Goal: Task Accomplishment & Management: Complete application form

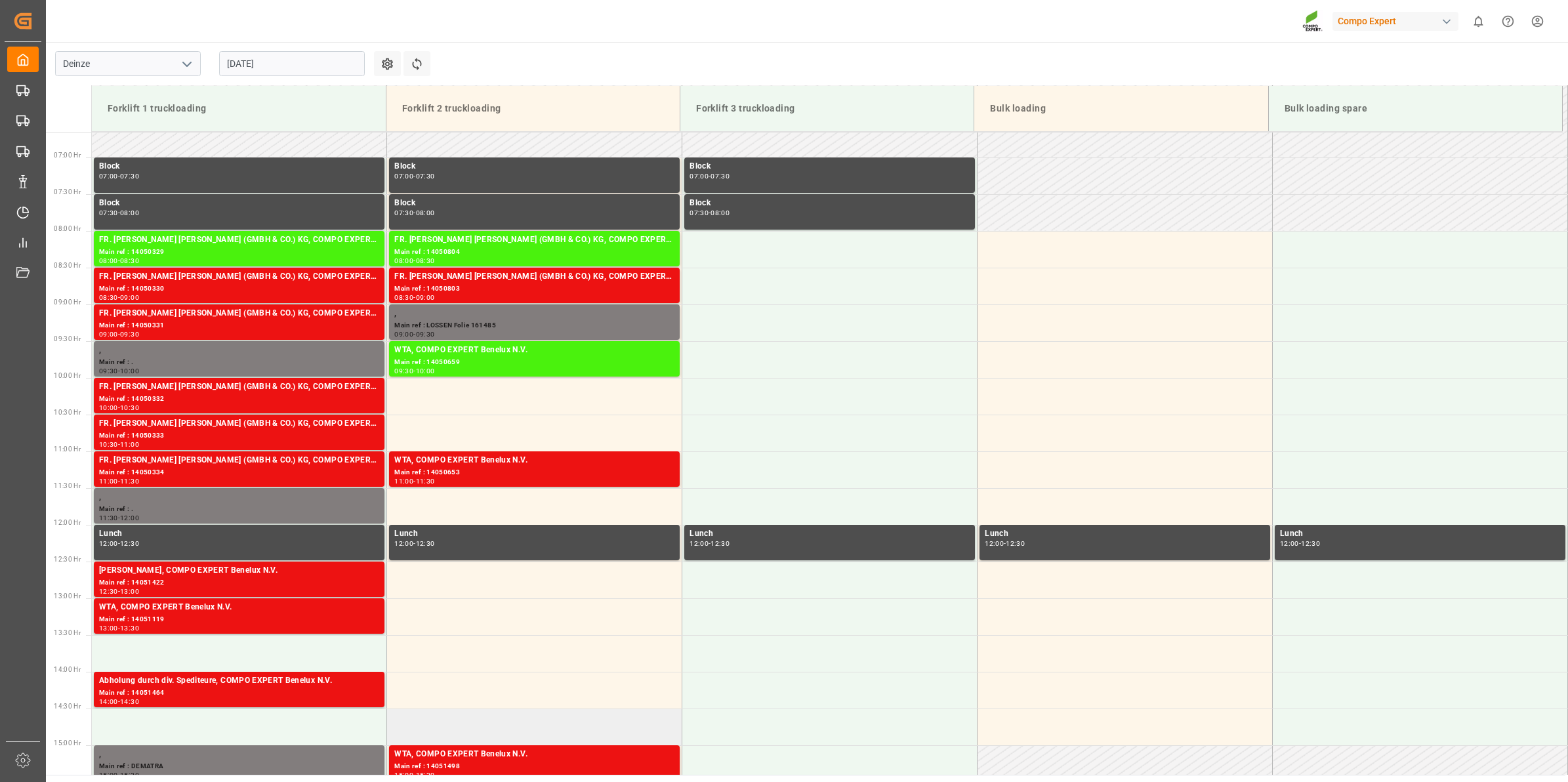
scroll to position [571, 0]
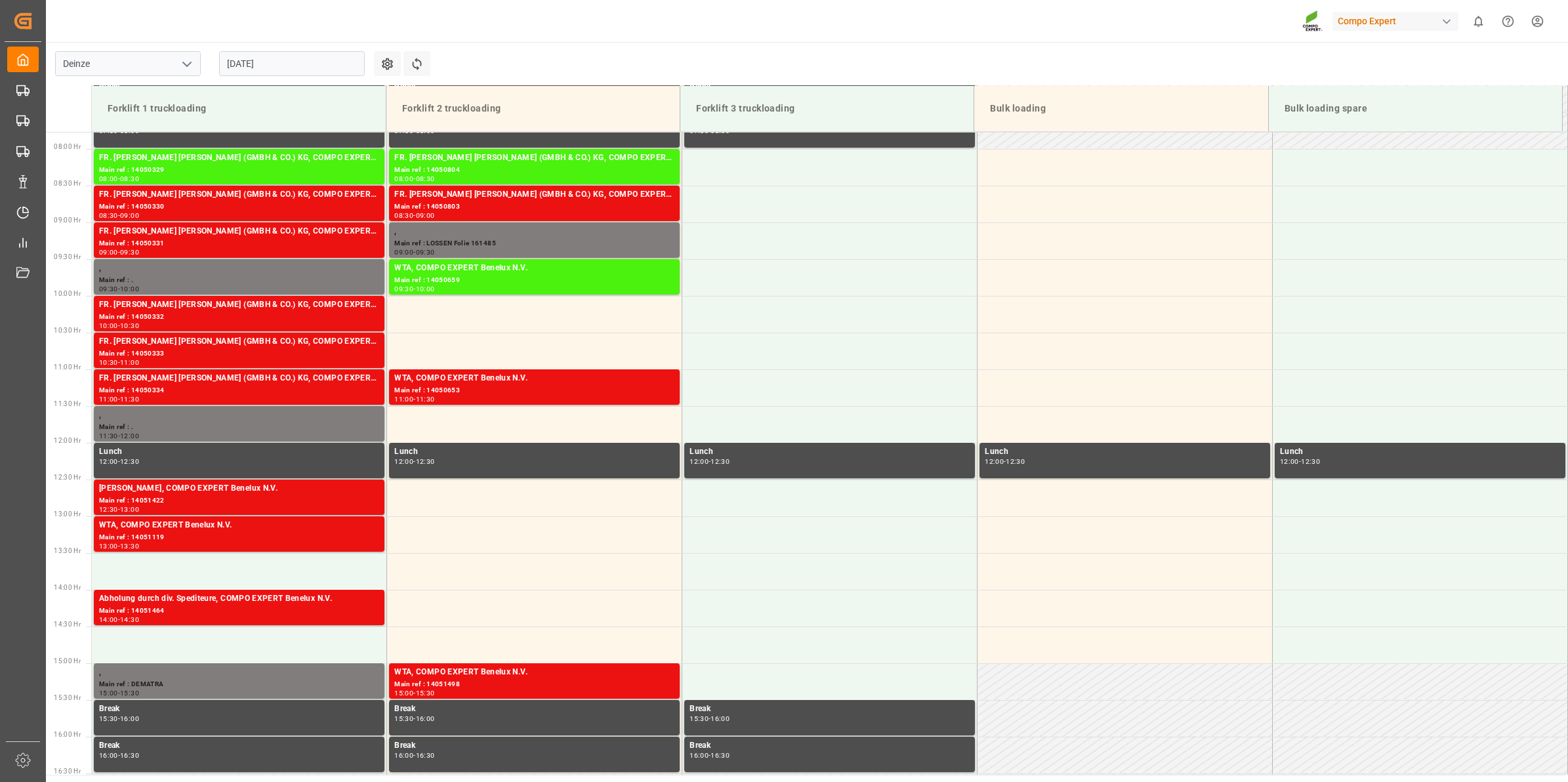
click at [314, 66] on input "[DATE]" at bounding box center [292, 63] width 146 height 25
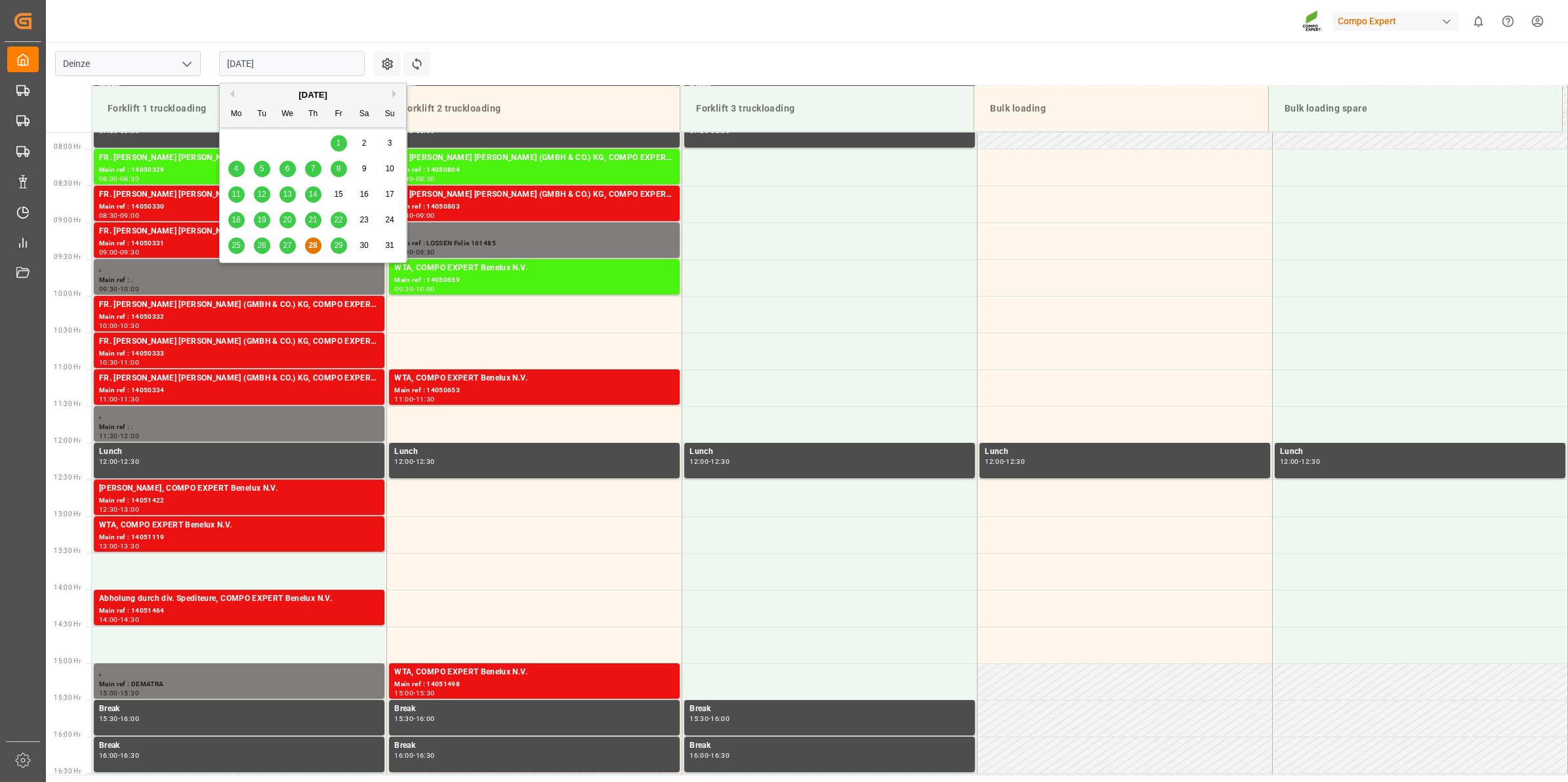
click at [239, 167] on div "4" at bounding box center [236, 169] width 17 height 16
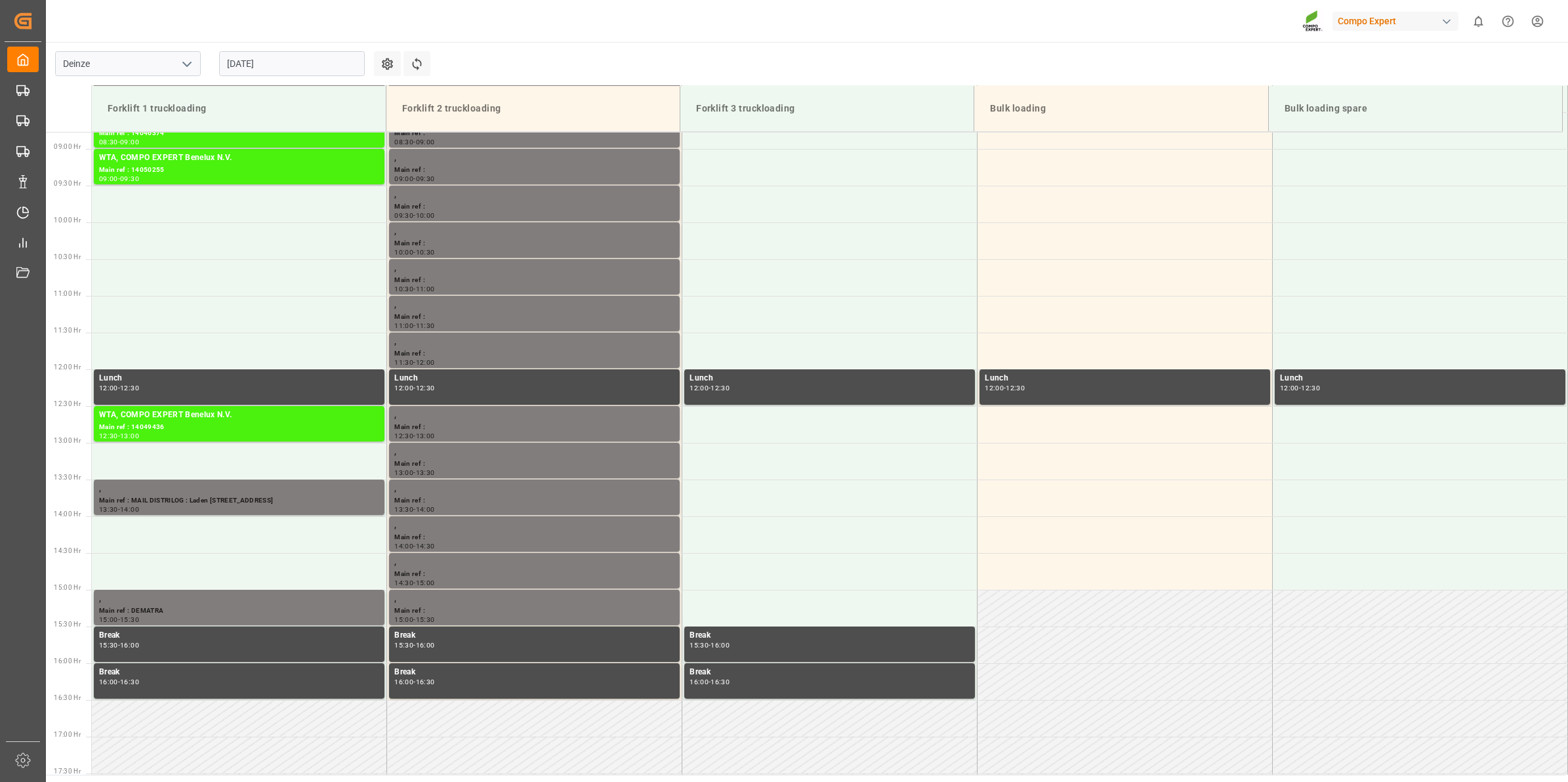
scroll to position [653, 0]
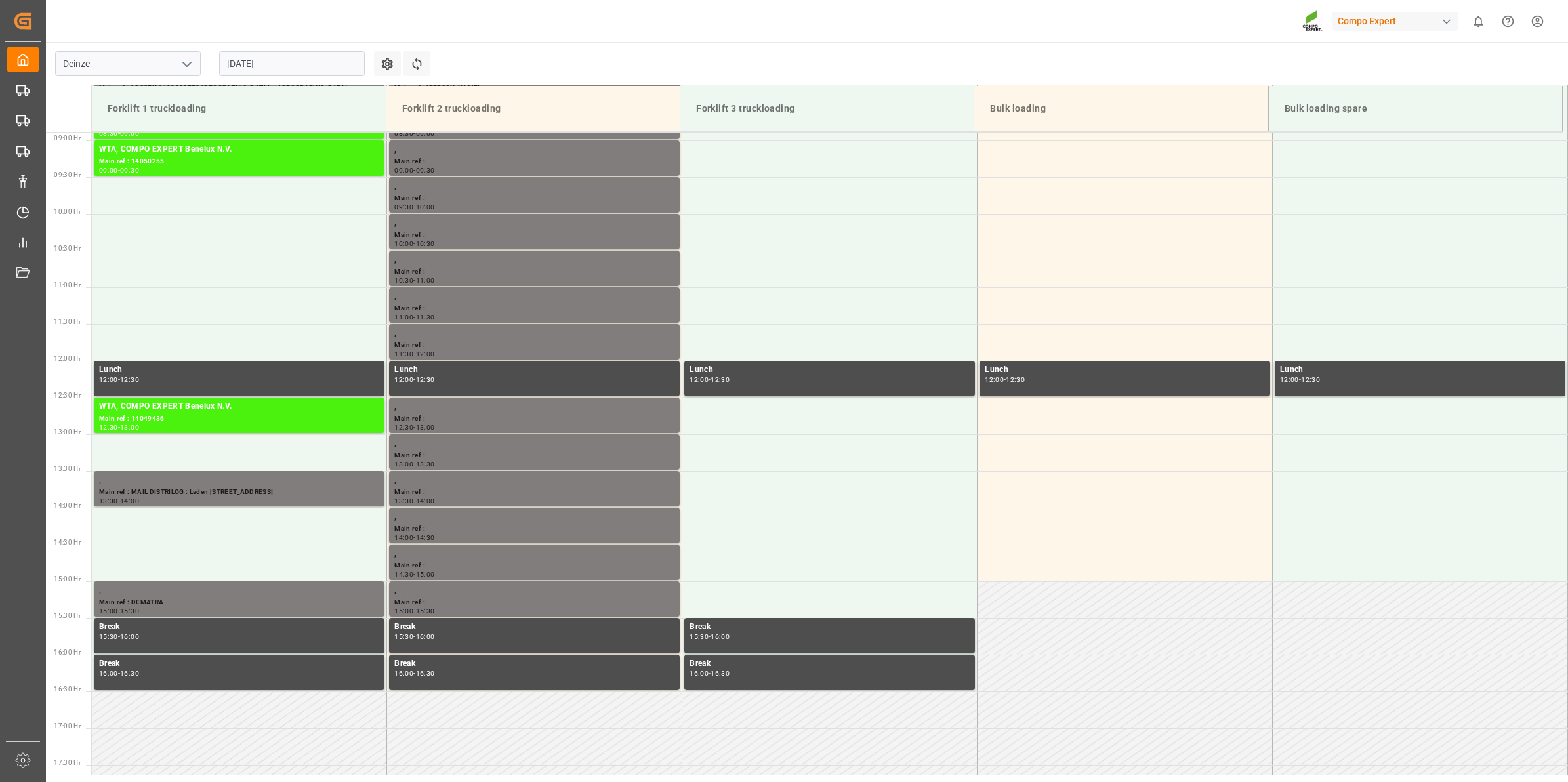
click at [267, 57] on input "04.08.2025" at bounding box center [292, 63] width 146 height 25
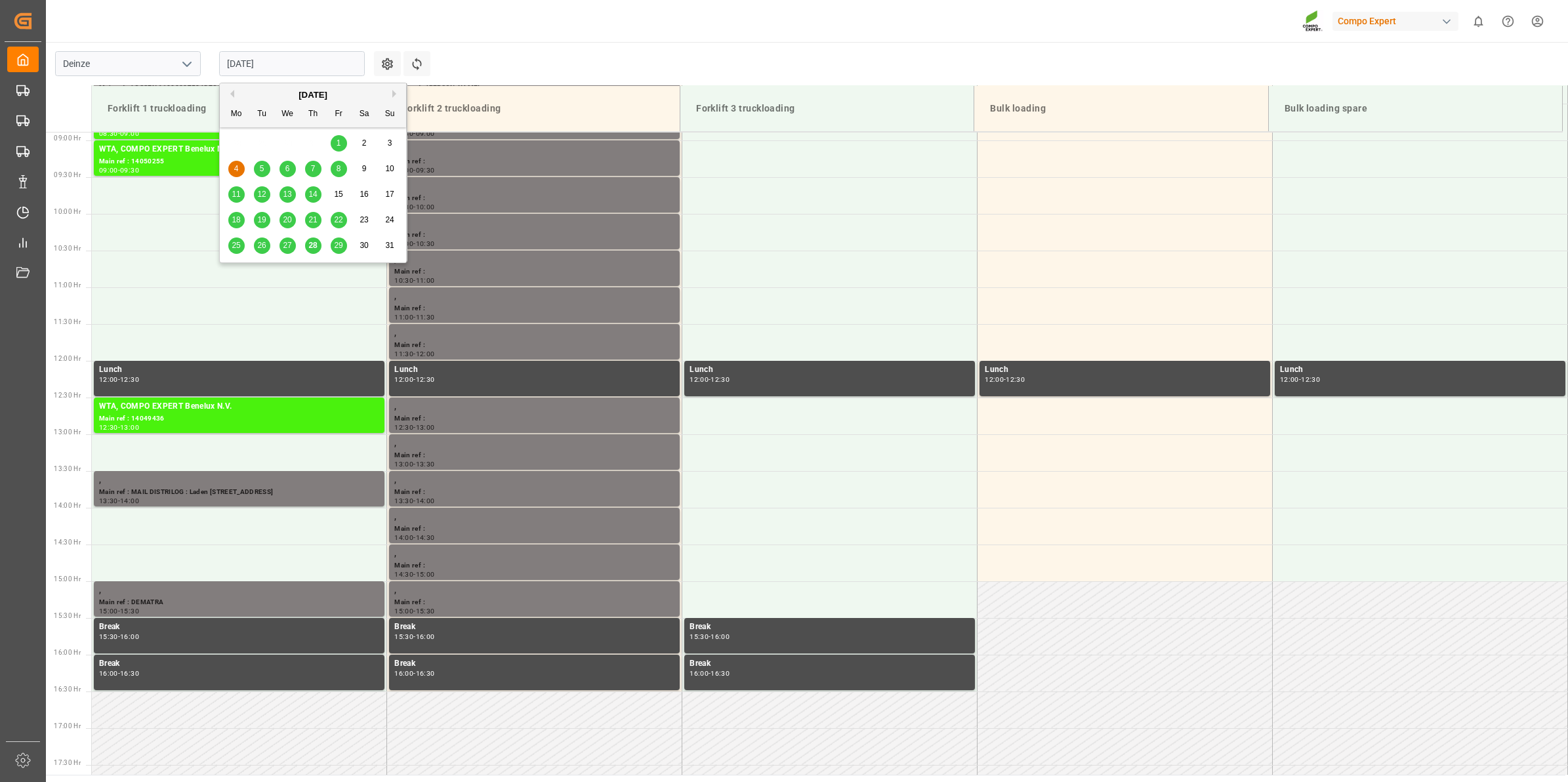
click at [396, 94] on button "Next Month" at bounding box center [396, 93] width 8 height 8
click at [312, 146] on span "4" at bounding box center [313, 143] width 5 height 9
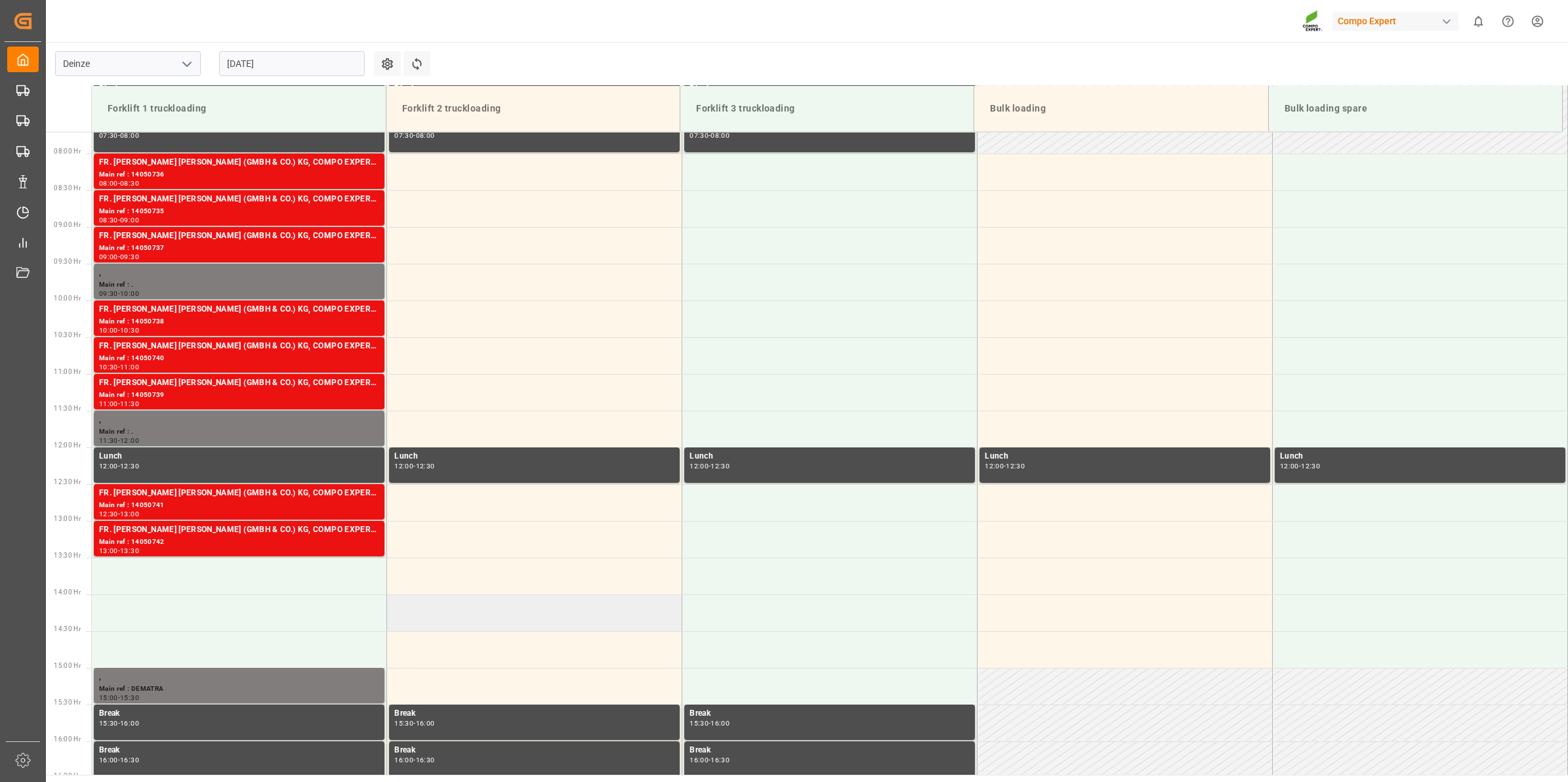
scroll to position [488, 0]
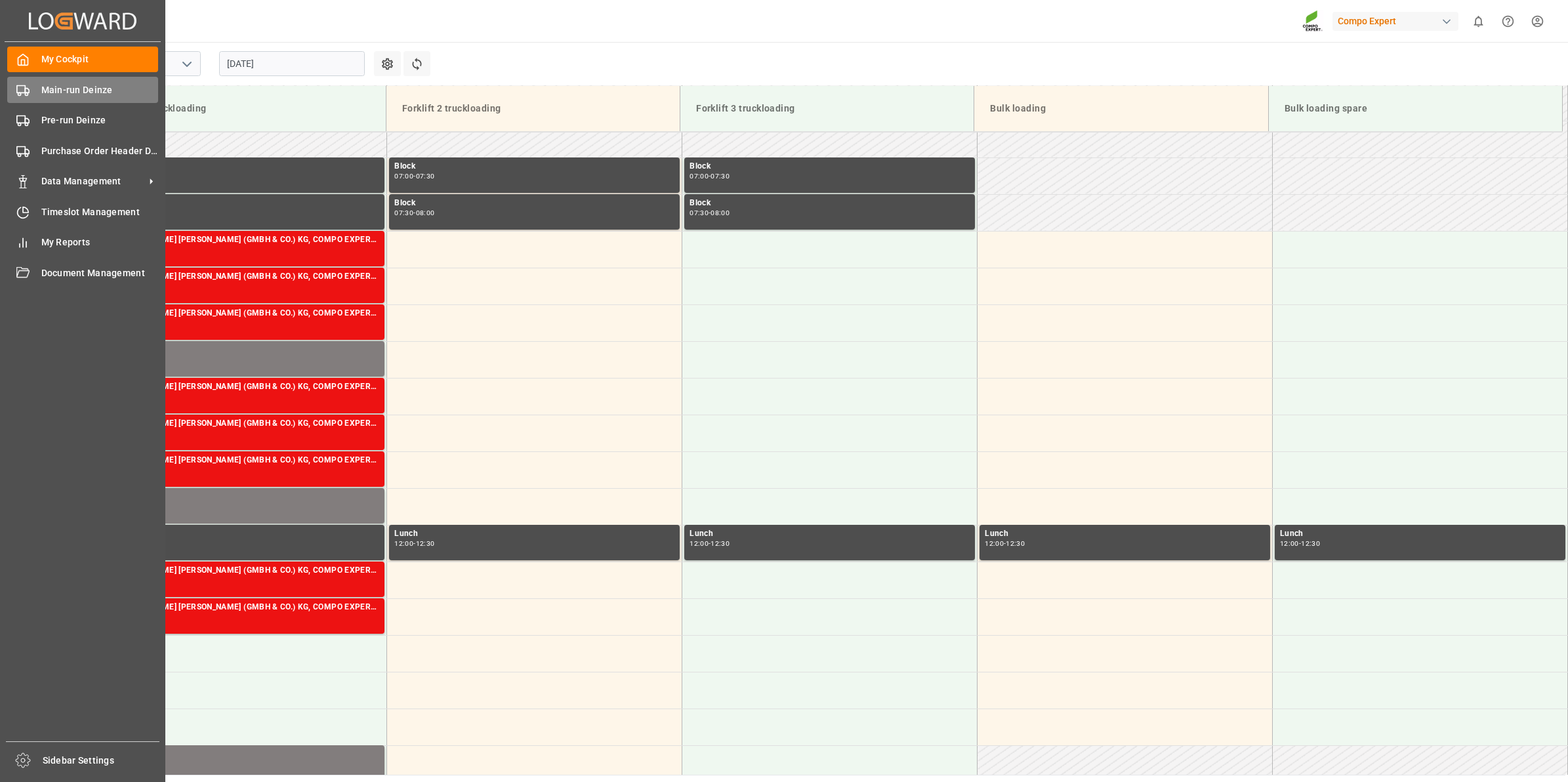
click at [85, 100] on div "Main-run Deinze Main-run Deinze" at bounding box center [82, 90] width 150 height 26
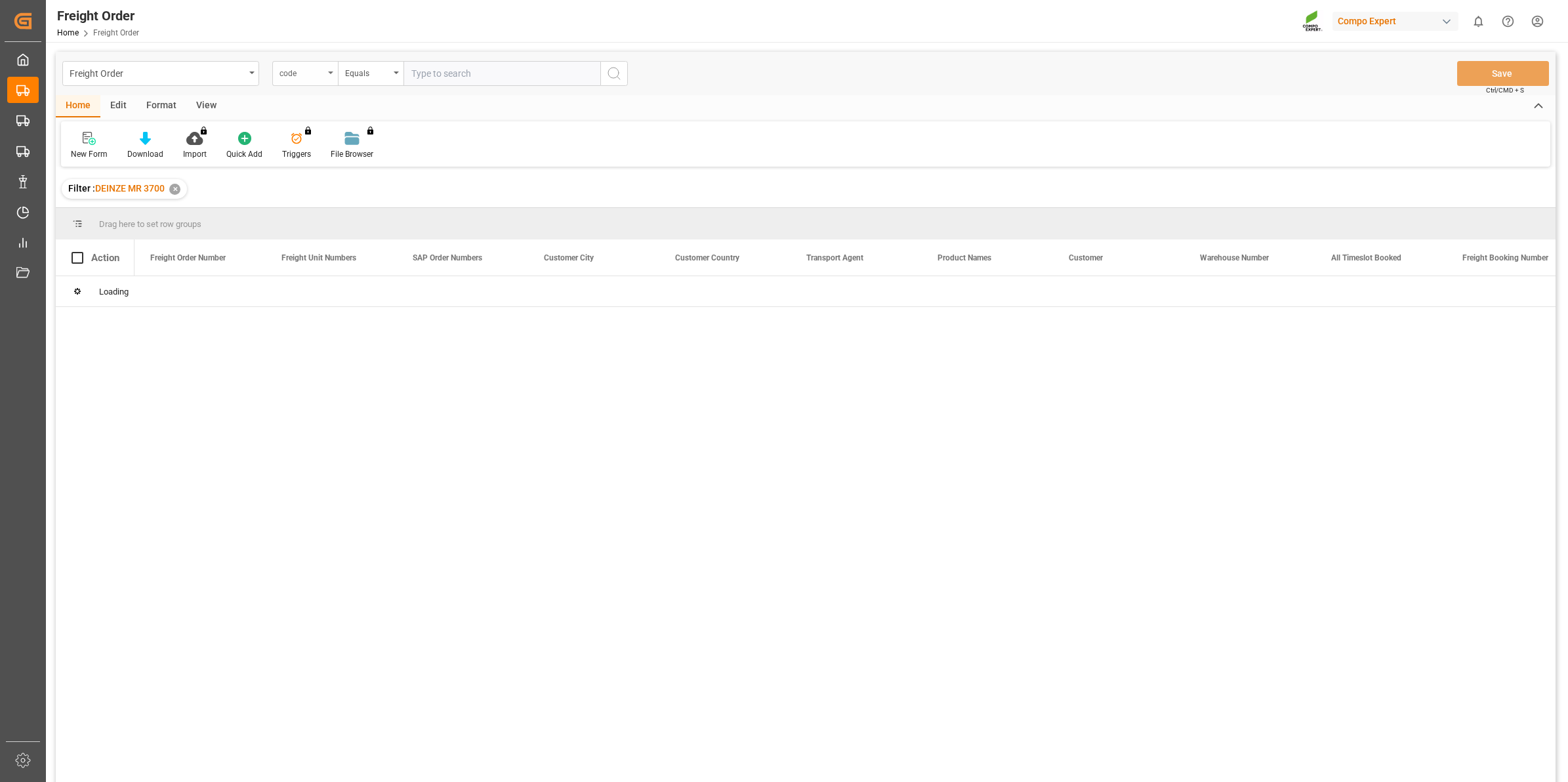
click at [322, 79] on div "code" at bounding box center [305, 73] width 66 height 25
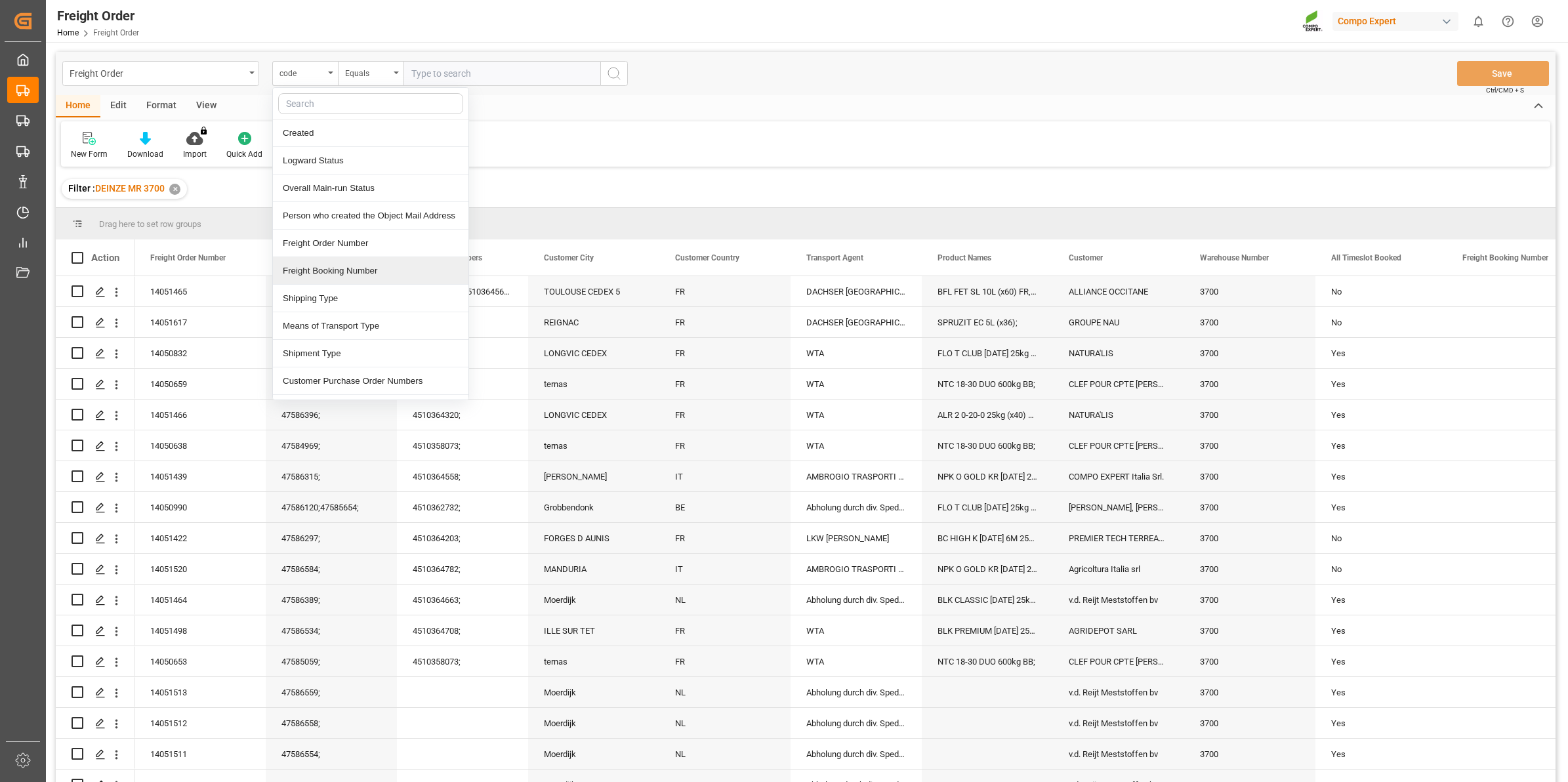
scroll to position [82, 0]
click at [362, 224] on div "Freight Order Number" at bounding box center [371, 217] width 196 height 28
click at [450, 74] on input "text" at bounding box center [501, 73] width 197 height 25
paste input "14051439"
type input "14051439"
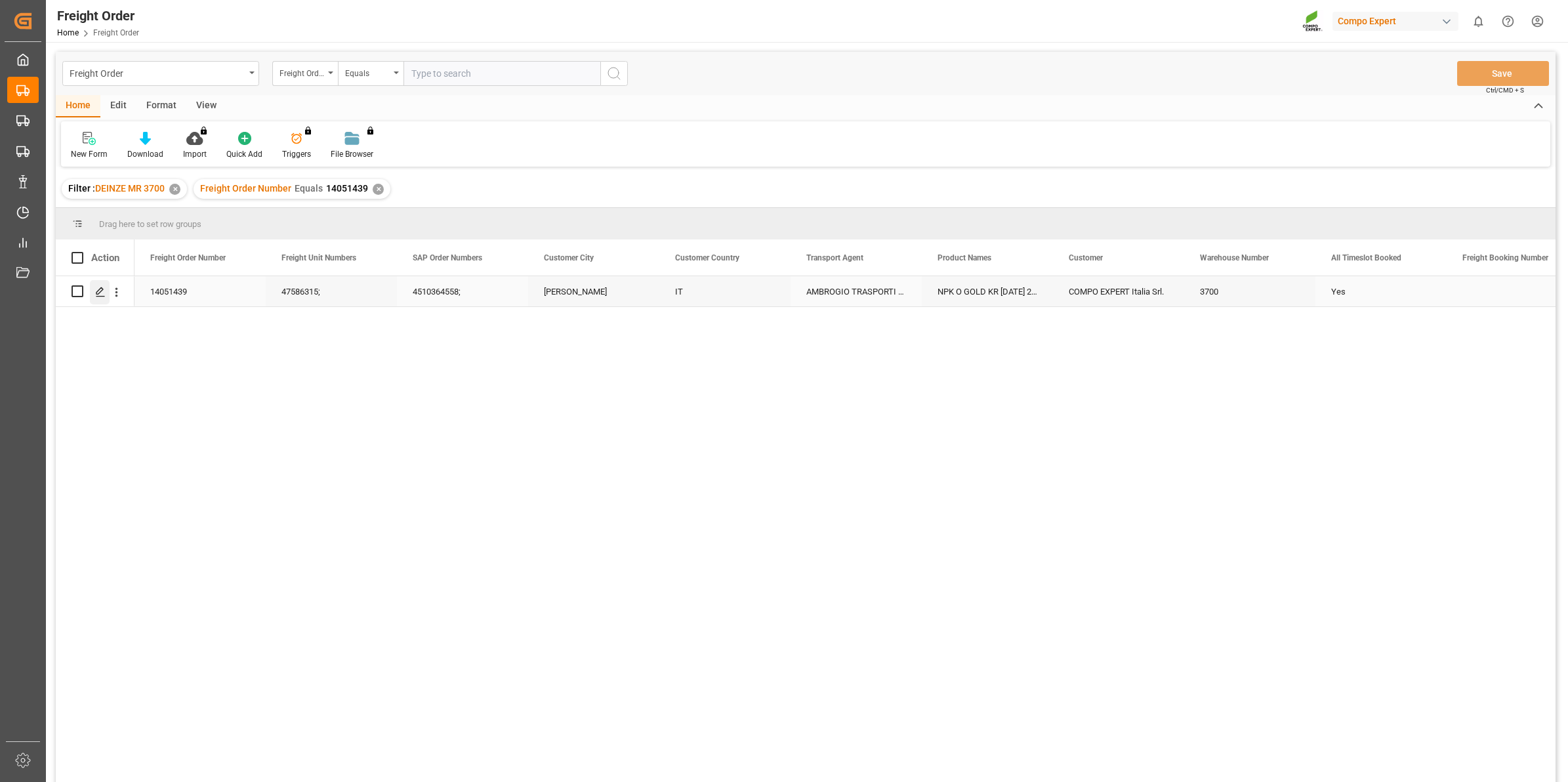
click at [105, 295] on div "Press SPACE to select this row." at bounding box center [99, 292] width 19 height 24
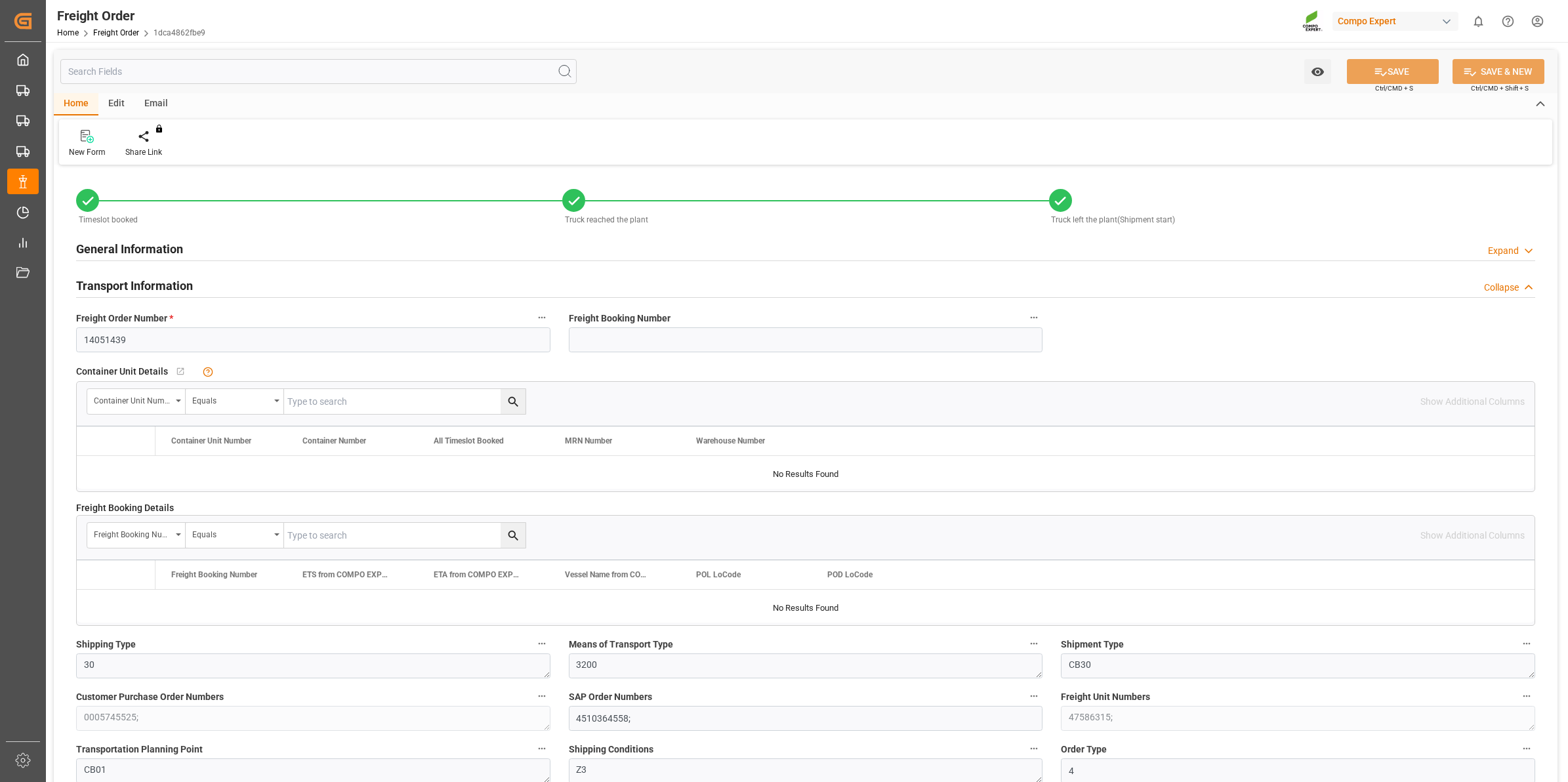
type input "18"
type input "27324"
type input "0"
type input "27324"
type input "[DATE] 00:00"
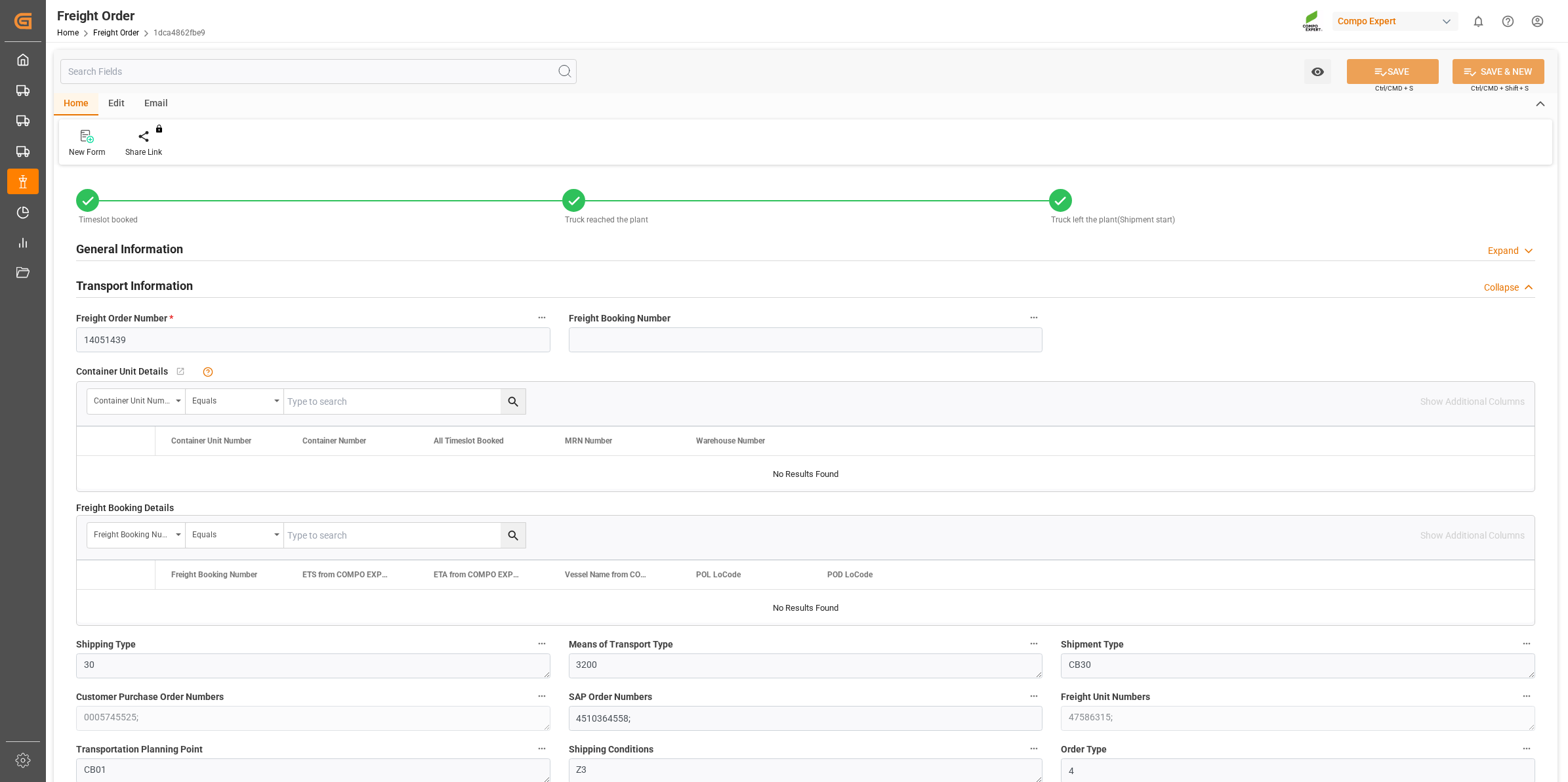
type input "25.08.2025 16:09"
type input "27.08.2025 13:14"
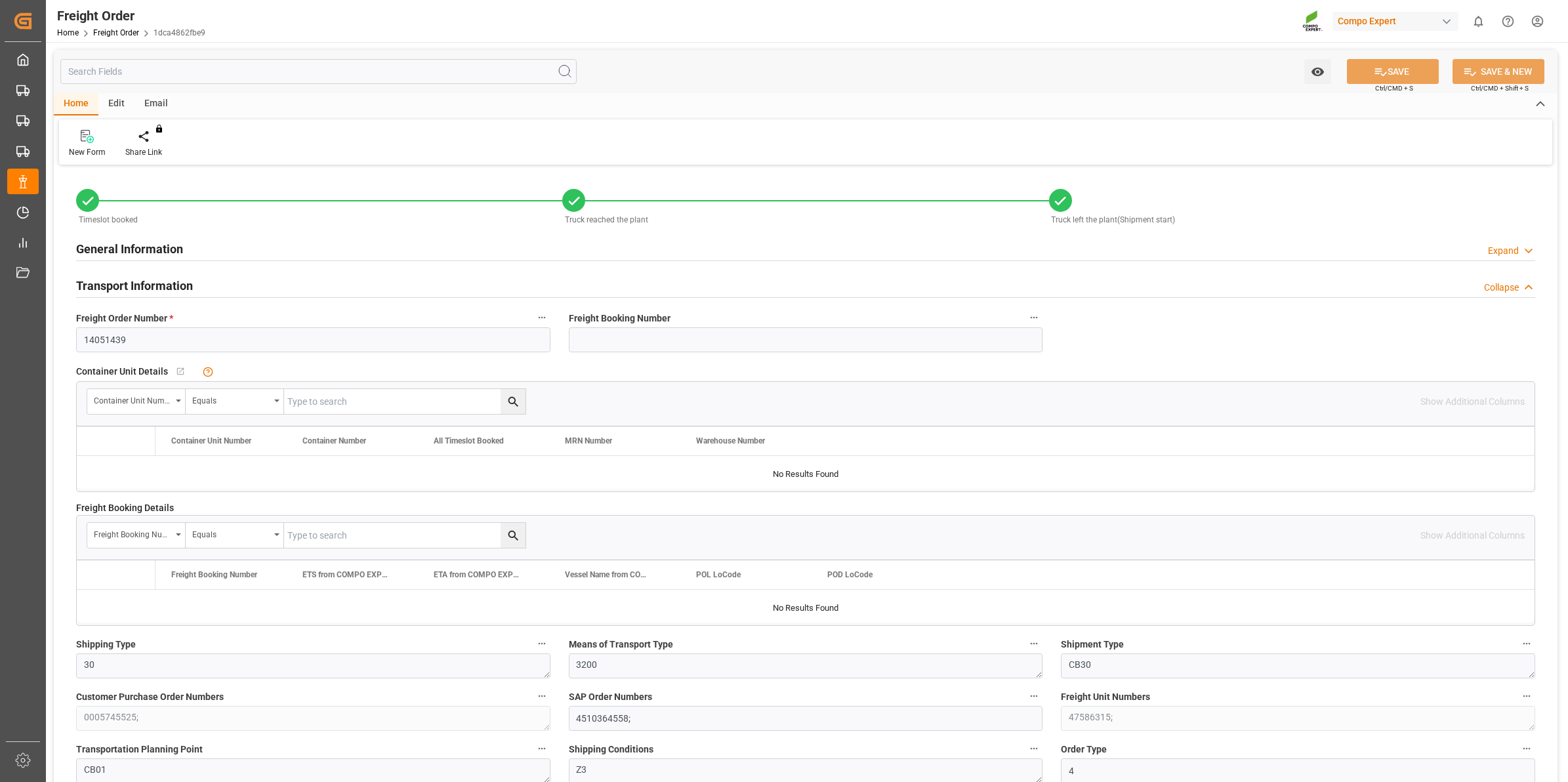
type input "27.08.2025 13:14"
click at [151, 144] on div "Create Timeslot" at bounding box center [153, 143] width 76 height 29
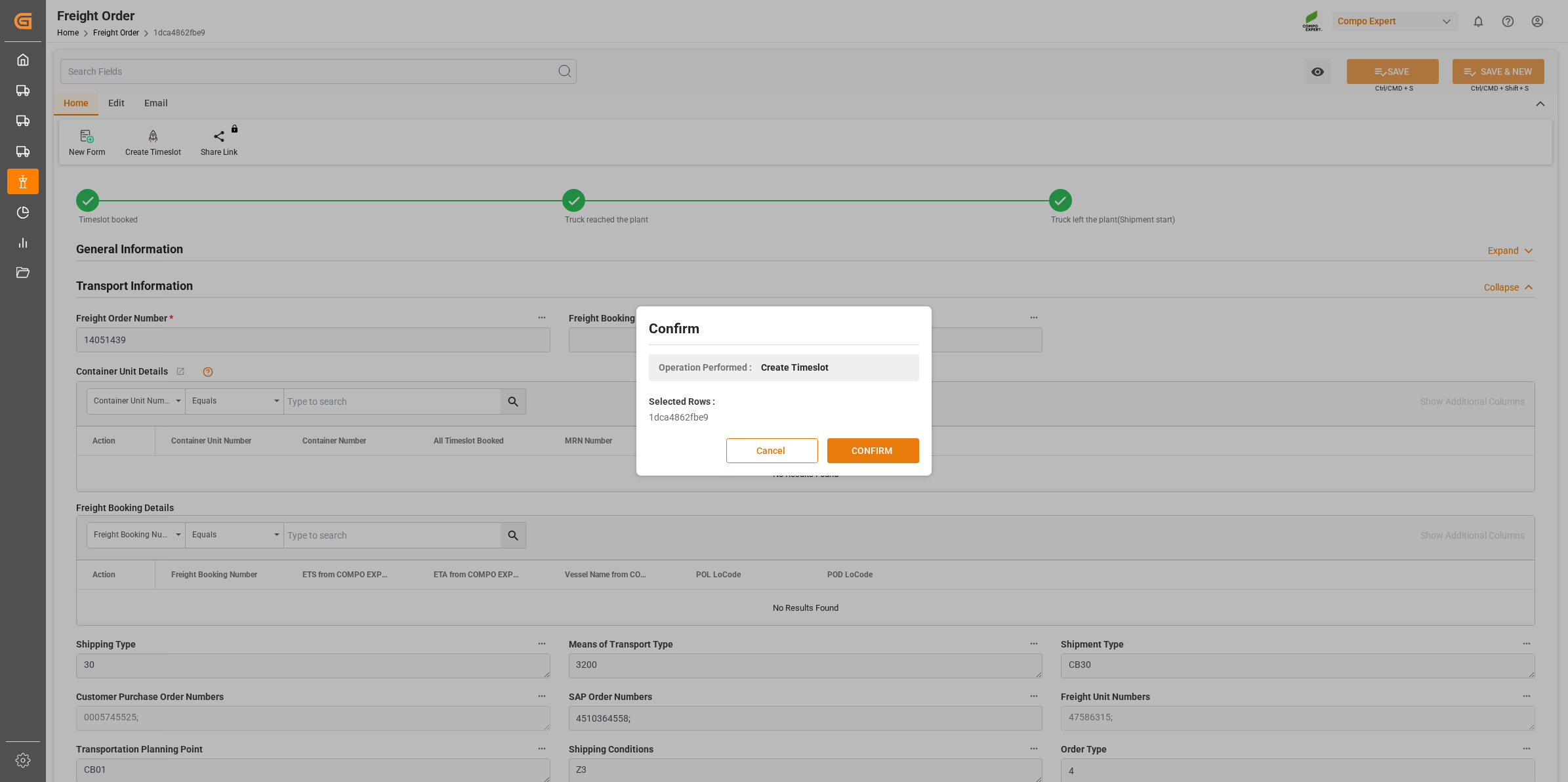
click at [902, 446] on button "CONFIRM" at bounding box center [873, 451] width 92 height 25
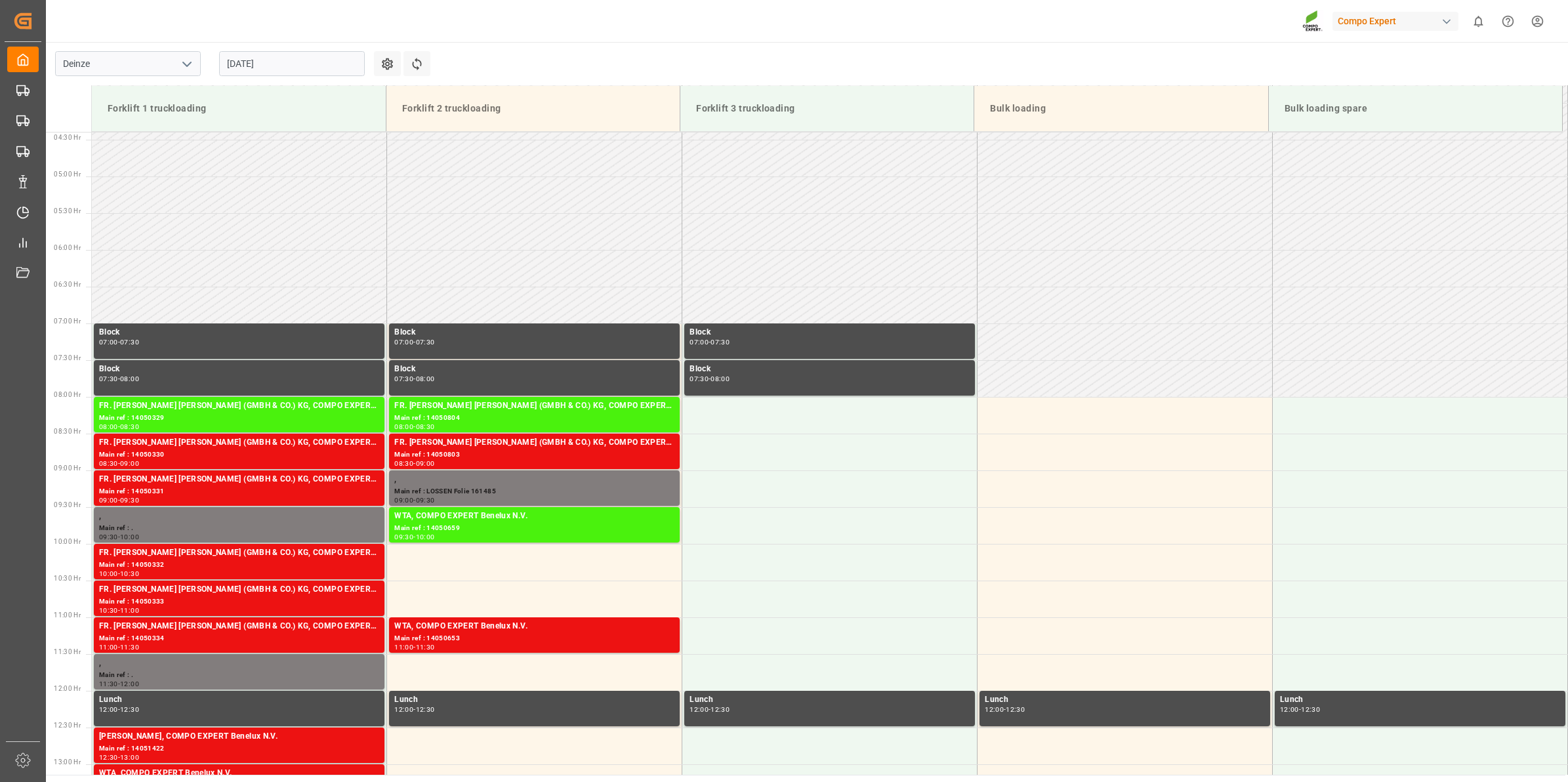
scroll to position [653, 0]
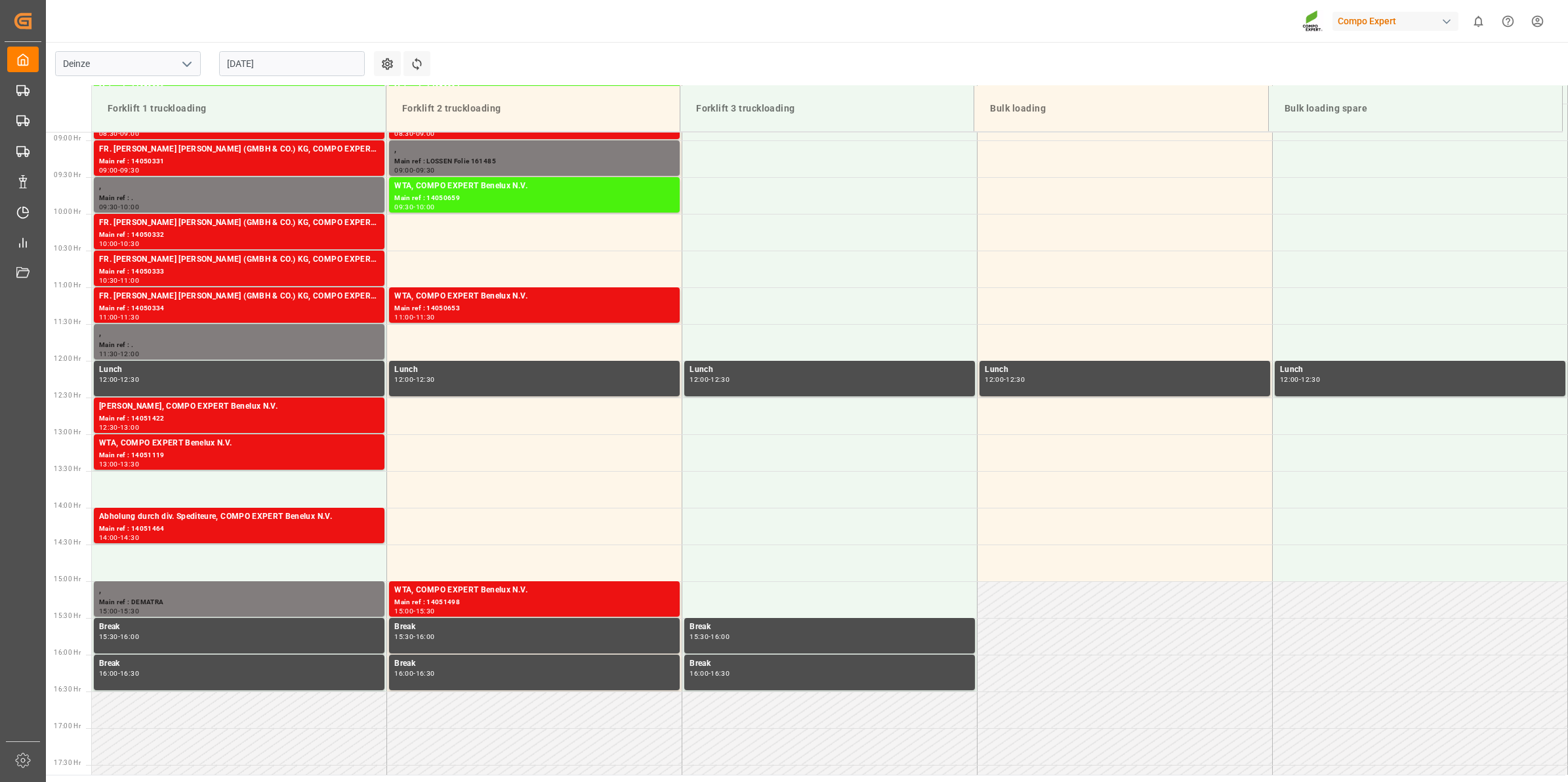
click at [329, 66] on input "[DATE]" at bounding box center [292, 63] width 146 height 25
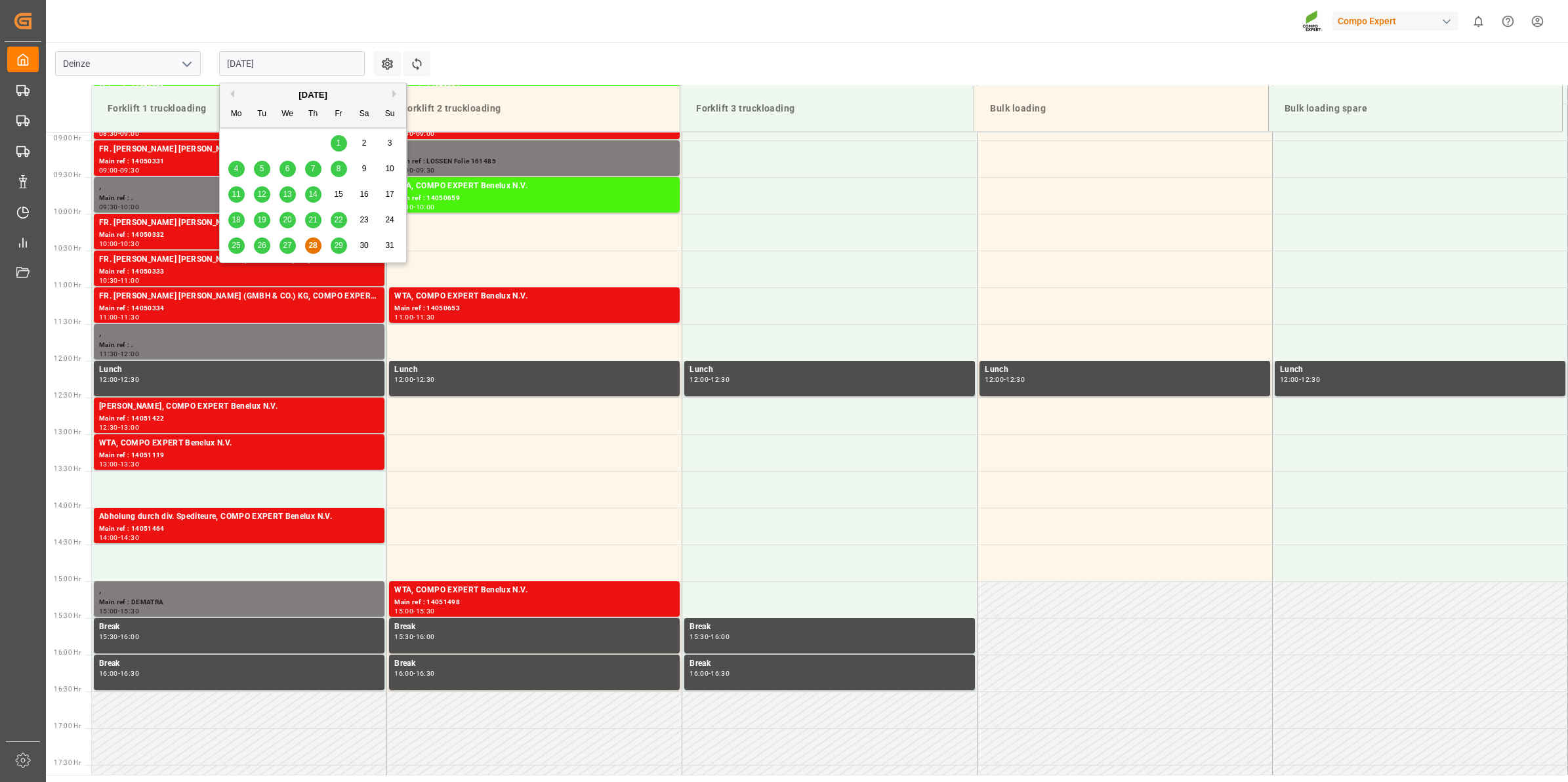
click at [392, 95] on button "Next Month" at bounding box center [396, 93] width 8 height 8
click at [307, 142] on div "4" at bounding box center [313, 143] width 17 height 16
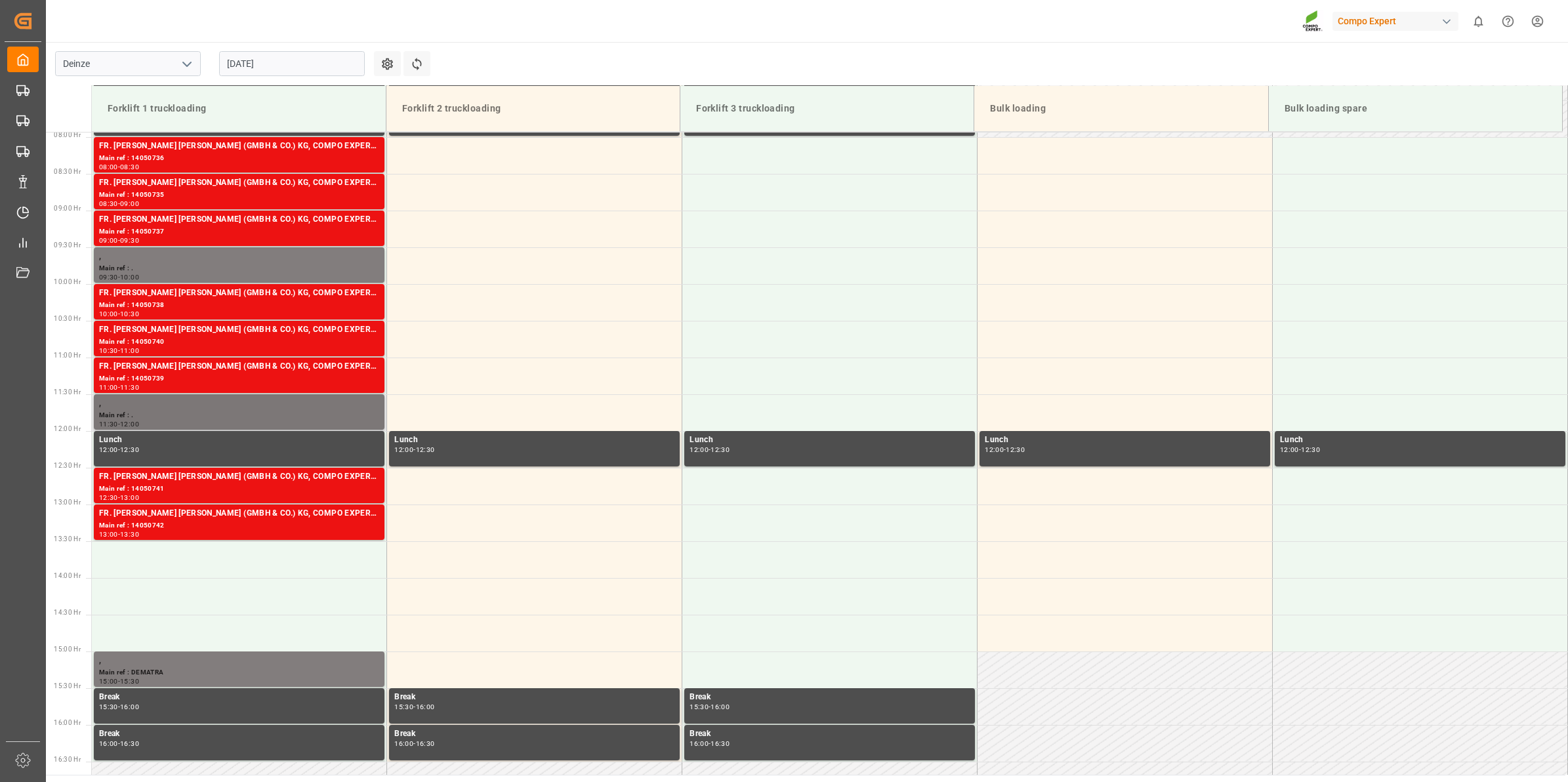
scroll to position [488, 0]
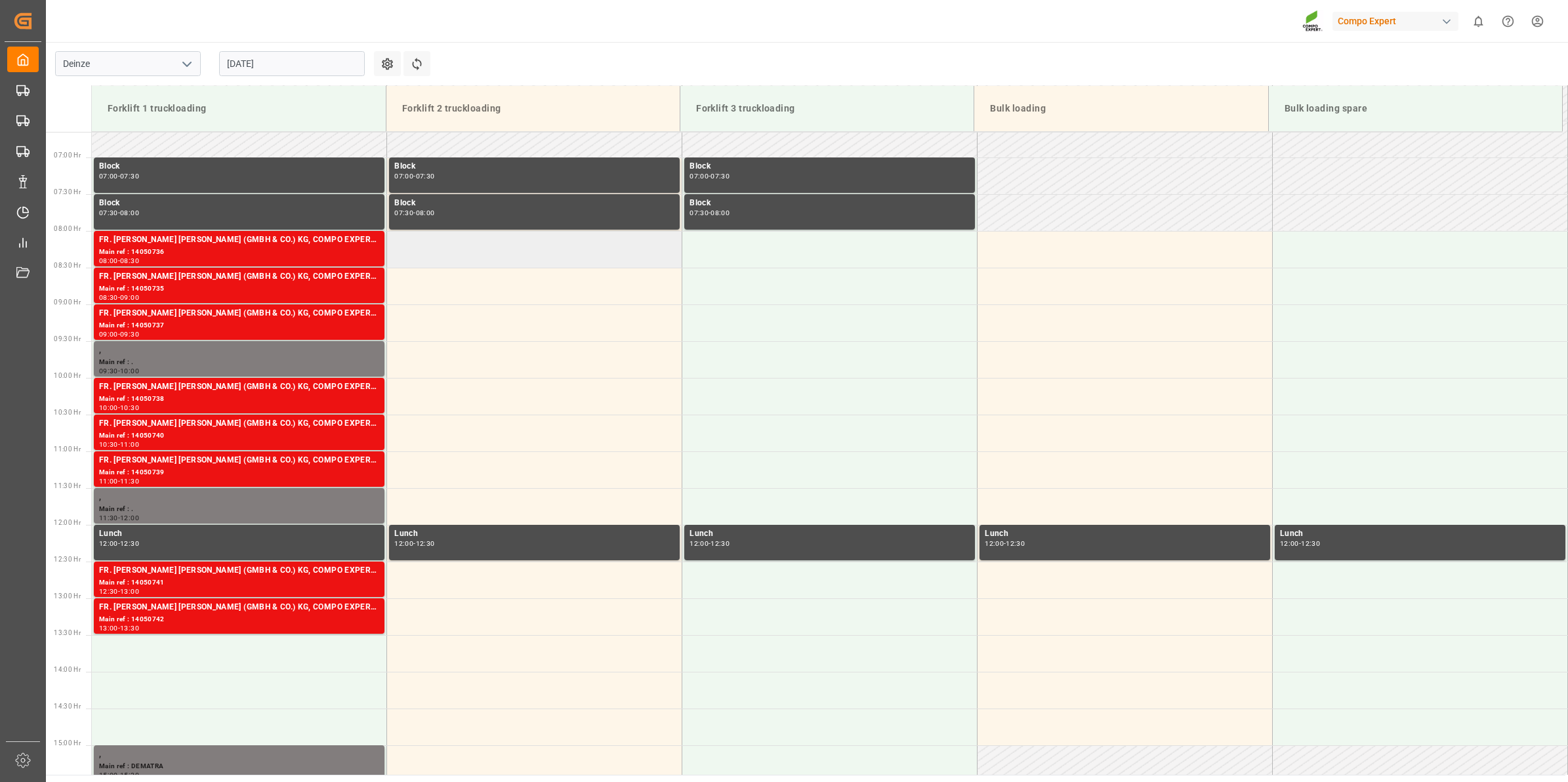
click at [473, 247] on td at bounding box center [534, 249] width 295 height 37
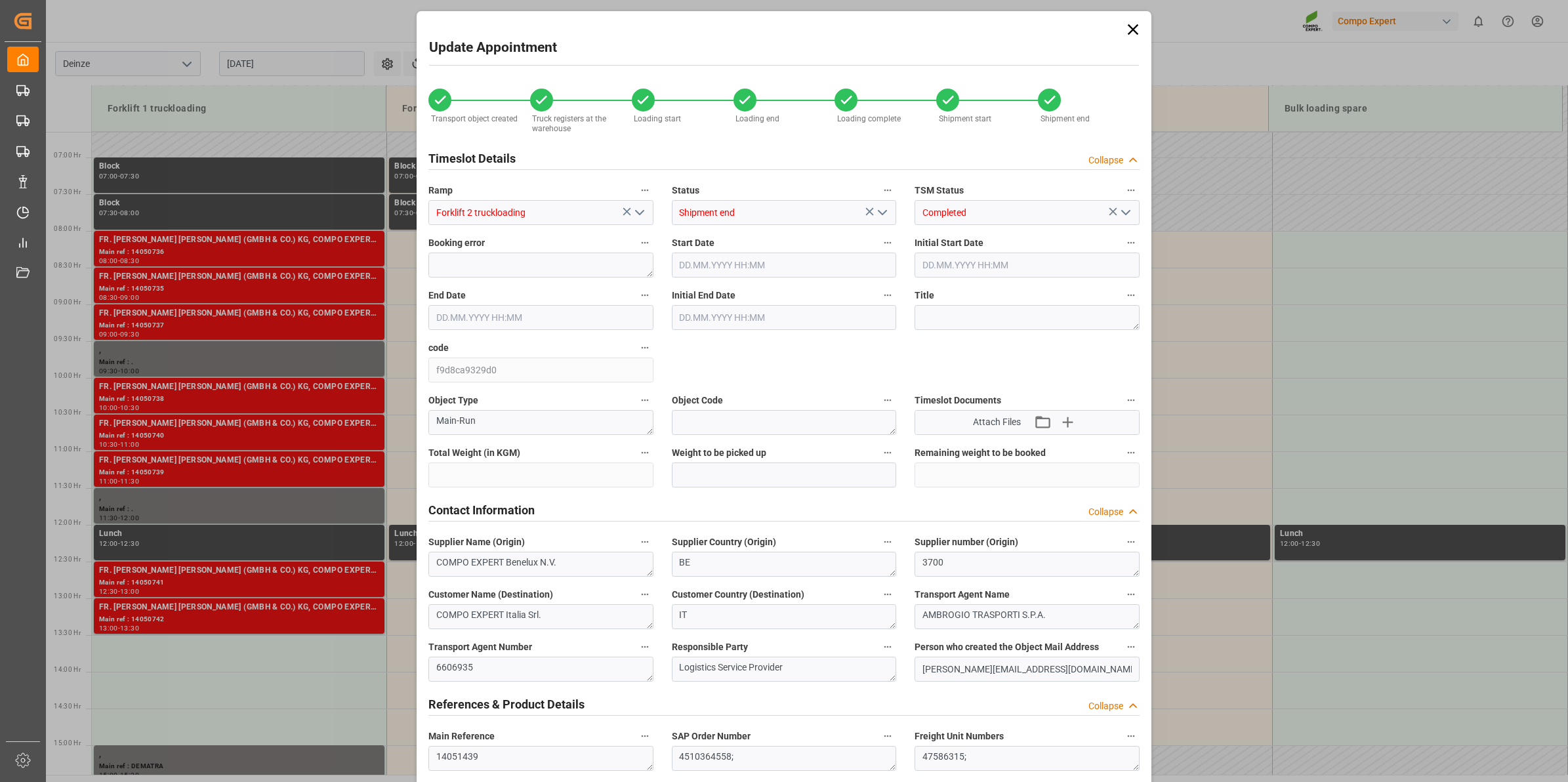
type input "27324"
type input "-27324"
type input "18"
type input "04.09.2025 08:00"
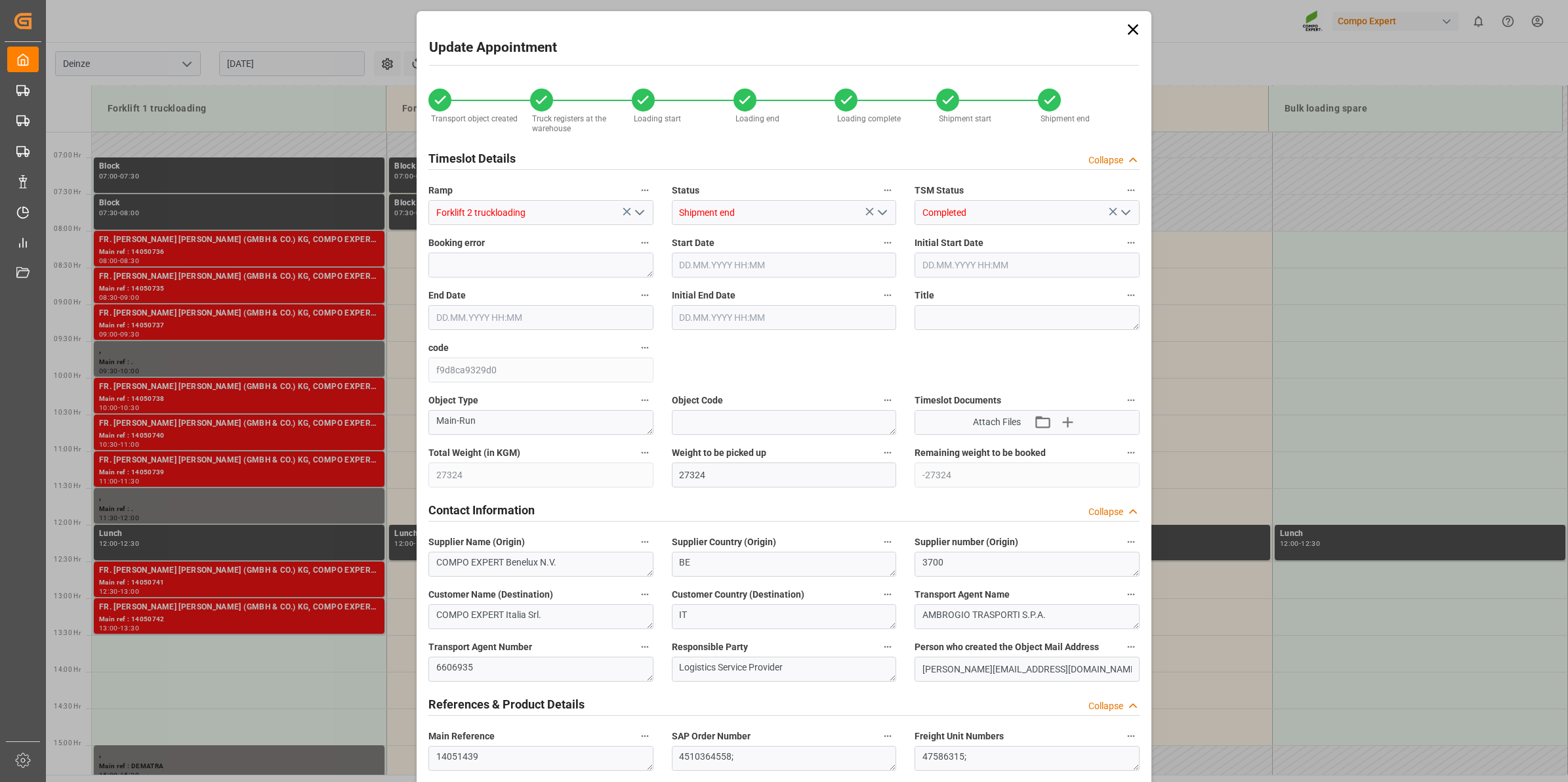
type input "04.09.2025 08:30"
type input "[DATE] 16:09"
type input "[DATE] 13:14"
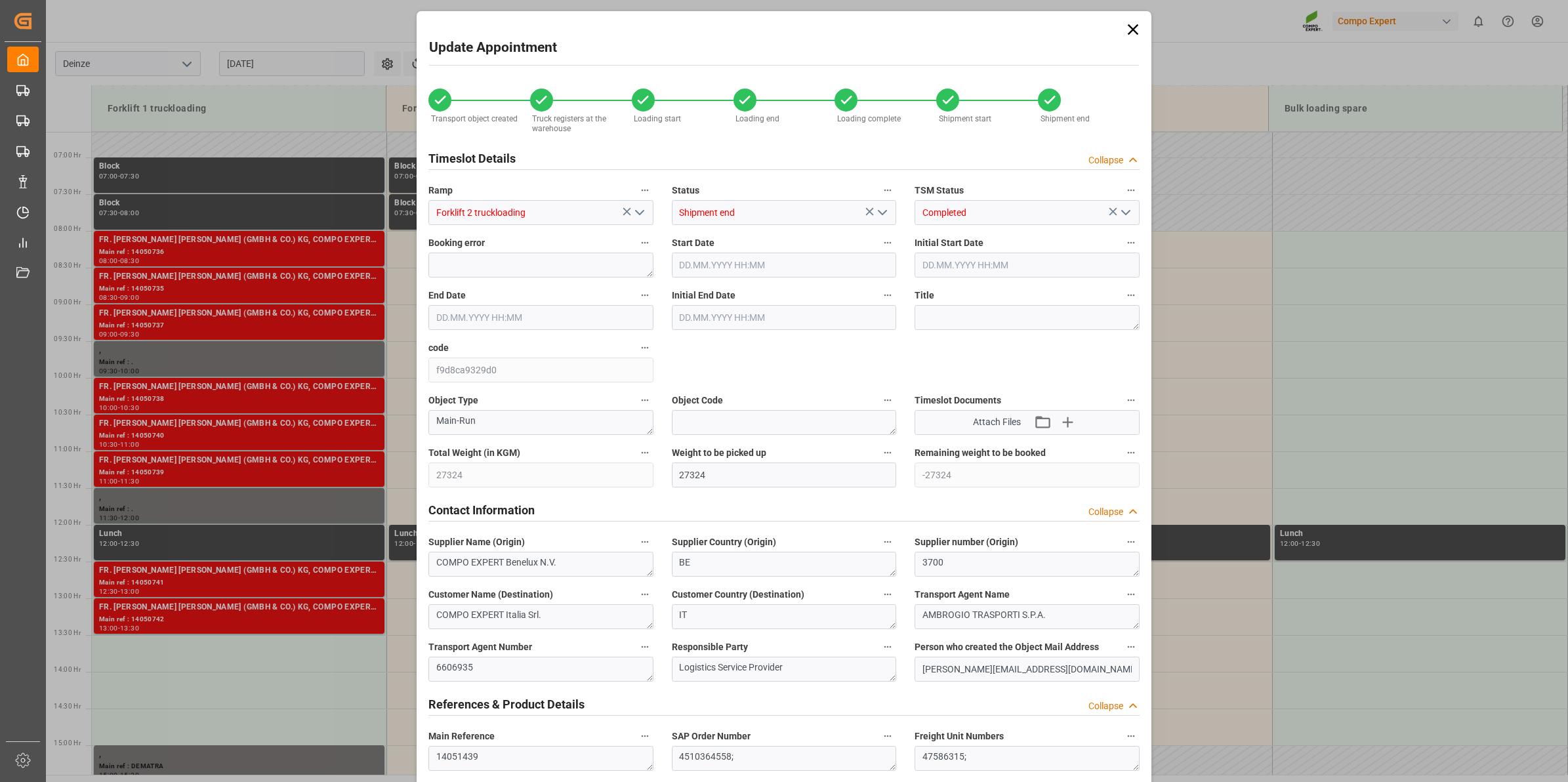
type input "[DATE] 13:14"
type input "27.08.2025 13:14"
type input "28.08.2025 08:07"
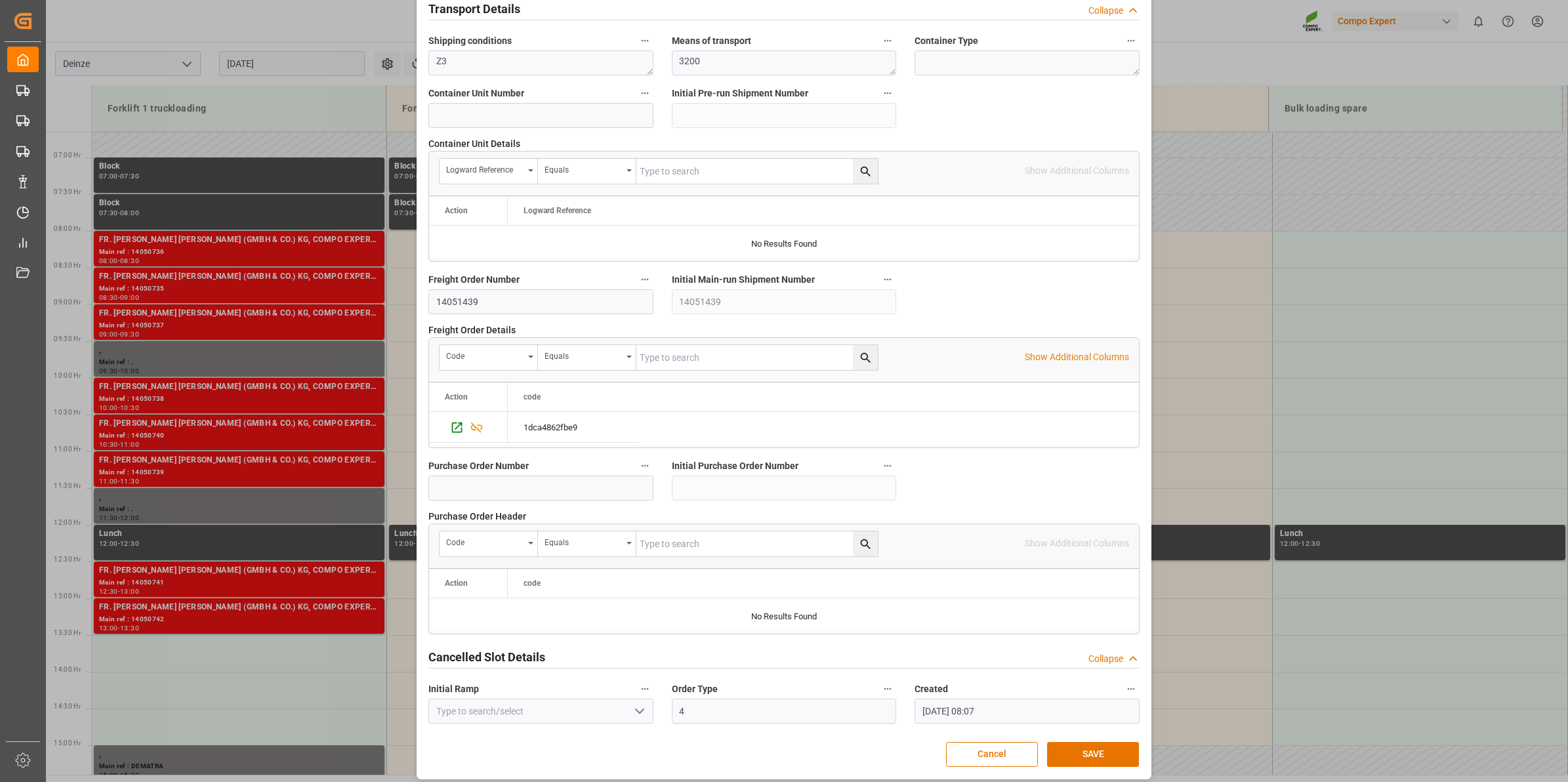
scroll to position [1041, 0]
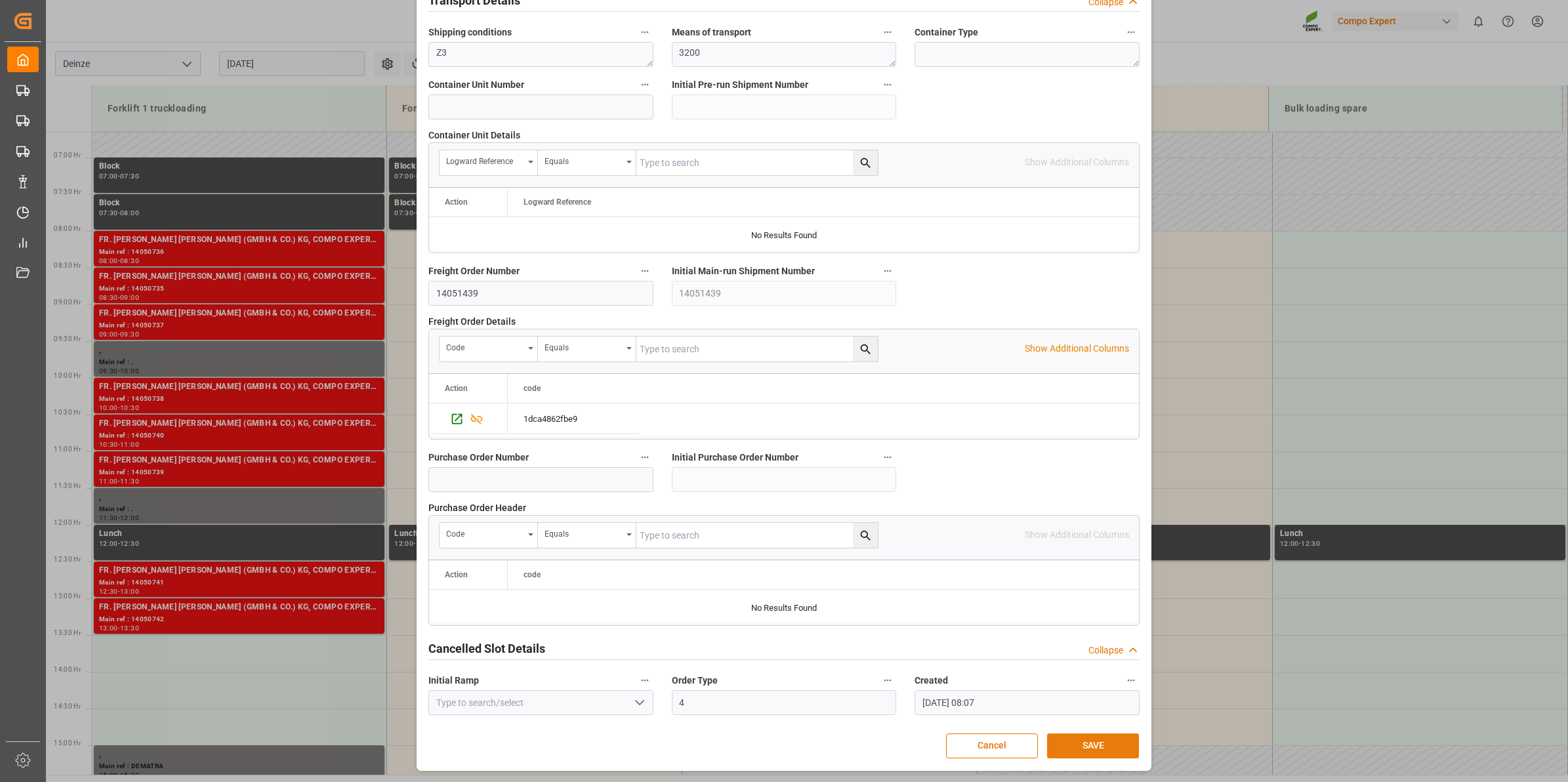
click at [1112, 739] on button "SAVE" at bounding box center [1093, 746] width 92 height 25
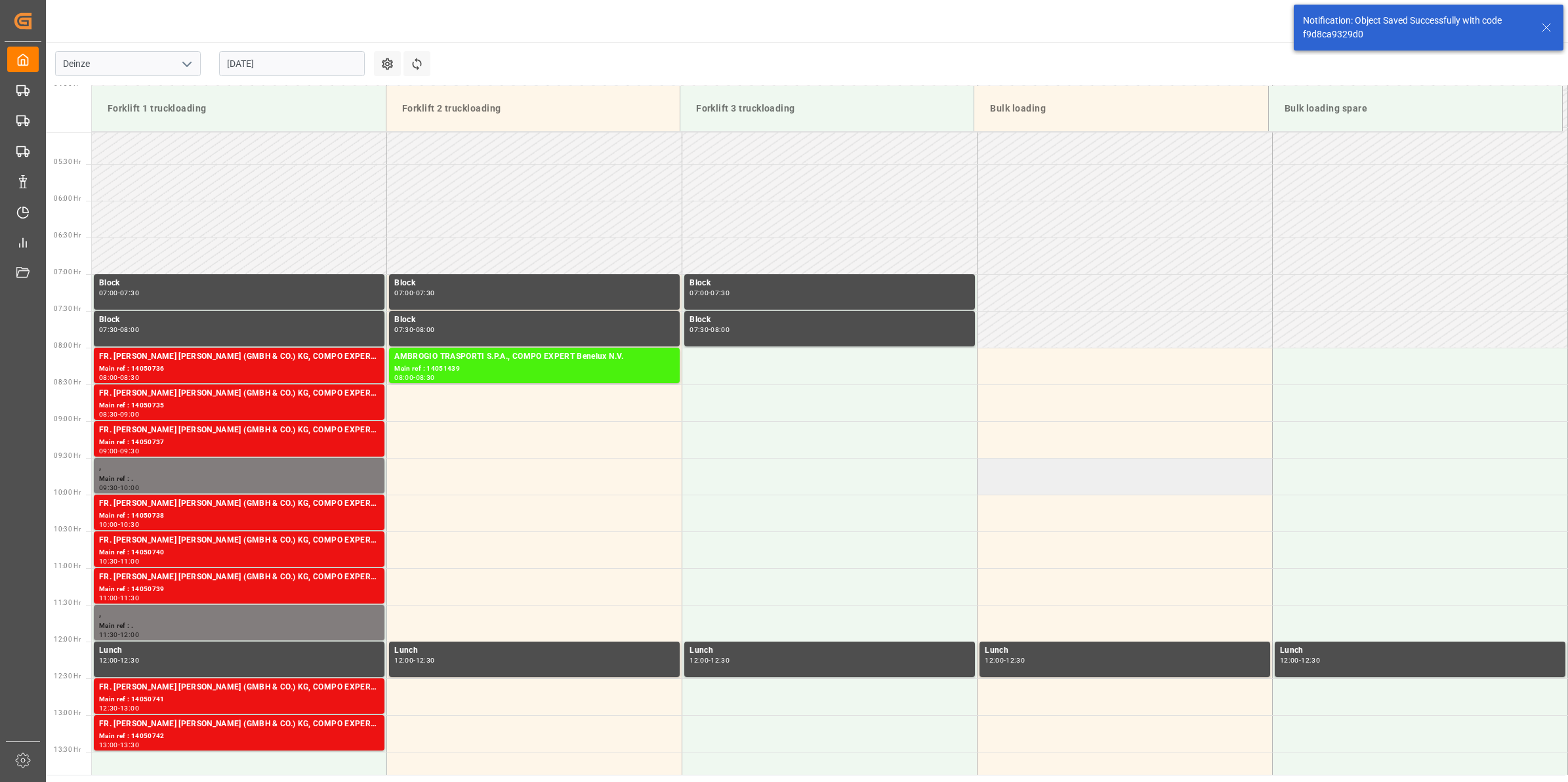
scroll to position [506, 0]
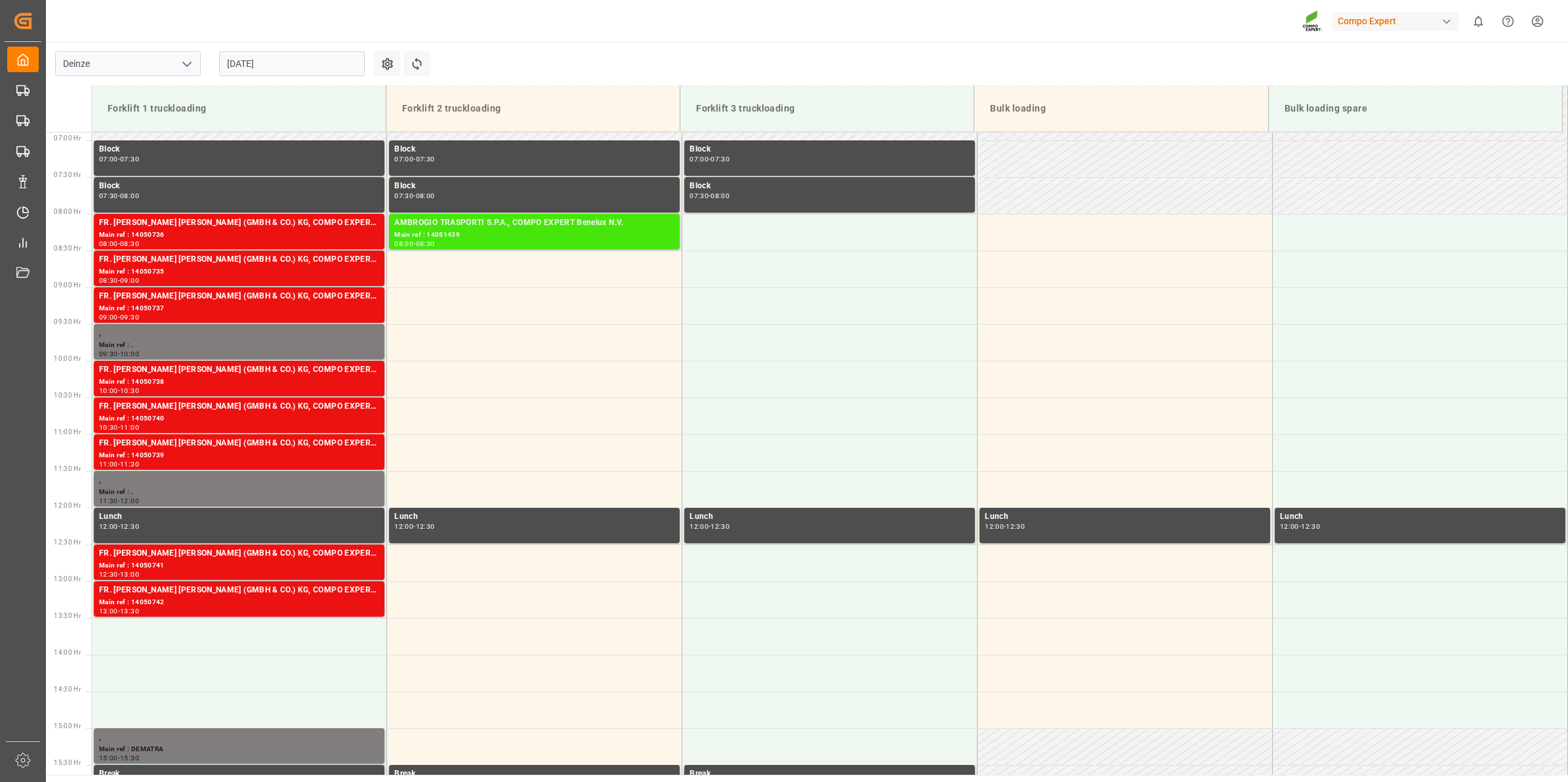
click at [486, 230] on div "Main ref : 14051439" at bounding box center [533, 235] width 280 height 11
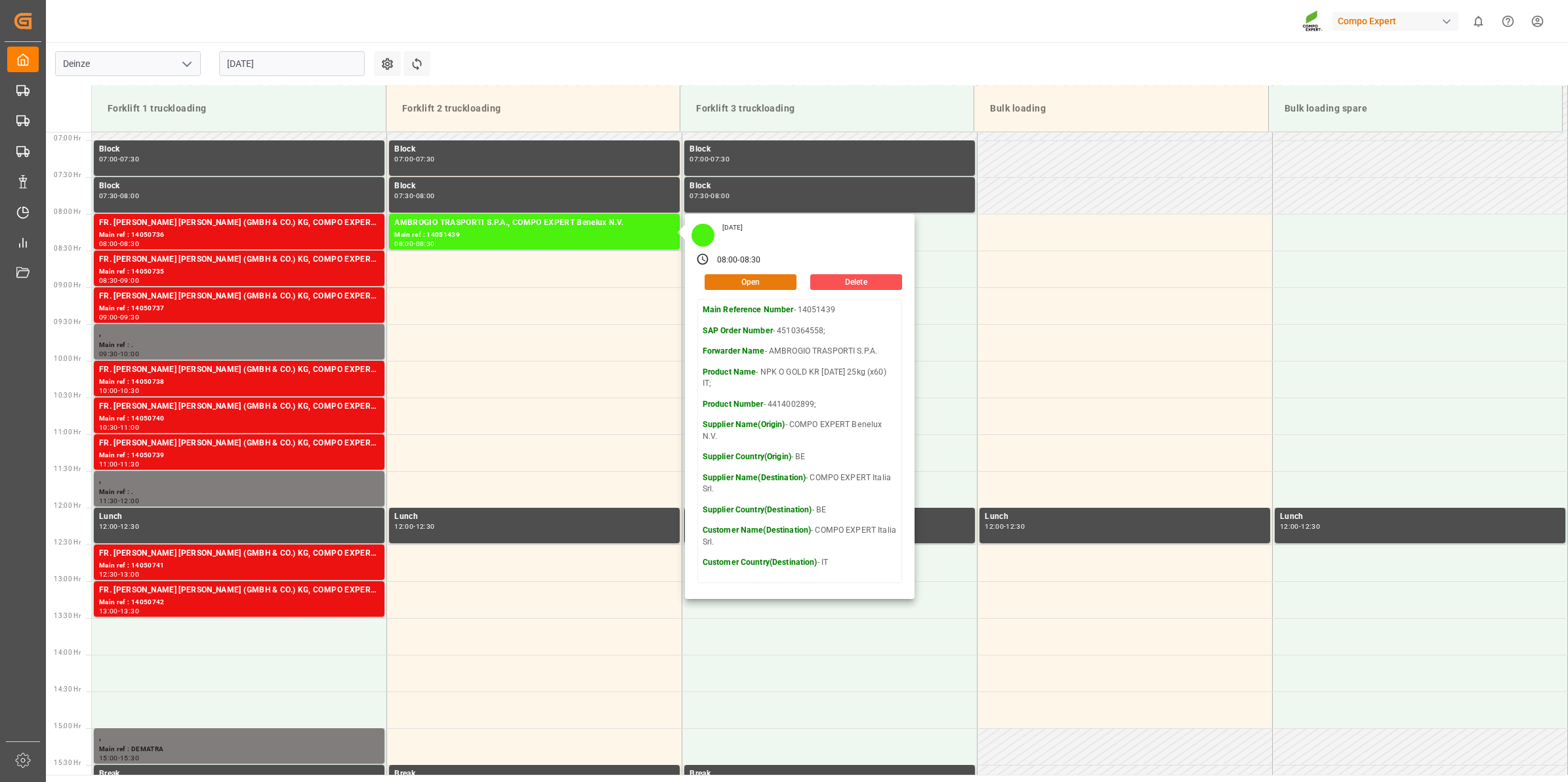
click at [759, 283] on button "Open" at bounding box center [750, 282] width 92 height 16
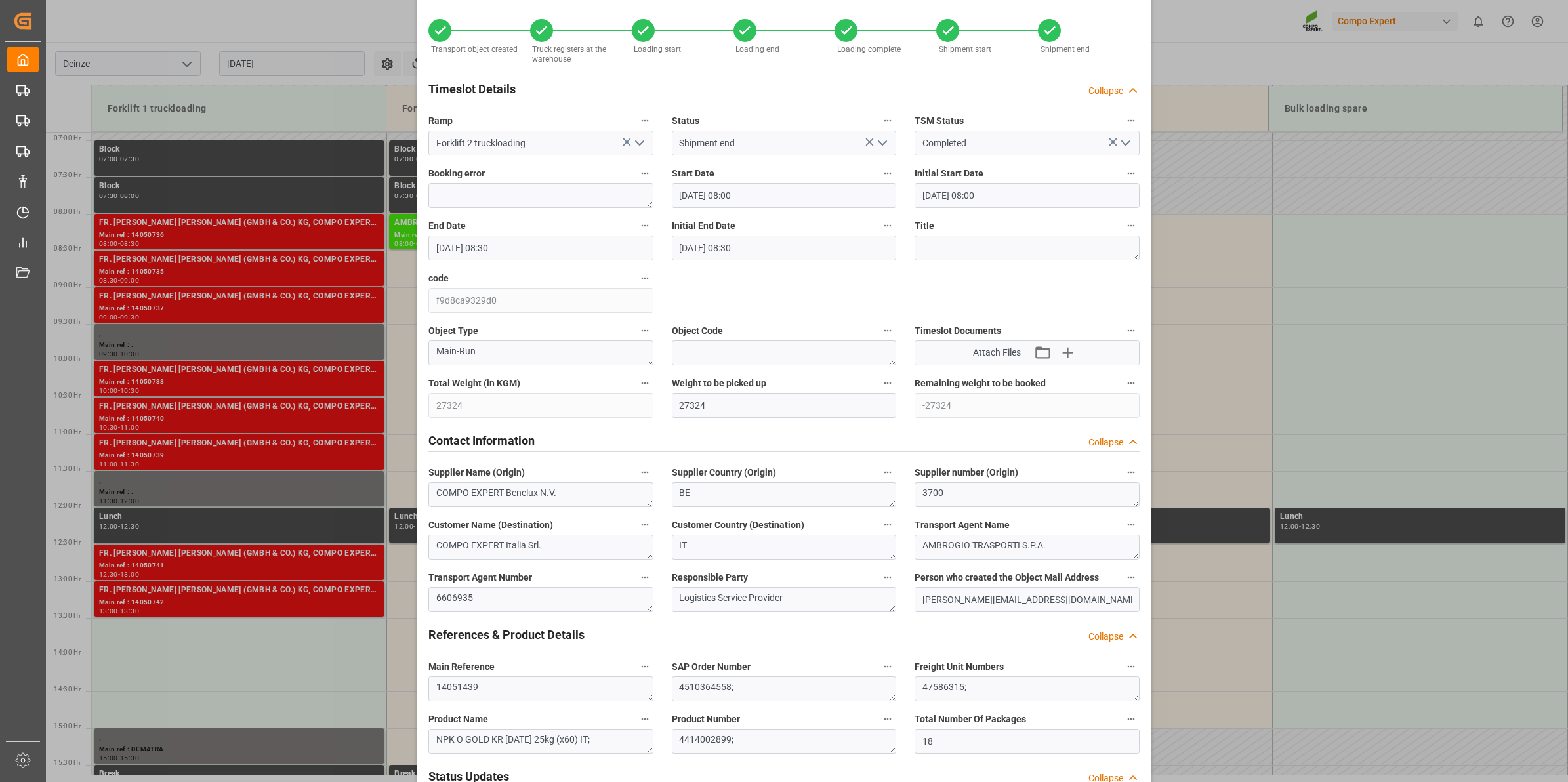
scroll to position [0, 0]
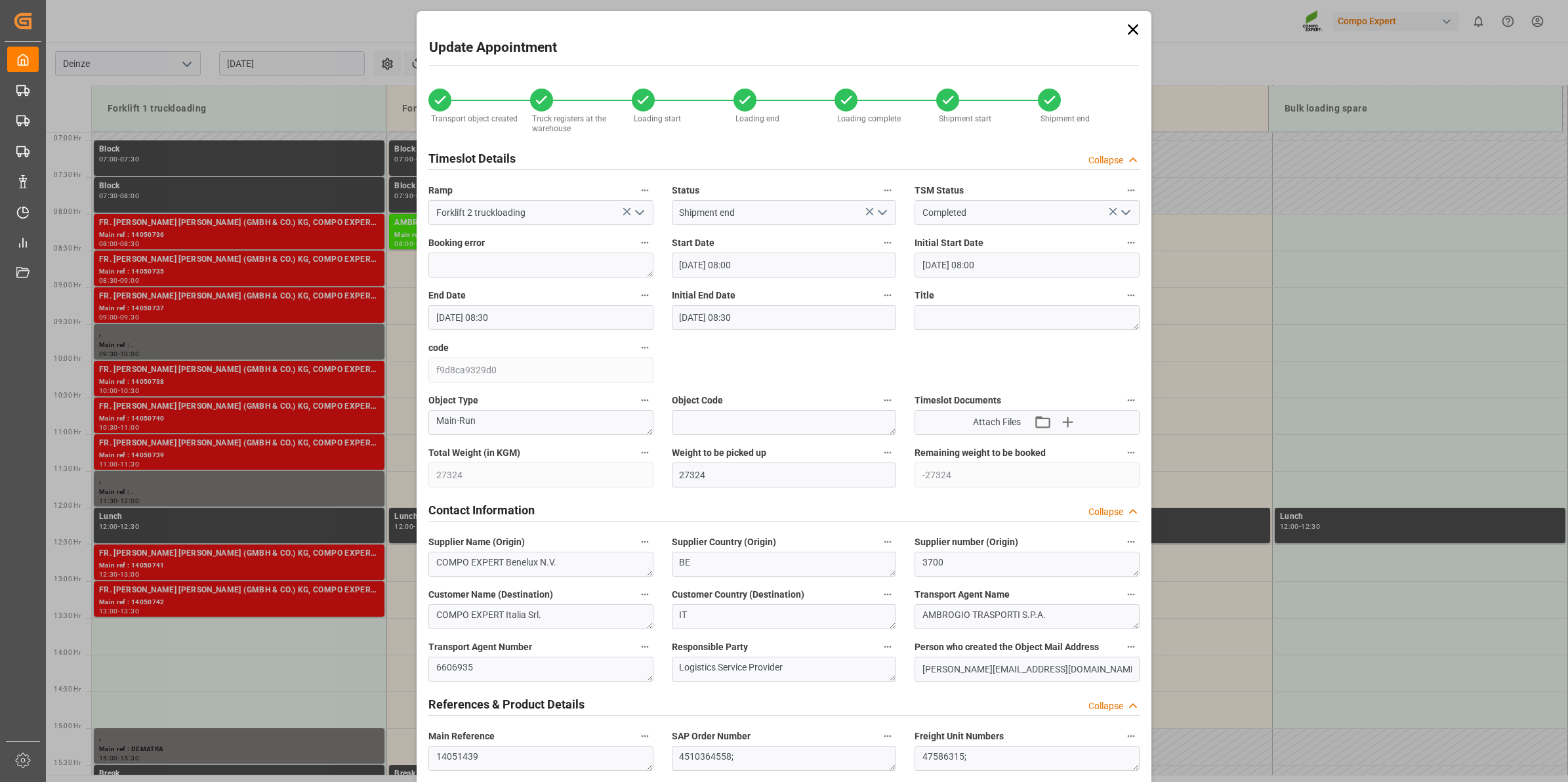
click at [730, 264] on input "04.09.2025 08:00" at bounding box center [784, 265] width 225 height 25
click at [760, 342] on div "4" at bounding box center [764, 343] width 17 height 16
click at [900, 411] on li "12:30" at bounding box center [885, 415] width 55 height 33
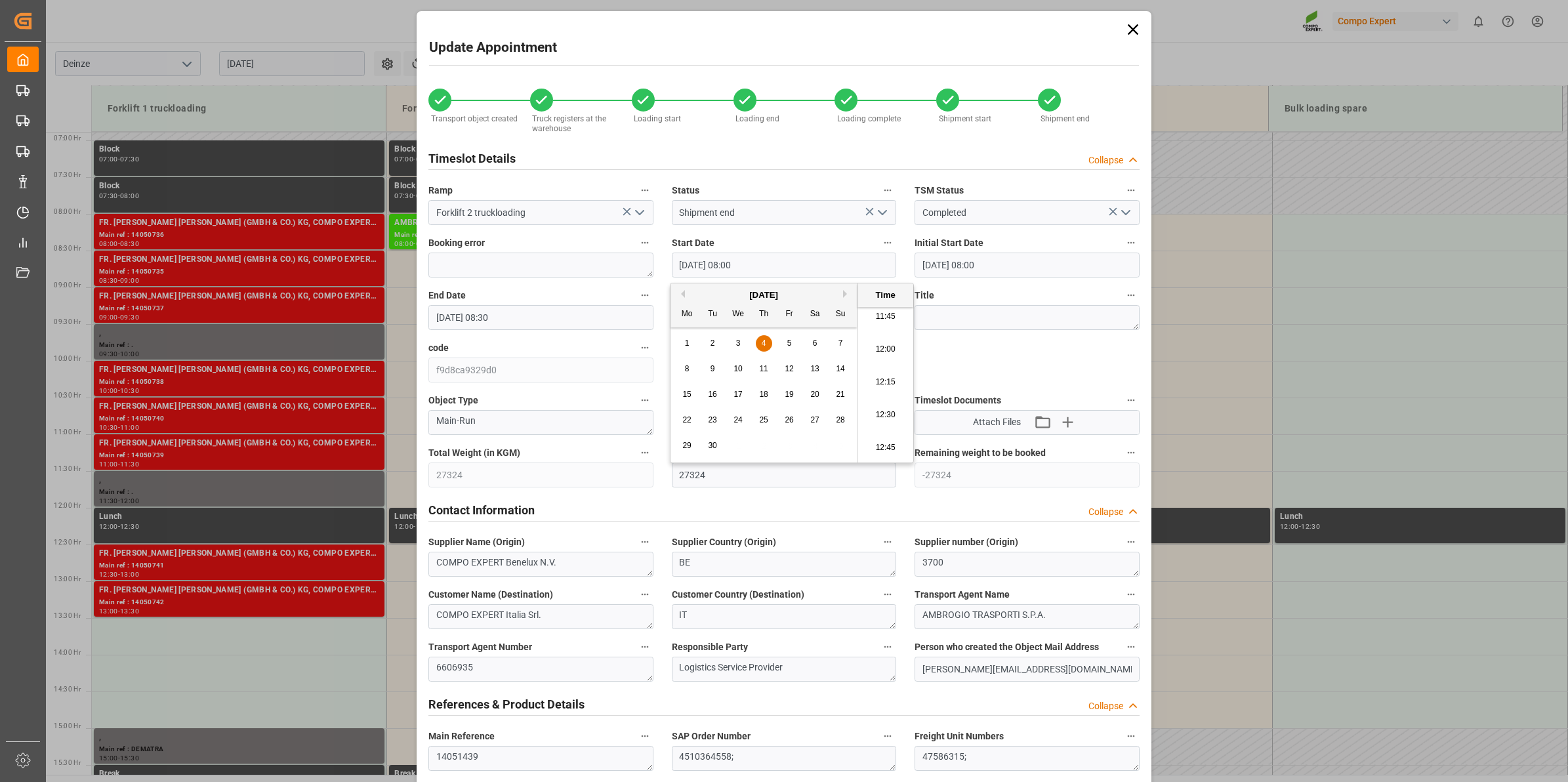
type input "04.09.2025 12:30"
click at [581, 317] on input "04.09.2025 08:30" at bounding box center [541, 317] width 225 height 25
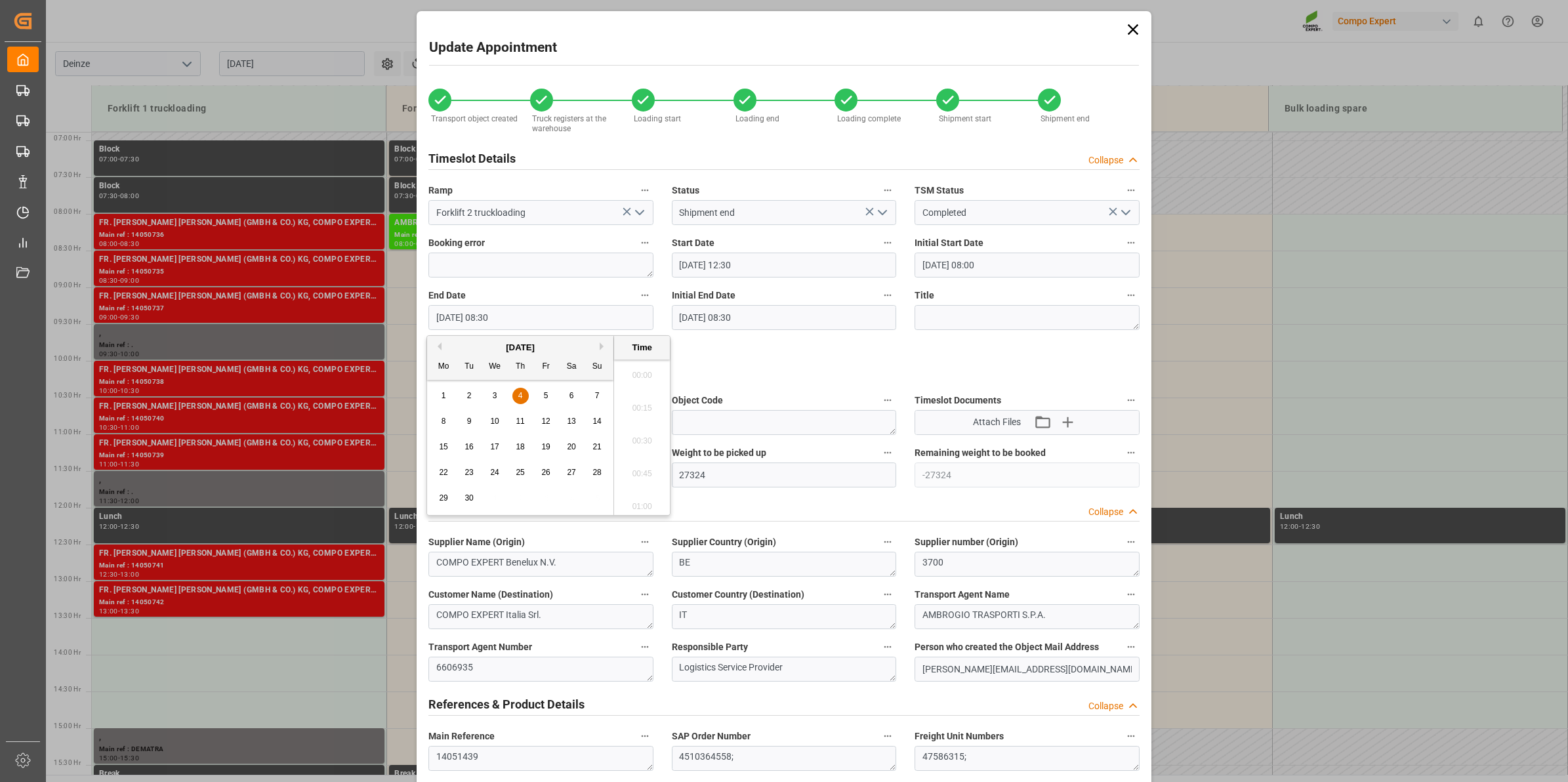
scroll to position [1053, 0]
click at [521, 399] on span "4" at bounding box center [520, 396] width 5 height 9
click at [660, 473] on li "13:00" at bounding box center [641, 483] width 55 height 33
type input "04.09.2025 13:00"
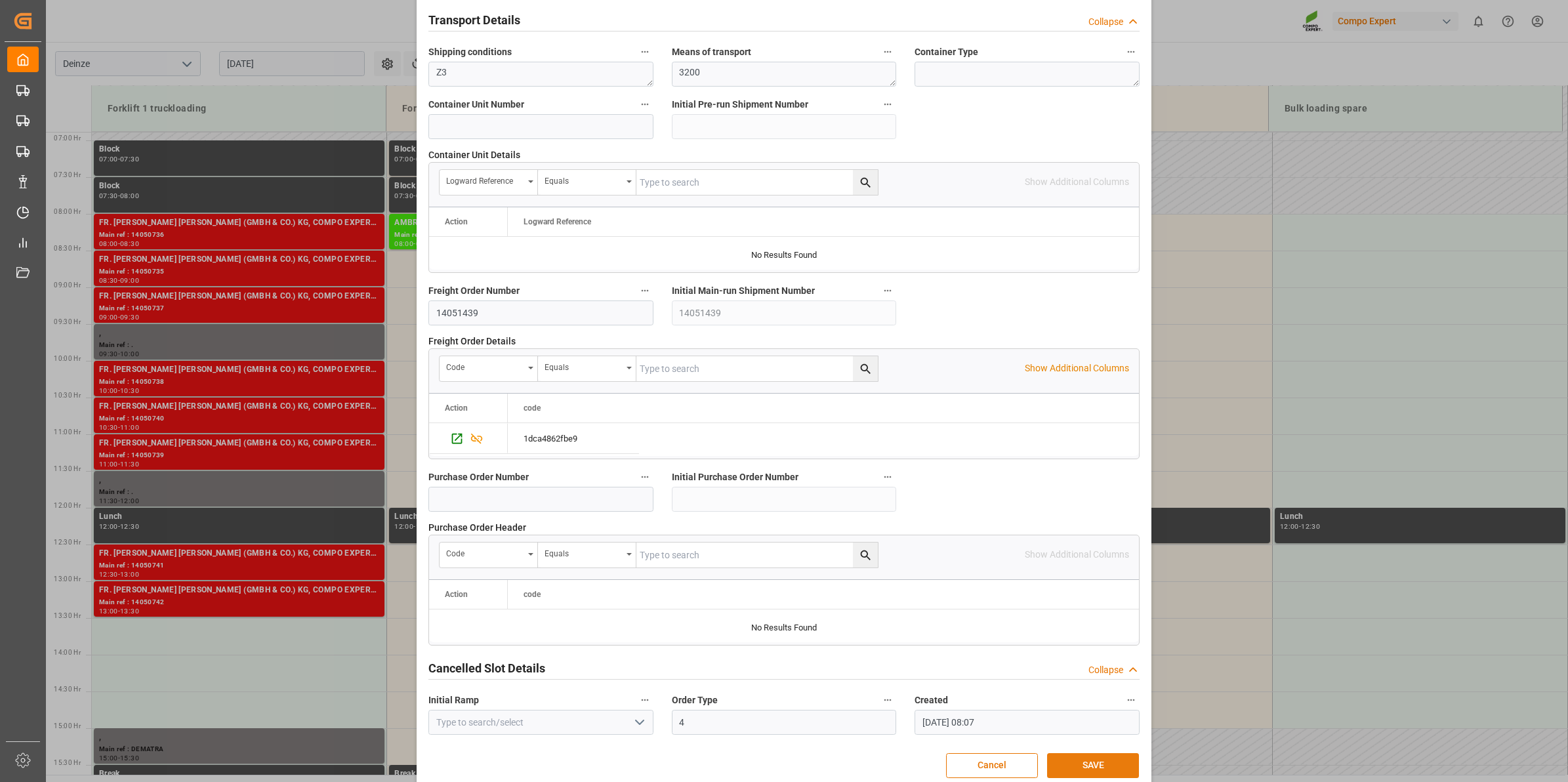
scroll to position [1041, 0]
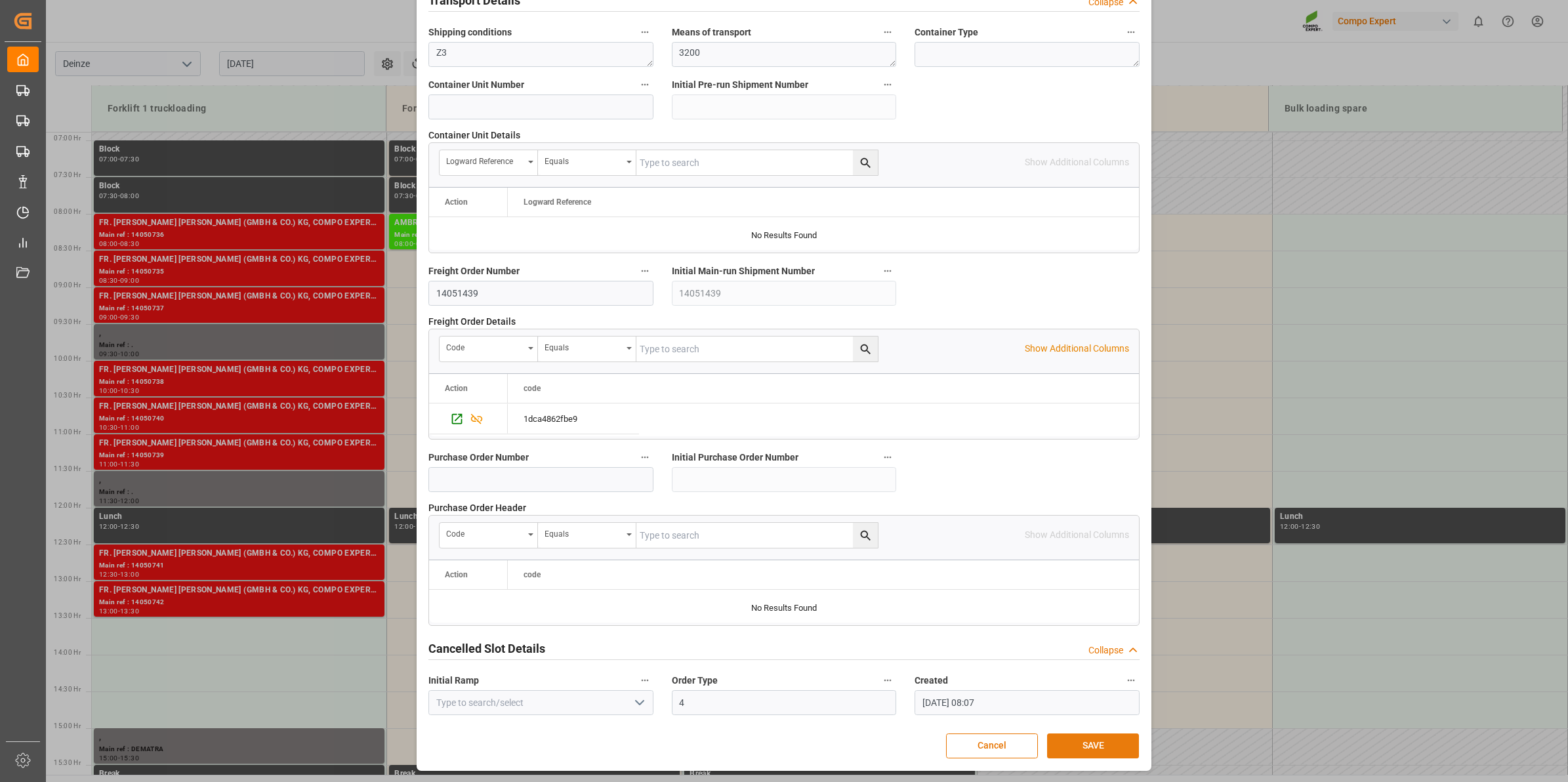
click at [1096, 749] on button "SAVE" at bounding box center [1093, 746] width 92 height 25
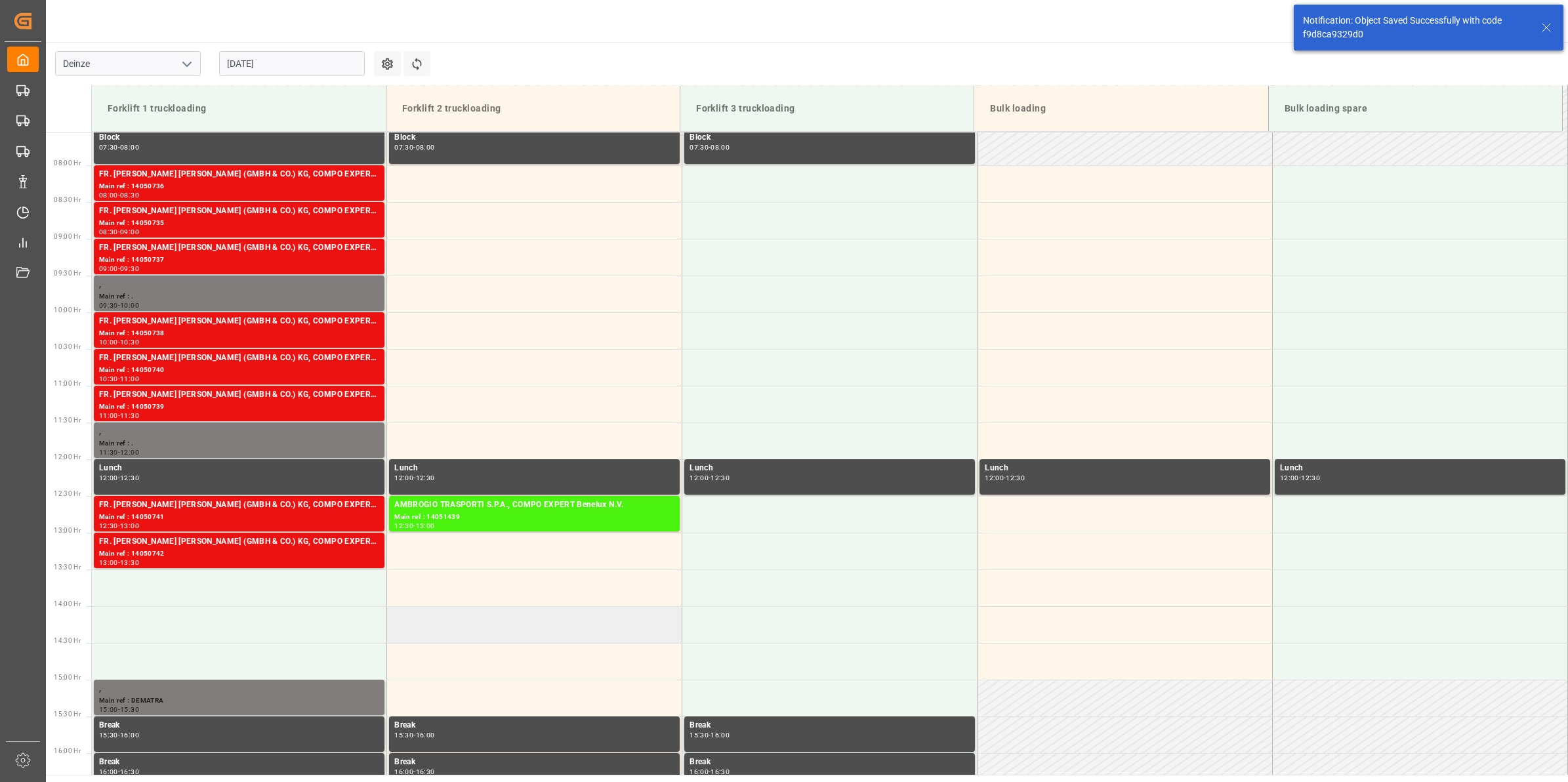
scroll to position [553, 0]
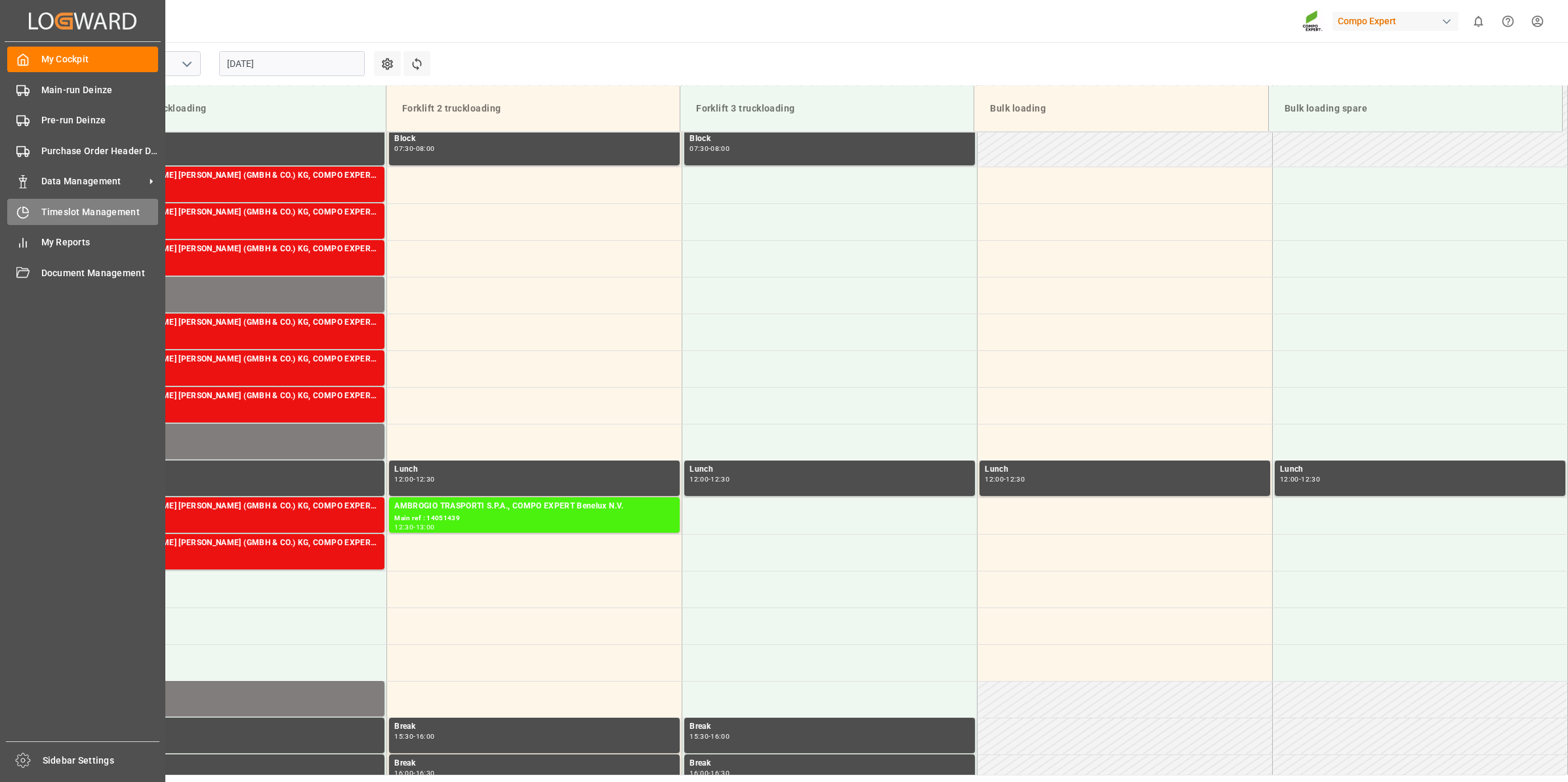
click at [76, 199] on div "Timeslot Management Timeslot Management" at bounding box center [82, 211] width 150 height 26
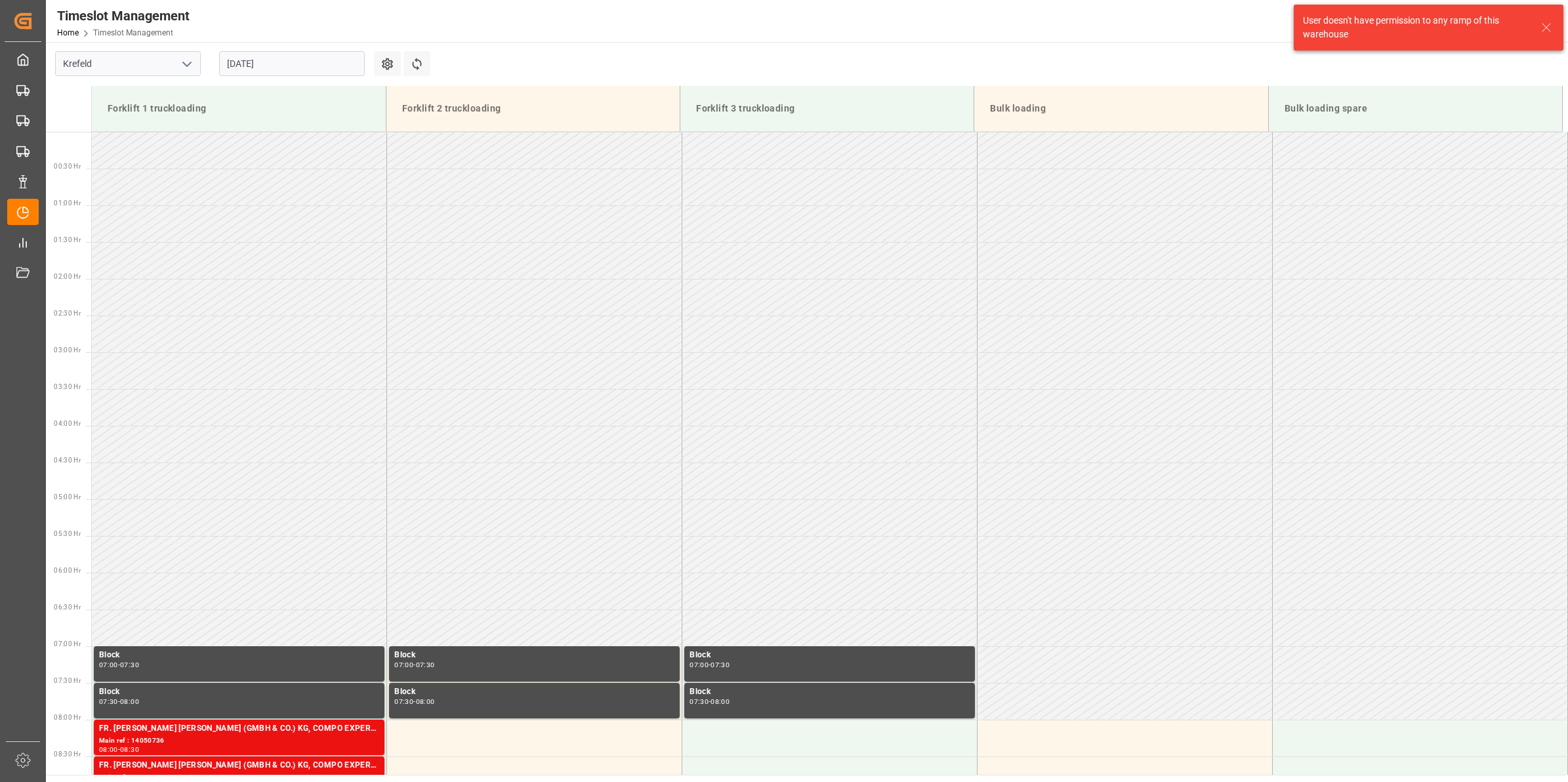
click at [194, 61] on icon "open menu" at bounding box center [186, 64] width 16 height 16
click at [138, 94] on div "Deinze" at bounding box center [127, 93] width 144 height 30
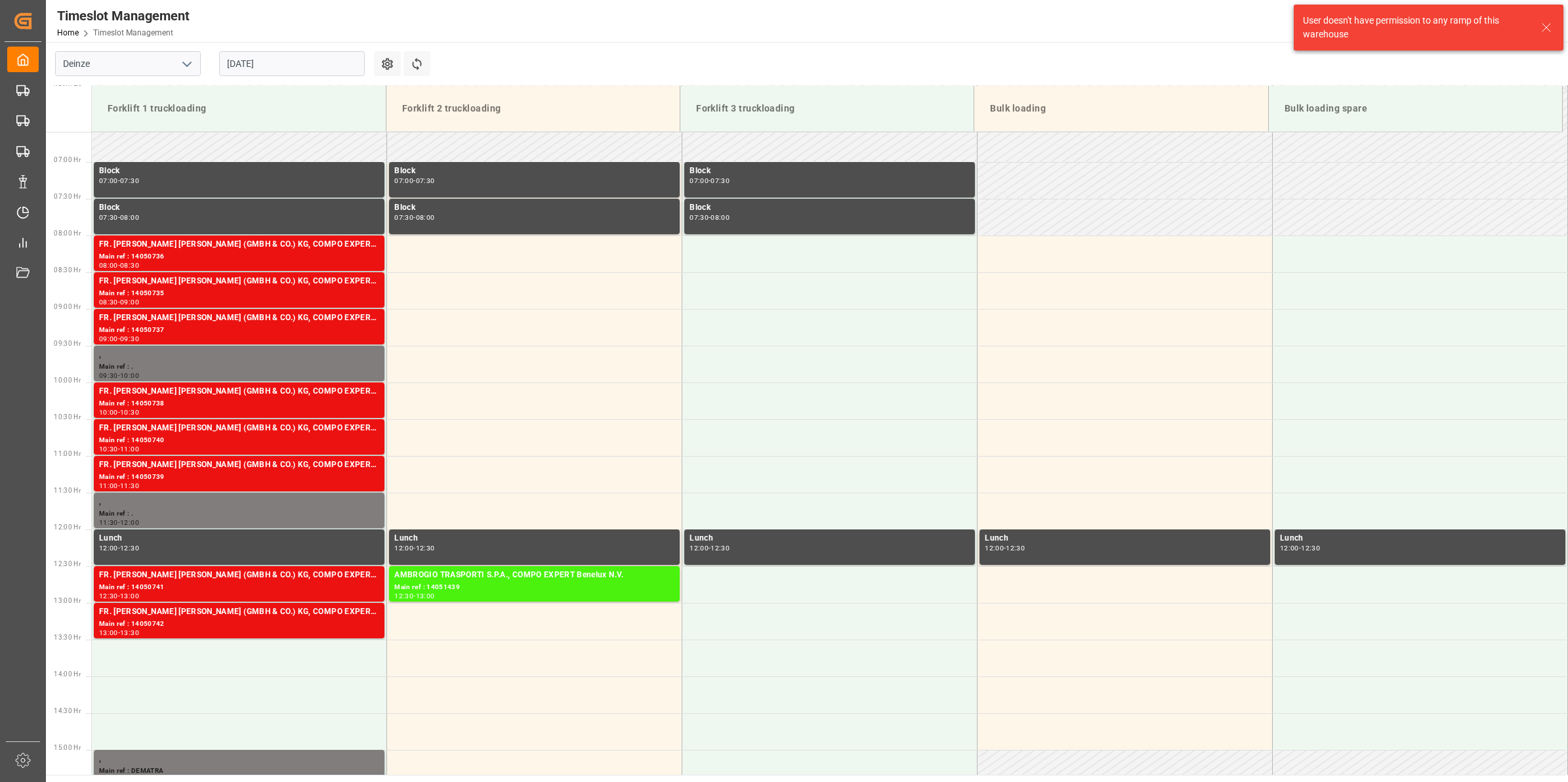
click at [264, 69] on input "04.09.2025" at bounding box center [292, 63] width 146 height 25
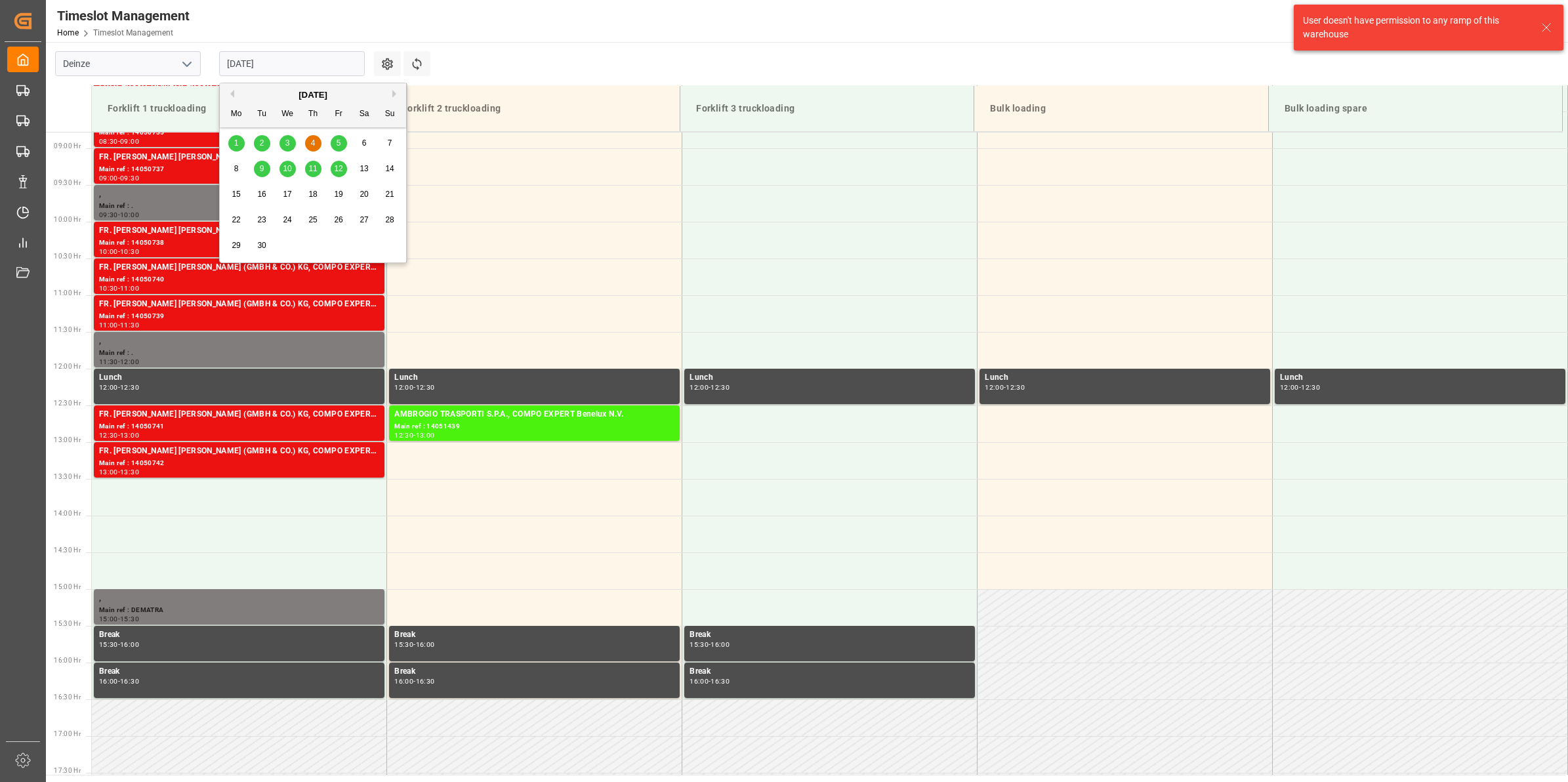
scroll to position [653, 0]
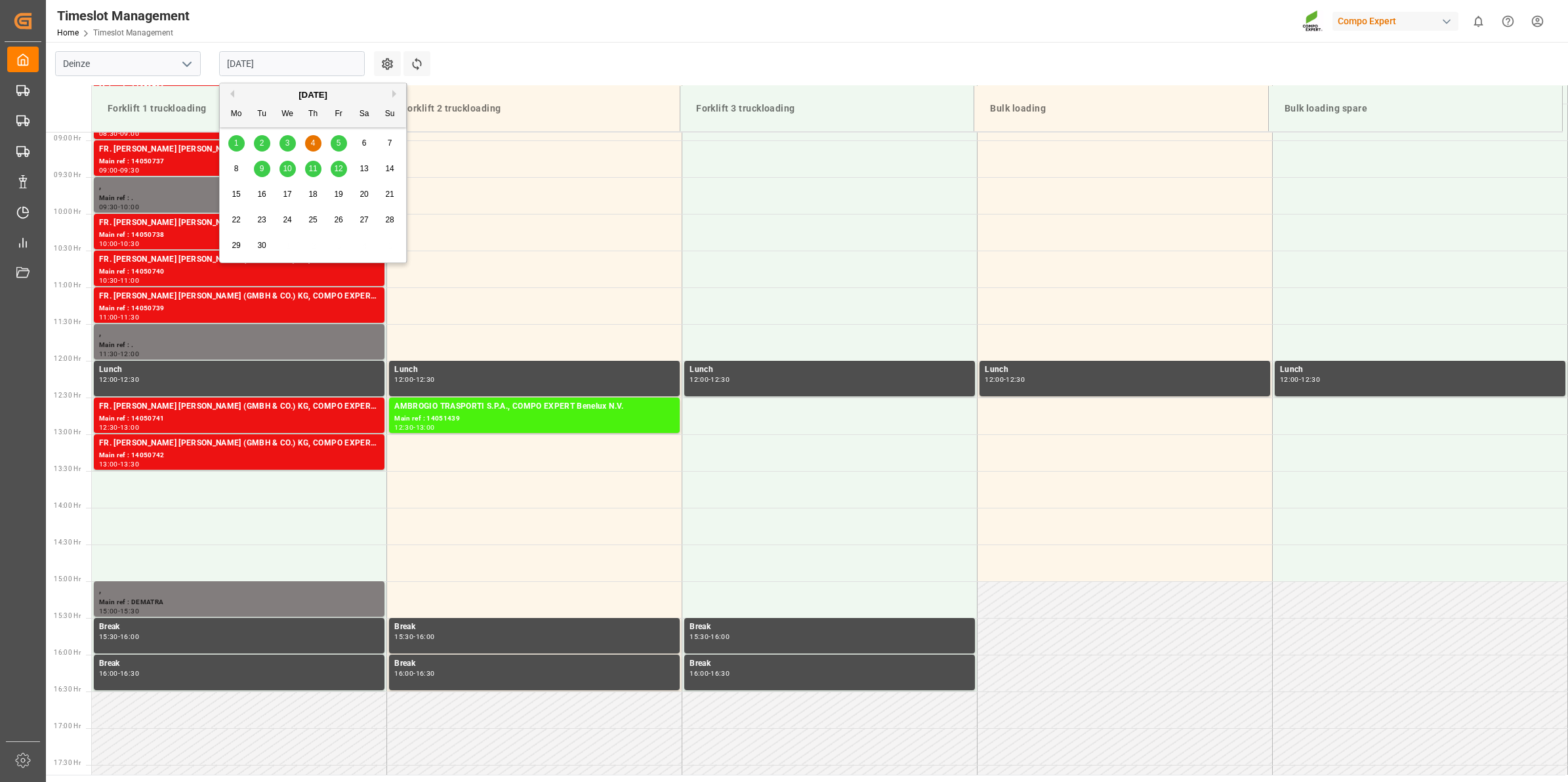
click at [232, 94] on button "Previous Month" at bounding box center [230, 93] width 8 height 8
click at [337, 244] on span "29" at bounding box center [338, 246] width 8 height 9
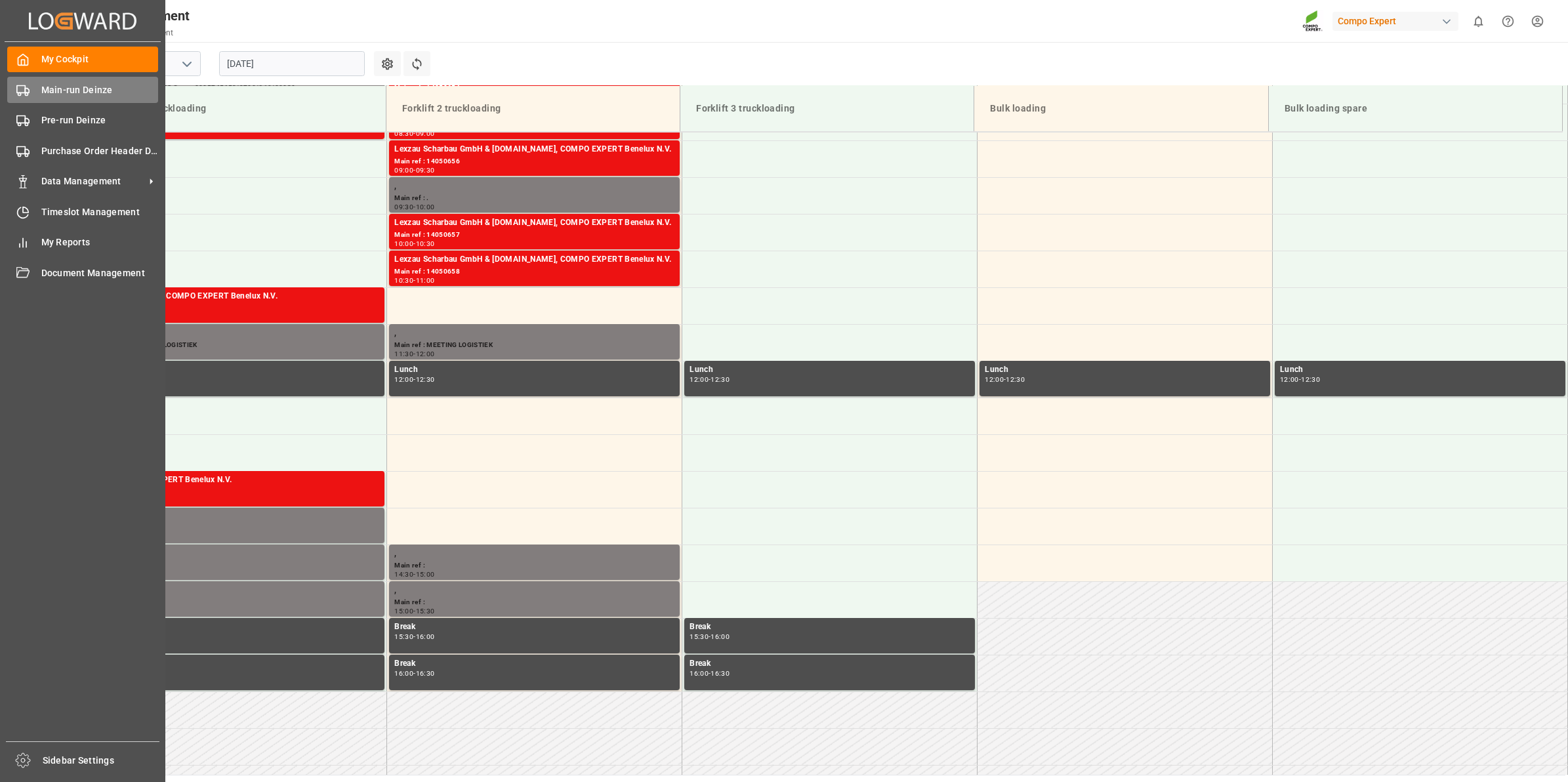
click at [47, 89] on span "Main-run Deinze" at bounding box center [100, 90] width 117 height 14
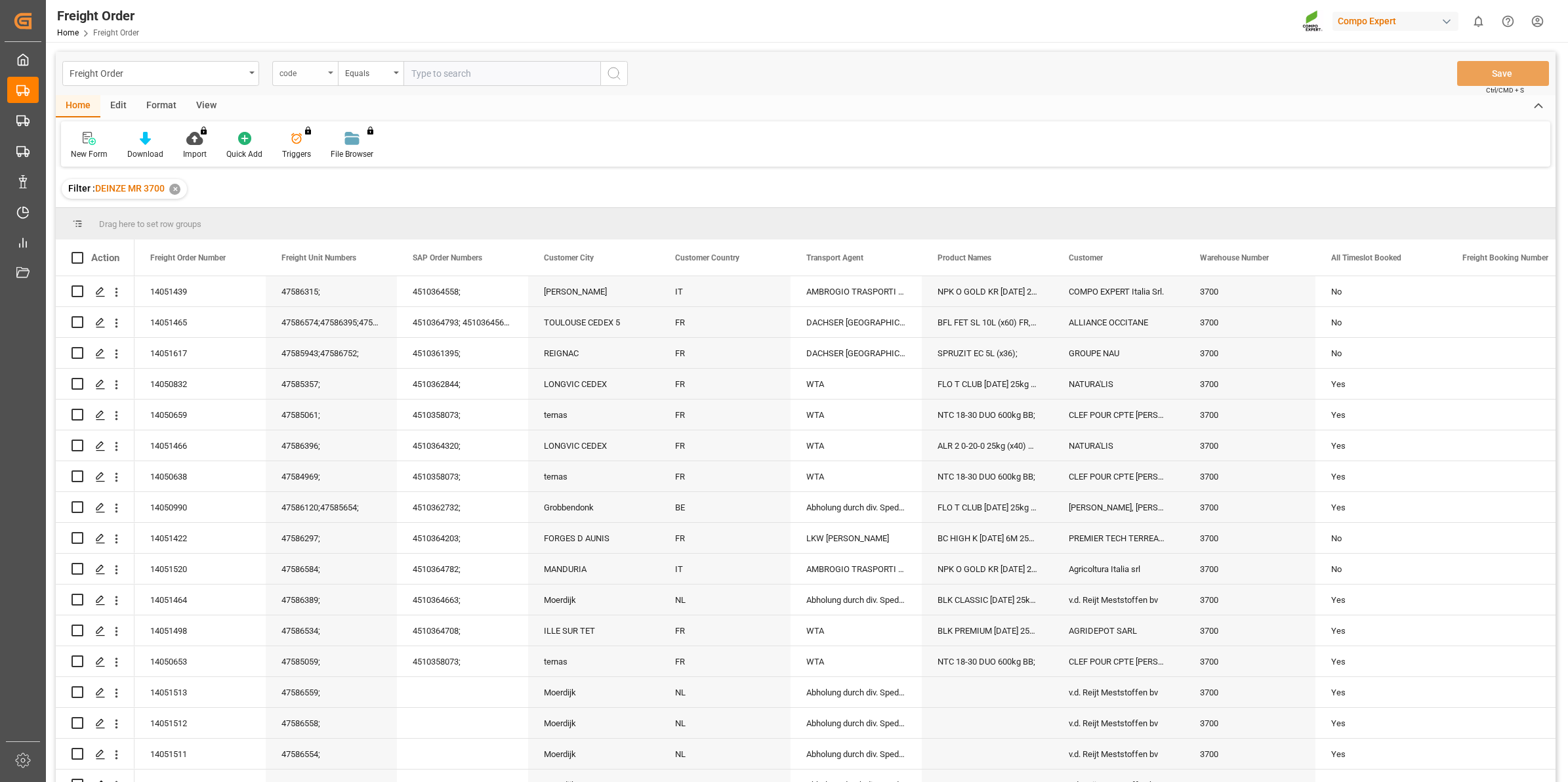
click at [300, 76] on div "code" at bounding box center [302, 72] width 44 height 15
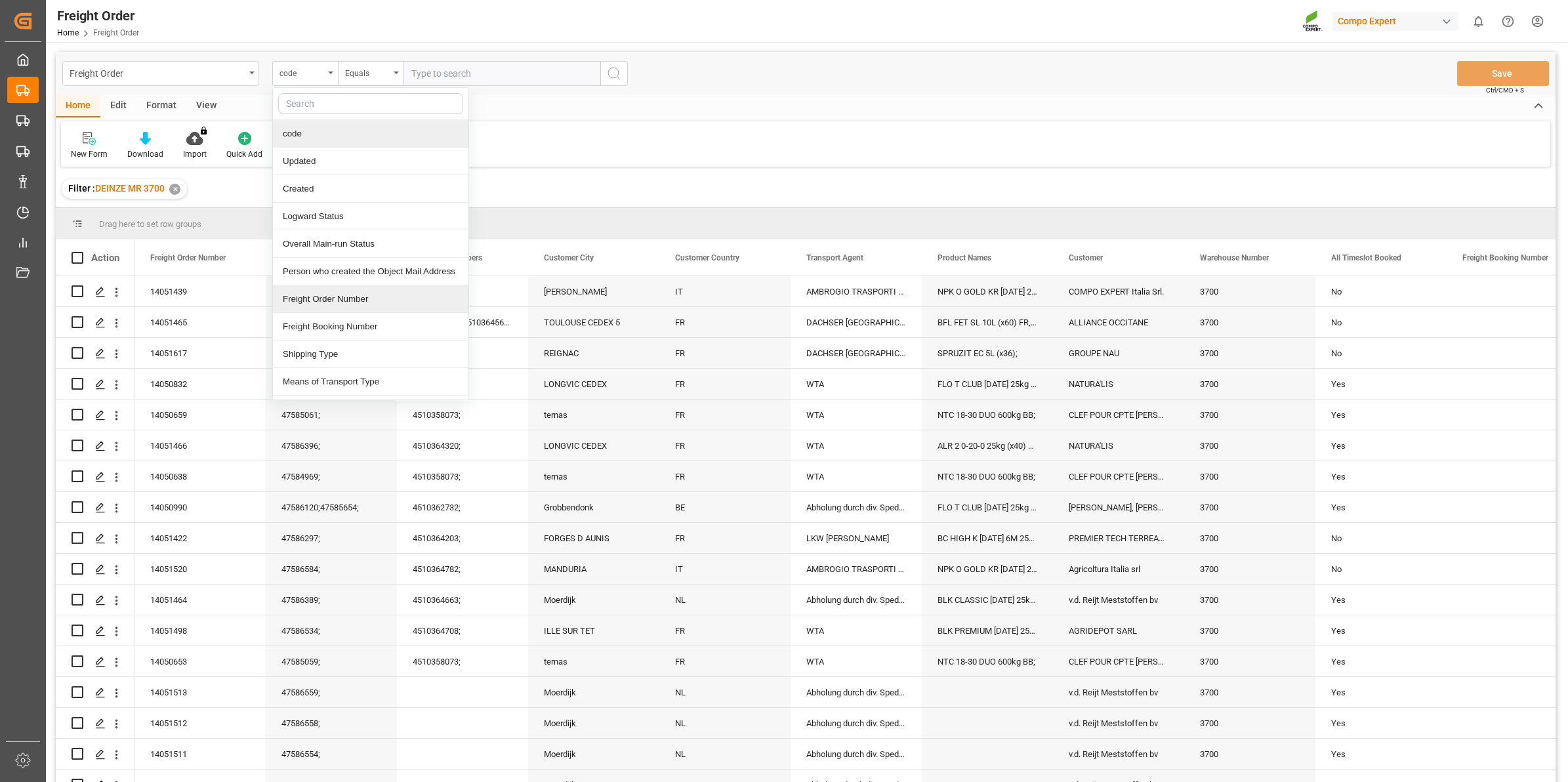
click at [381, 297] on div "Freight Order Number" at bounding box center [371, 299] width 196 height 28
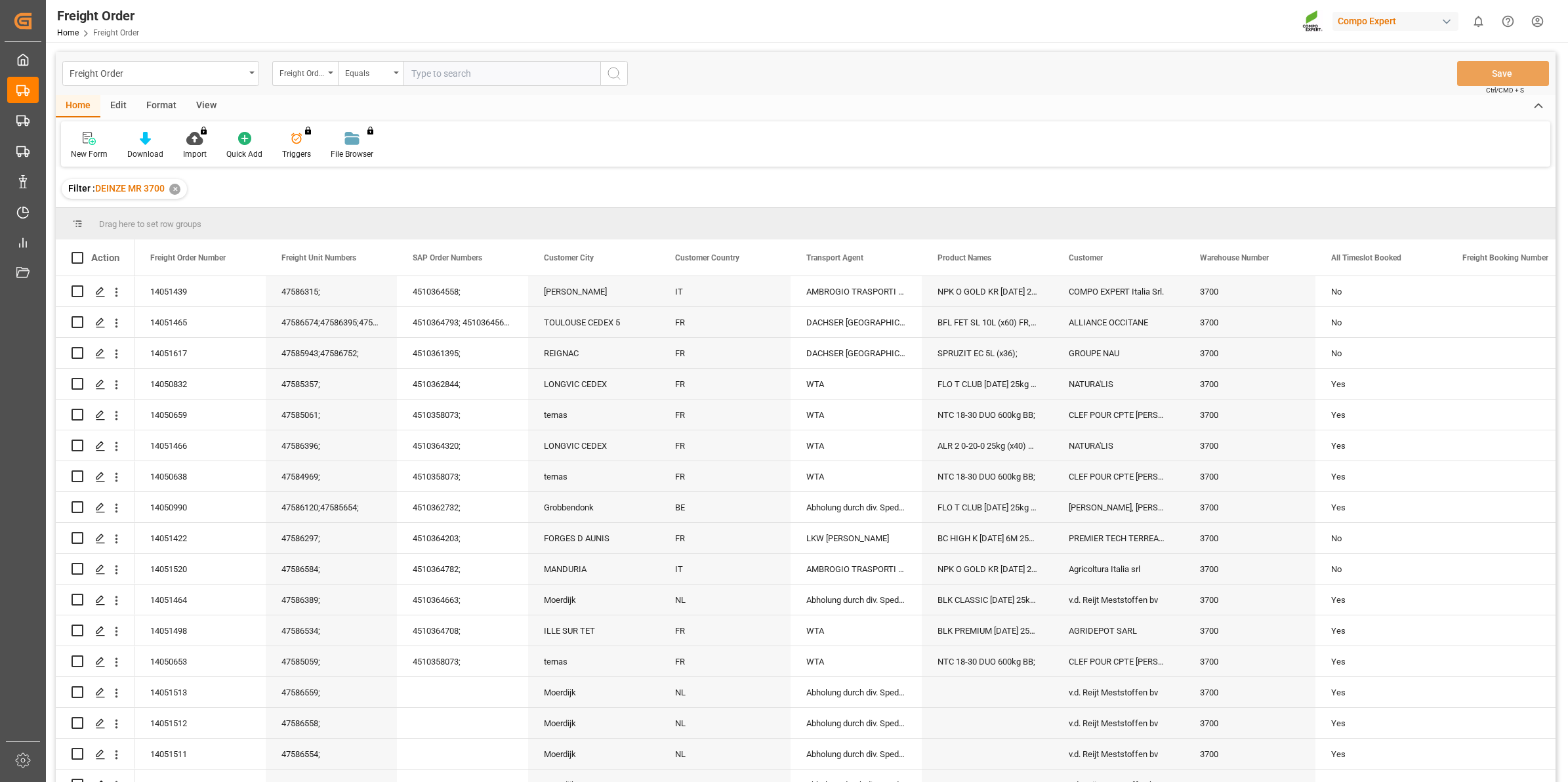
click at [463, 72] on input "text" at bounding box center [501, 73] width 197 height 25
paste input "14051520"
type input "14051520"
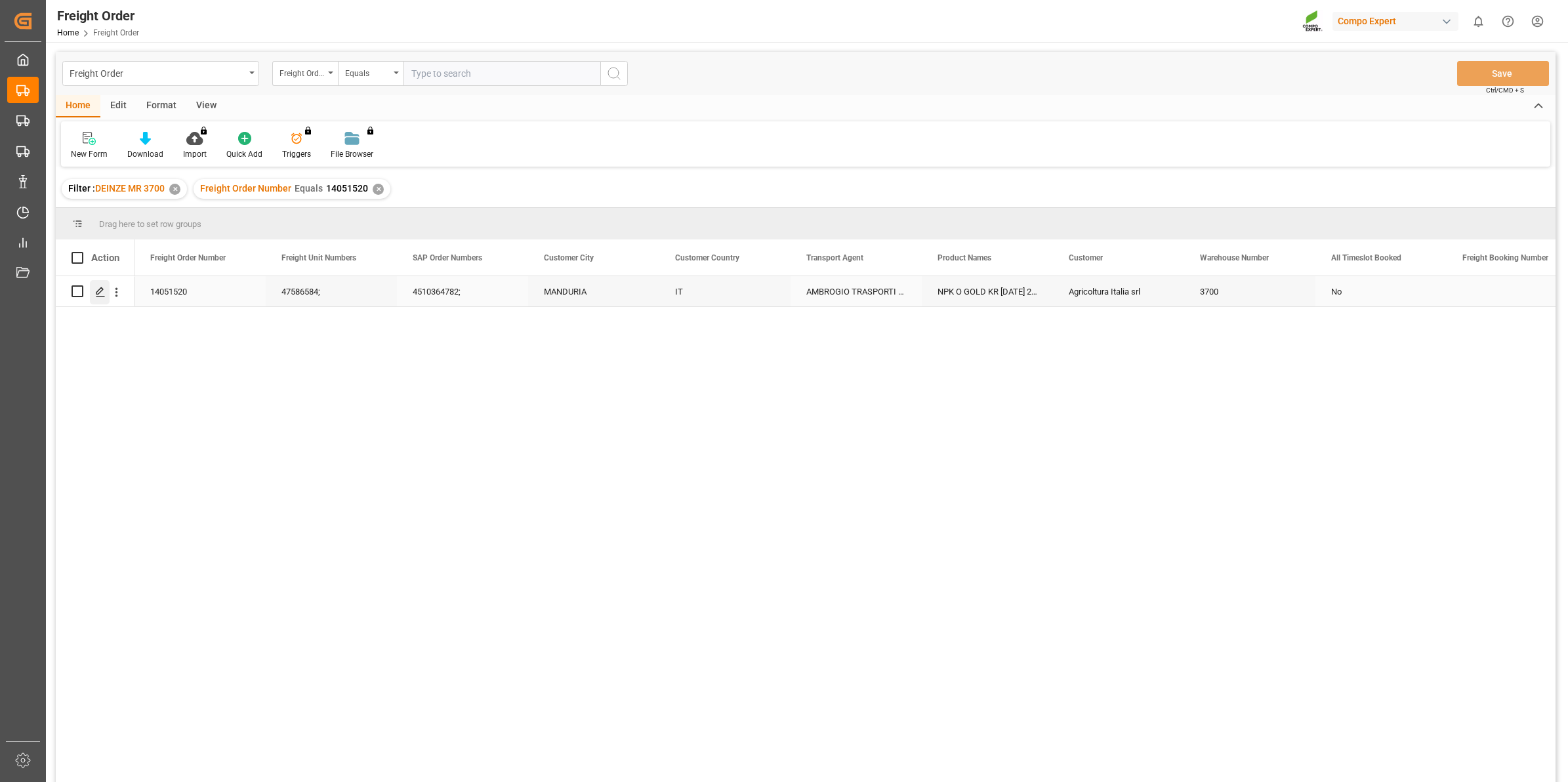
click at [93, 289] on div "Press SPACE to select this row." at bounding box center [99, 292] width 19 height 24
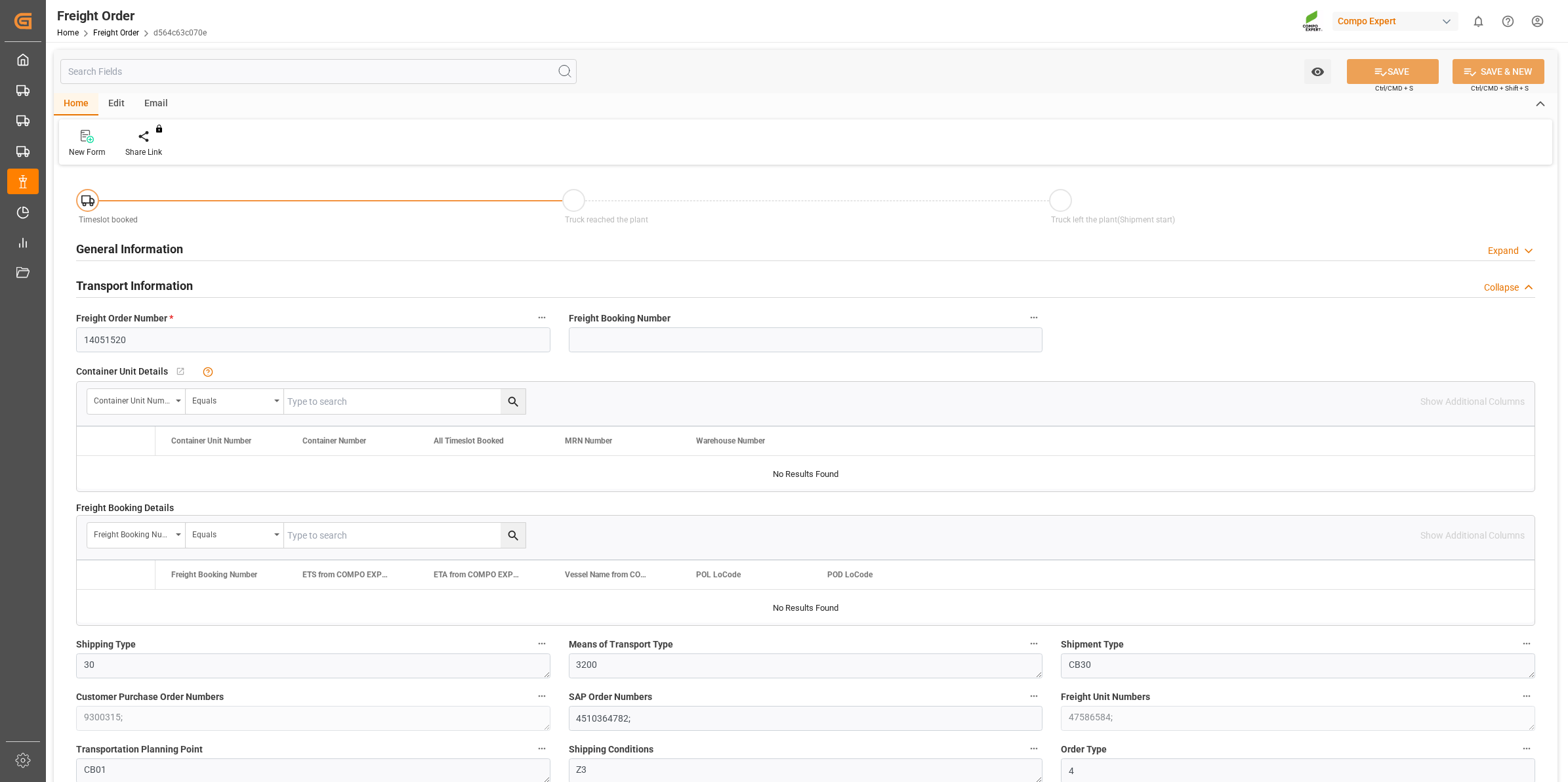
type input "18"
type input "27324"
type input "0"
type input "03.09.2025 00:00"
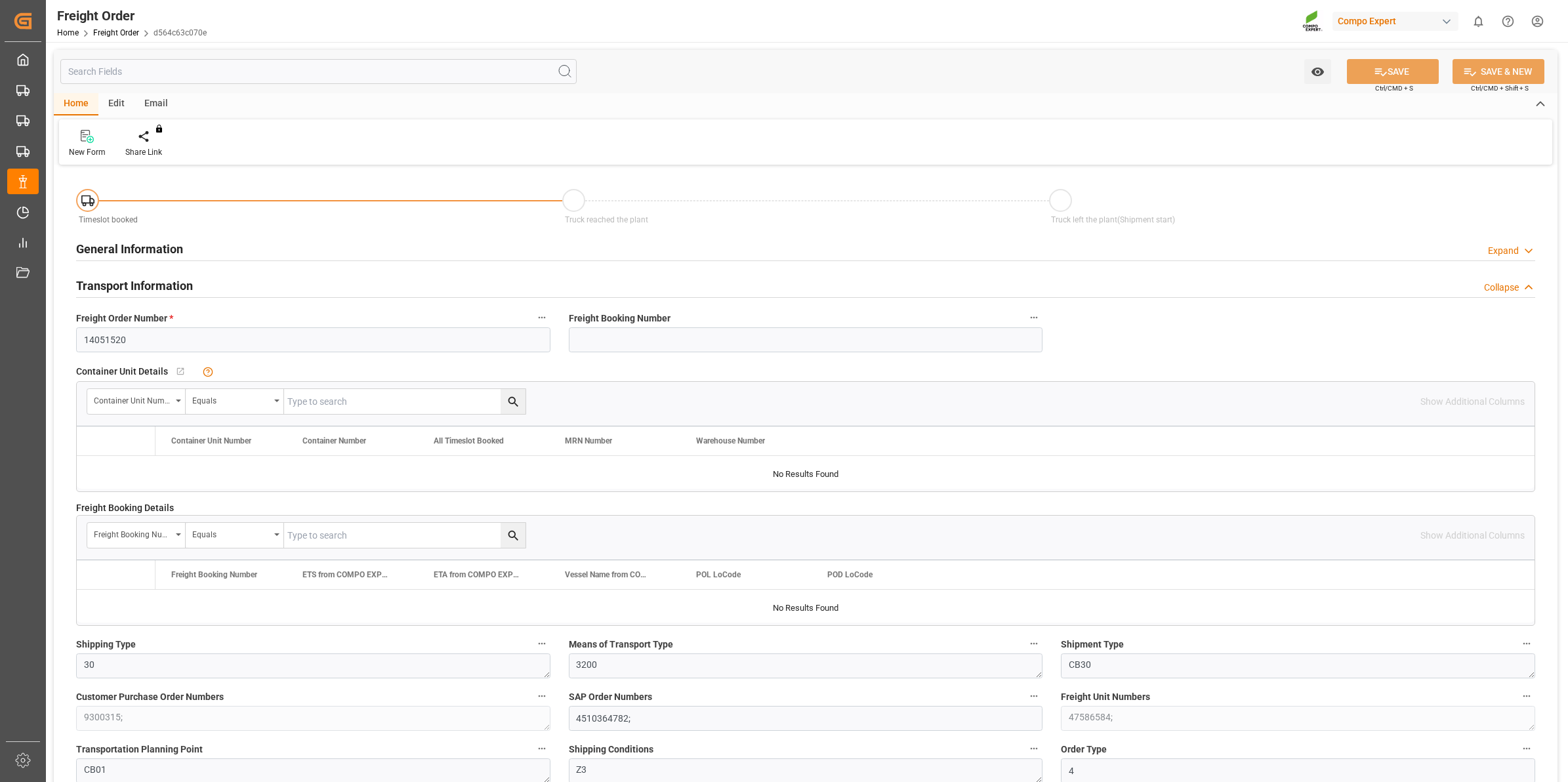
type input "27.08.2025 14:07"
click at [165, 151] on div "Create Timeslot" at bounding box center [153, 151] width 55 height 12
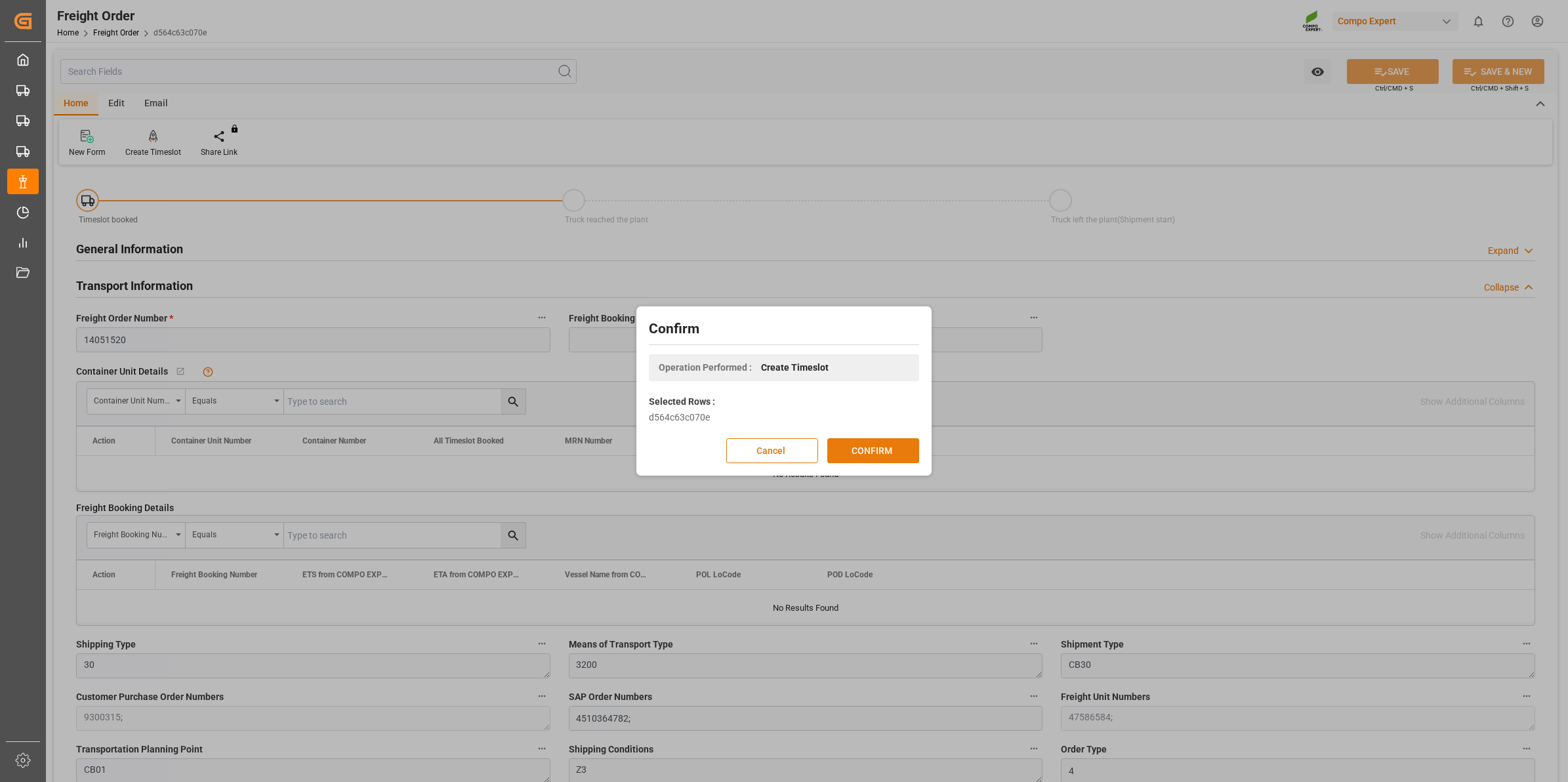
click at [868, 453] on button "CONFIRM" at bounding box center [873, 451] width 92 height 25
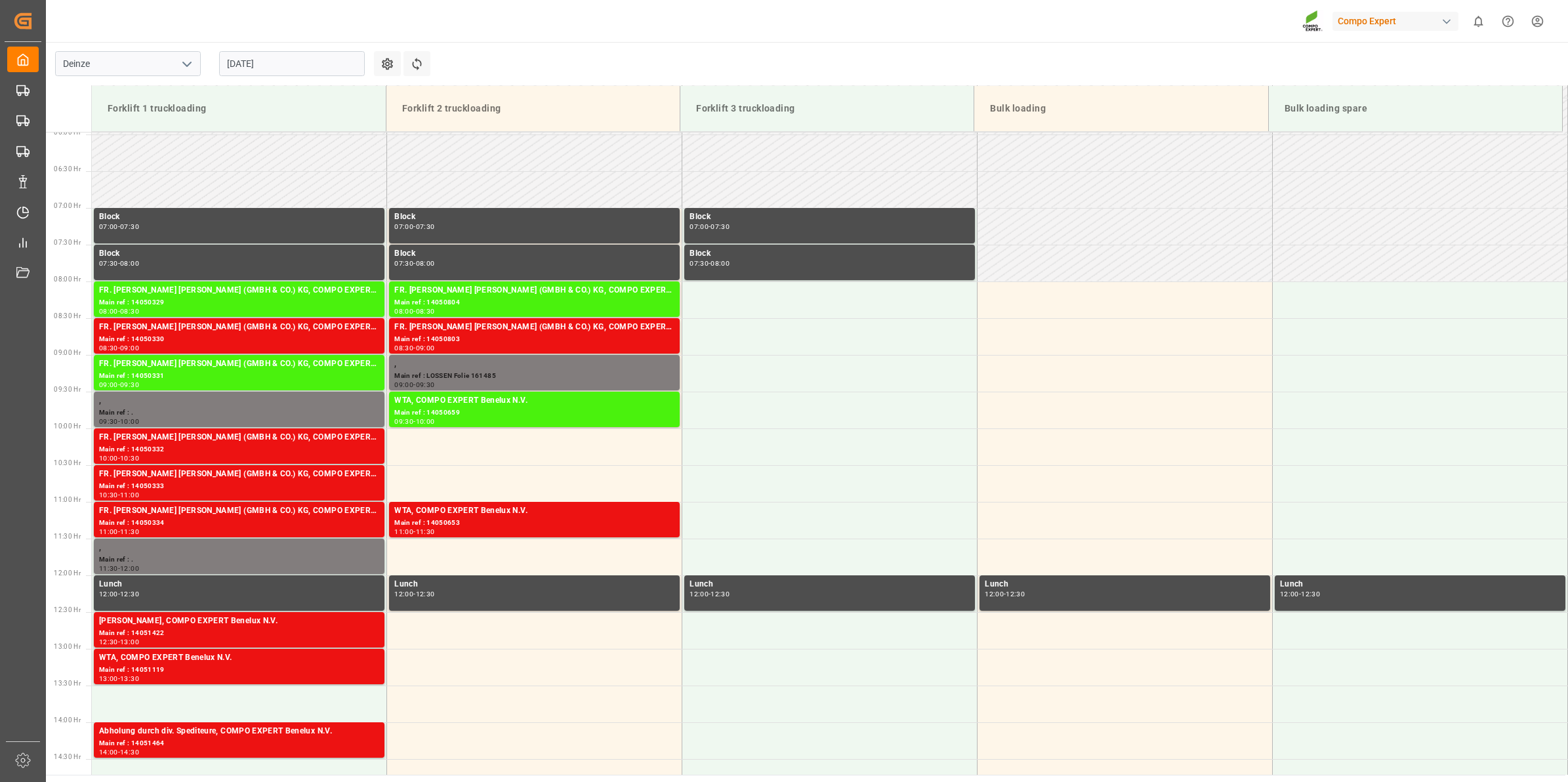
scroll to position [653, 0]
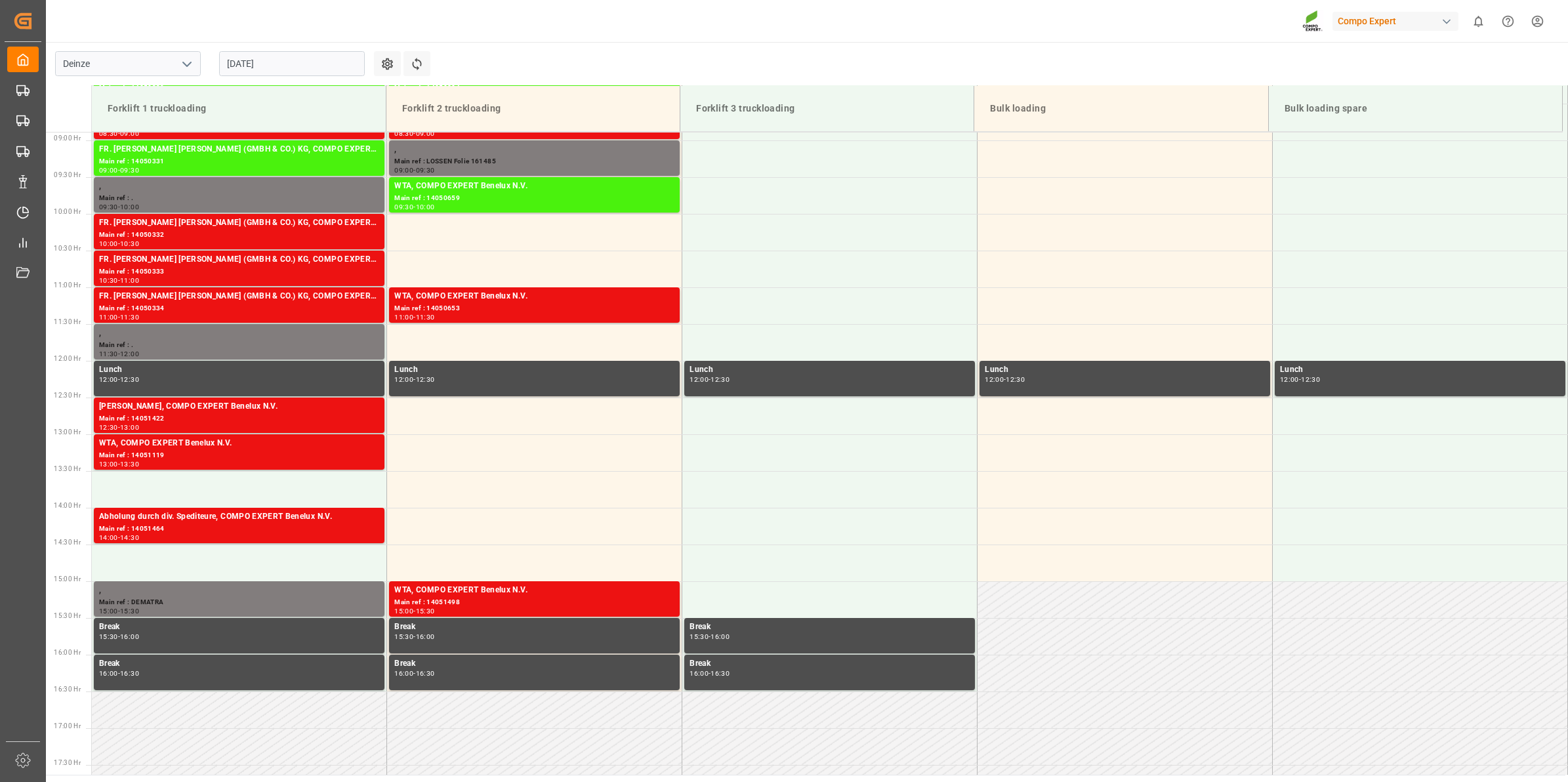
click at [273, 66] on input "[DATE]" at bounding box center [292, 63] width 146 height 25
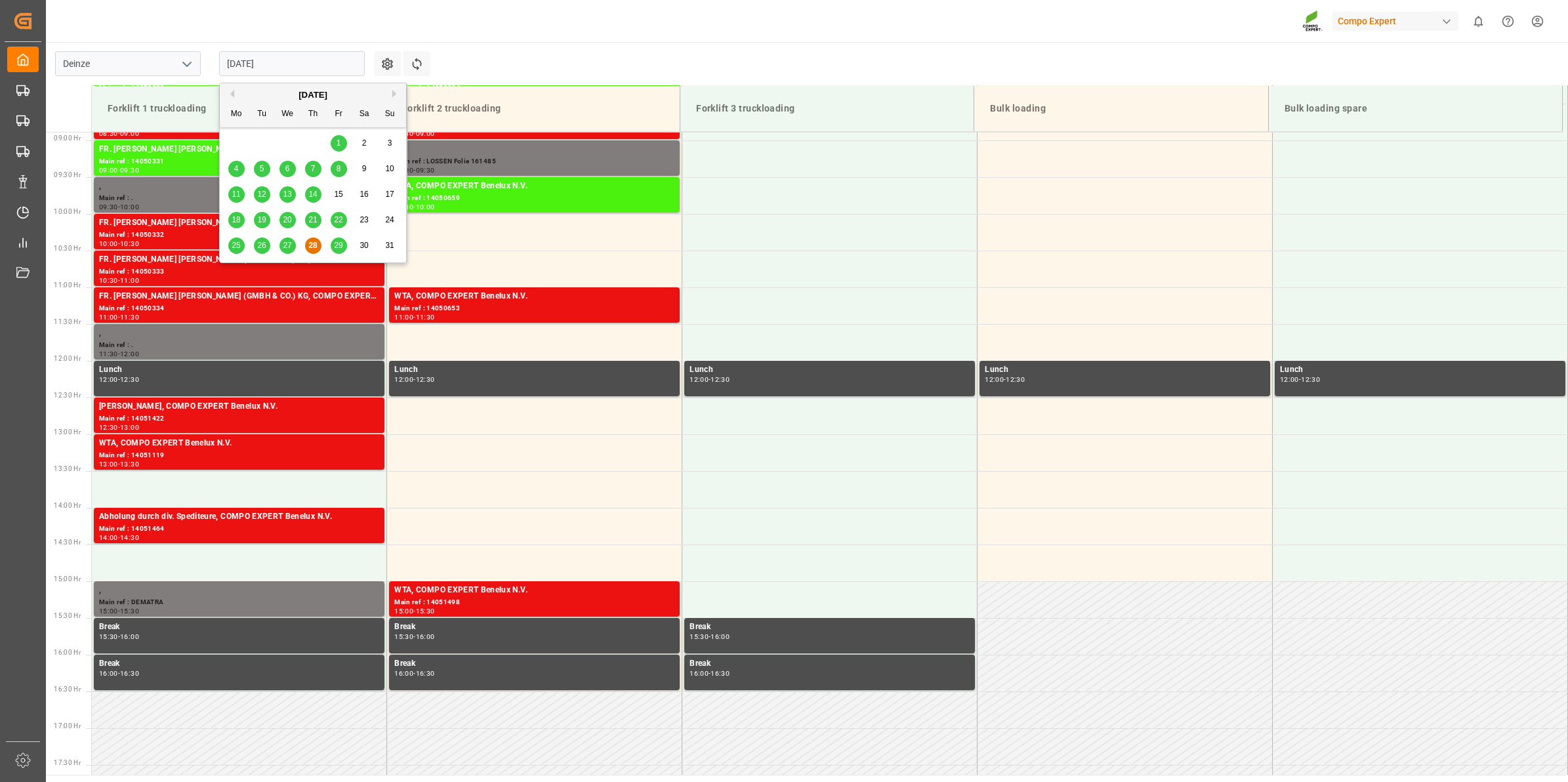
click at [332, 244] on div "29" at bounding box center [339, 246] width 17 height 16
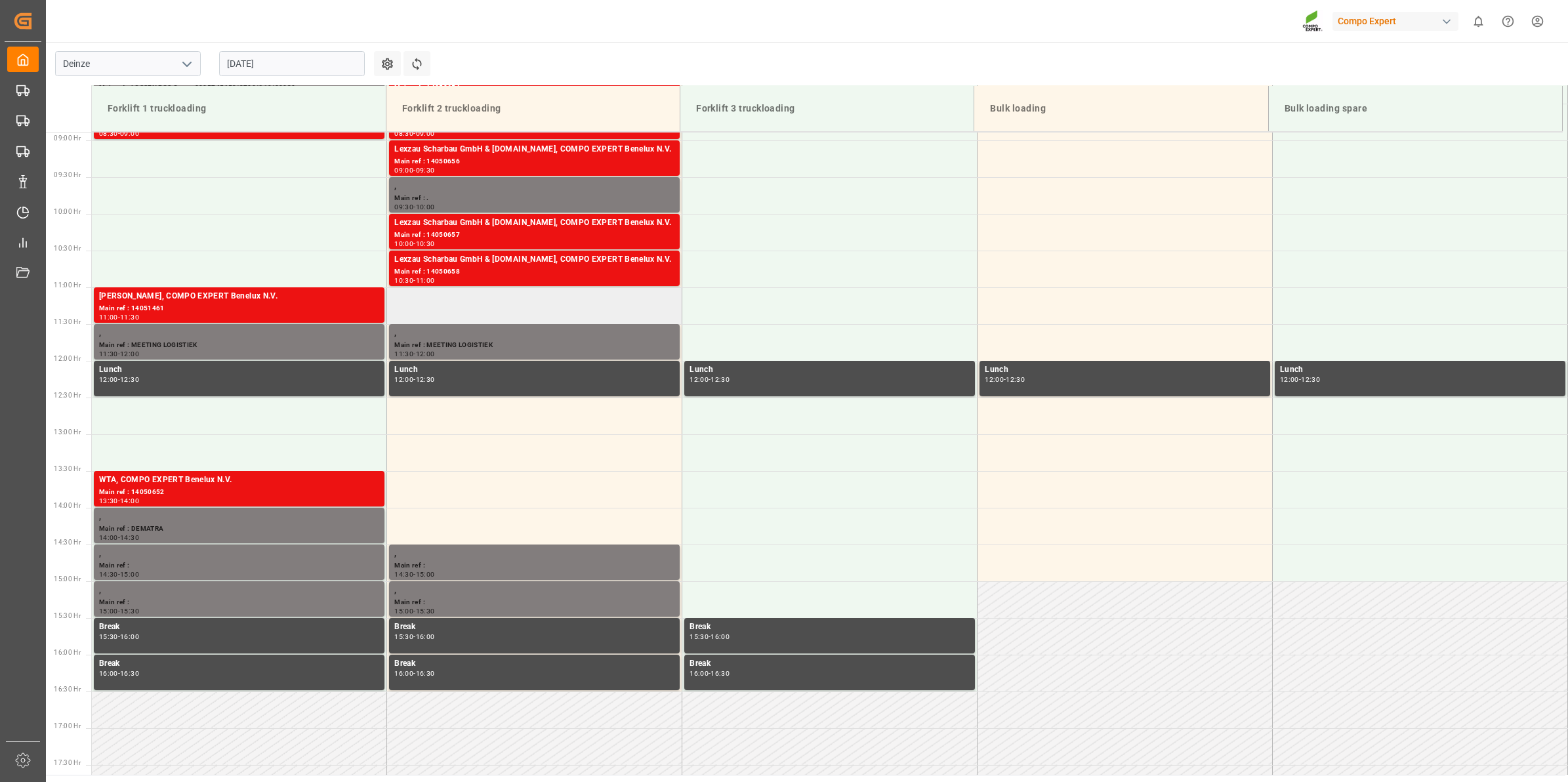
click at [504, 306] on td at bounding box center [534, 306] width 295 height 37
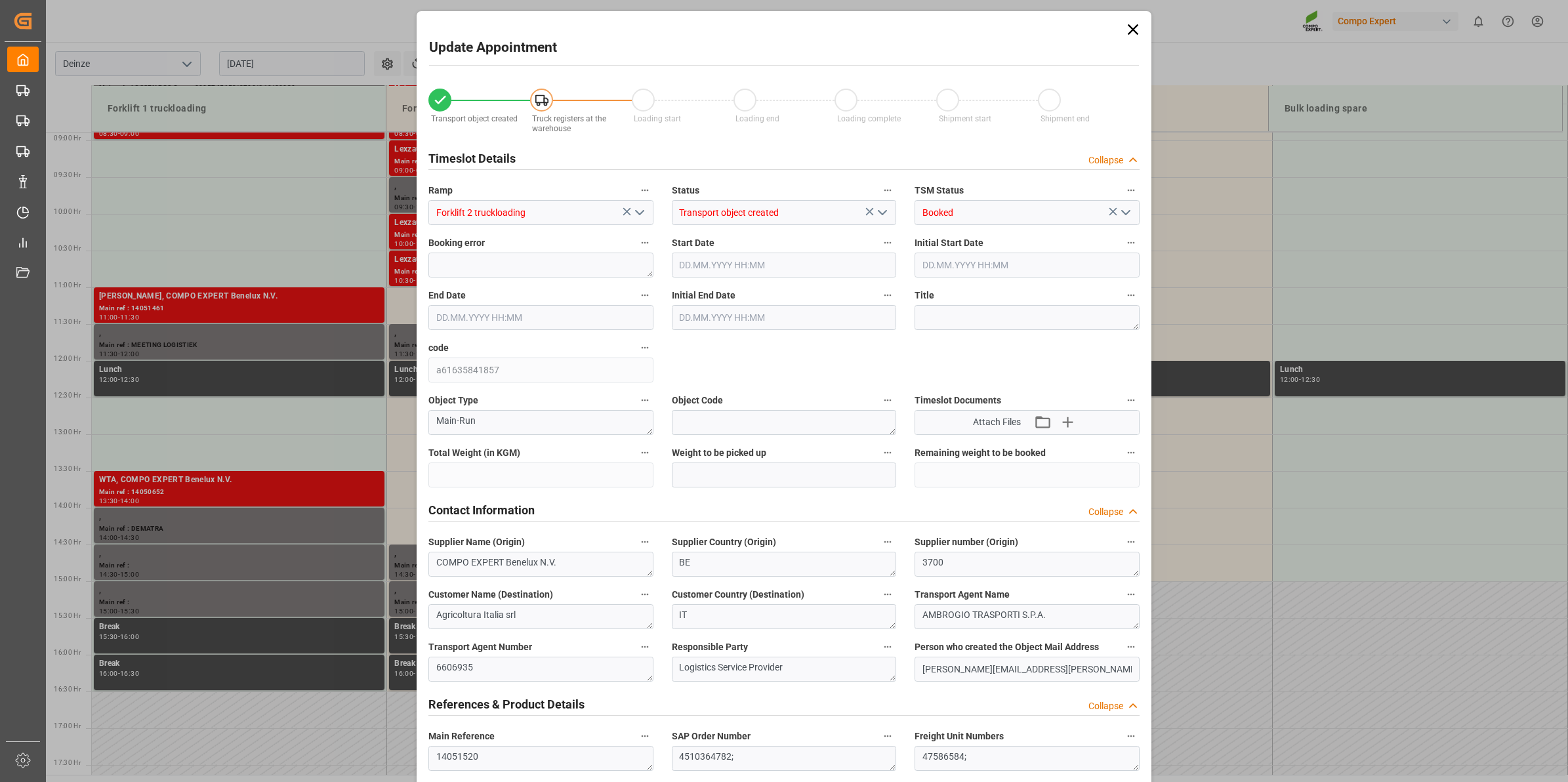
type input "27324"
type input "0"
type input "18"
type input "29.08.2025 11:00"
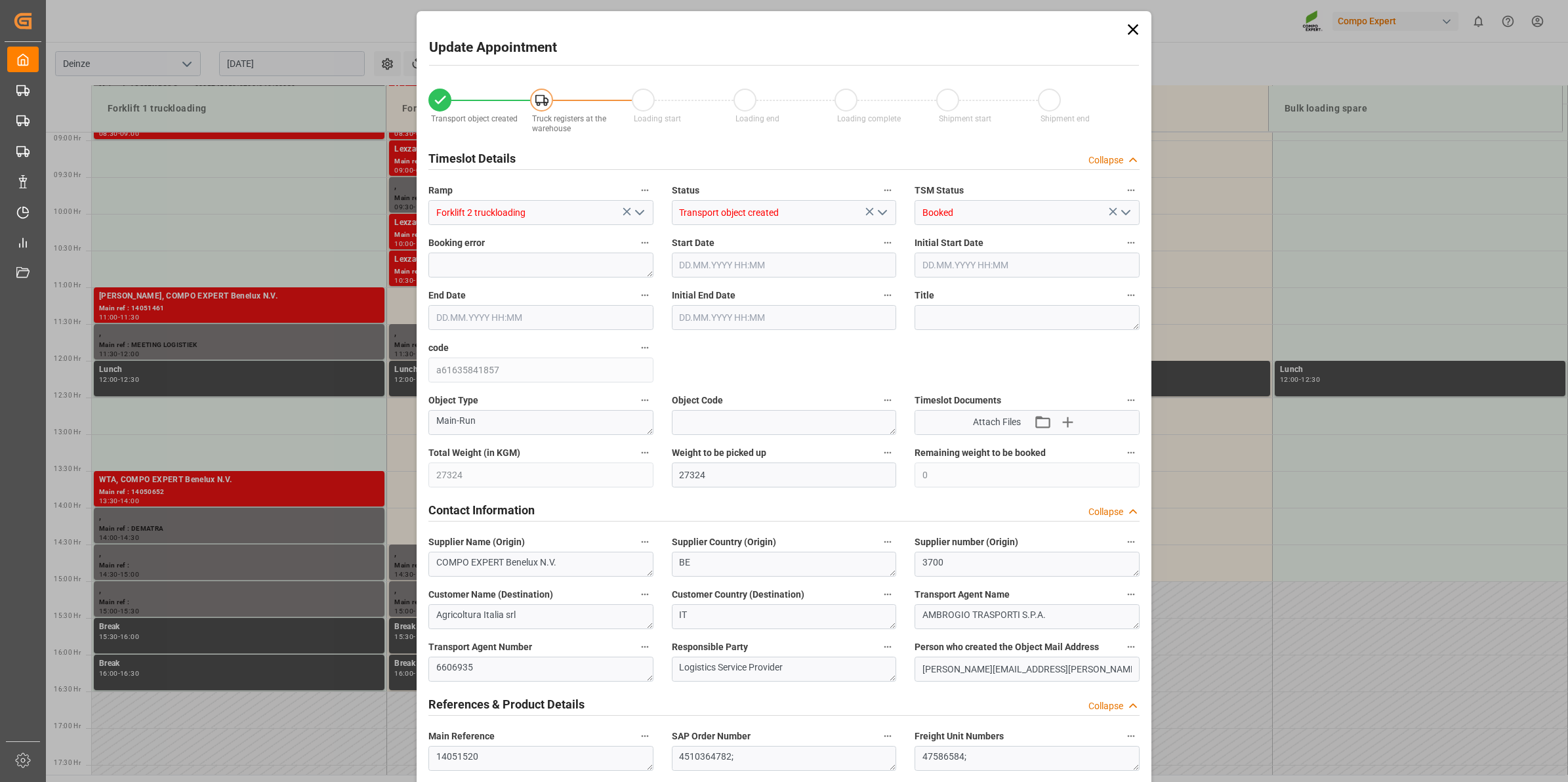
type input "29.08.2025 11:30"
type input "27.08.2025 14:07"
type input "28.08.2025 08:21"
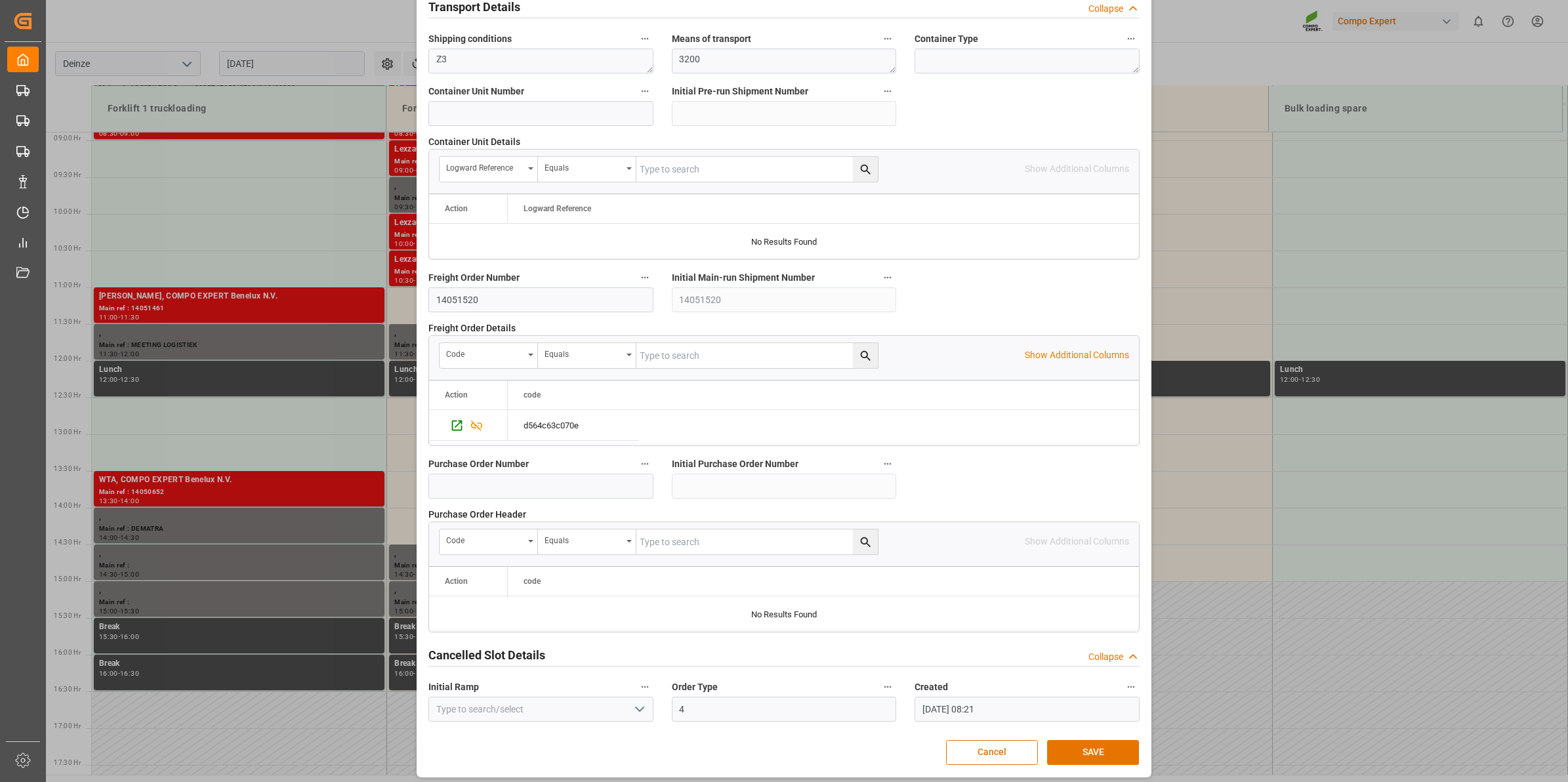
scroll to position [1041, 0]
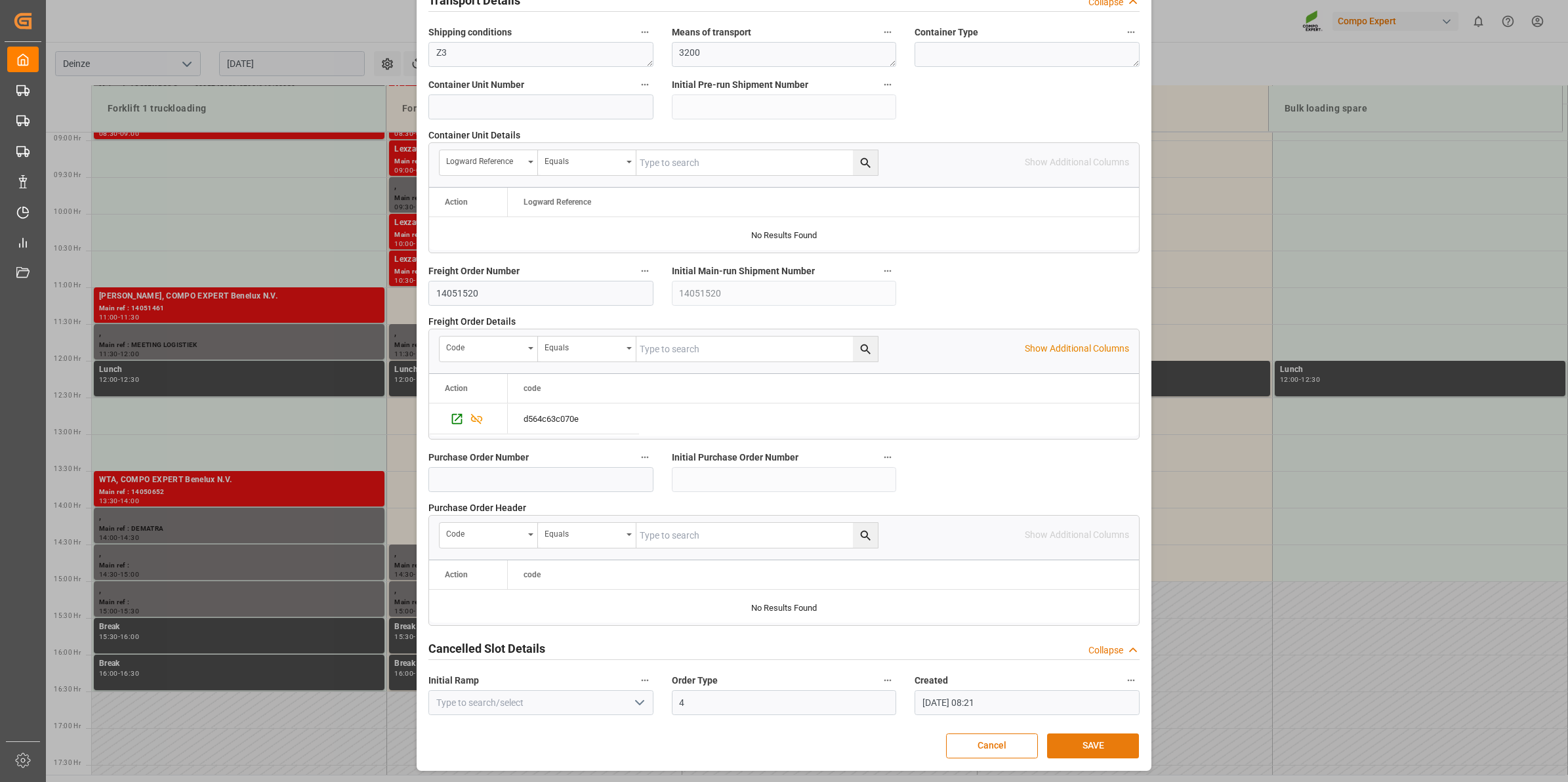
click at [1095, 743] on button "SAVE" at bounding box center [1093, 746] width 92 height 25
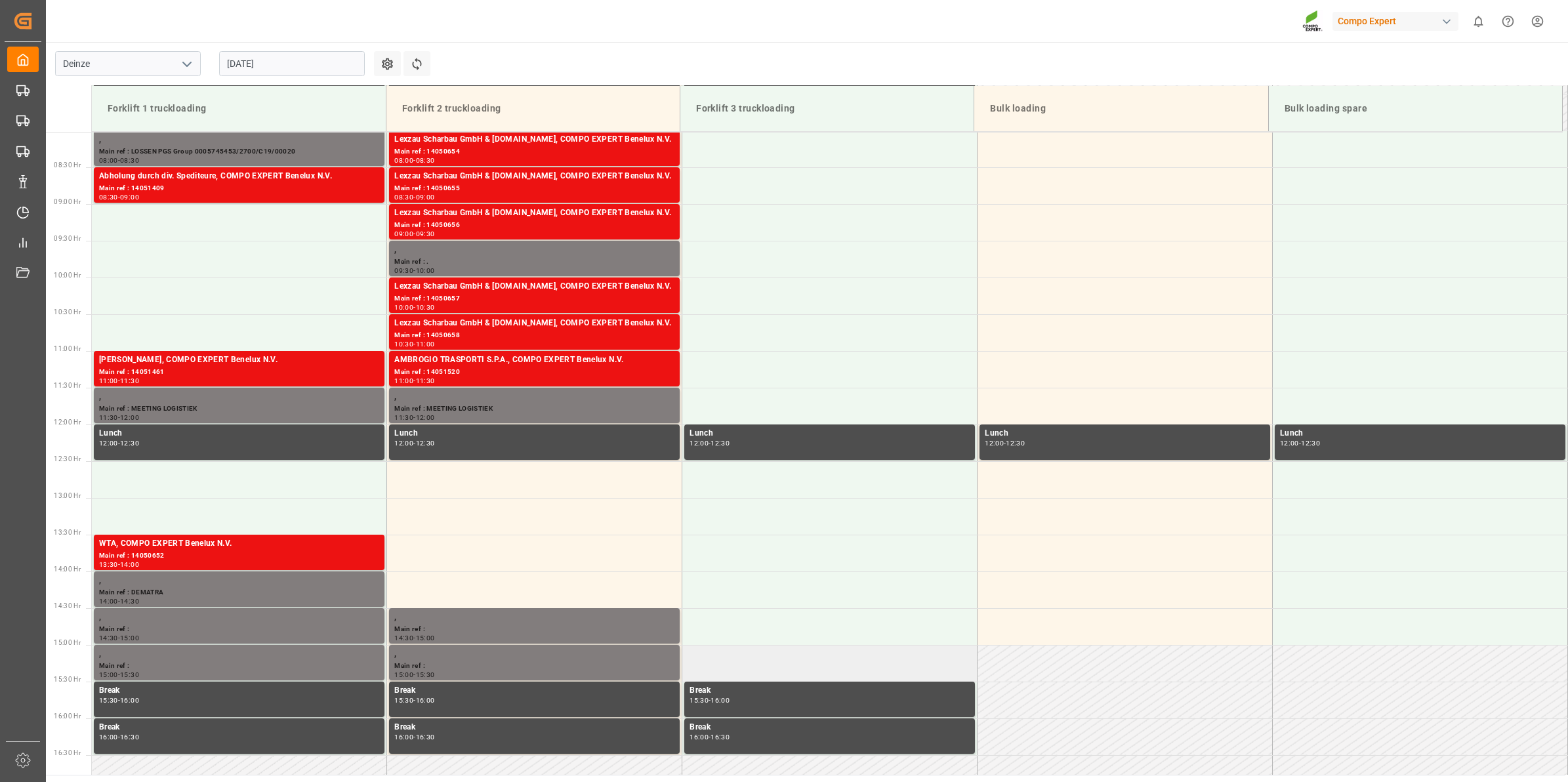
scroll to position [562, 0]
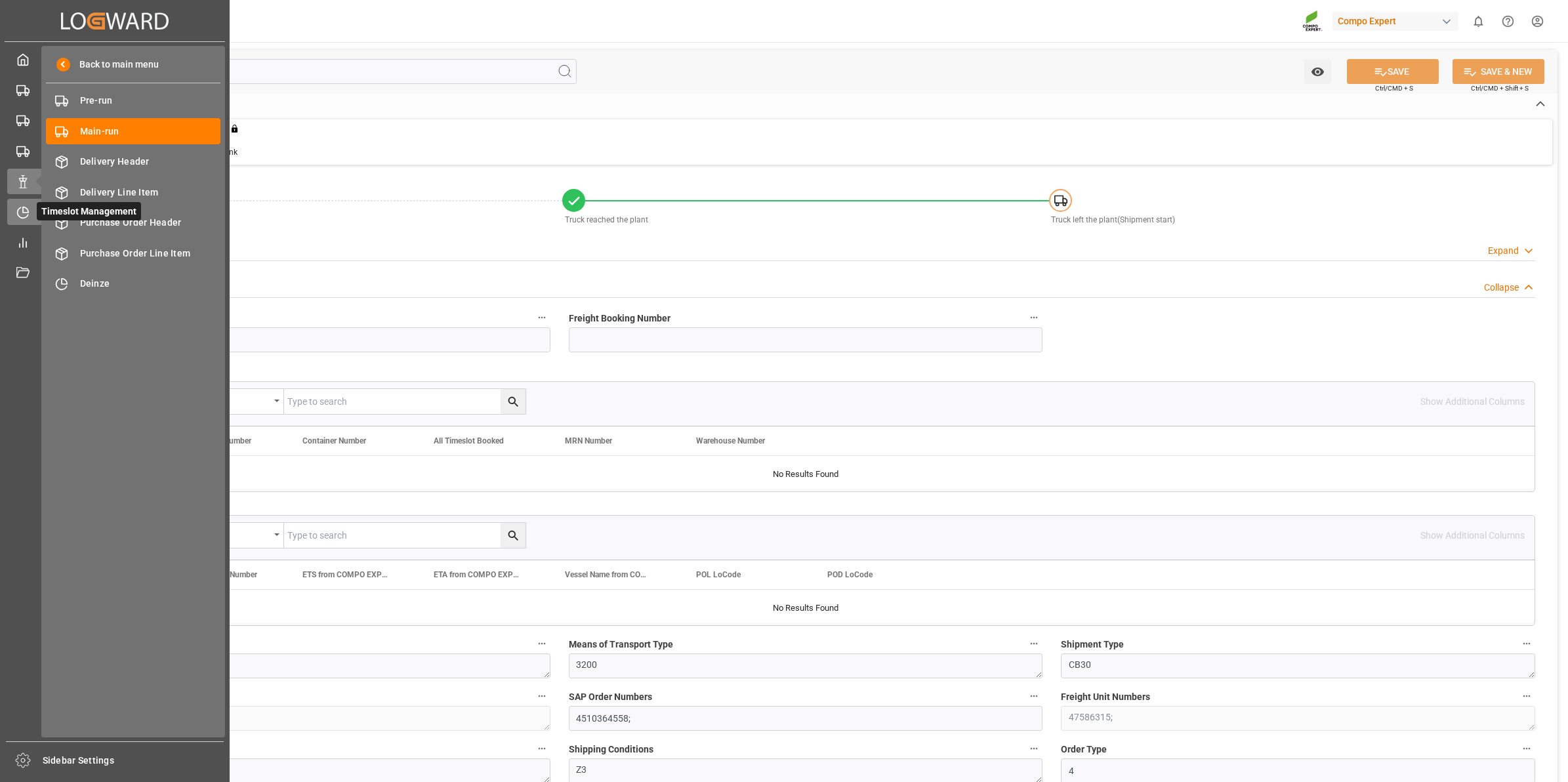
click at [29, 221] on div "Timeslot Management Timeslot Management" at bounding box center [114, 211] width 215 height 26
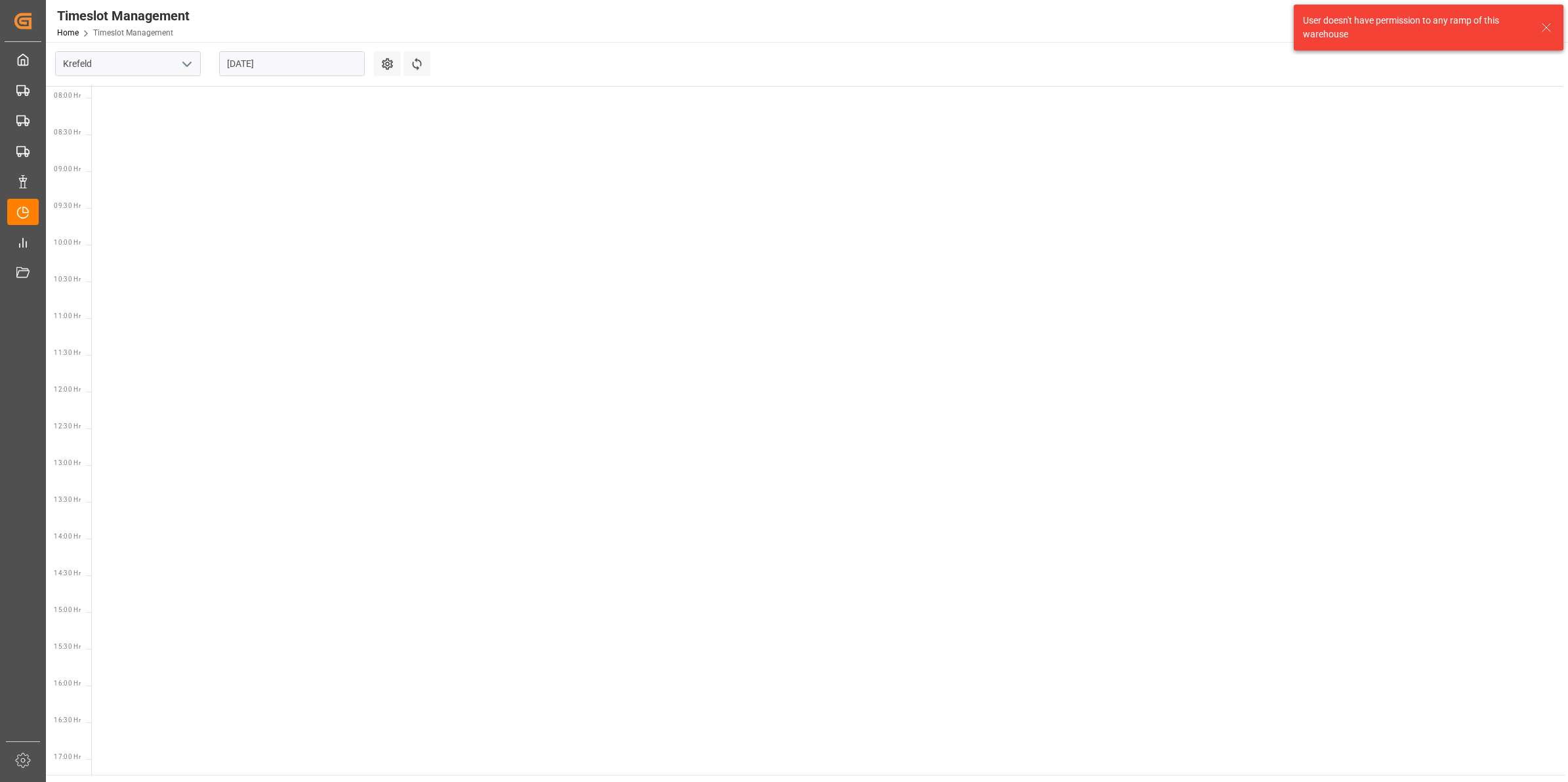
scroll to position [680, 0]
click at [182, 66] on icon "open menu" at bounding box center [186, 64] width 16 height 16
click at [146, 103] on div "Deinze" at bounding box center [127, 93] width 144 height 30
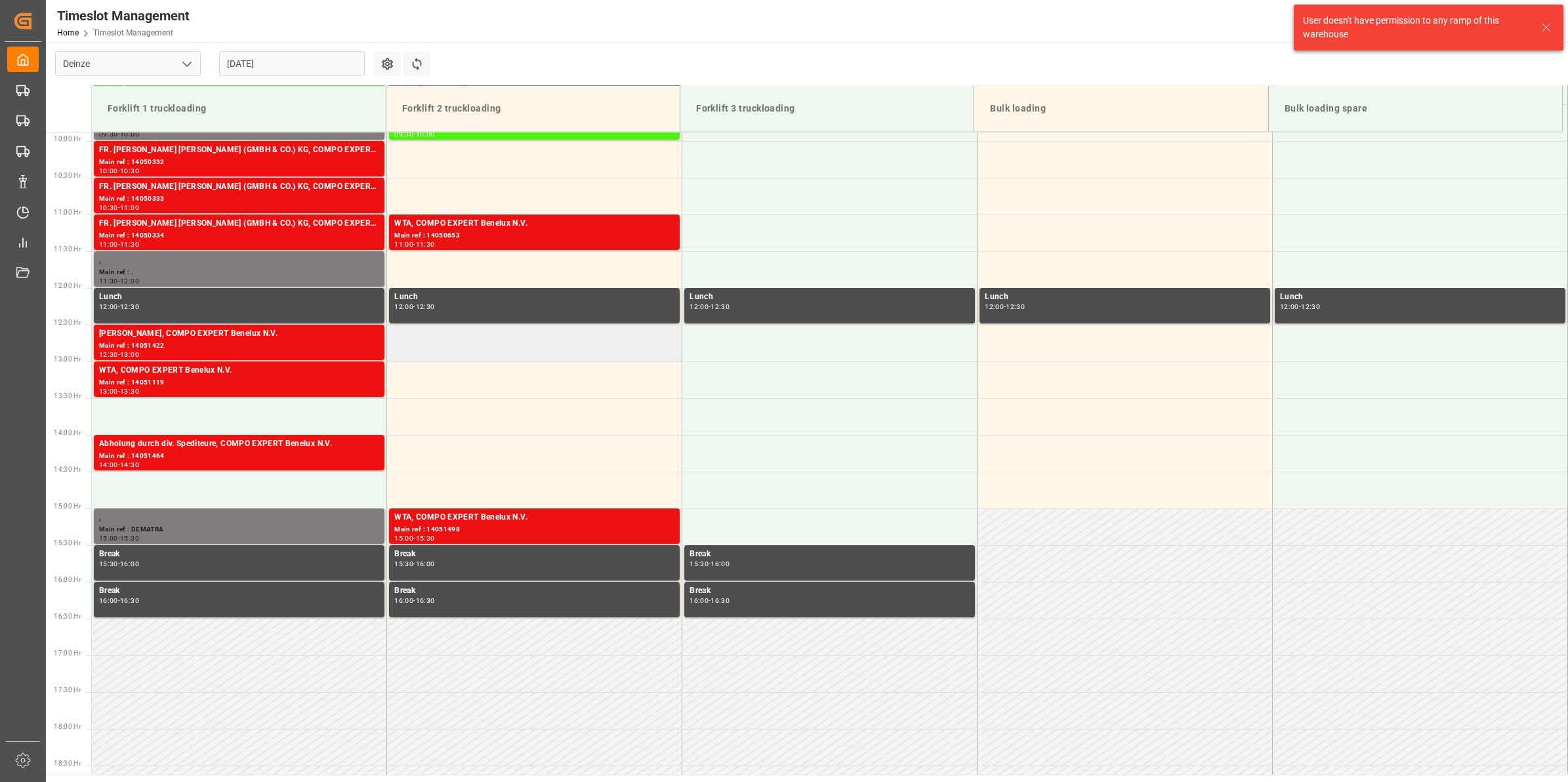
scroll to position [727, 0]
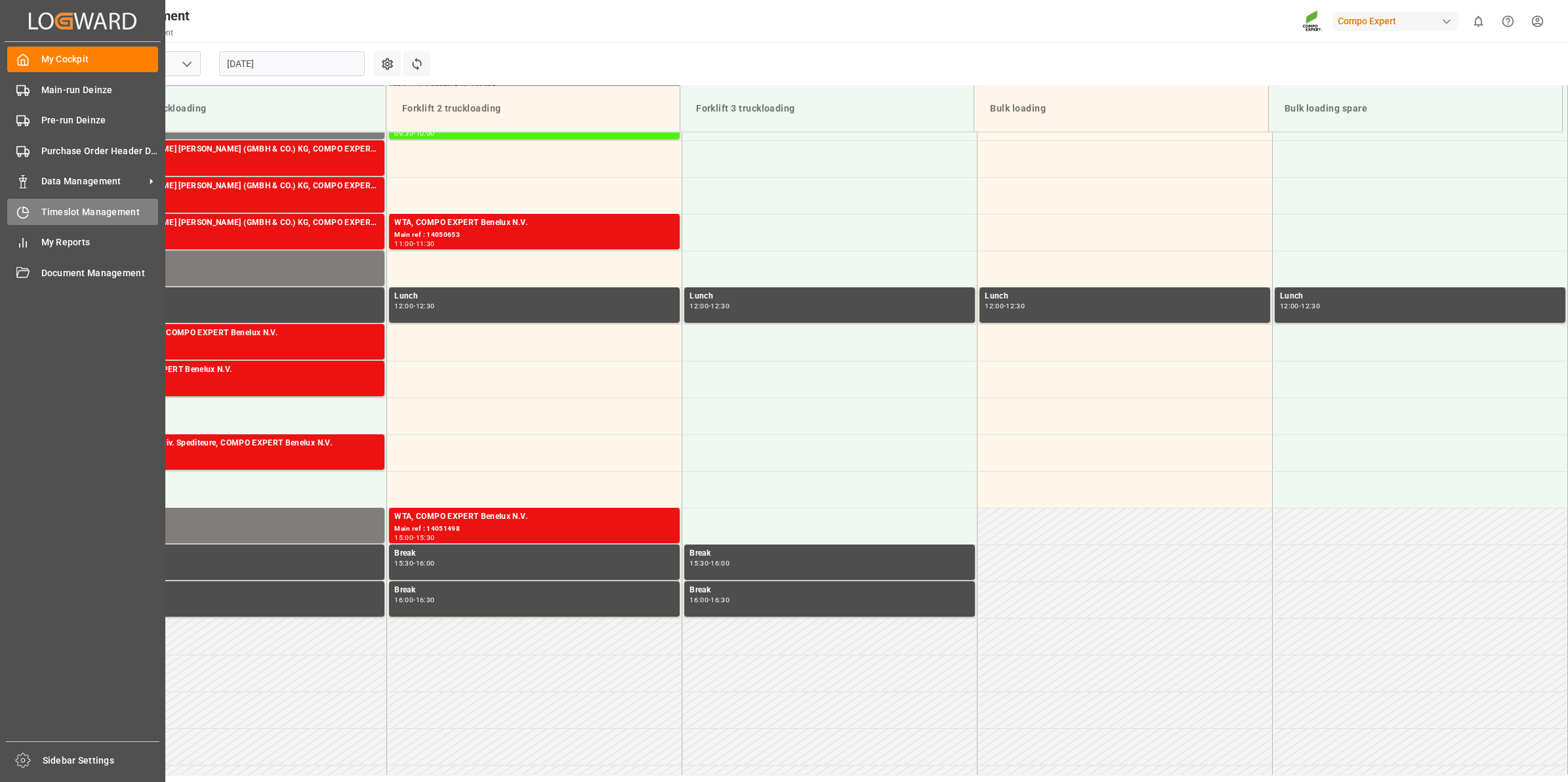
click at [71, 213] on span "Timeslot Management" at bounding box center [100, 211] width 117 height 14
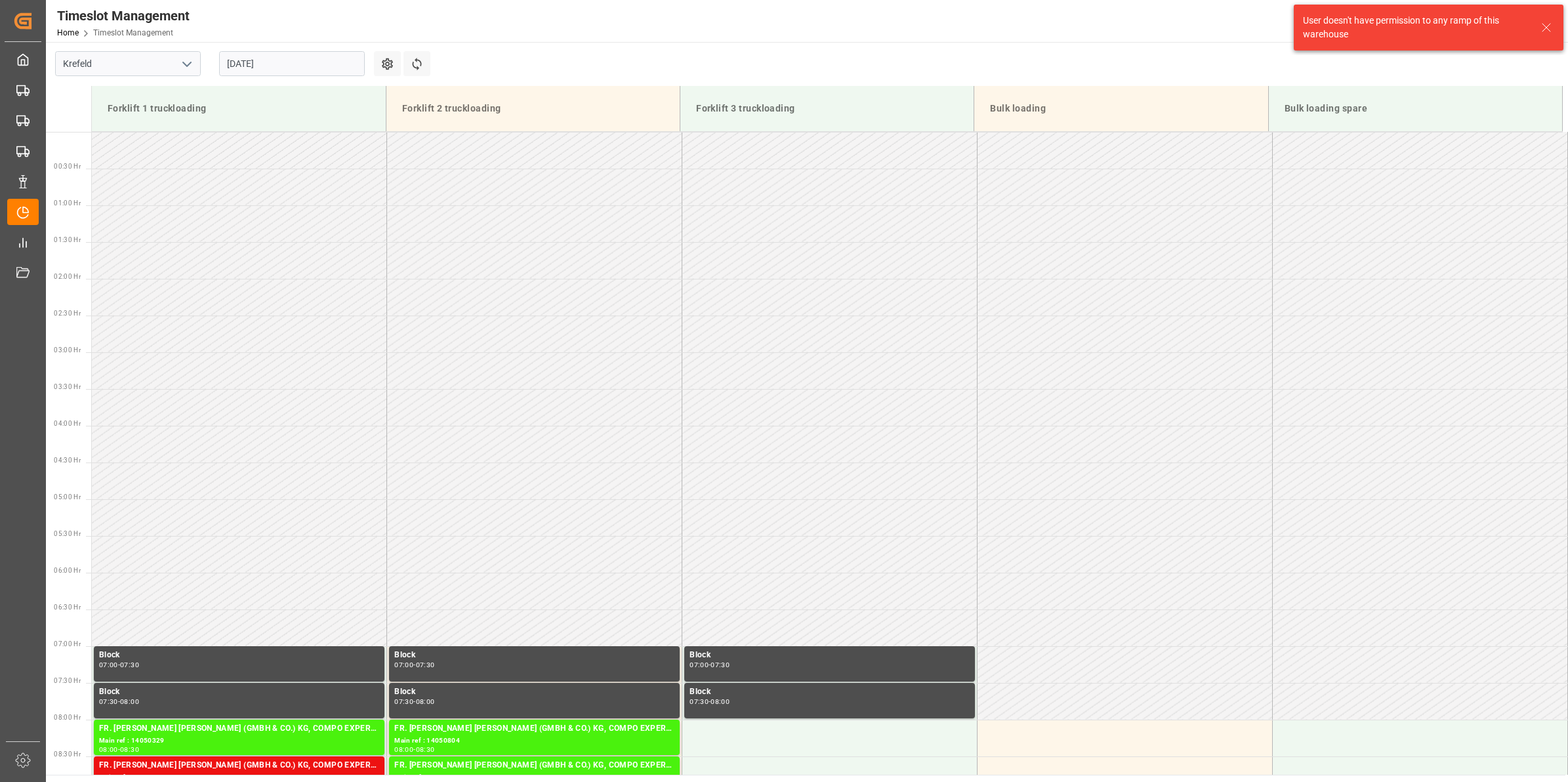
click at [195, 61] on button "open menu" at bounding box center [186, 64] width 19 height 20
click at [128, 90] on div "Deinze" at bounding box center [127, 93] width 144 height 30
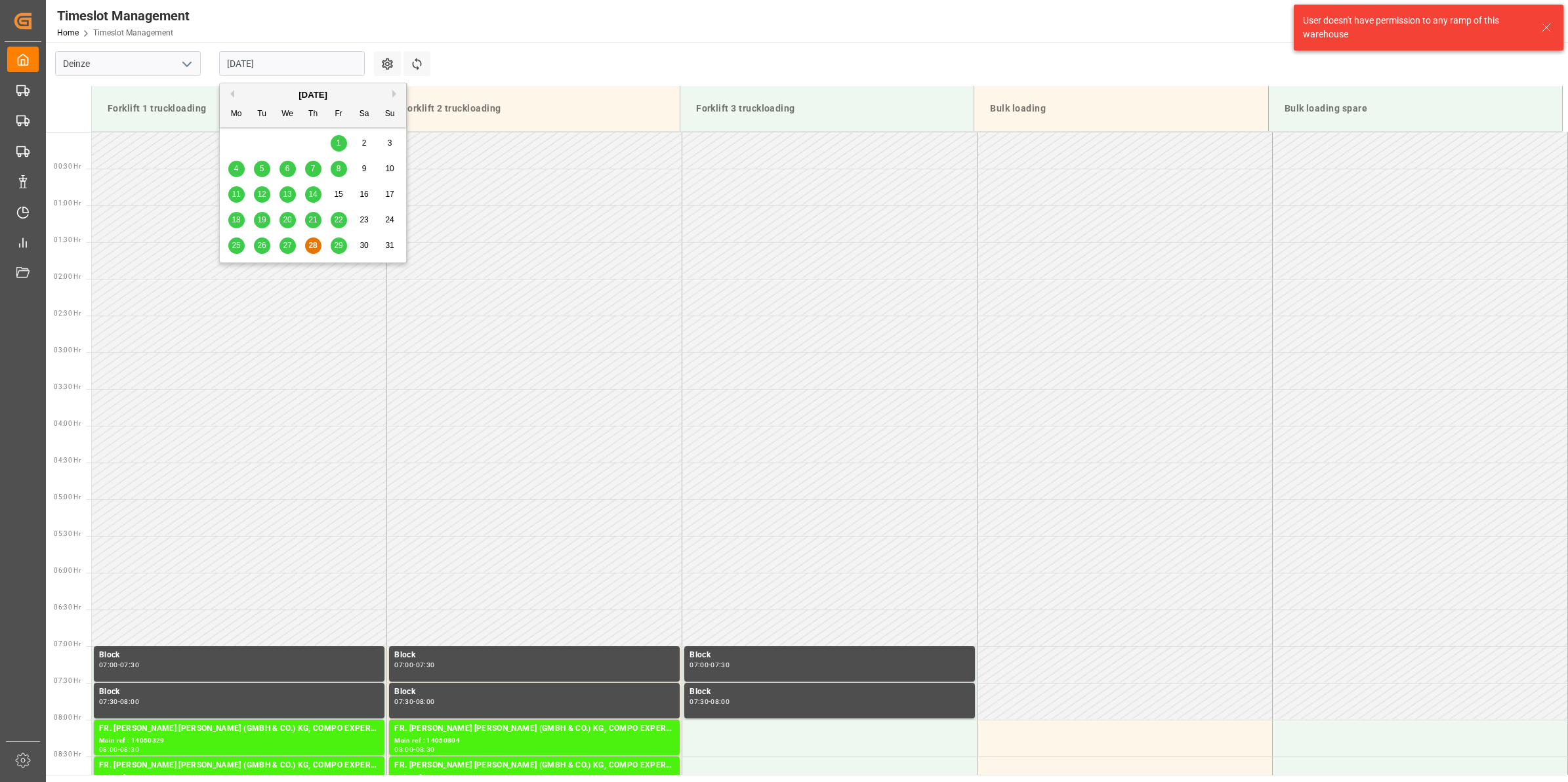
click at [257, 66] on input "[DATE]" at bounding box center [292, 63] width 146 height 25
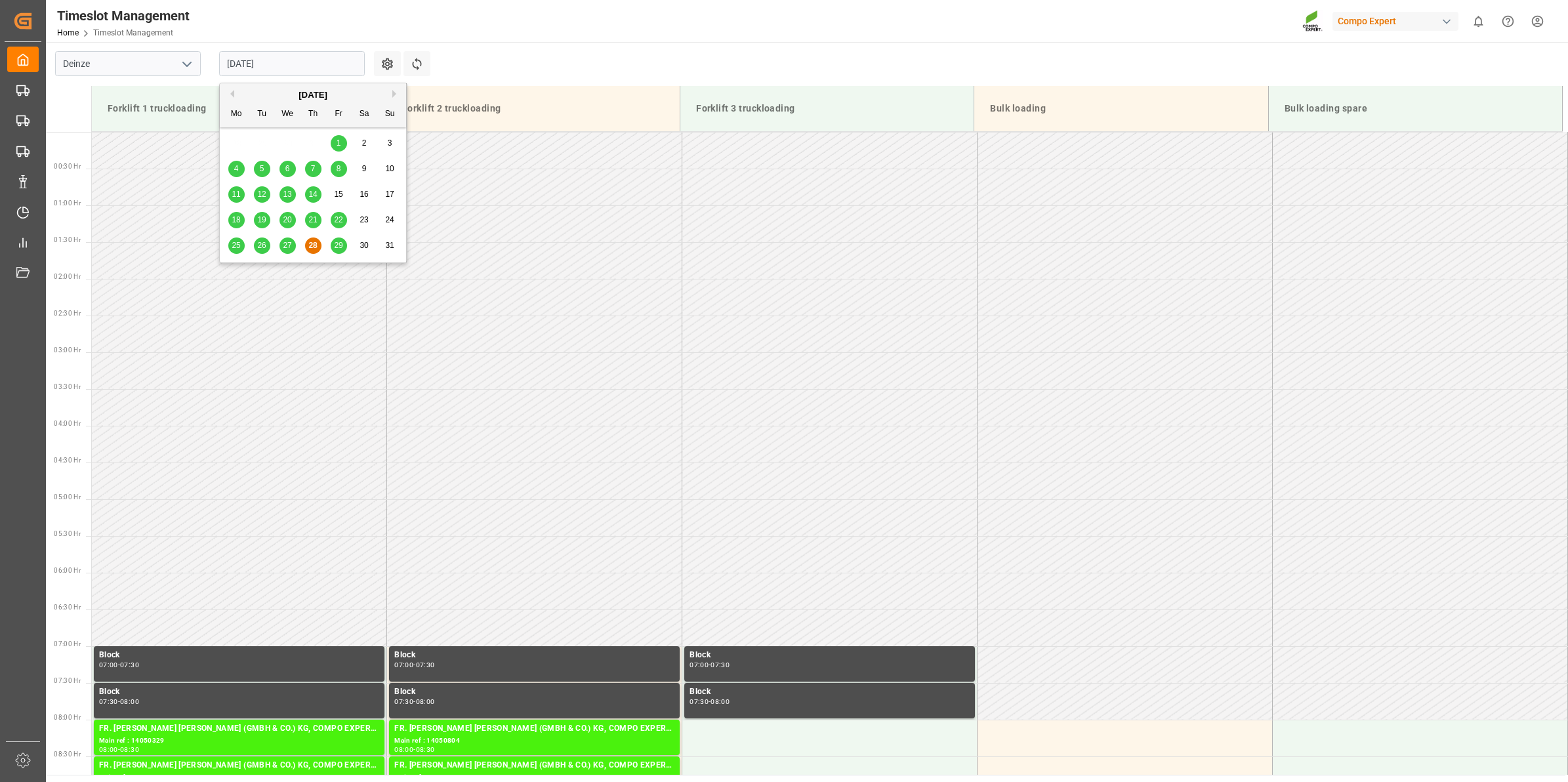
click at [338, 251] on div "29" at bounding box center [339, 246] width 17 height 16
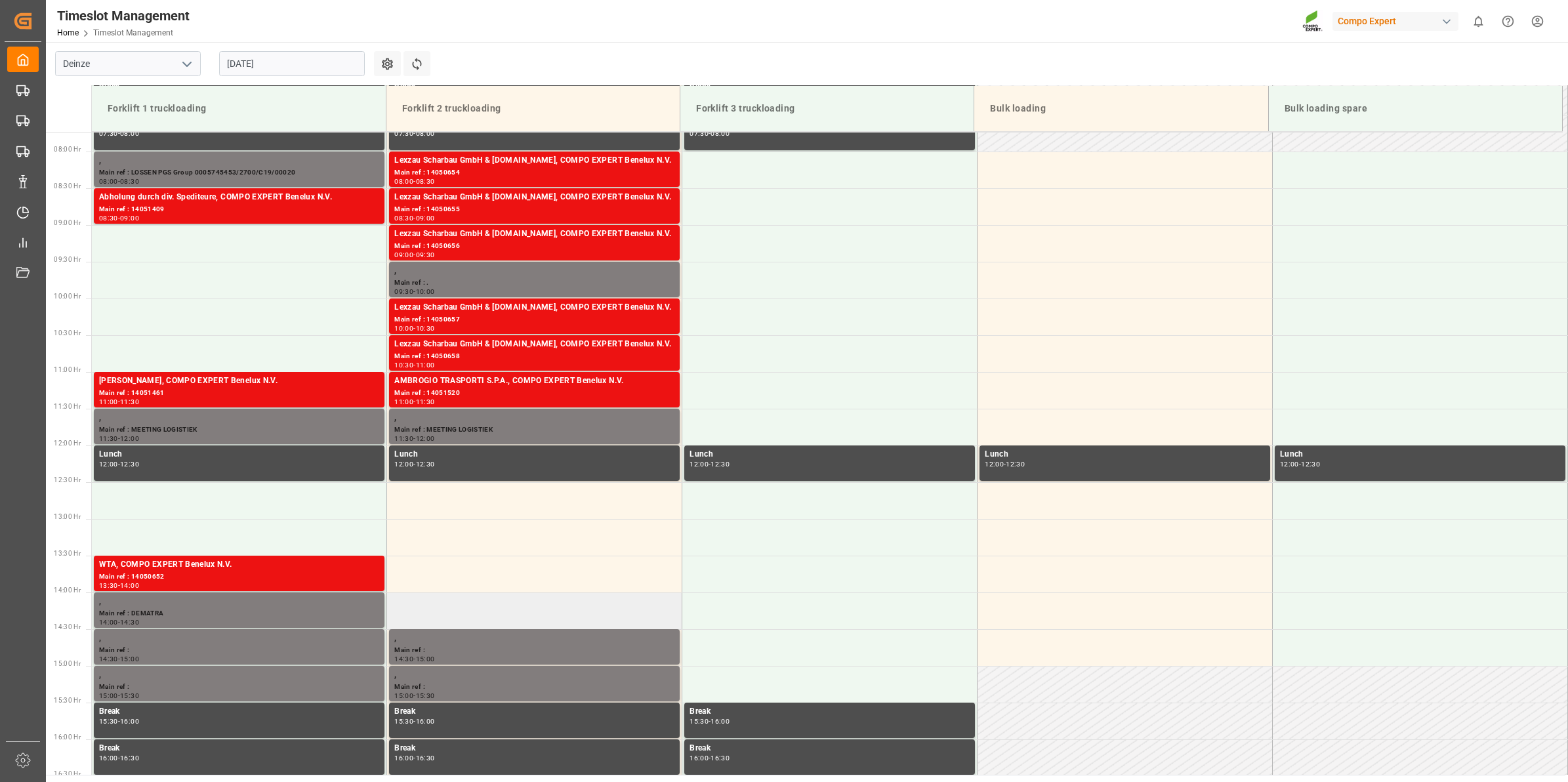
scroll to position [562, 0]
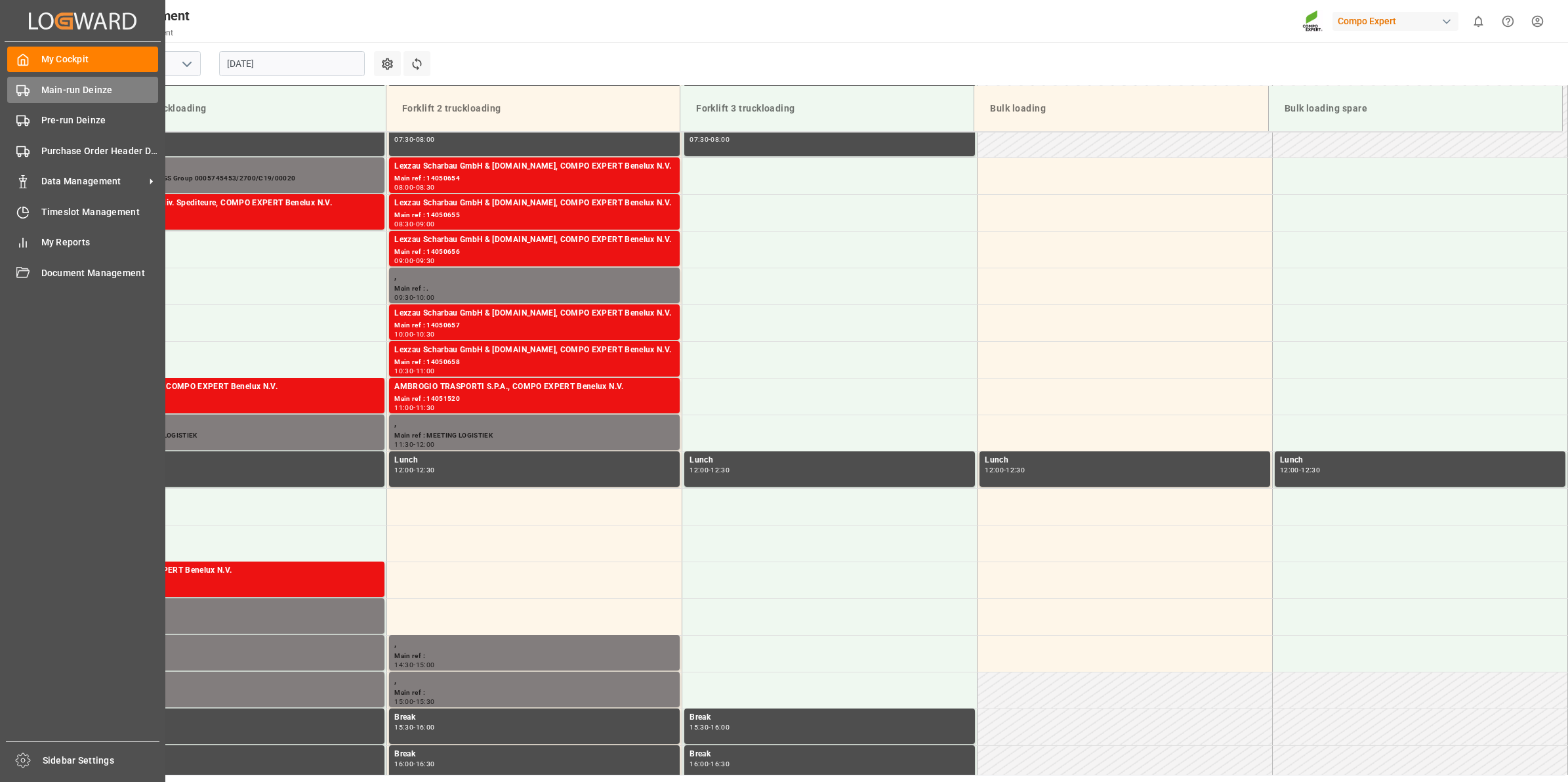
click at [79, 95] on span "Main-run Deinze" at bounding box center [100, 90] width 117 height 14
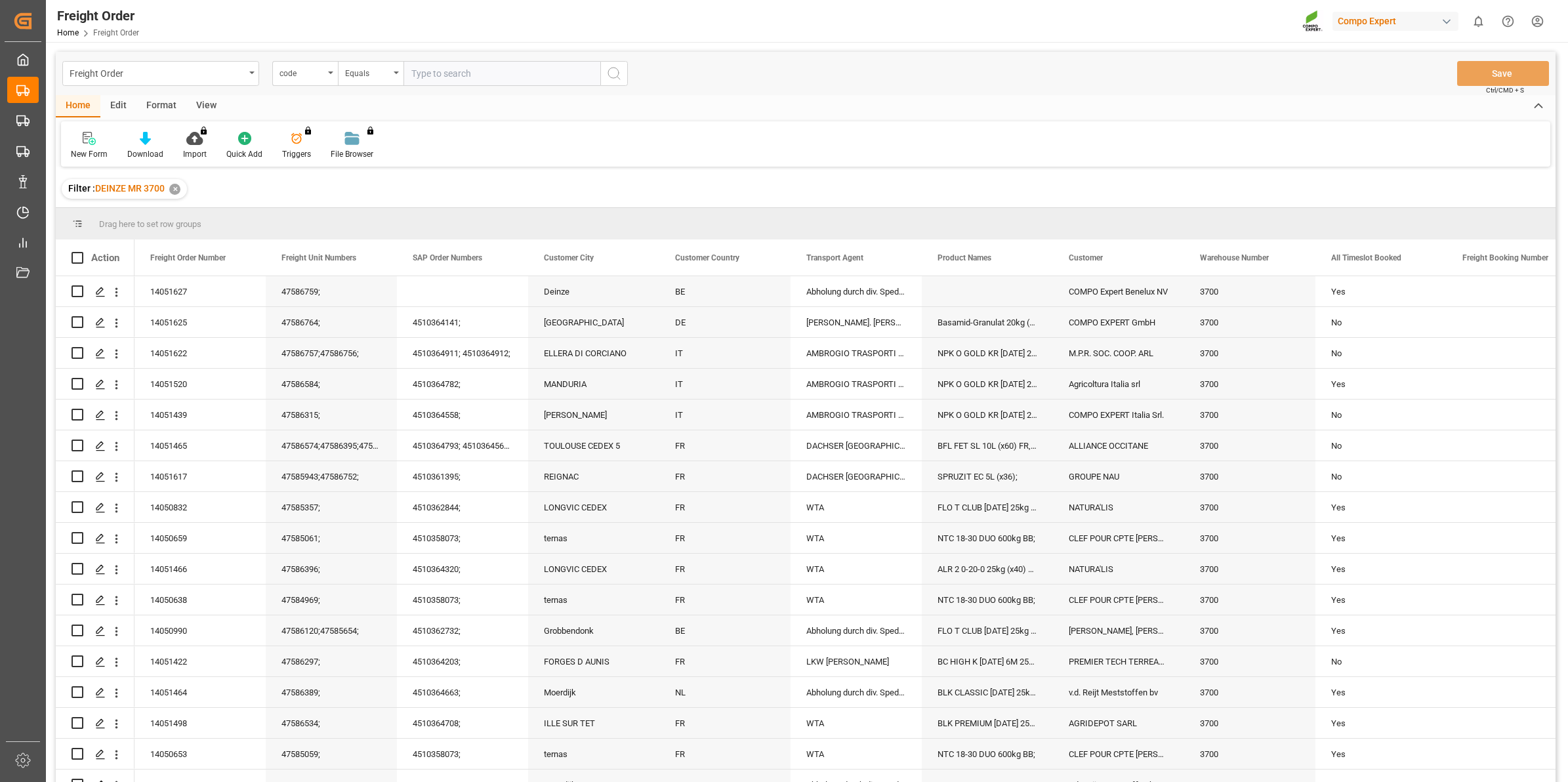
click at [321, 78] on div "code" at bounding box center [302, 72] width 44 height 15
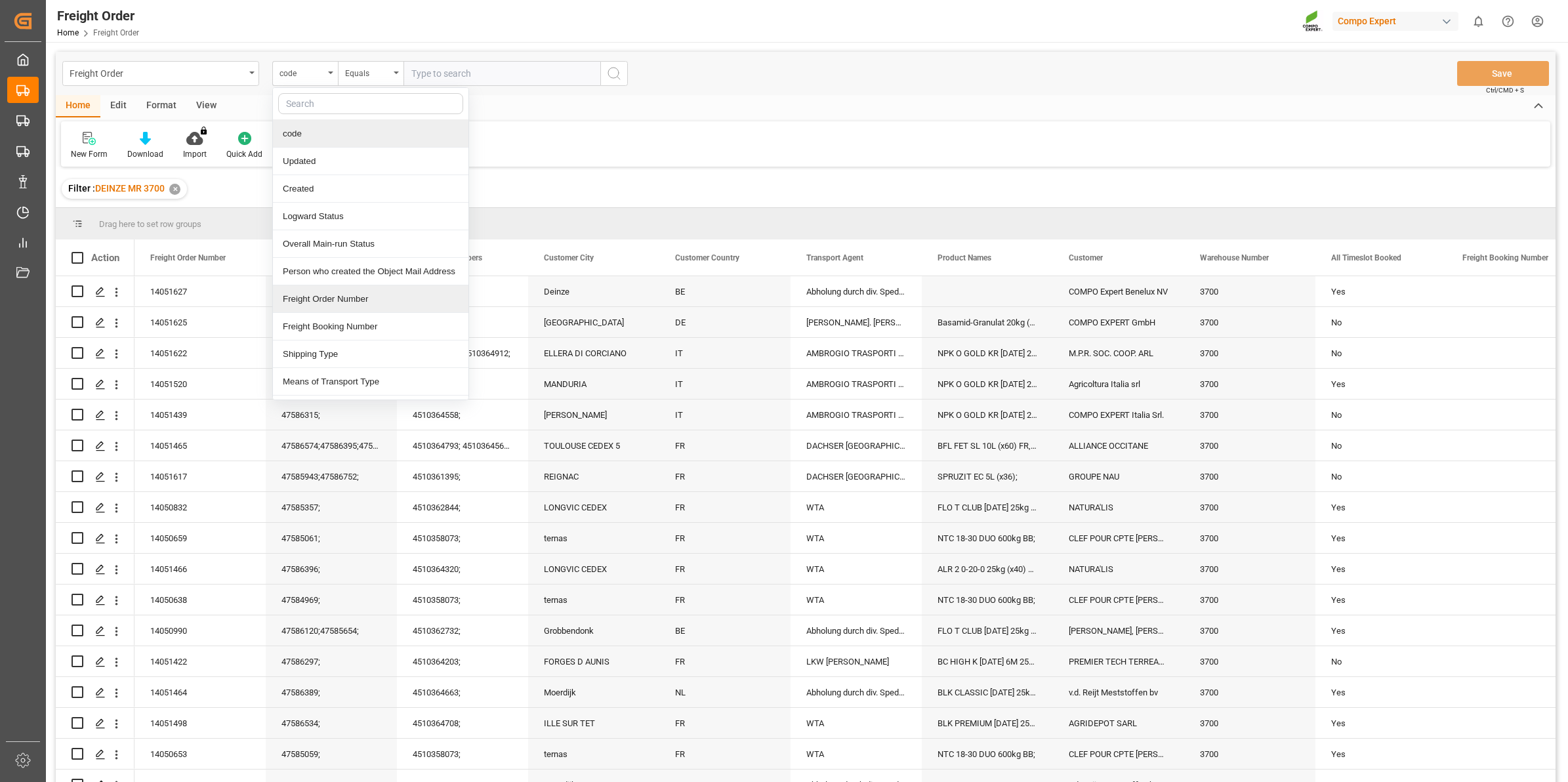
click at [362, 307] on div "Freight Order Number" at bounding box center [371, 299] width 196 height 28
click at [362, 307] on div "47586764;" at bounding box center [331, 322] width 131 height 30
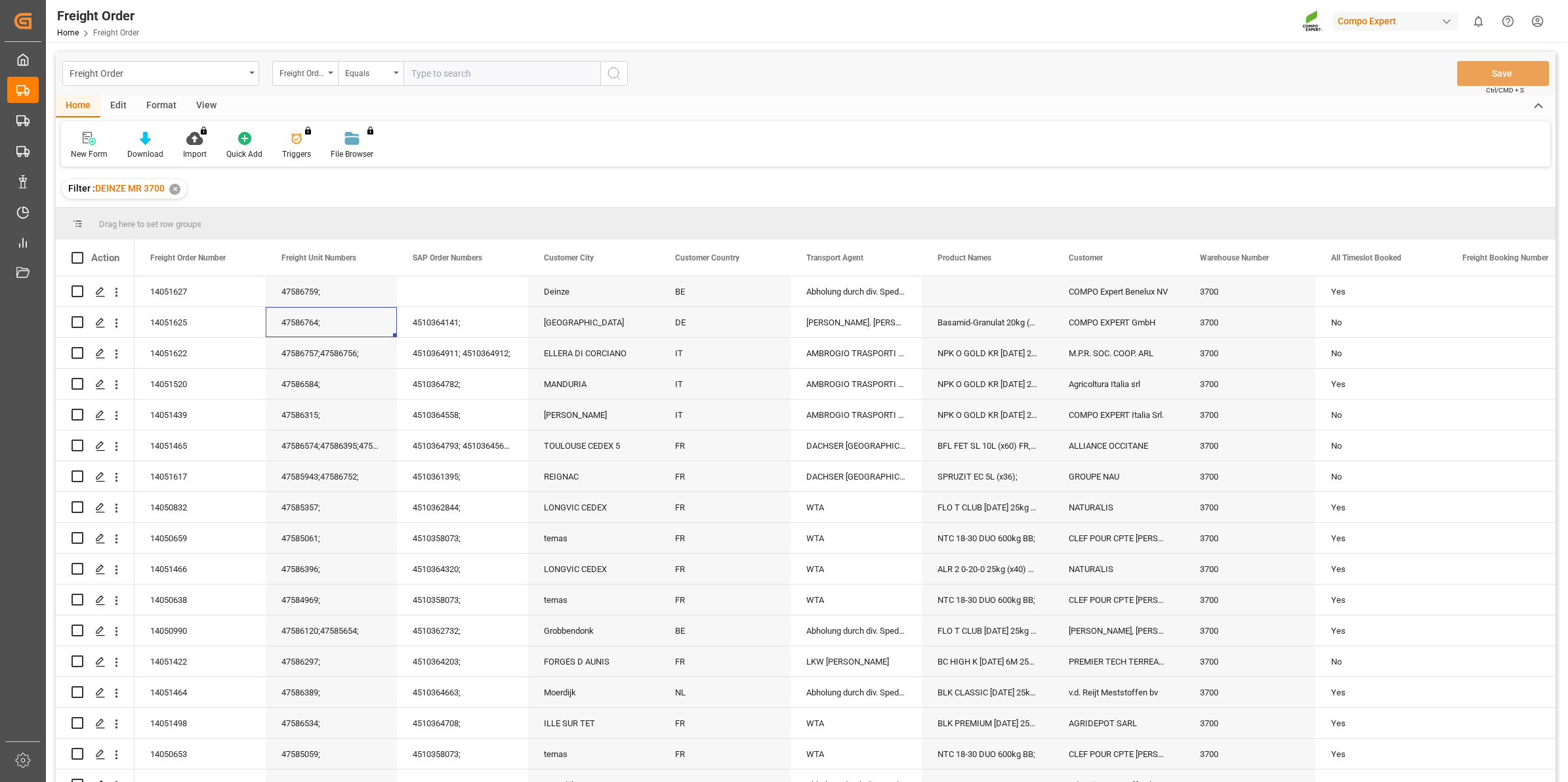
click at [450, 77] on input "text" at bounding box center [501, 73] width 197 height 25
paste input "14051622"
type input "14051622"
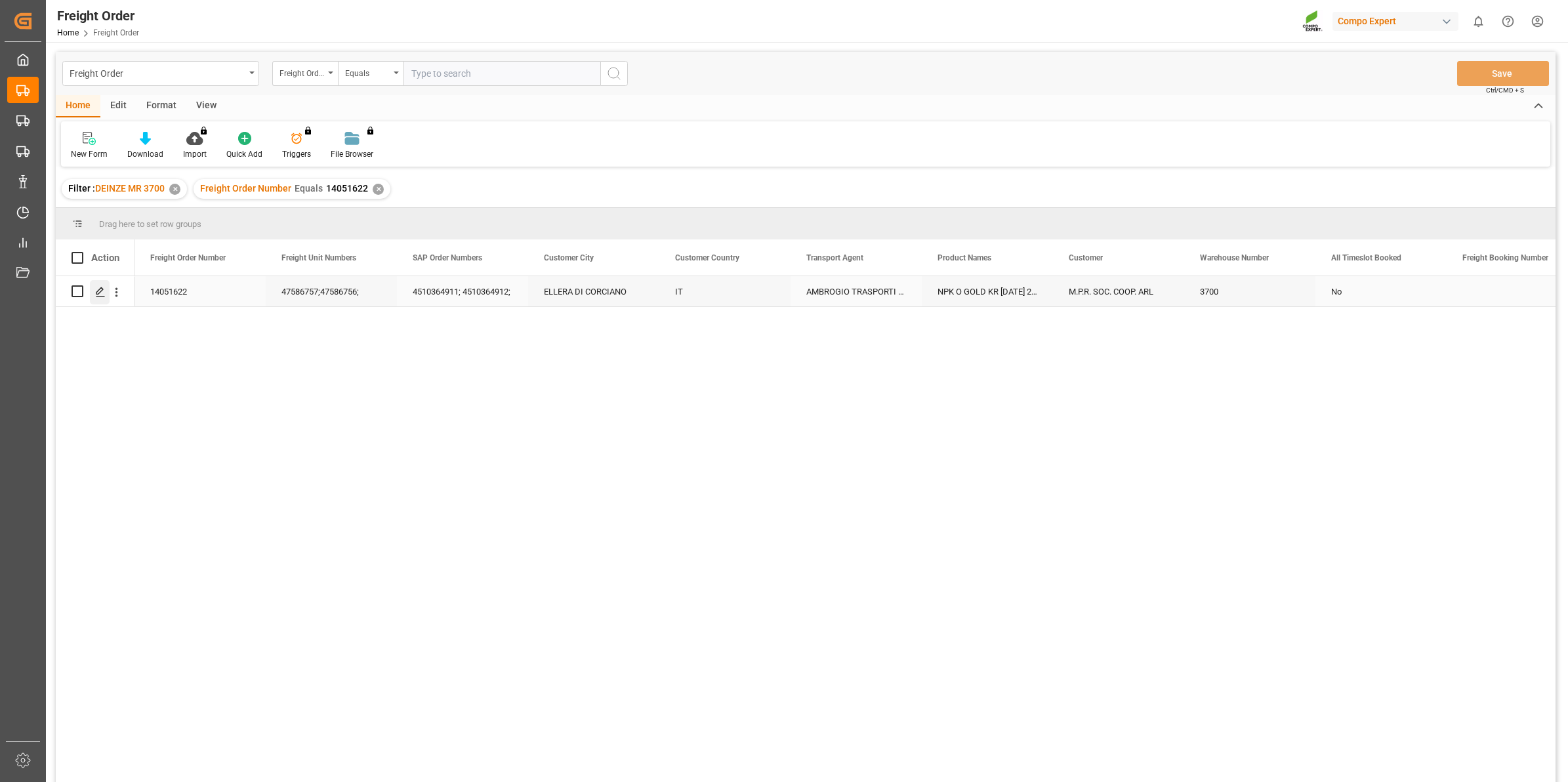
click at [105, 294] on icon "Press SPACE to select this row." at bounding box center [100, 292] width 10 height 10
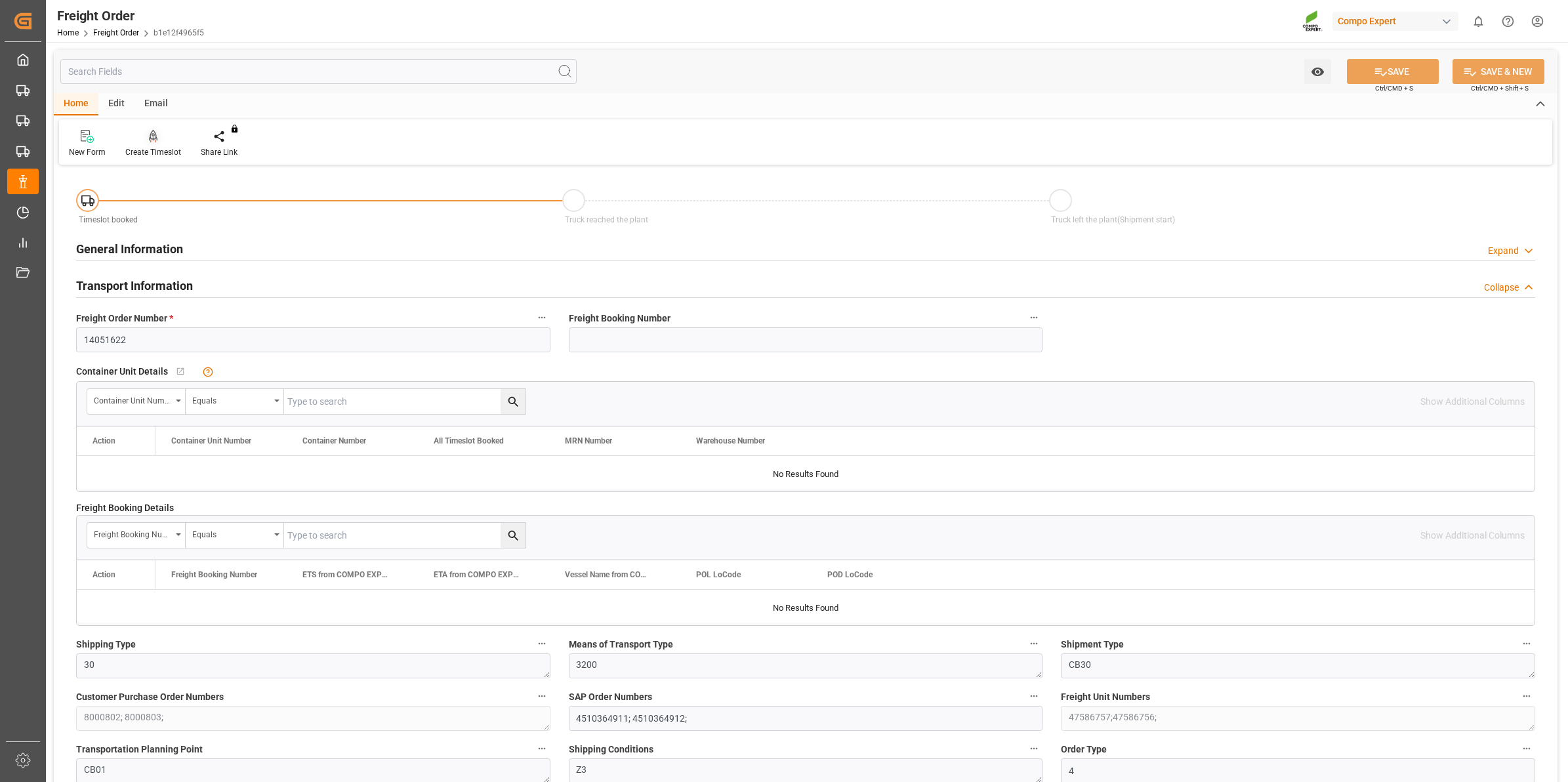
click at [162, 152] on div "Create Timeslot" at bounding box center [153, 151] width 55 height 12
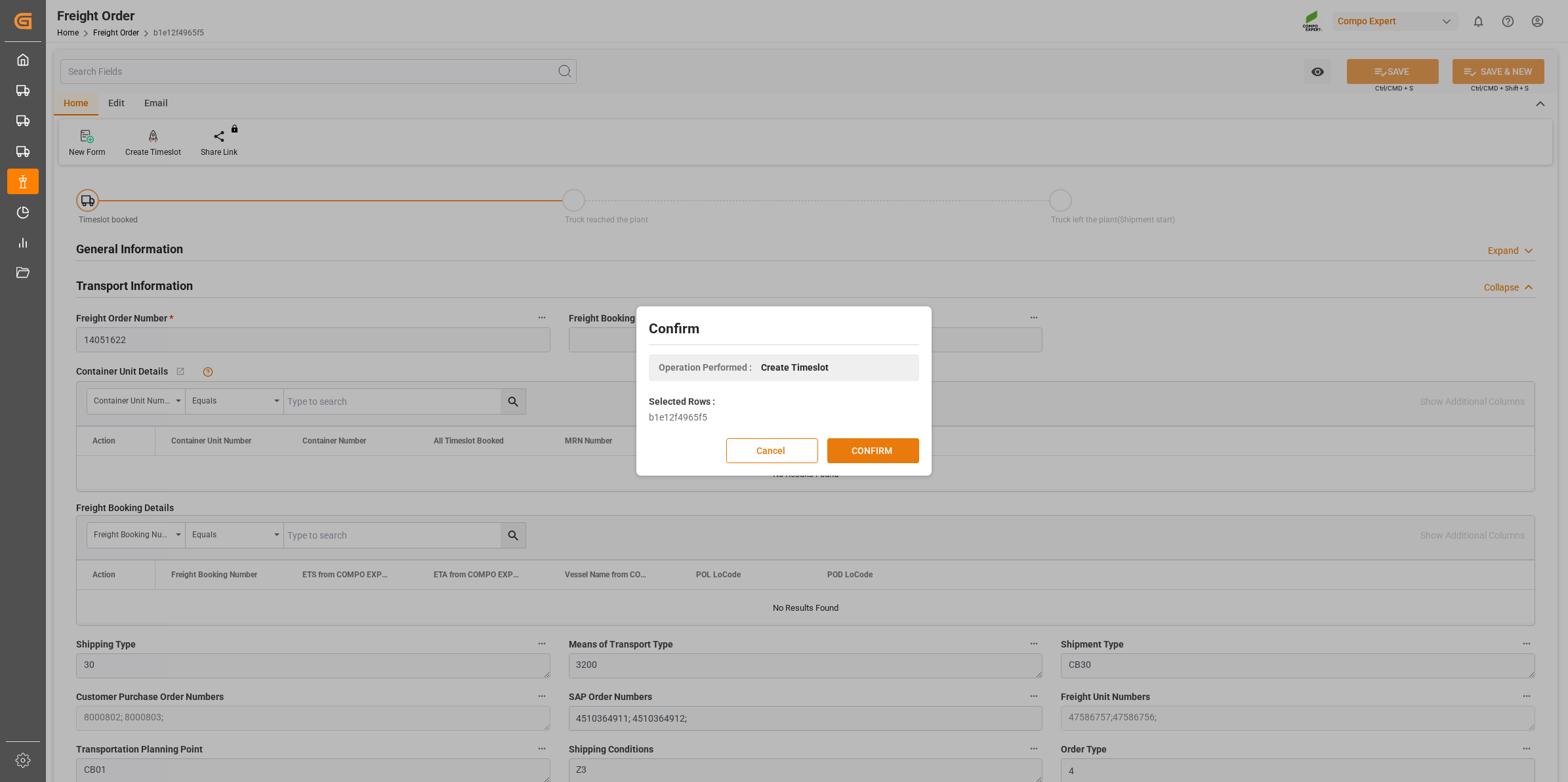
click at [868, 463] on div "Cancel CONFIRM" at bounding box center [784, 451] width 270 height 25
click at [892, 448] on button "CONFIRM" at bounding box center [873, 451] width 92 height 25
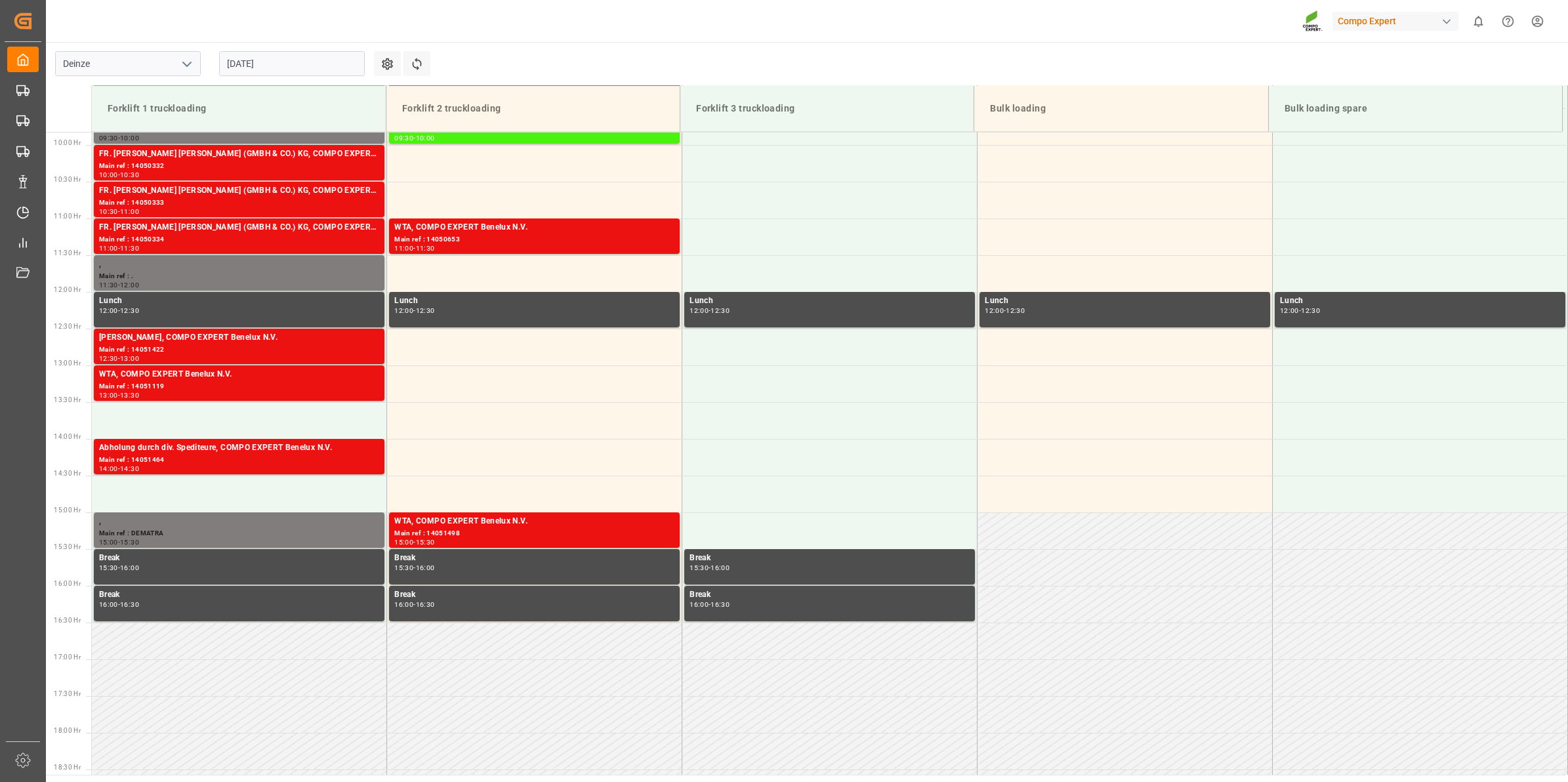
scroll to position [727, 0]
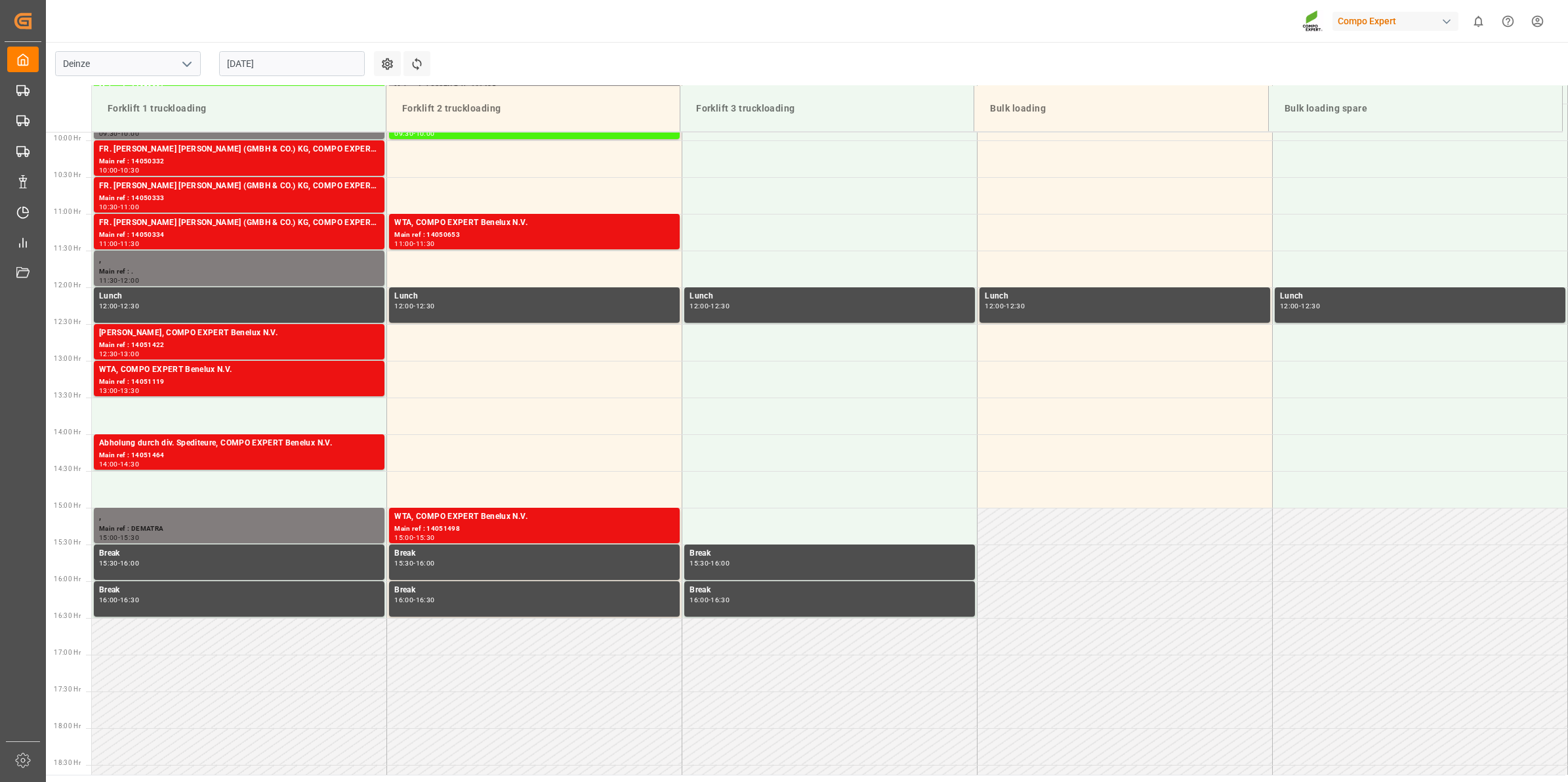
click at [286, 71] on input "[DATE]" at bounding box center [292, 63] width 146 height 25
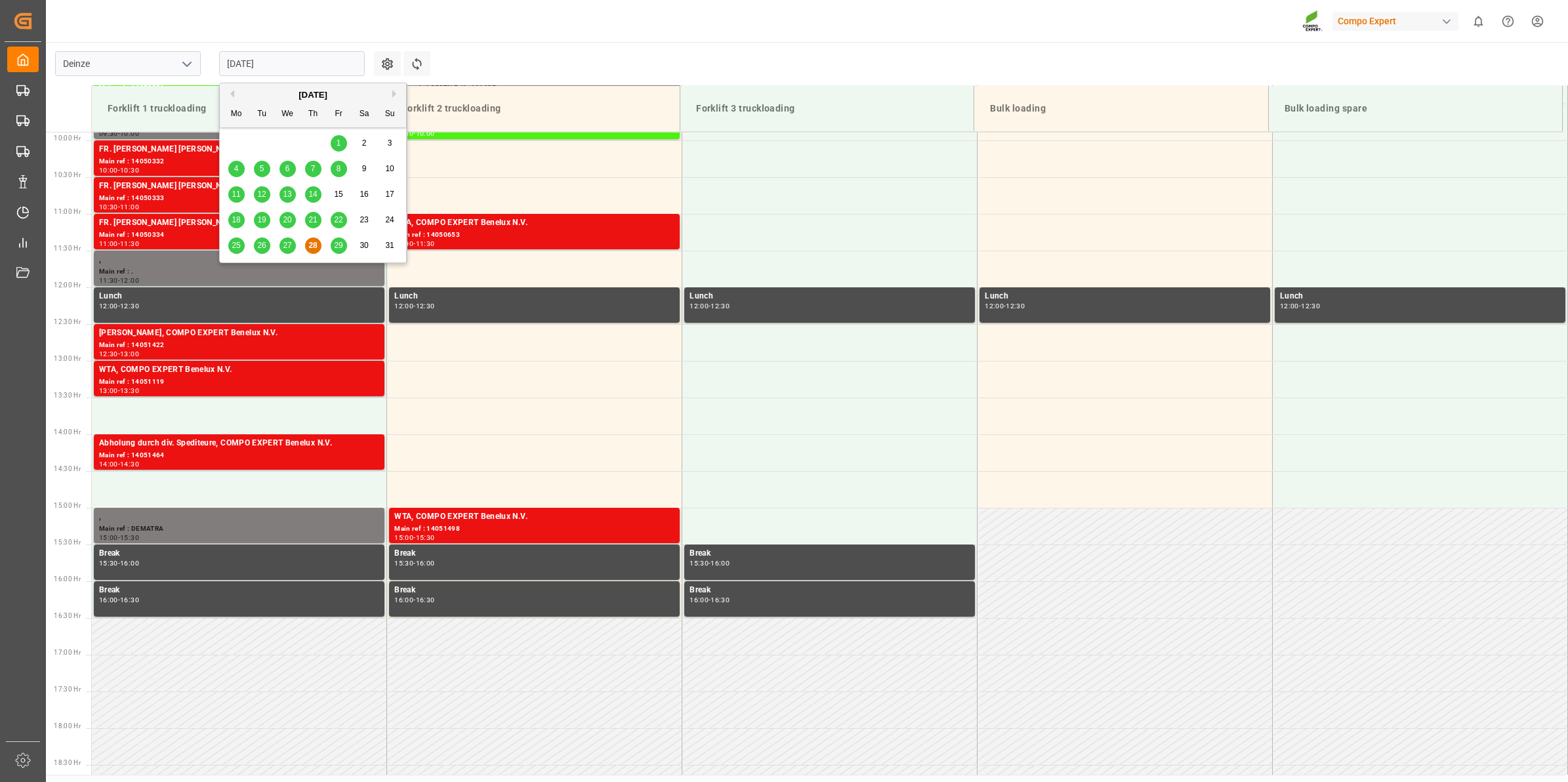
click at [335, 243] on span "29" at bounding box center [338, 246] width 8 height 9
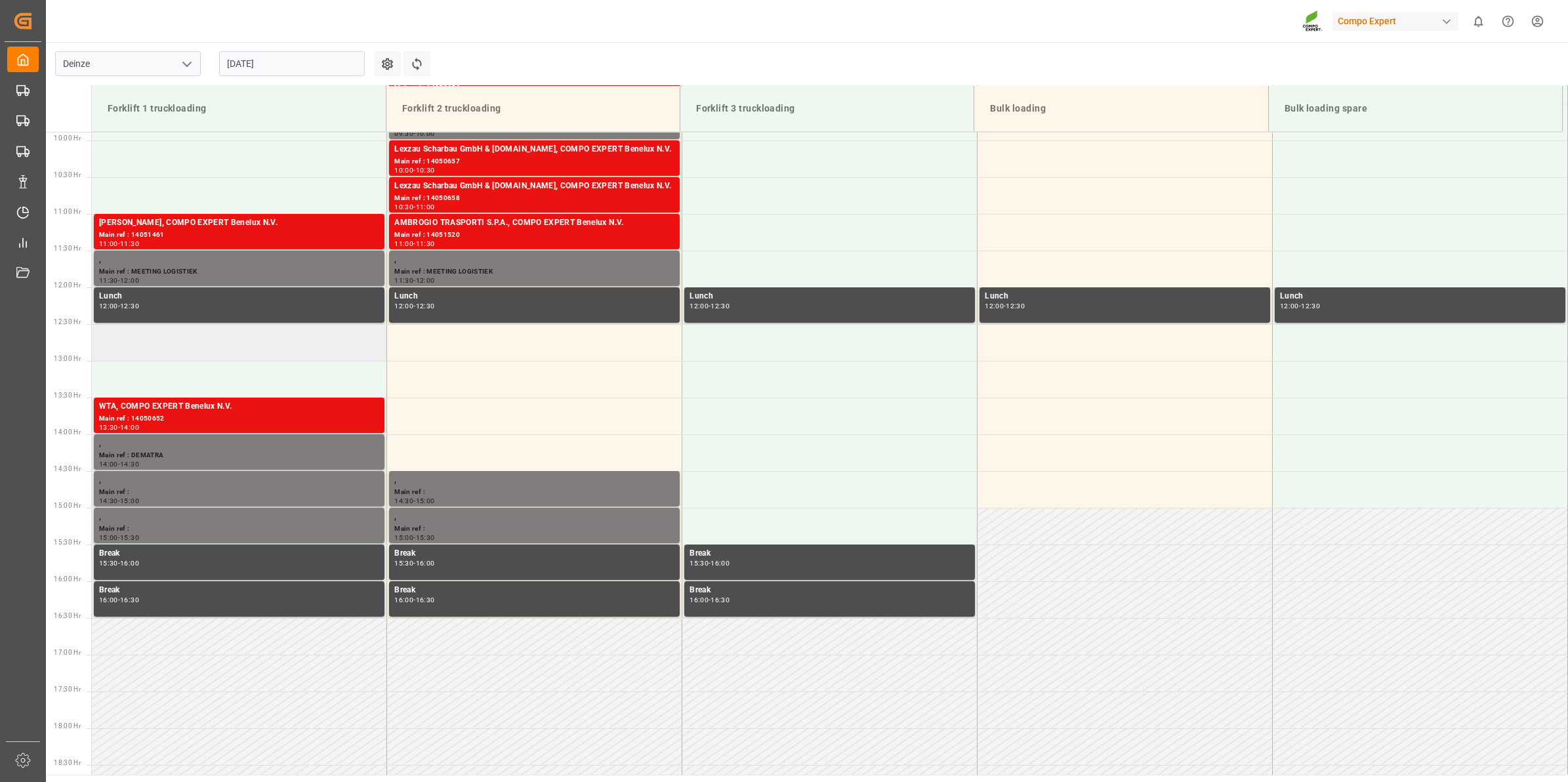
scroll to position [644, 0]
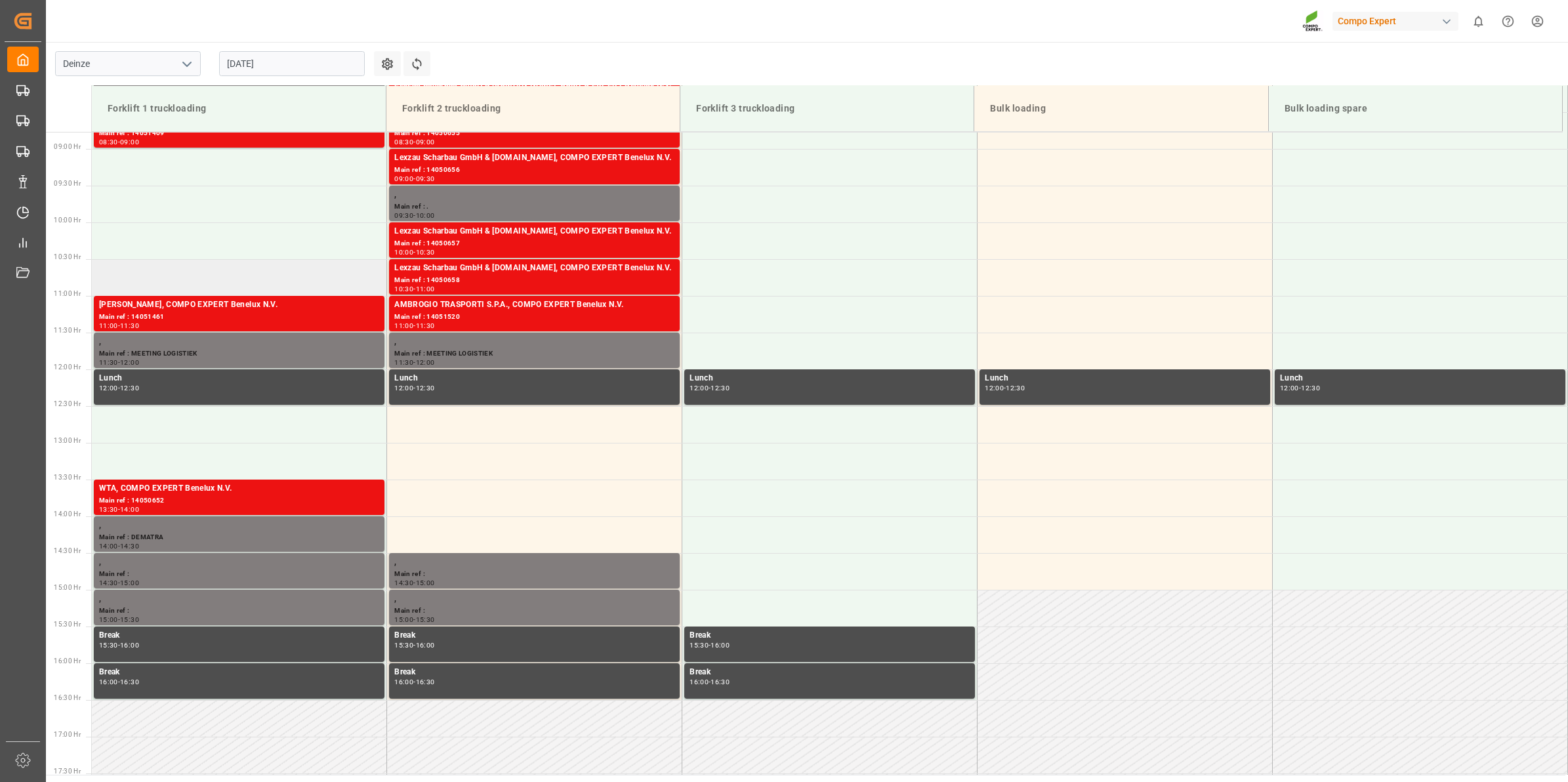
click at [201, 271] on td at bounding box center [240, 278] width 295 height 37
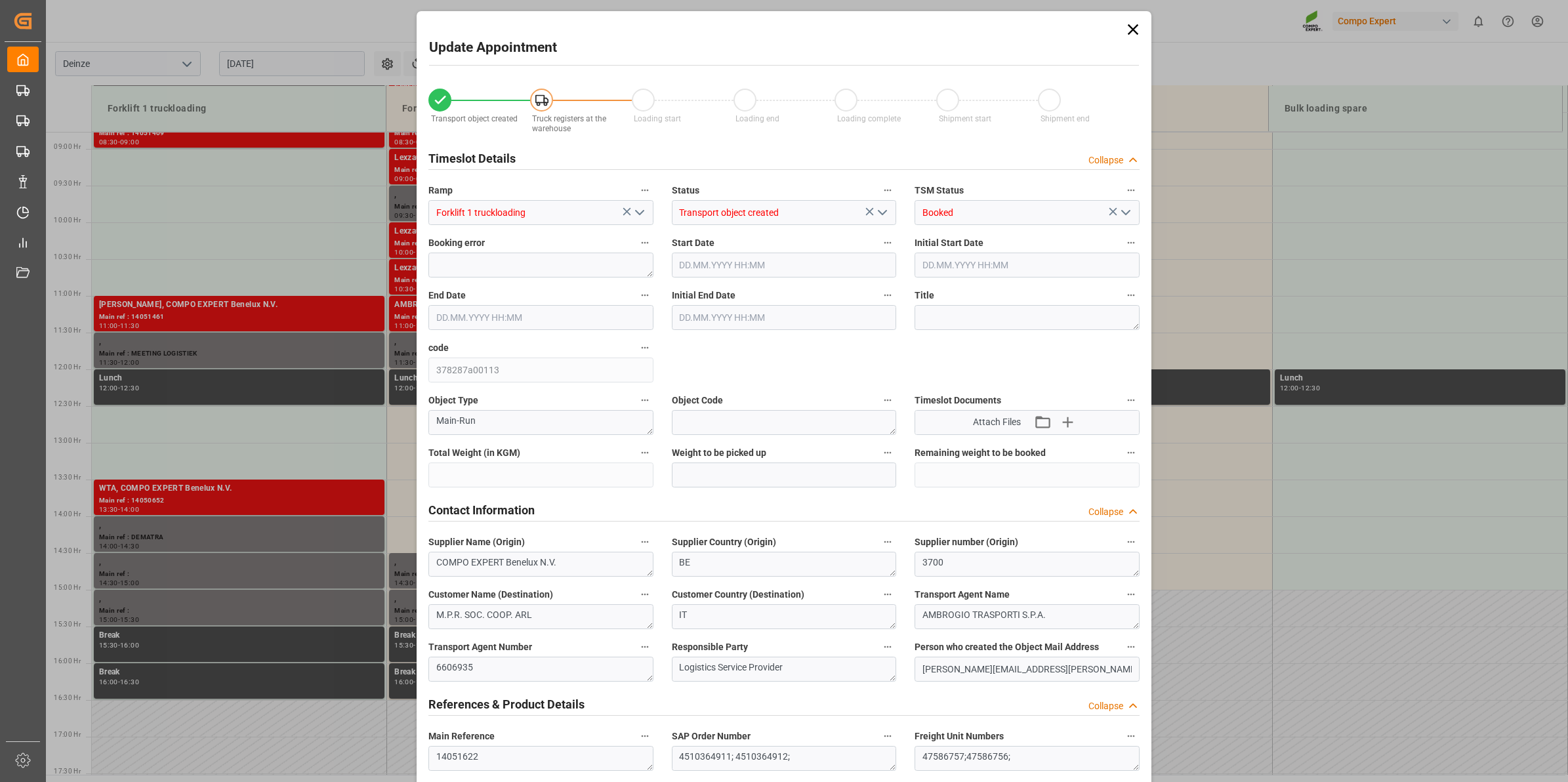
type input "27324"
type input "0"
type input "18"
type input "[DATE] 10:30"
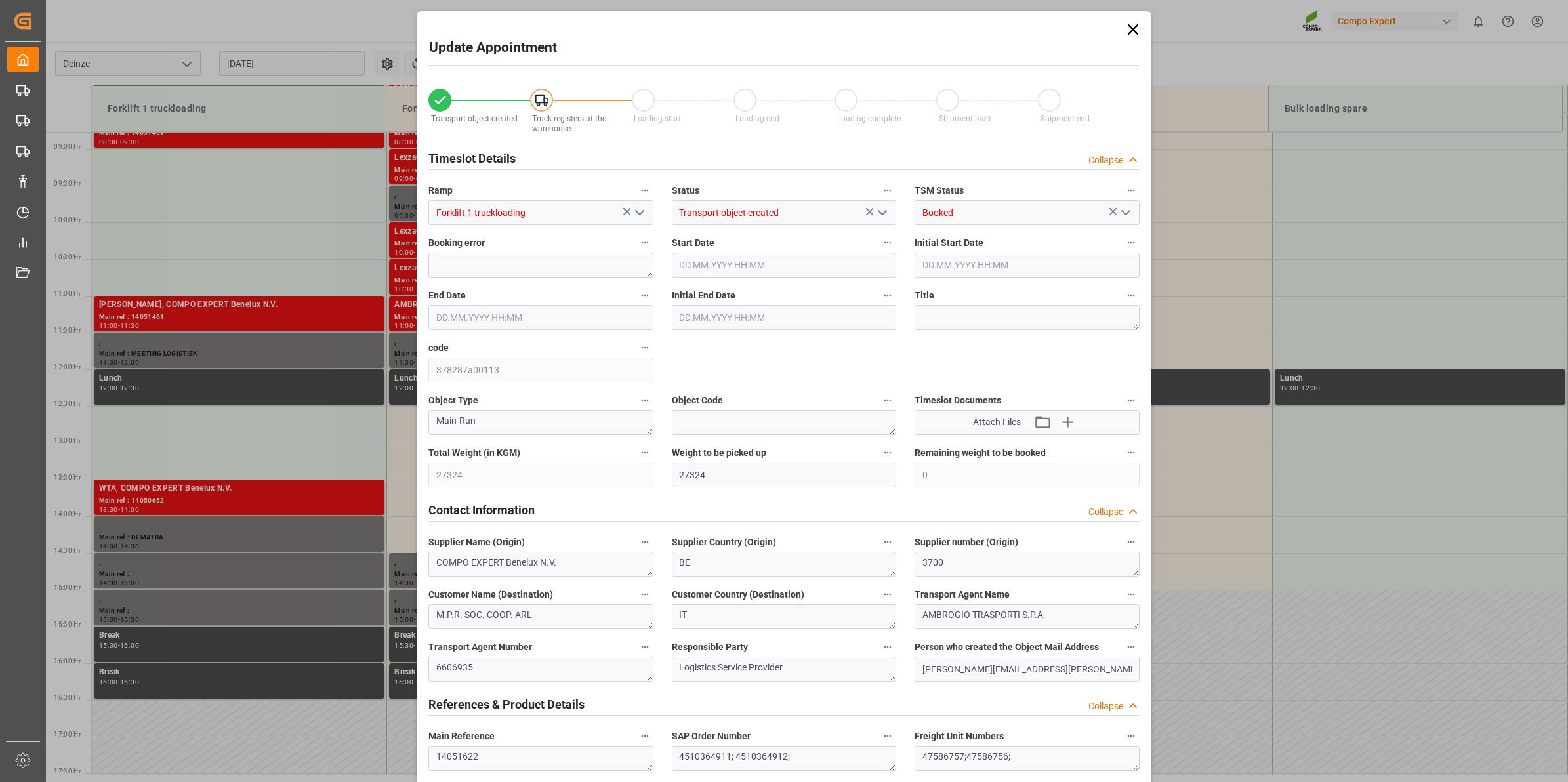
type input "[DATE] 11:00"
type input "[DATE] 10:22"
type input "[DATE] 09:06"
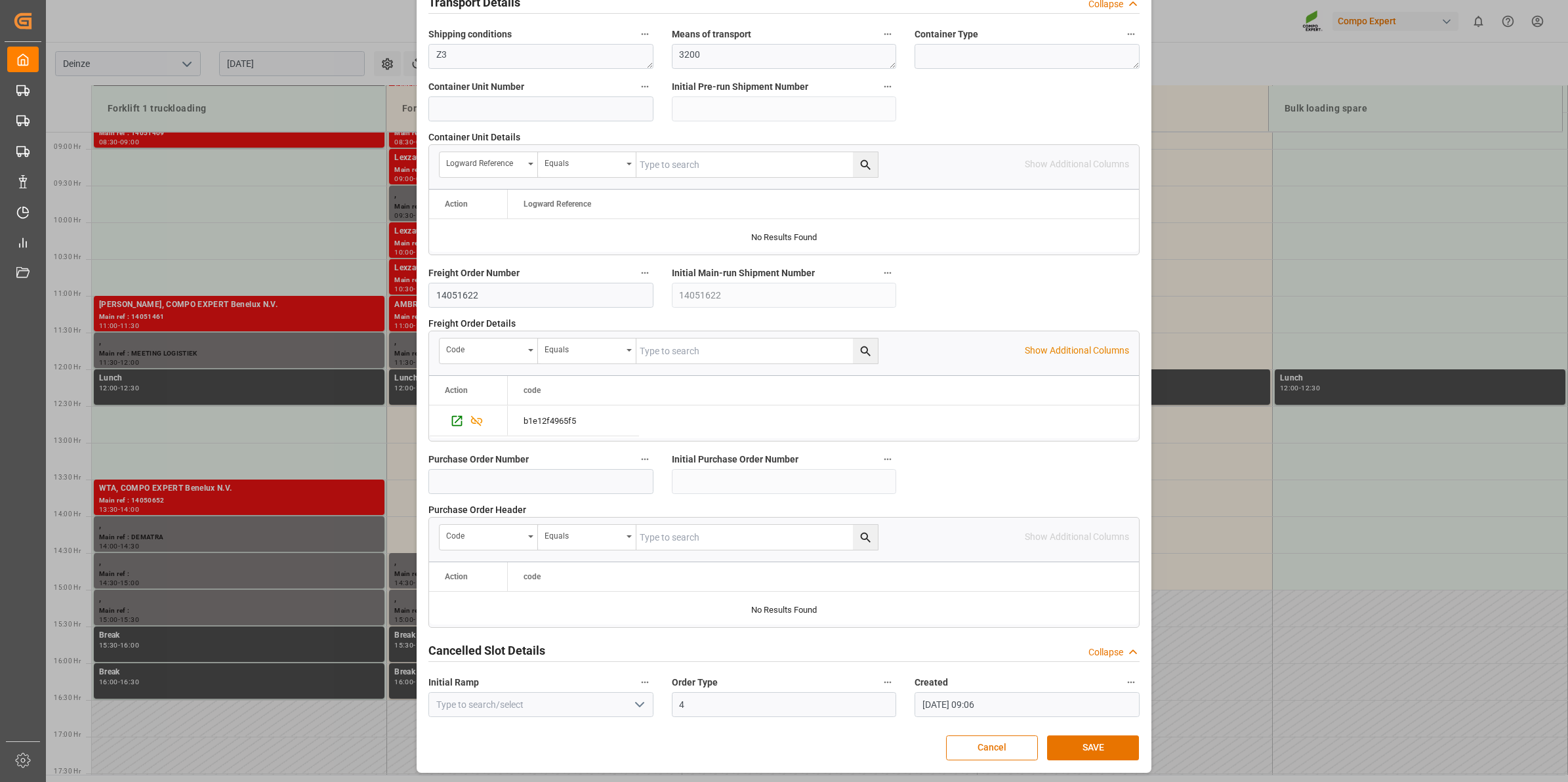
scroll to position [1041, 0]
click at [1117, 746] on button "SAVE" at bounding box center [1093, 746] width 92 height 25
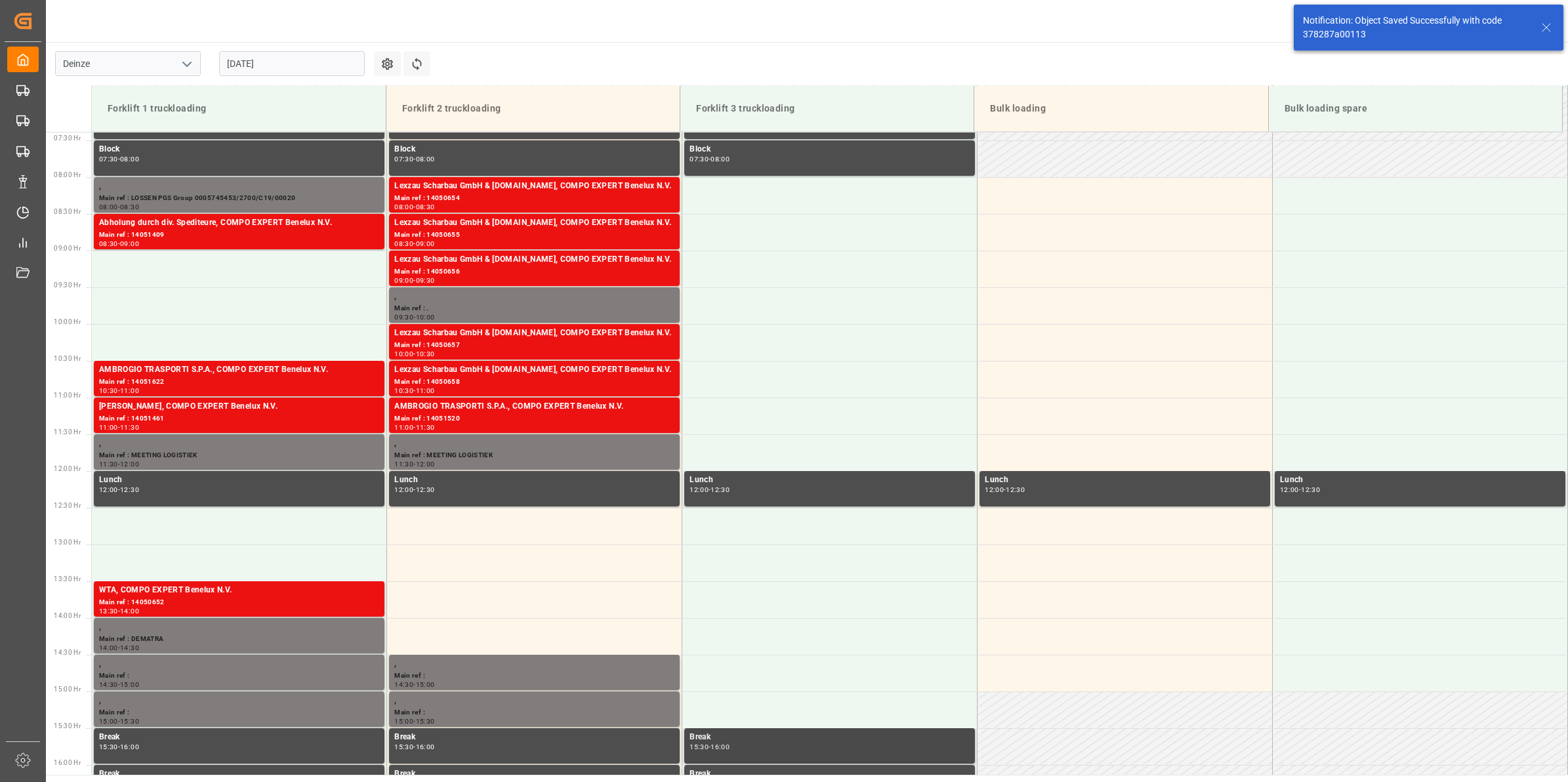
scroll to position [571, 0]
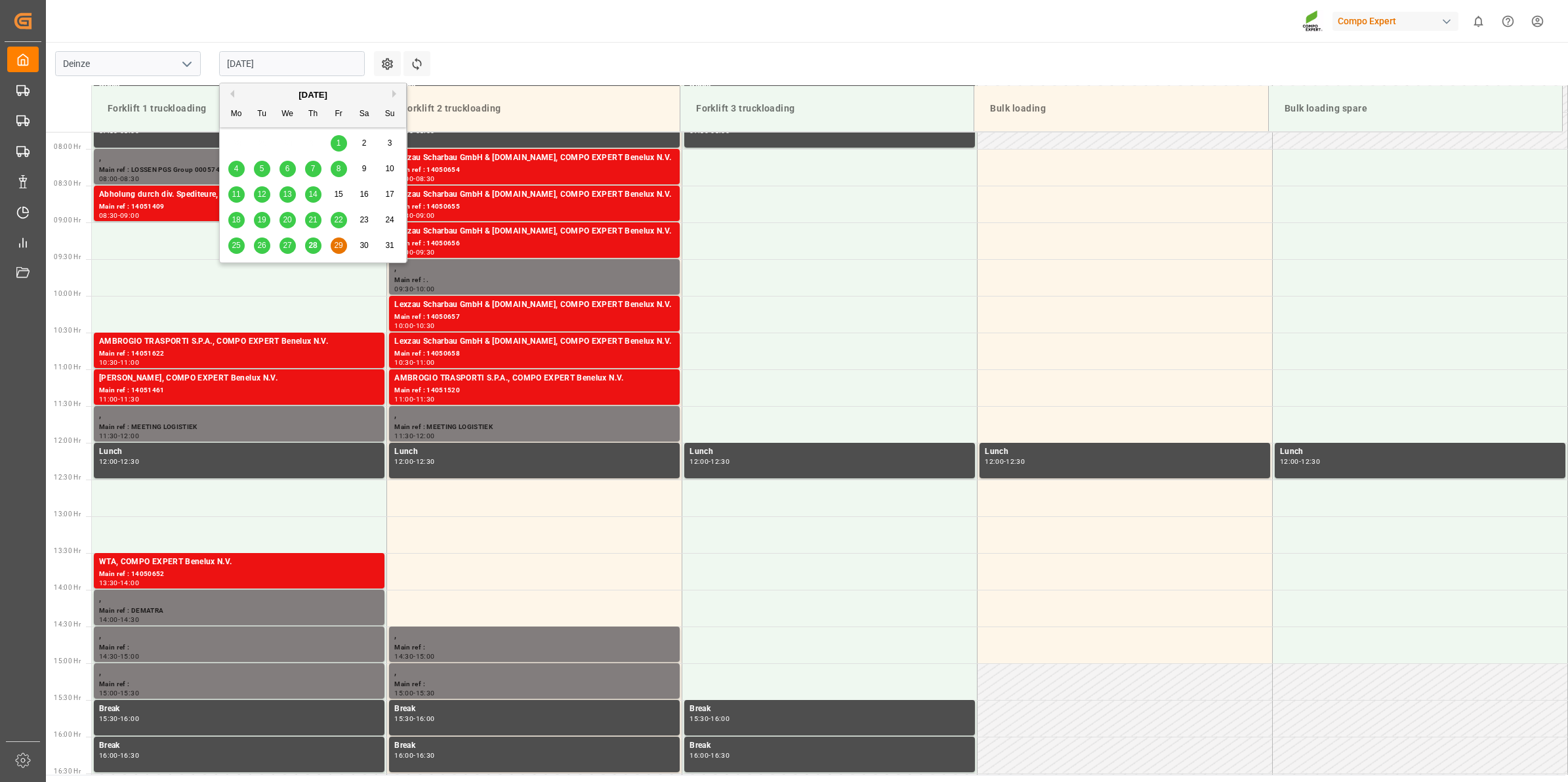
click at [287, 61] on input "[DATE]" at bounding box center [292, 63] width 146 height 25
click at [317, 245] on span "28" at bounding box center [312, 246] width 8 height 9
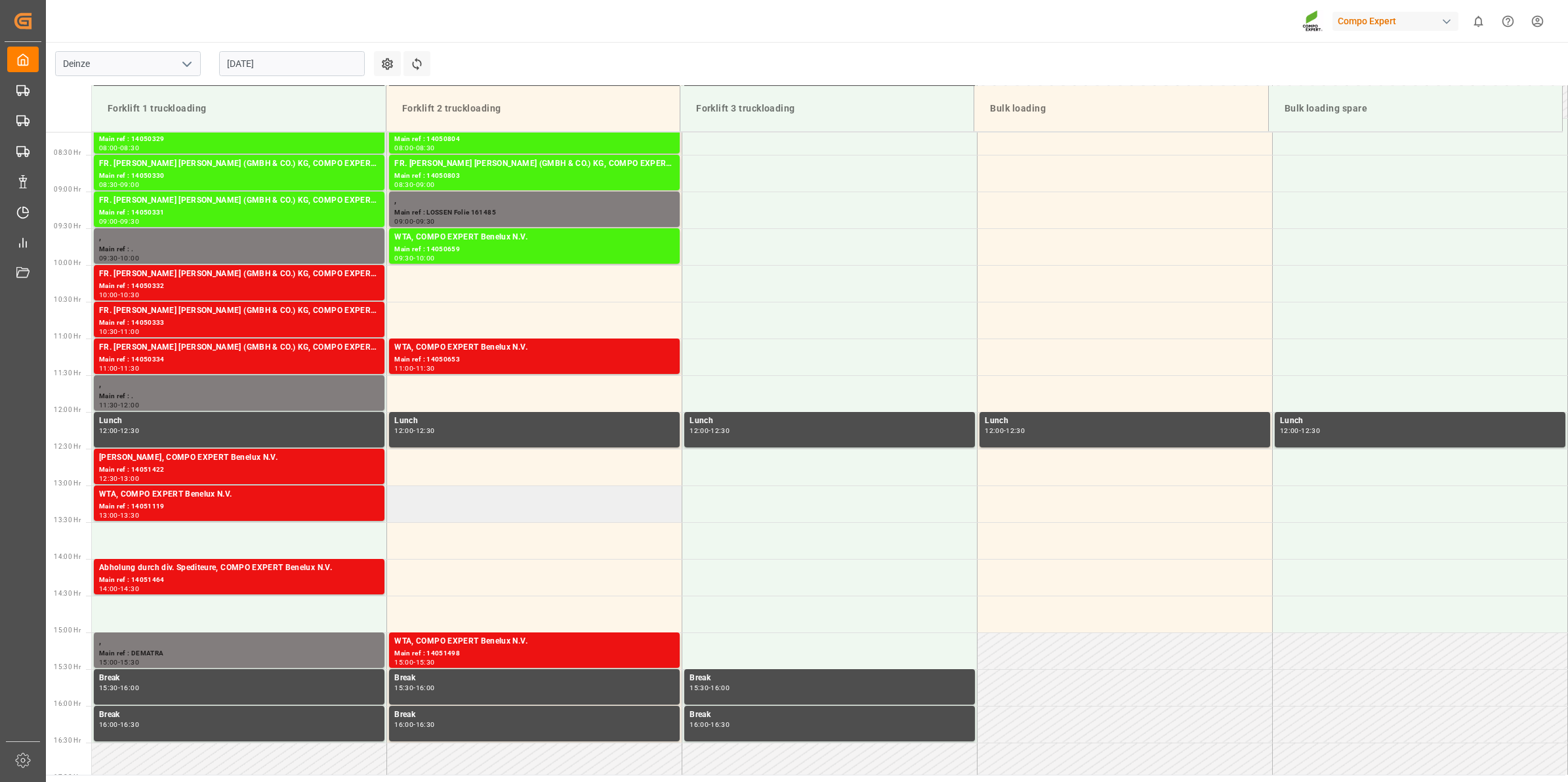
scroll to position [562, 0]
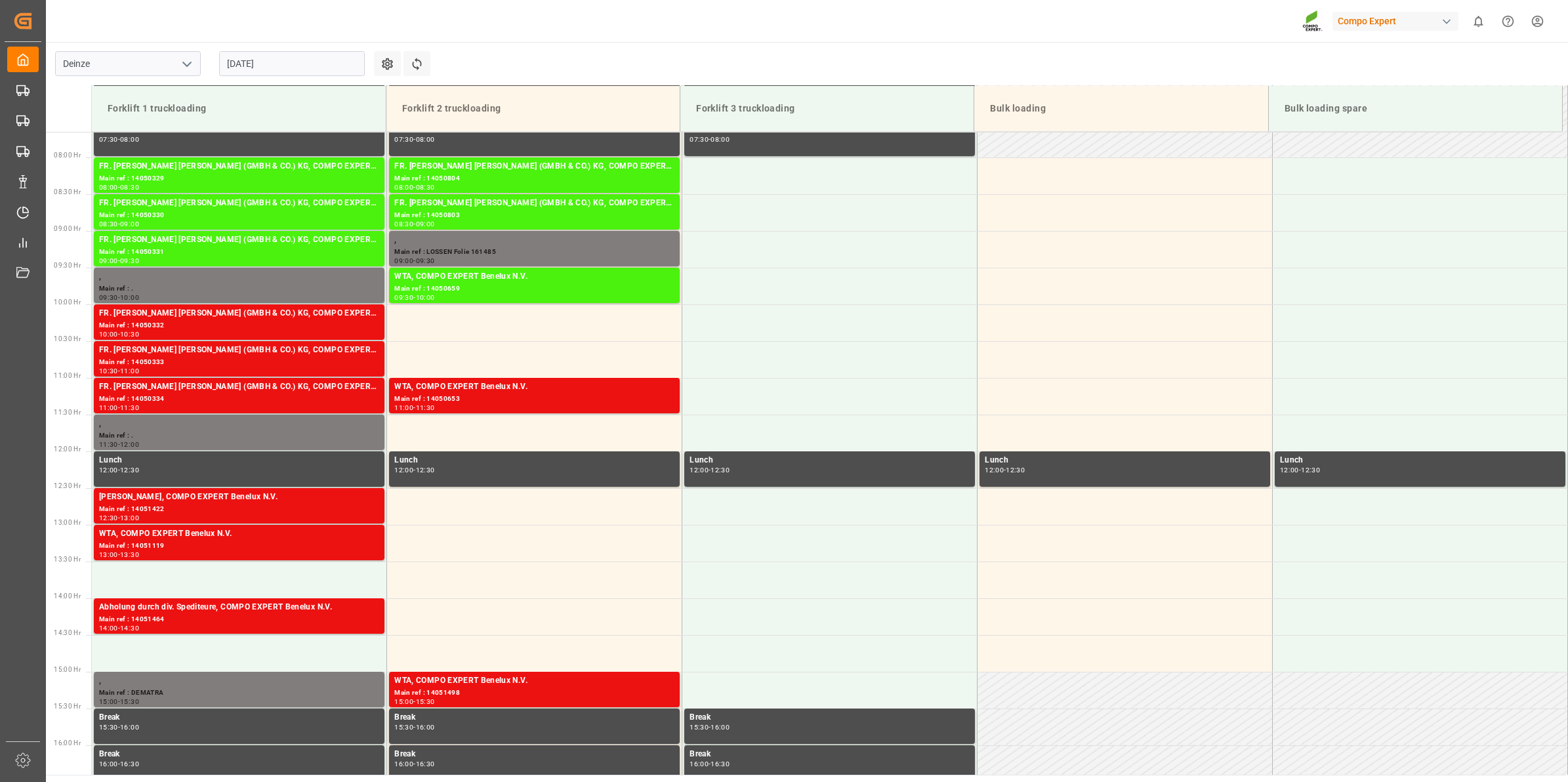
click at [264, 67] on input "[DATE]" at bounding box center [292, 63] width 146 height 25
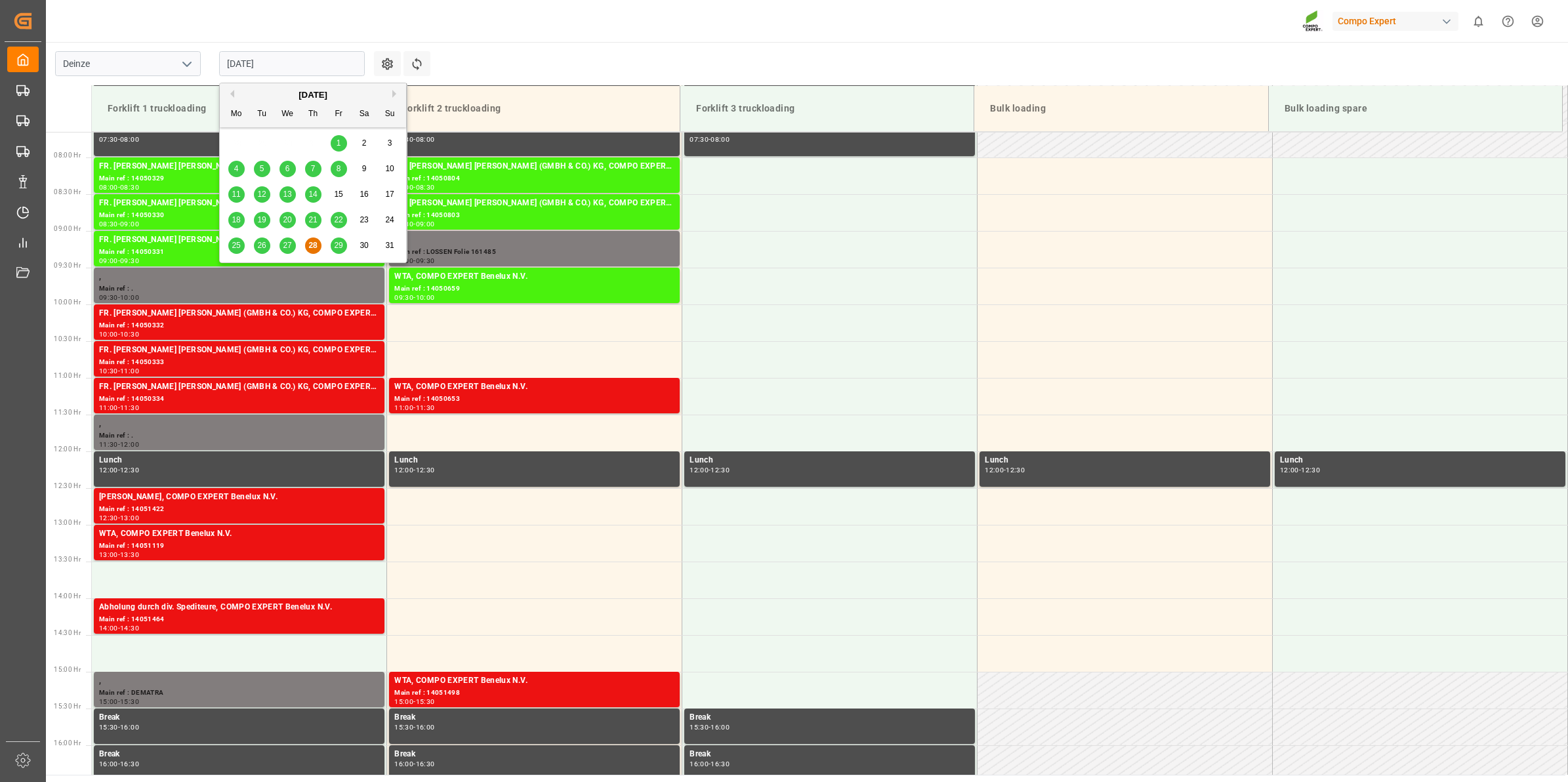
click at [334, 248] on span "29" at bounding box center [338, 246] width 8 height 9
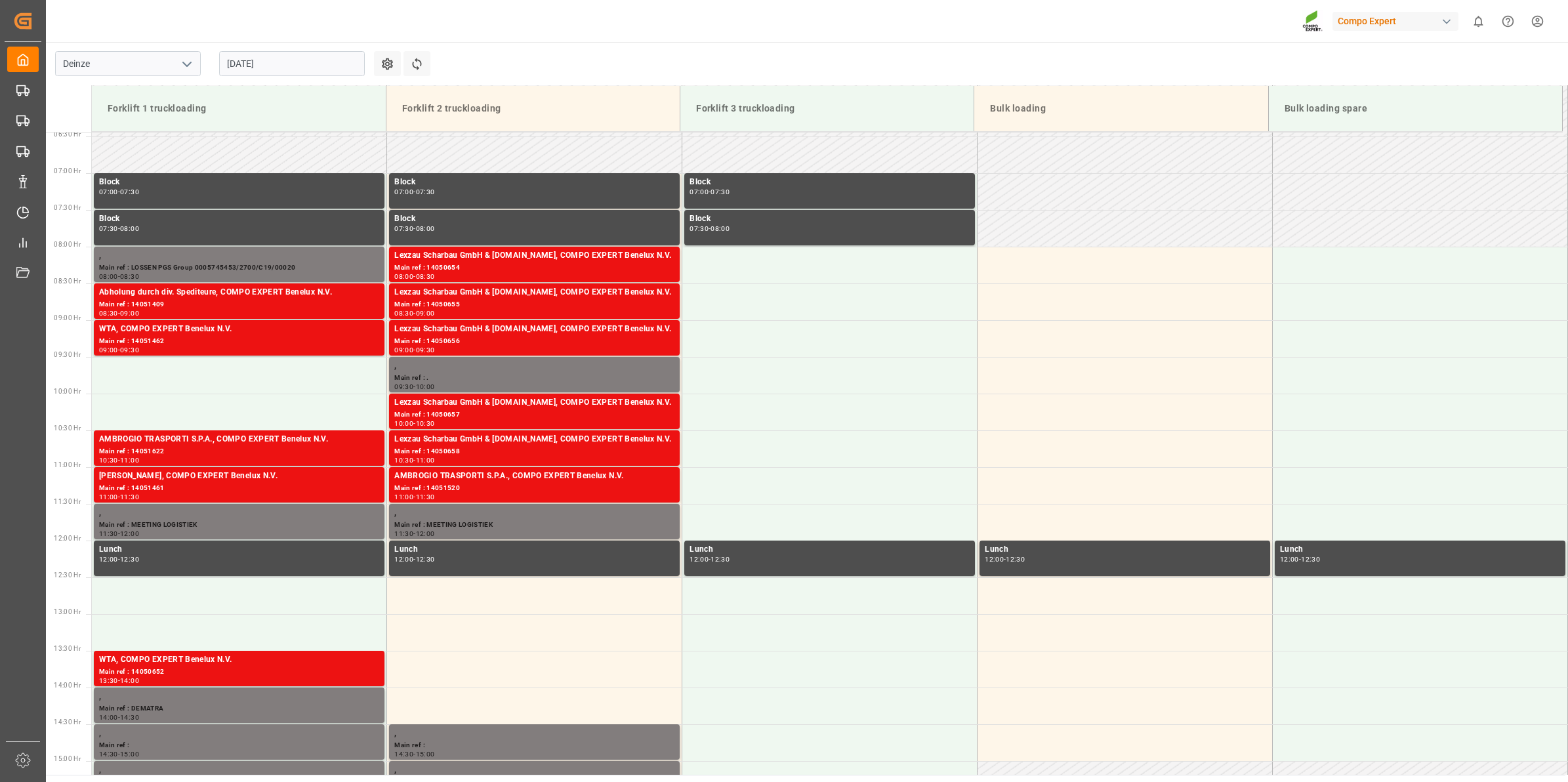
scroll to position [471, 0]
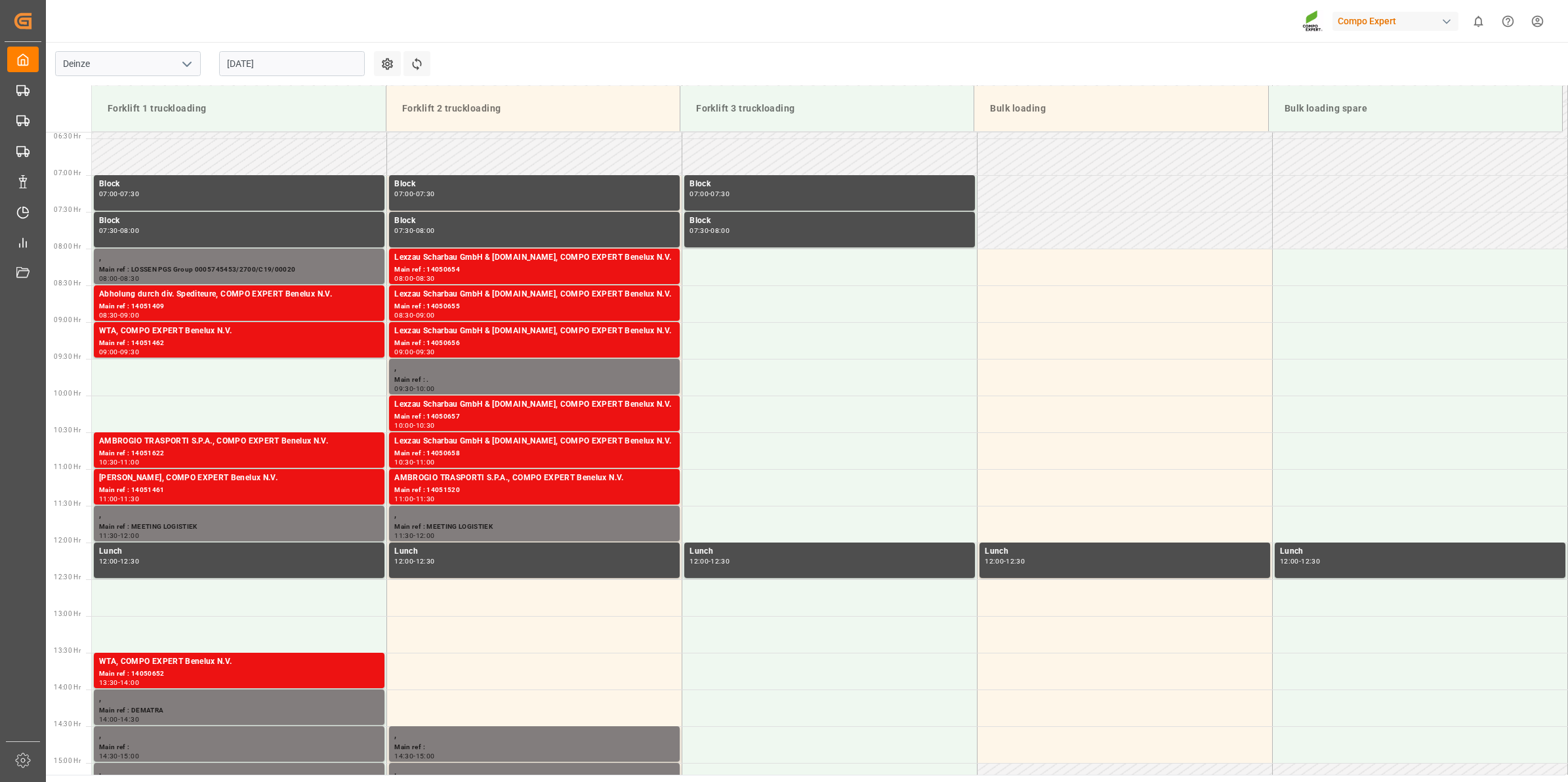
click at [293, 77] on div "[DATE]" at bounding box center [292, 63] width 164 height 43
click at [298, 67] on input "[DATE]" at bounding box center [292, 63] width 146 height 25
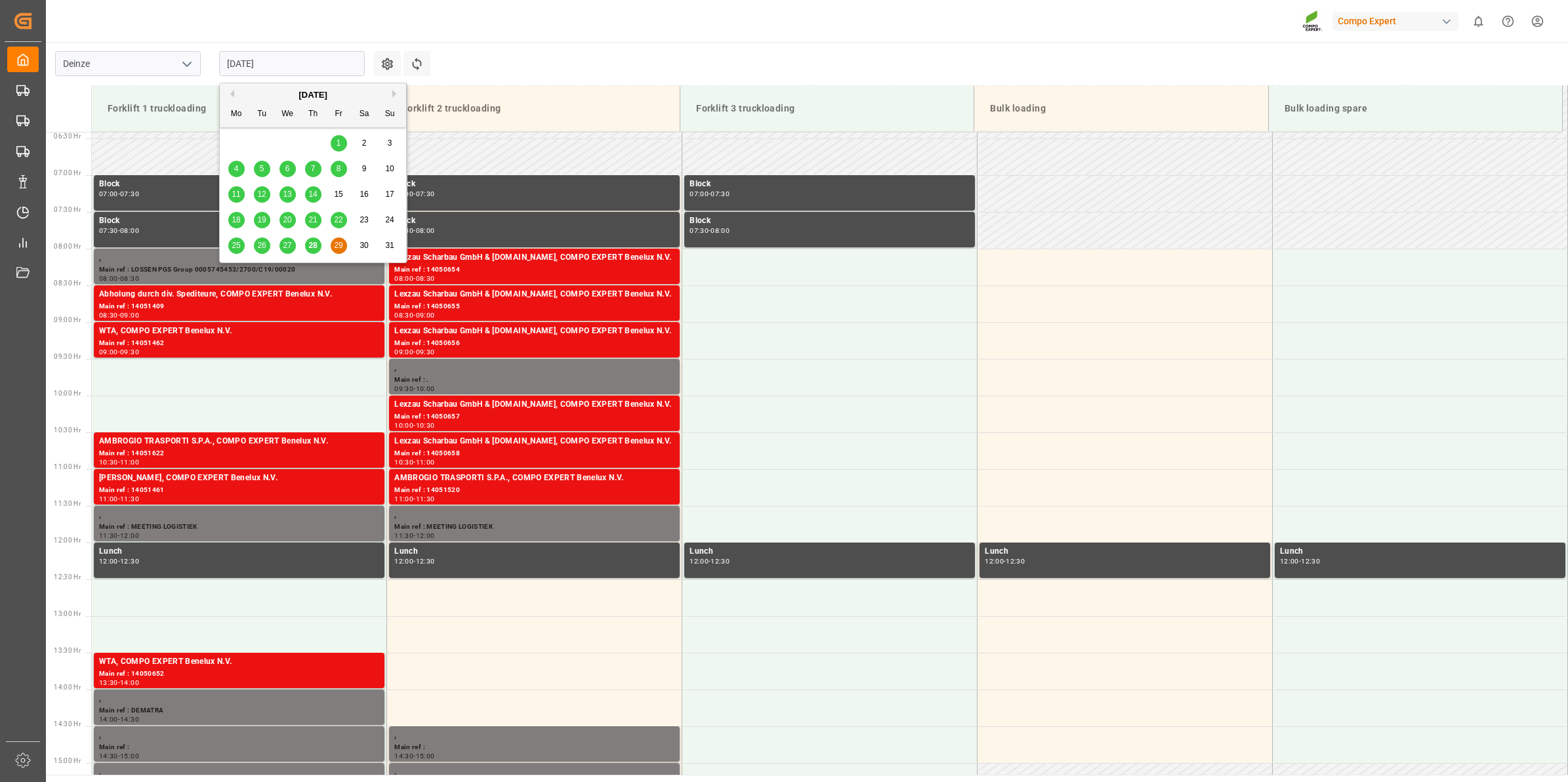
click at [398, 90] on button "Next Month" at bounding box center [396, 93] width 8 height 8
click at [240, 164] on div "8" at bounding box center [236, 169] width 17 height 16
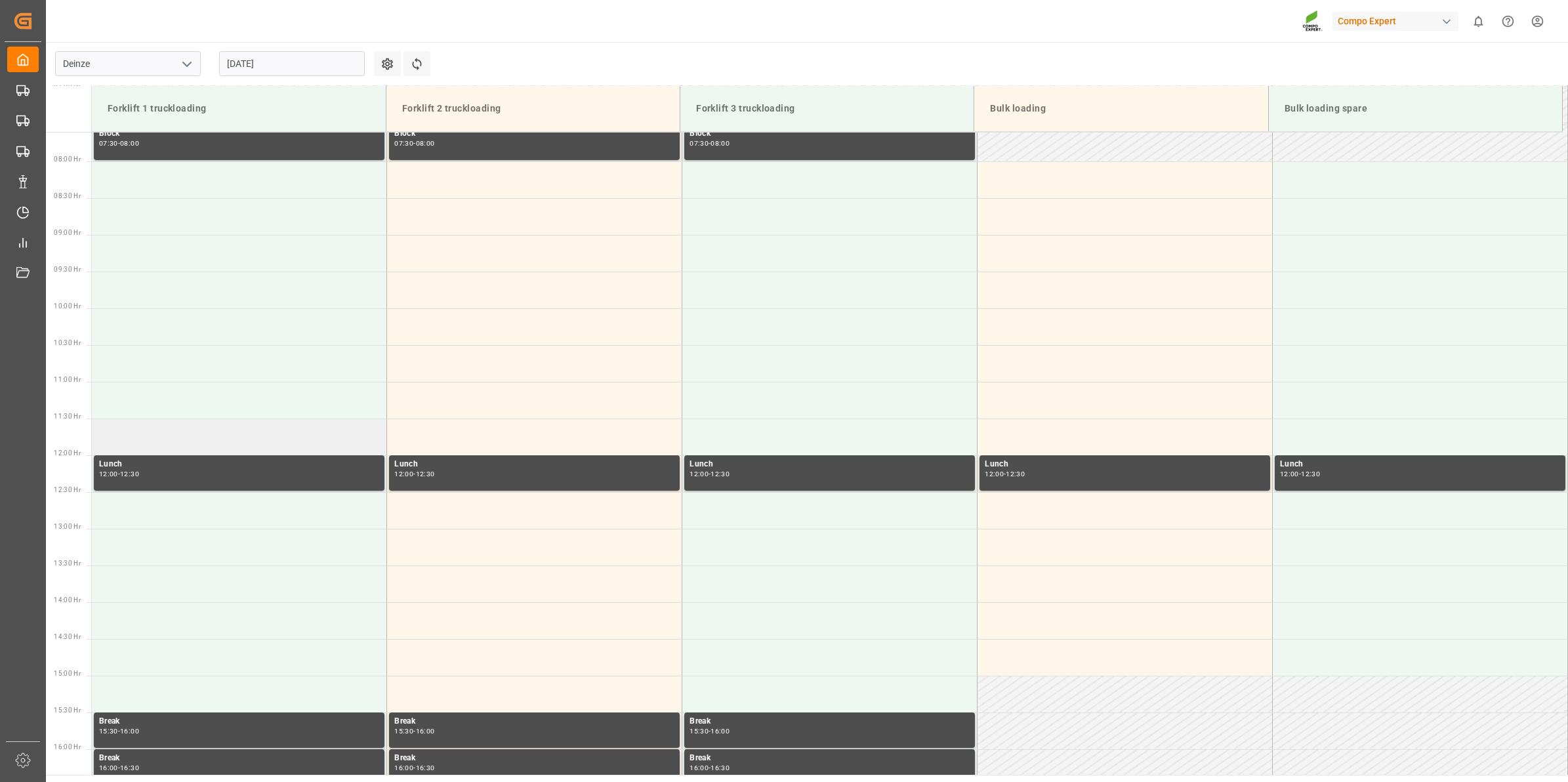
scroll to position [553, 0]
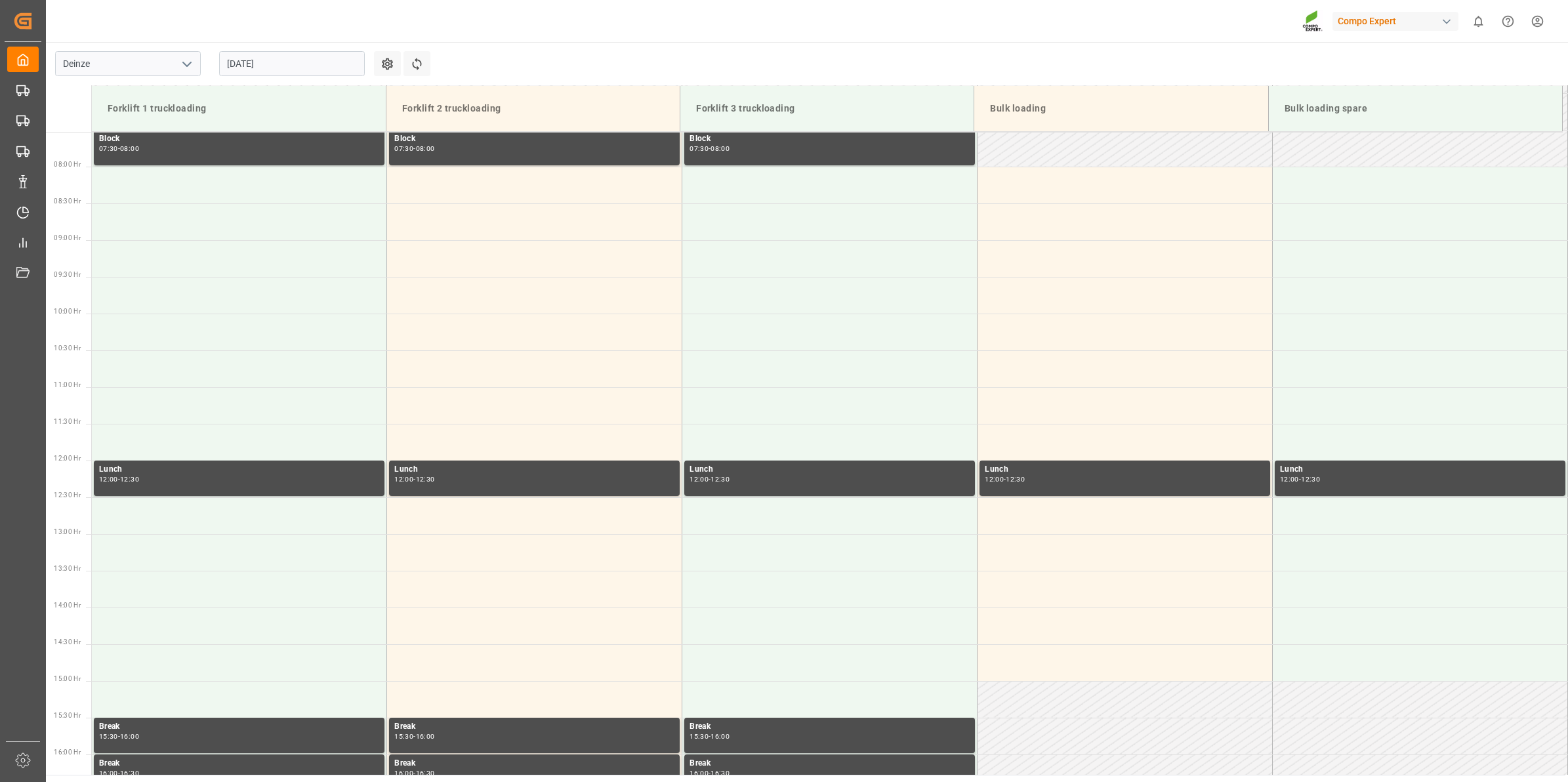
click at [309, 70] on input "08.09.2025" at bounding box center [292, 63] width 146 height 25
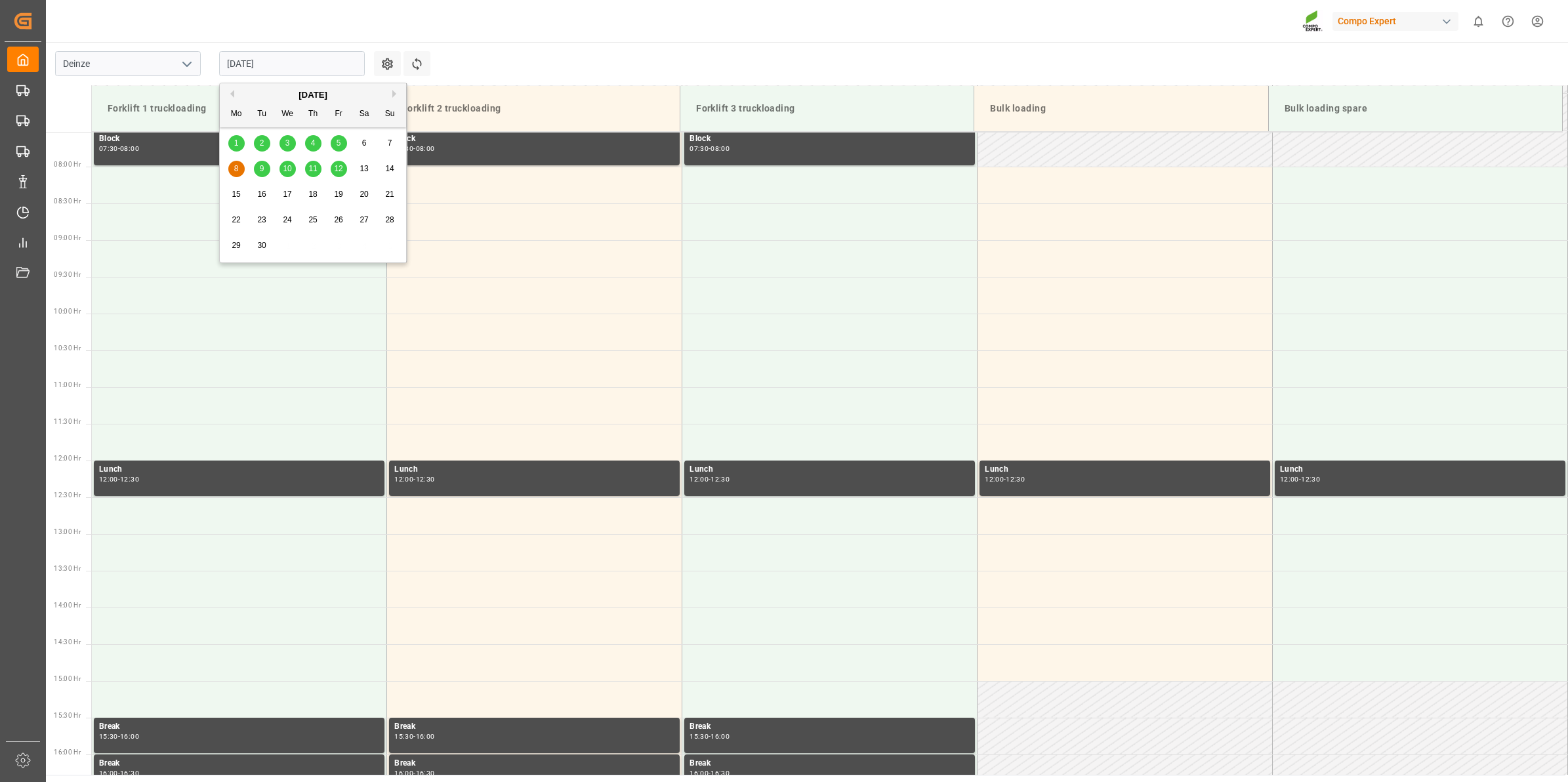
click at [264, 167] on div "9" at bounding box center [262, 169] width 17 height 16
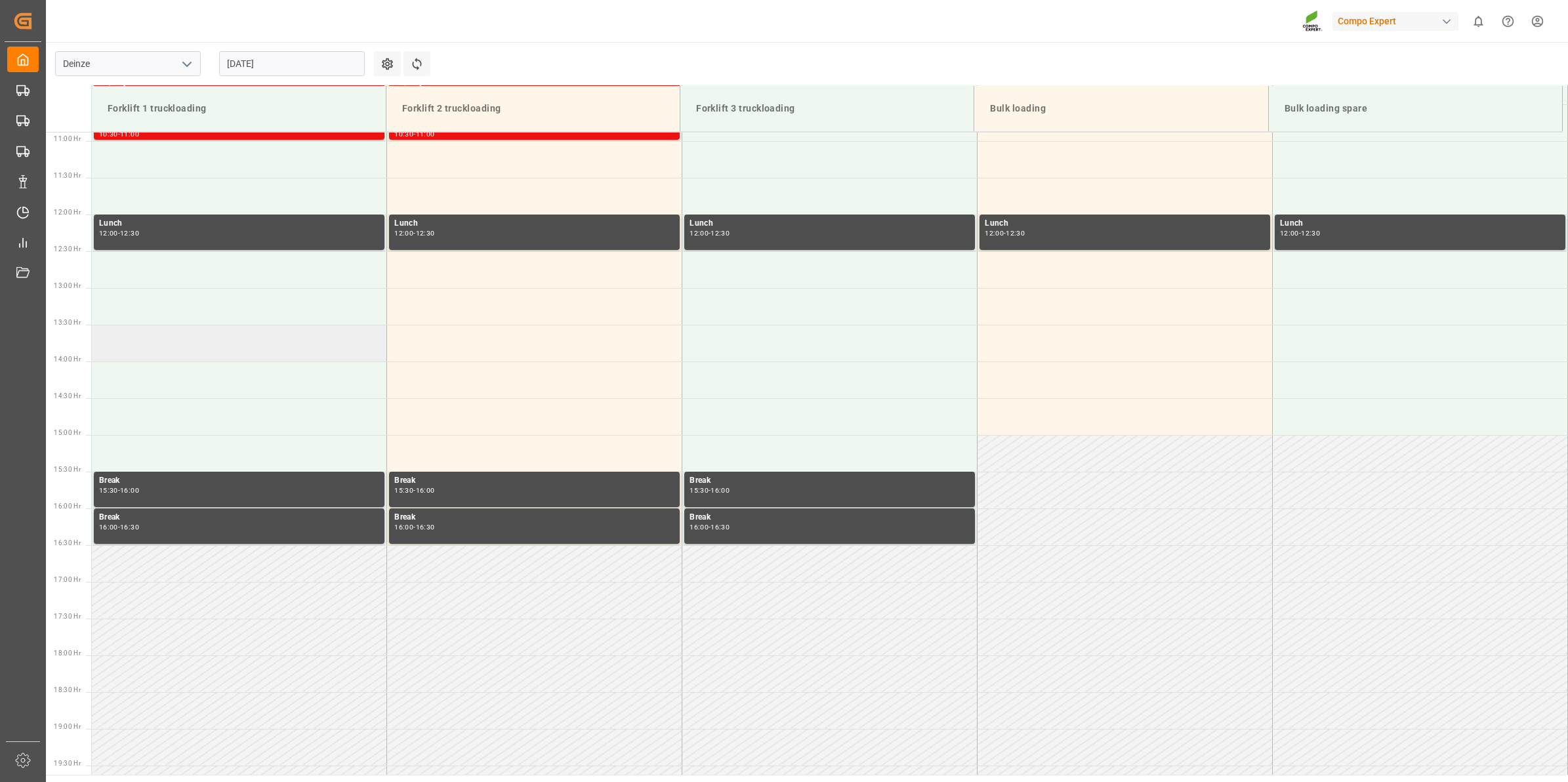
scroll to position [717, 0]
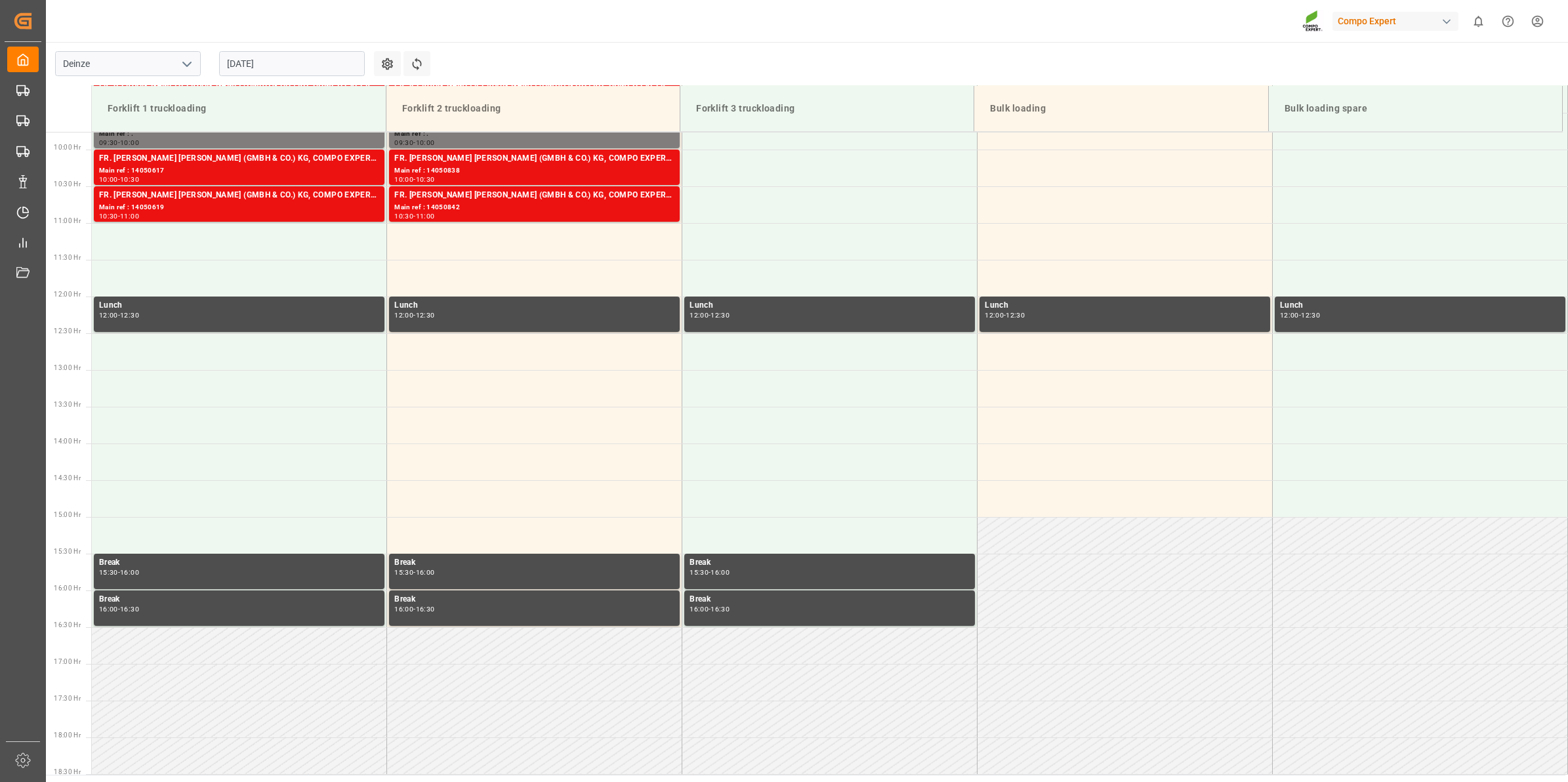
click at [278, 58] on input "09.09.2025" at bounding box center [292, 63] width 146 height 25
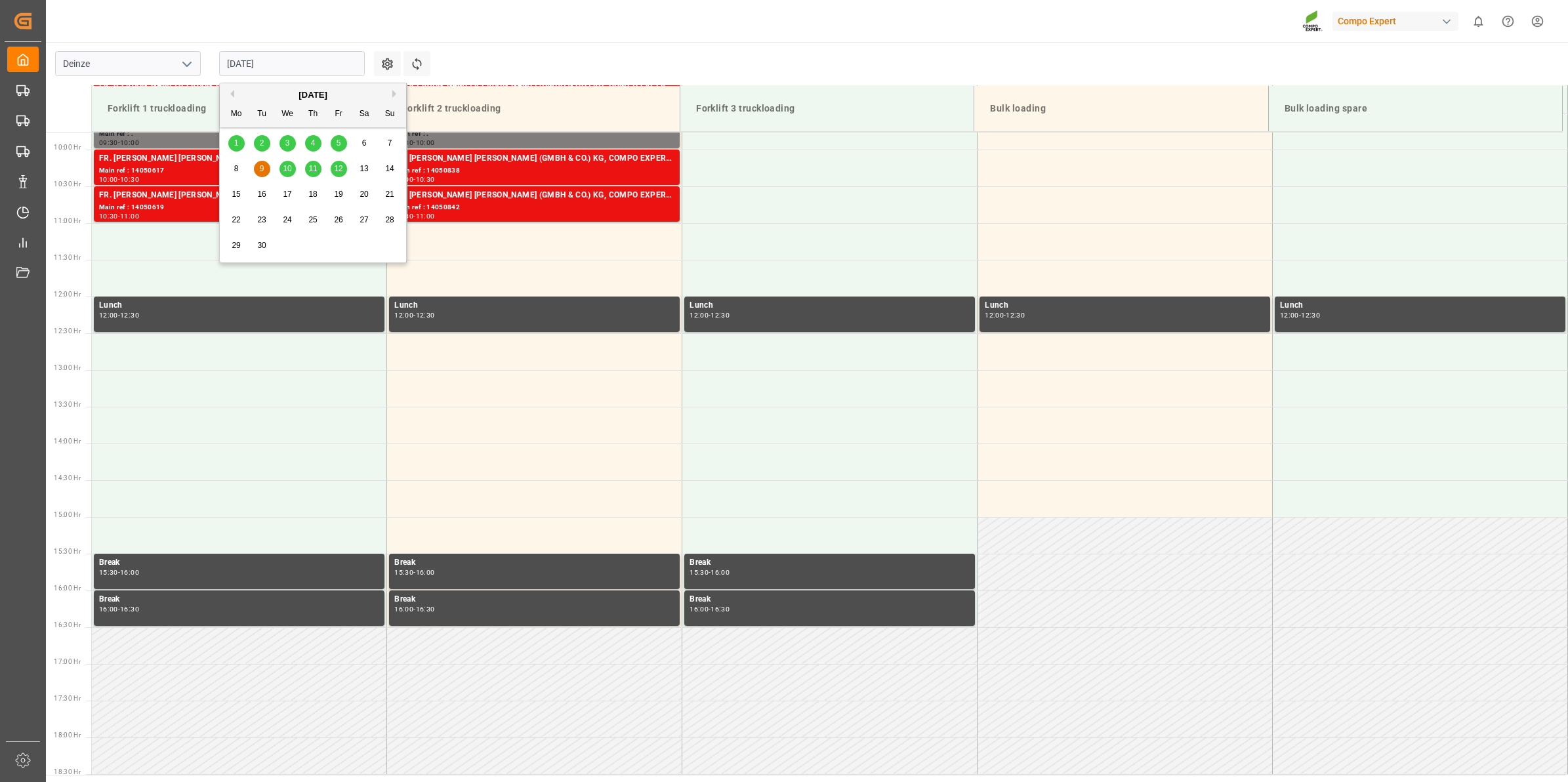
click at [286, 172] on span "10" at bounding box center [286, 169] width 8 height 9
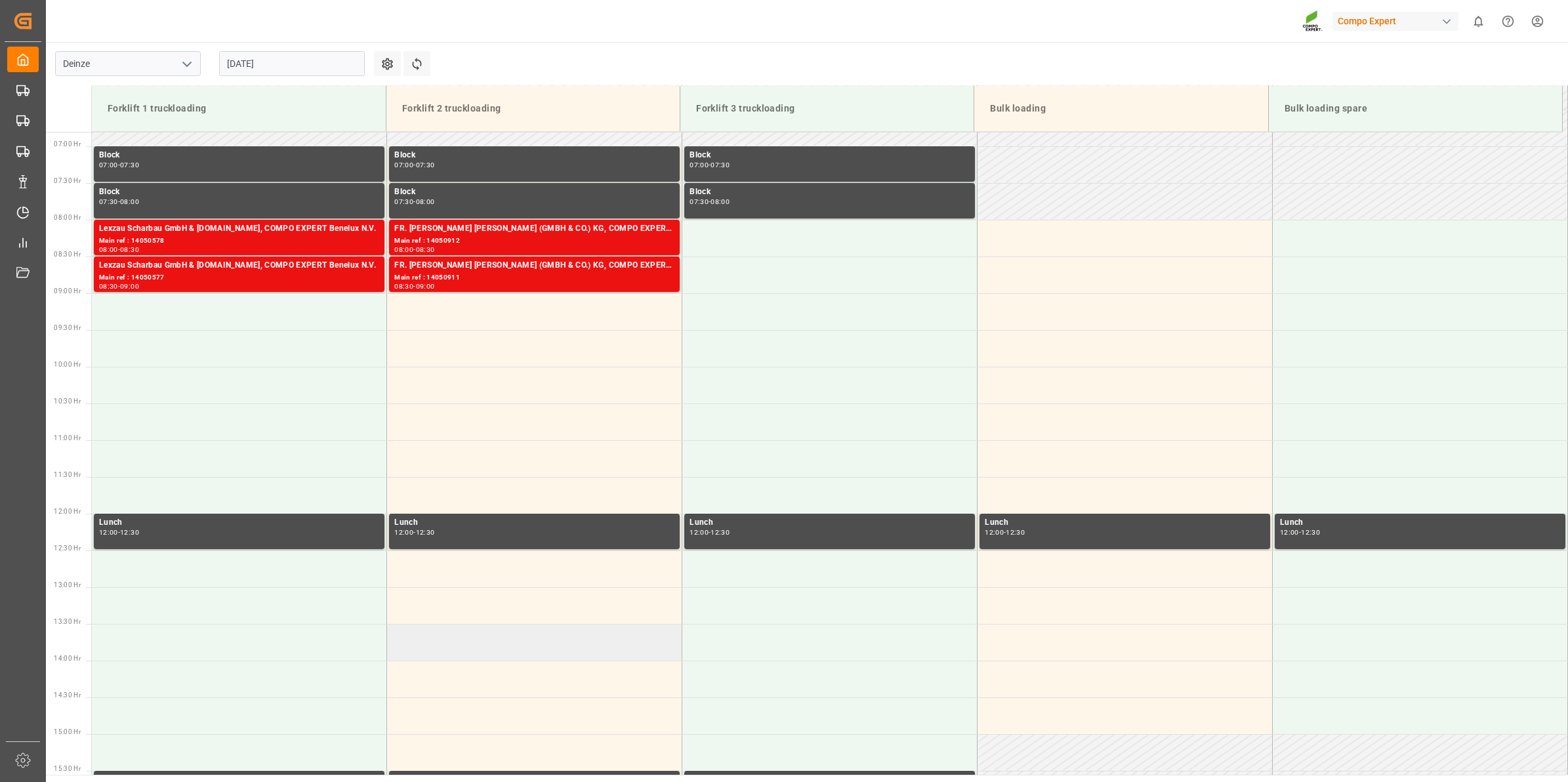
scroll to position [471, 0]
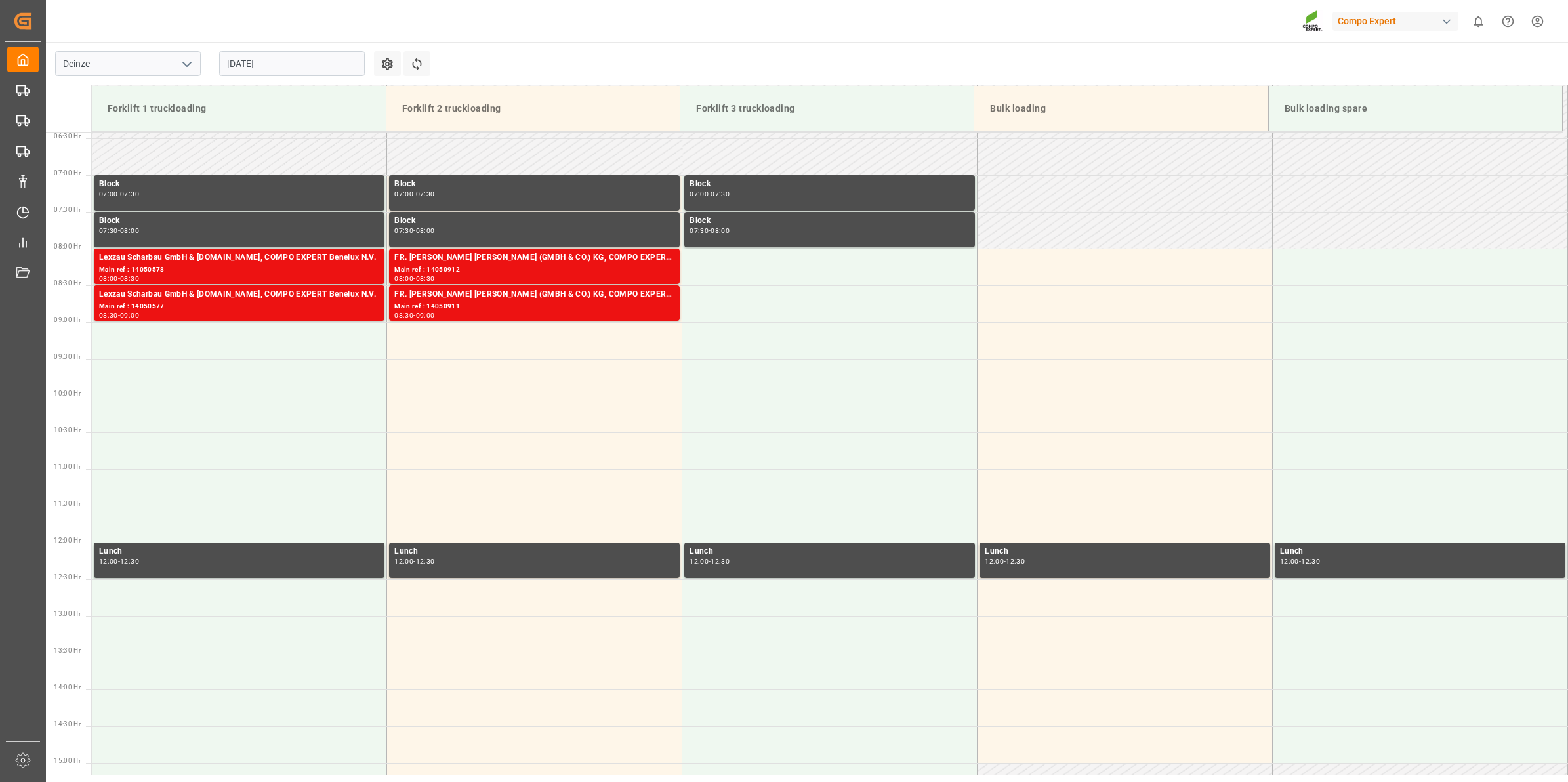
click at [322, 58] on input "10.09.2025" at bounding box center [292, 63] width 146 height 25
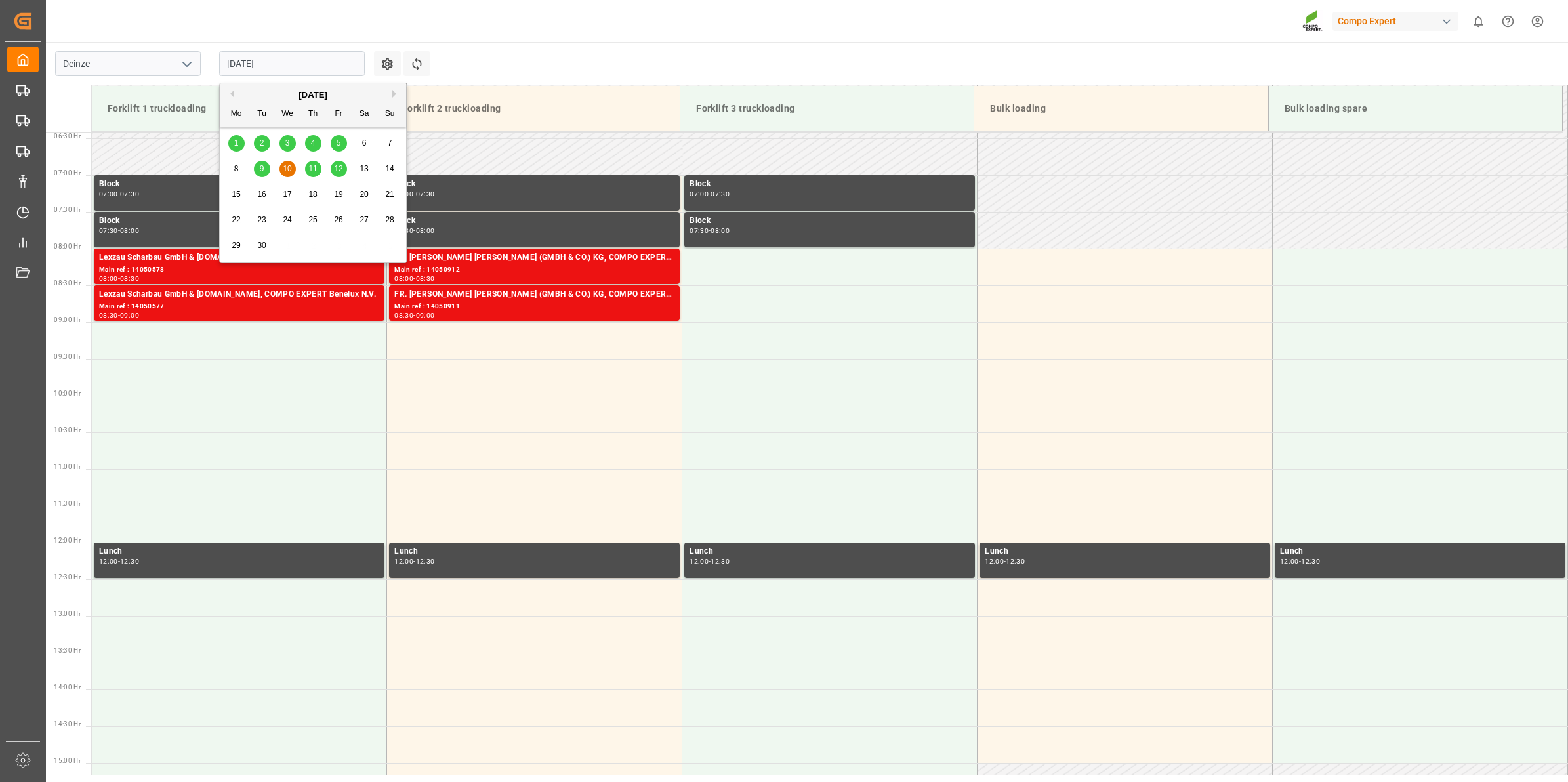
click at [334, 144] on div "5" at bounding box center [339, 143] width 17 height 16
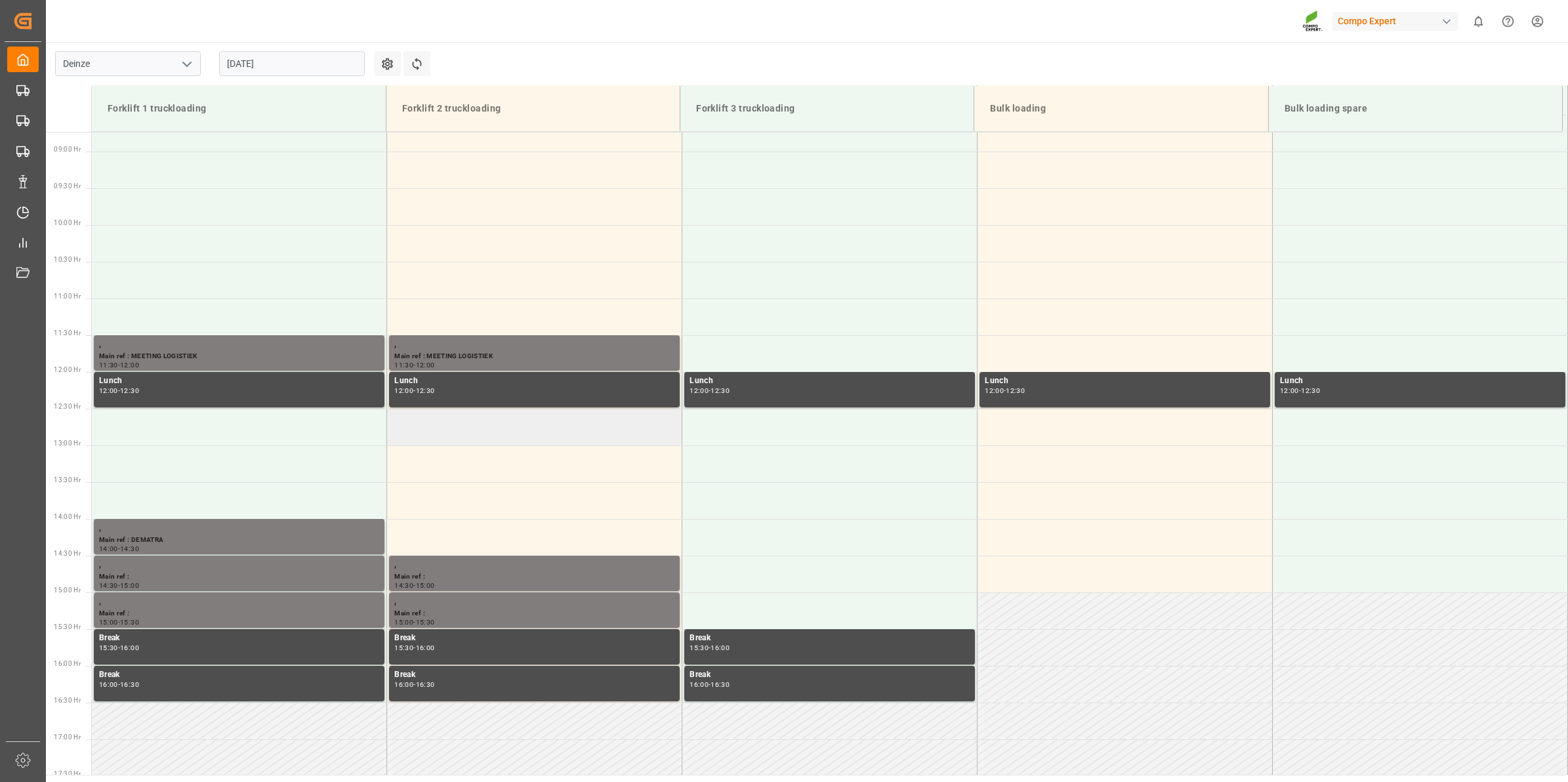
scroll to position [717, 0]
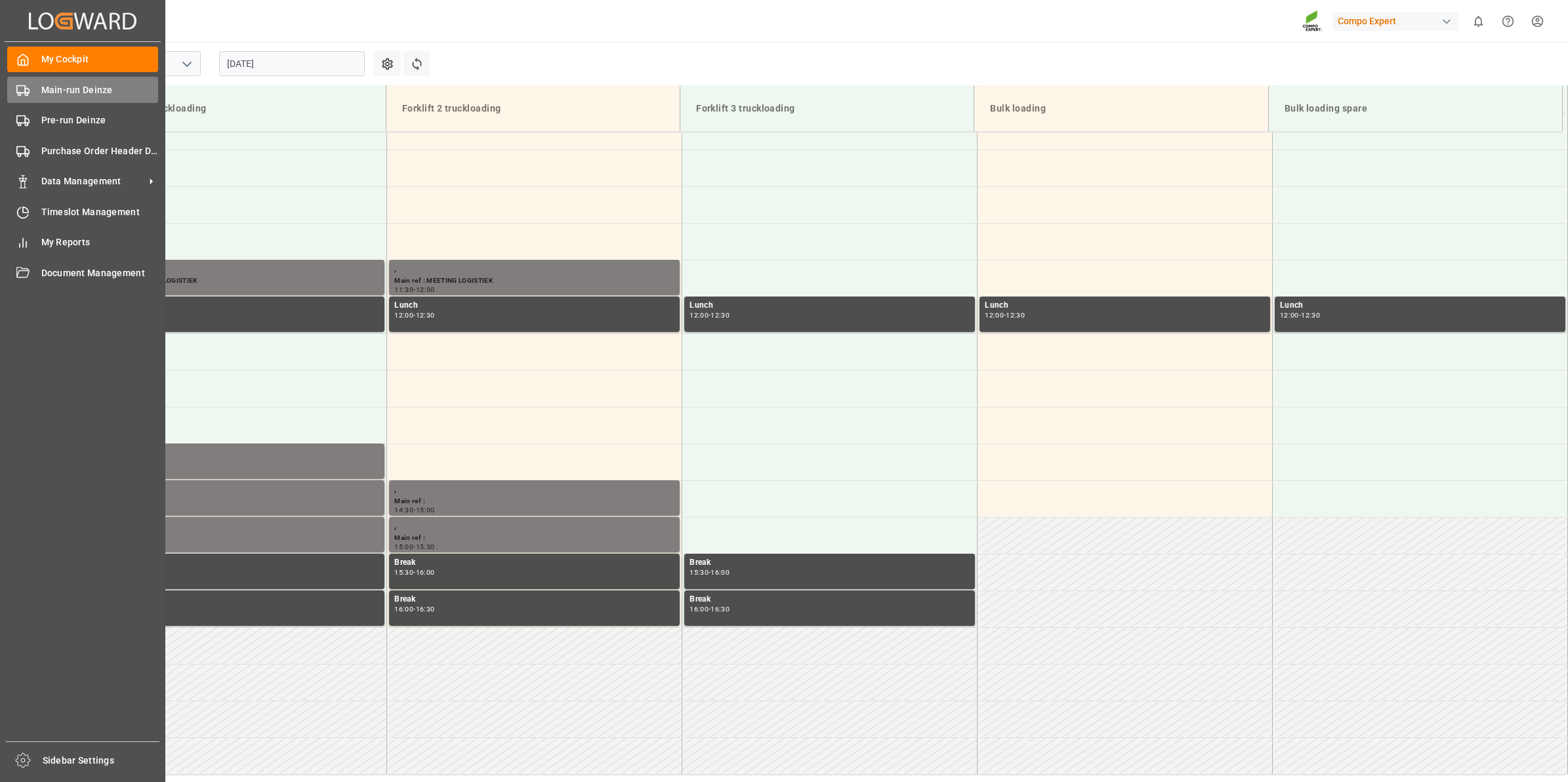
click at [42, 96] on span "Main-run Deinze" at bounding box center [100, 90] width 117 height 14
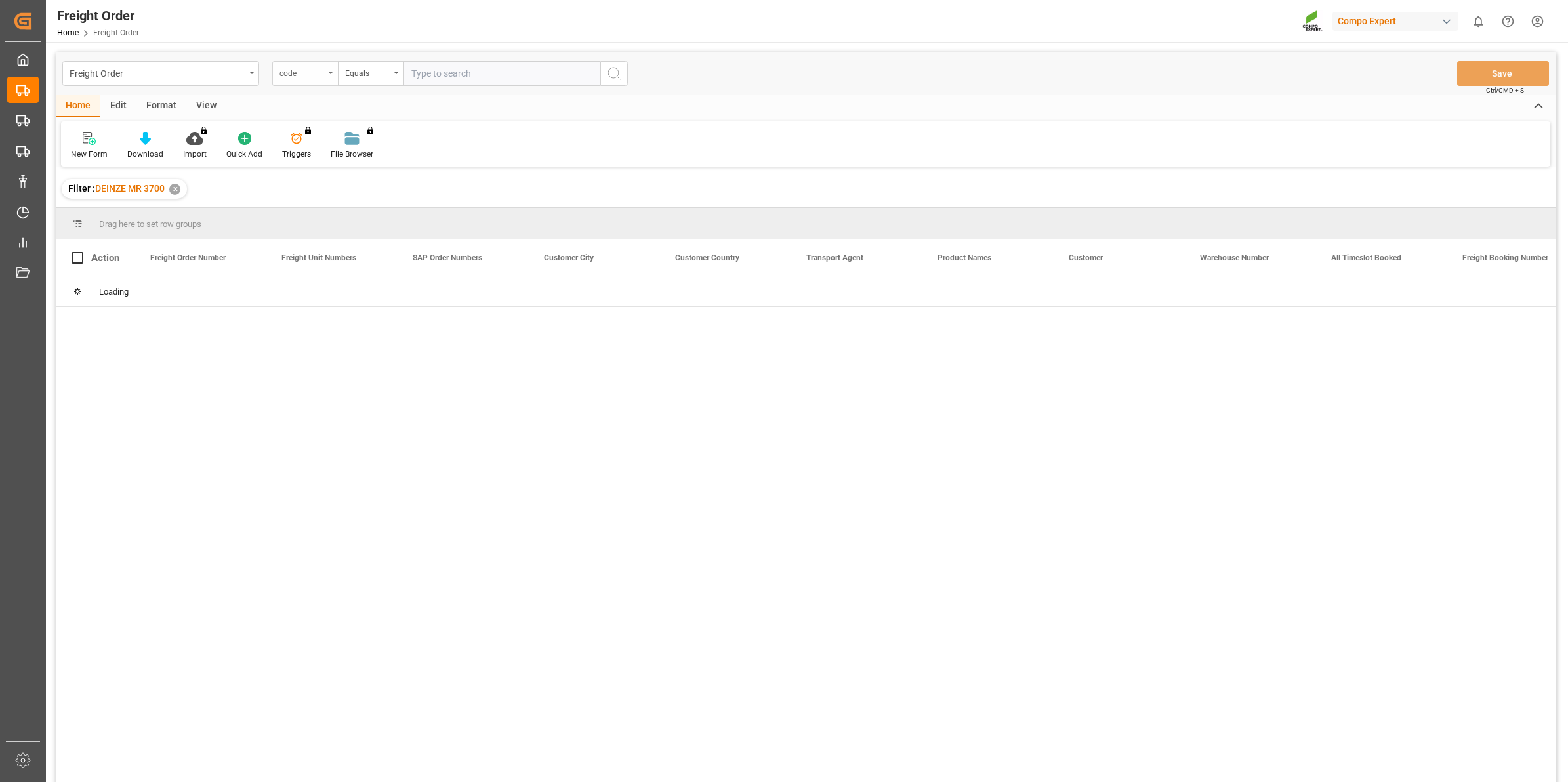
click at [329, 80] on div "code" at bounding box center [305, 73] width 66 height 25
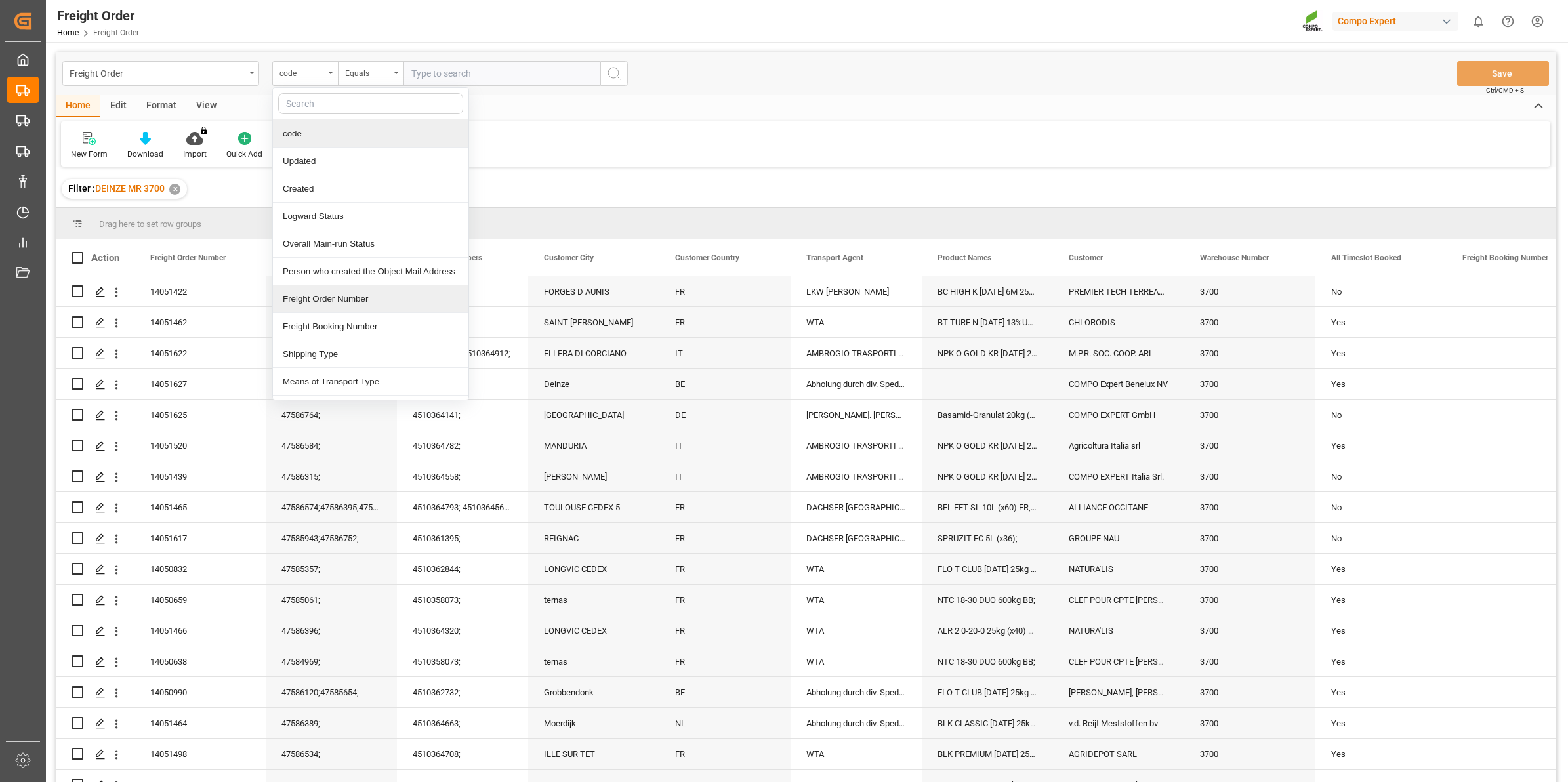
click at [356, 309] on div "Freight Order Number" at bounding box center [371, 299] width 196 height 28
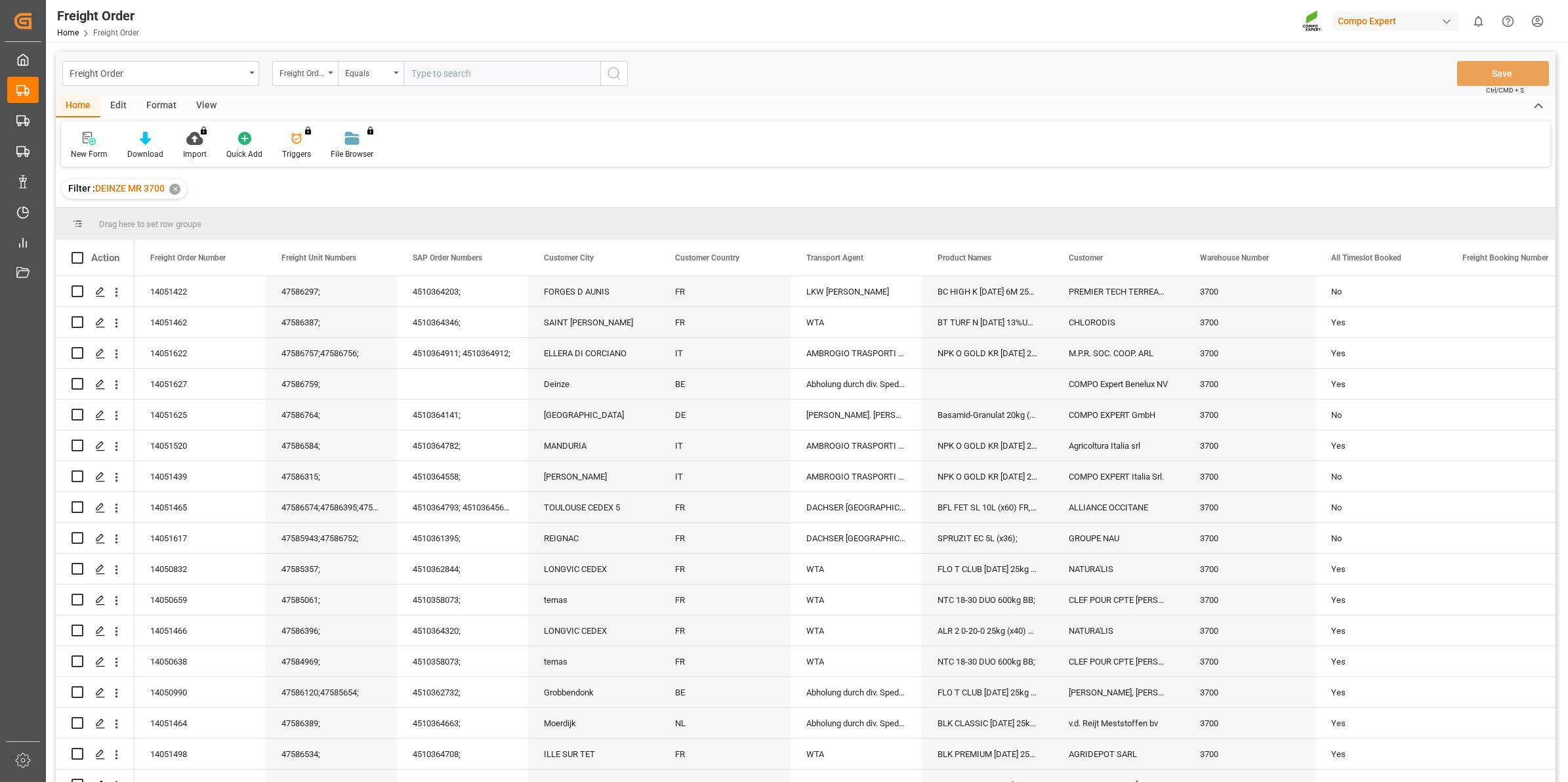
click at [476, 69] on input "text" at bounding box center [501, 73] width 197 height 25
paste input "14051438"
type input "14051438"
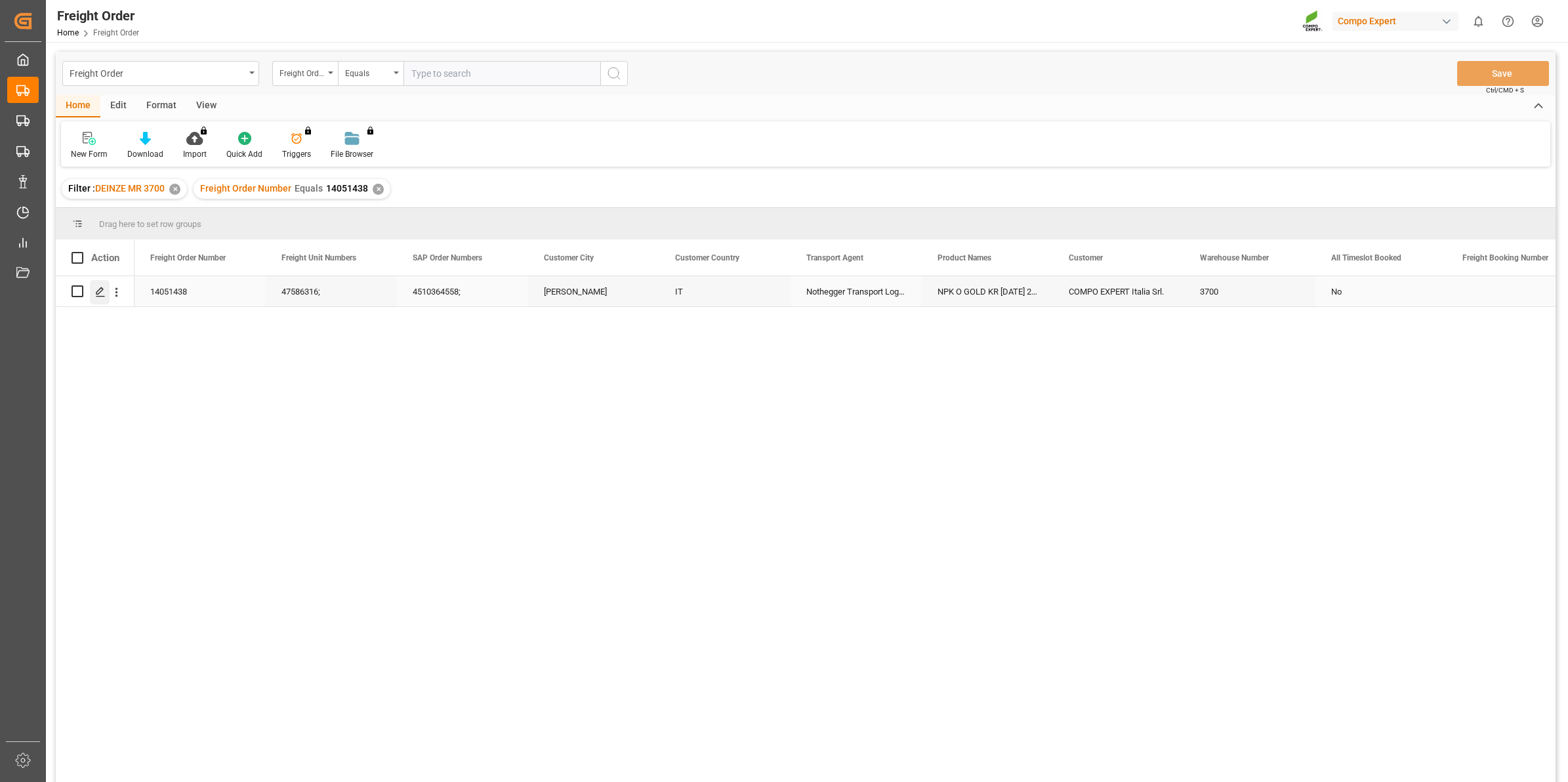
click at [103, 283] on div "Press SPACE to select this row." at bounding box center [99, 292] width 19 height 24
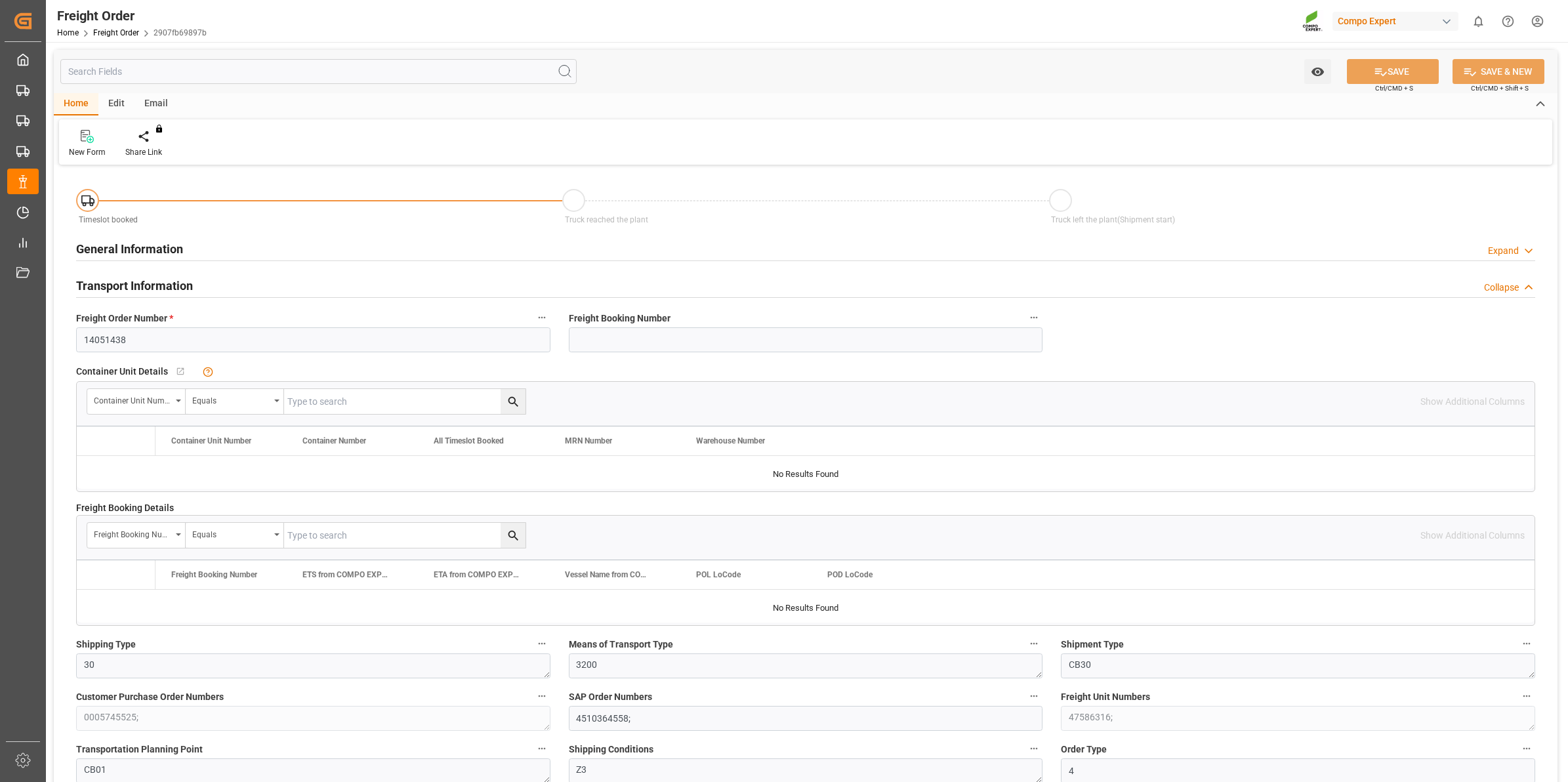
type input "18"
type input "27324"
type input "0"
type input "04.09.2025 00:00"
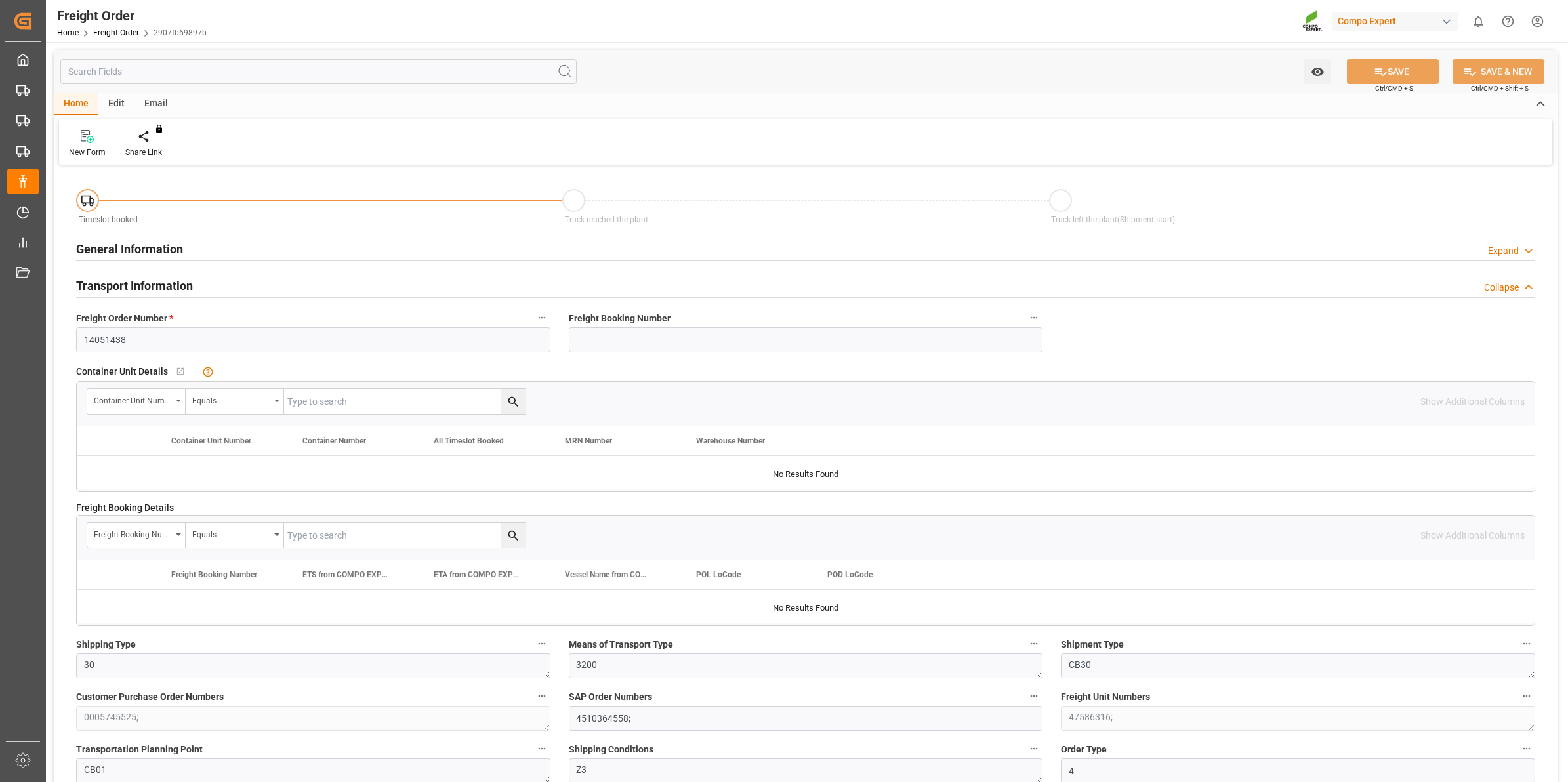
type input "[DATE] 16:08"
click at [162, 155] on div "Create Timeslot" at bounding box center [153, 151] width 55 height 12
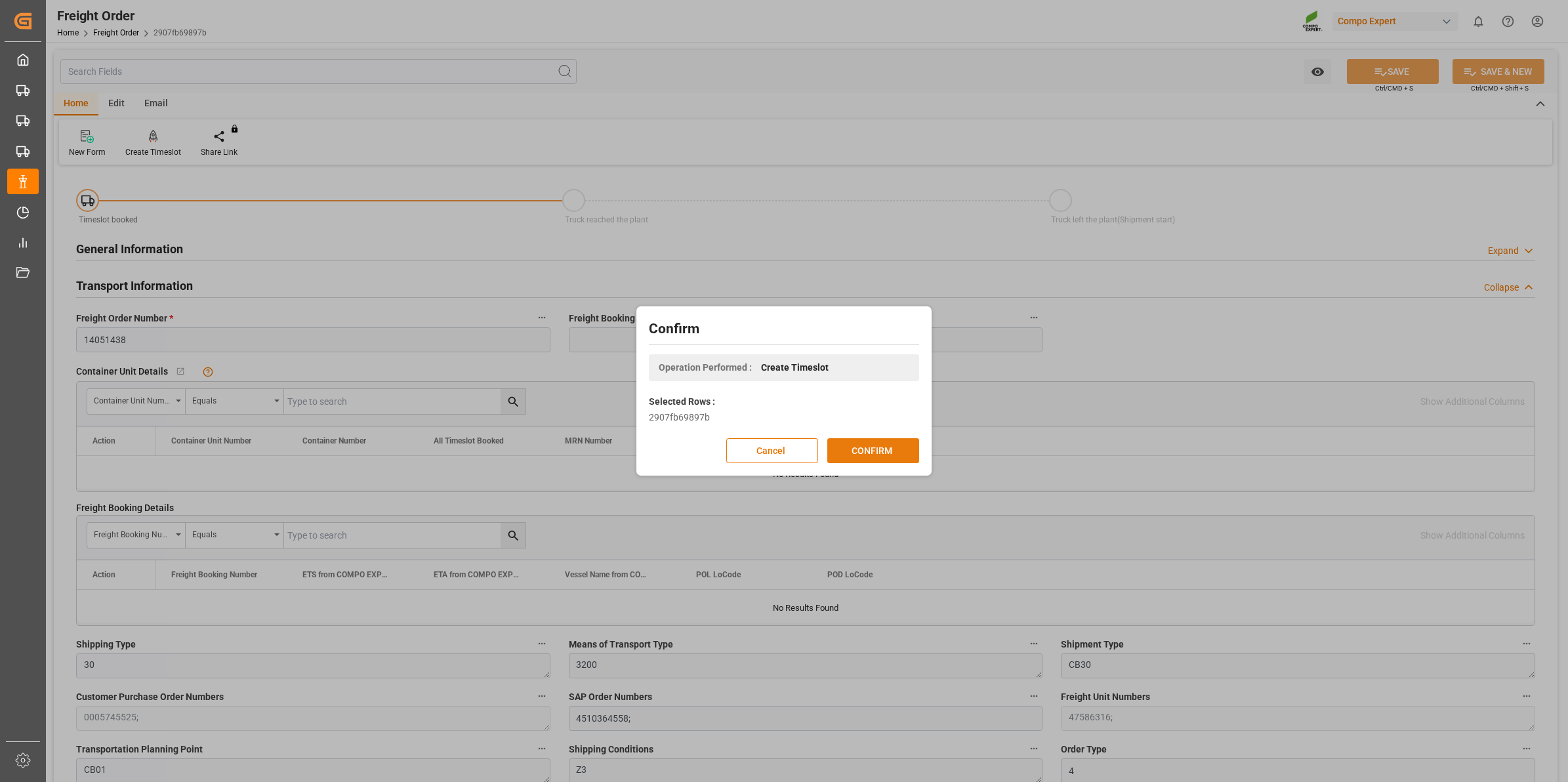
click at [865, 446] on button "CONFIRM" at bounding box center [873, 451] width 92 height 25
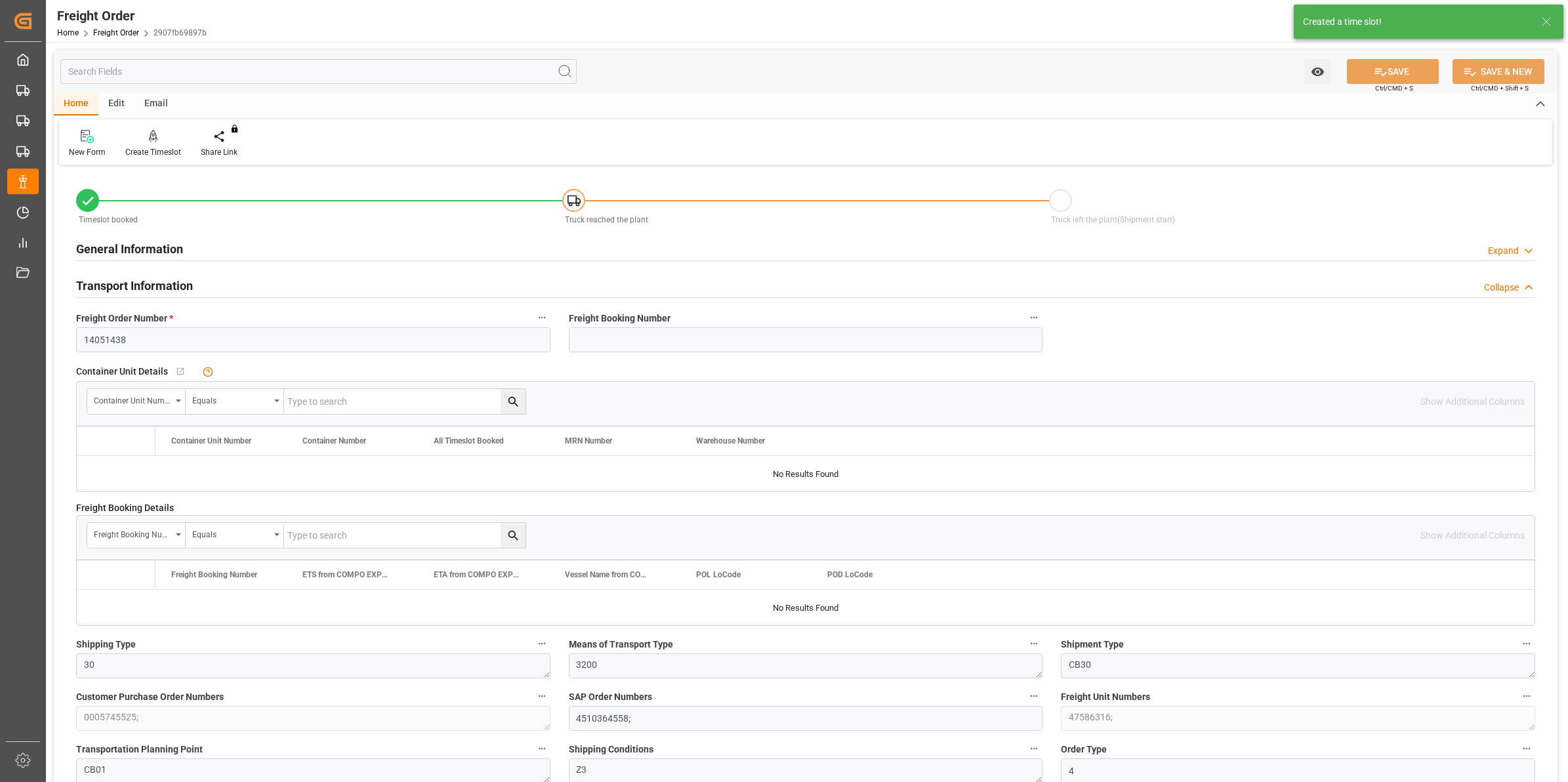
type input "18"
type input "27324"
type input "0"
type input "27324"
type input "04.09.2025 00:00"
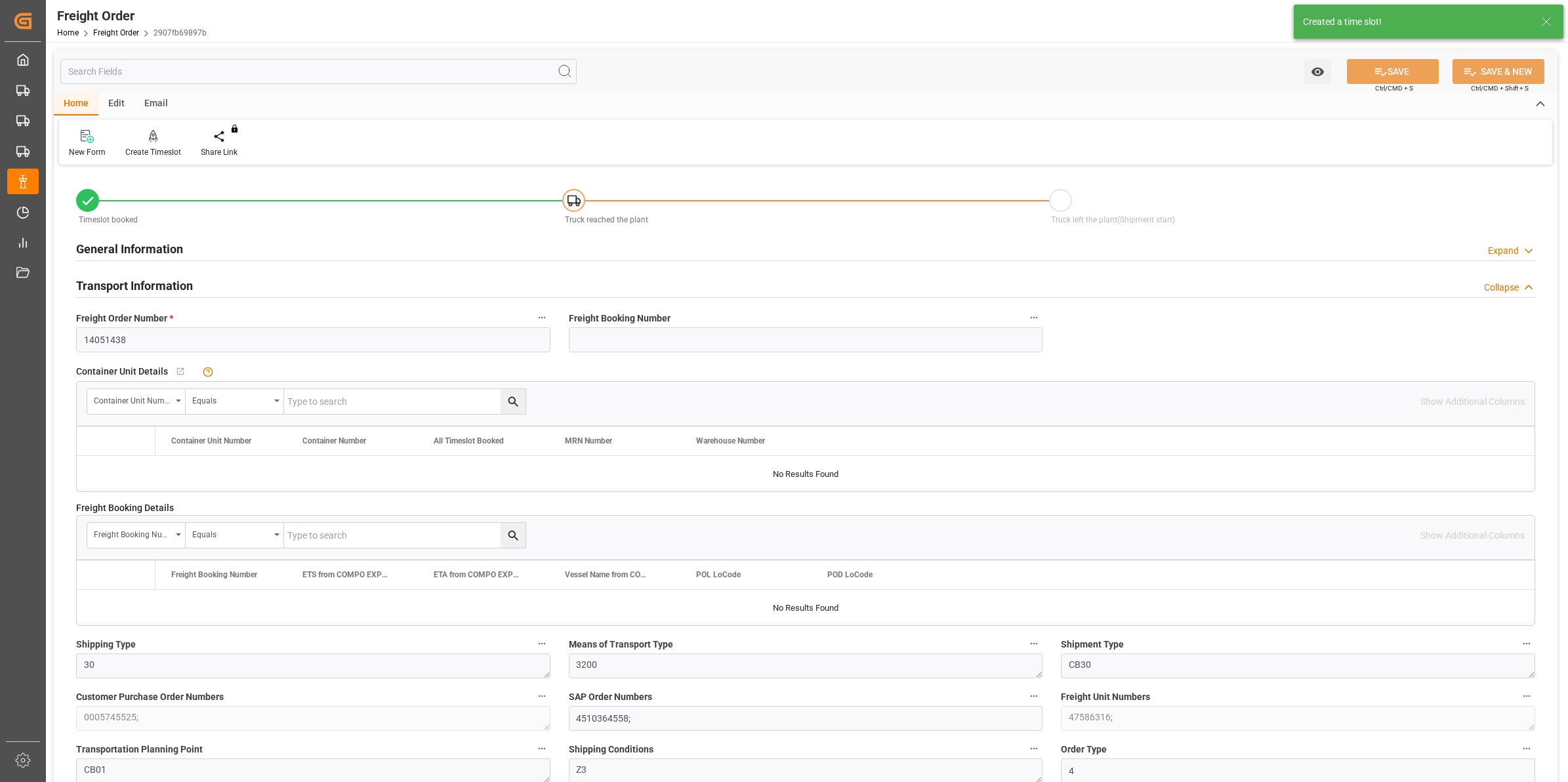
type input "25.08.2025 16:08"
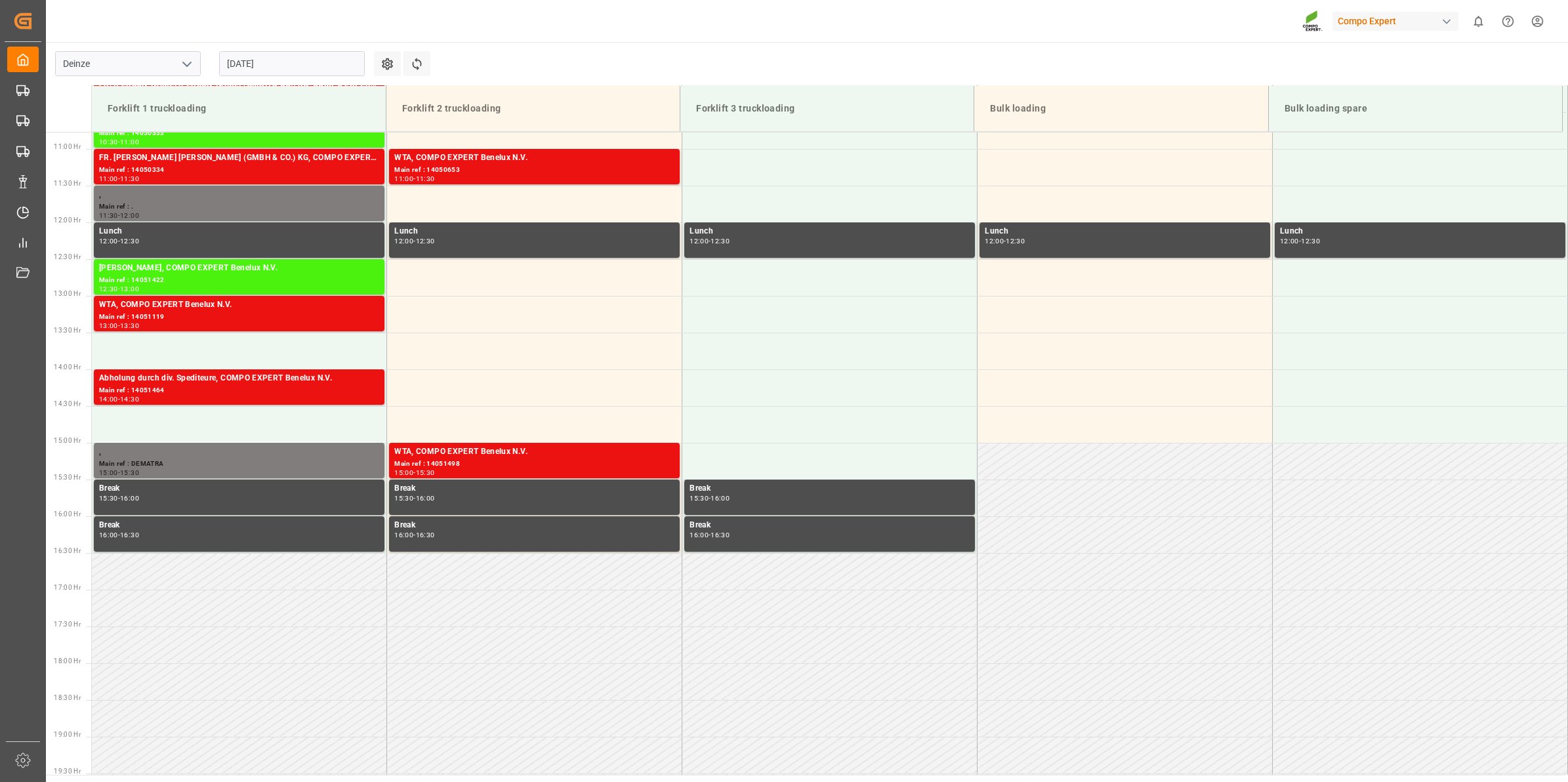
scroll to position [800, 0]
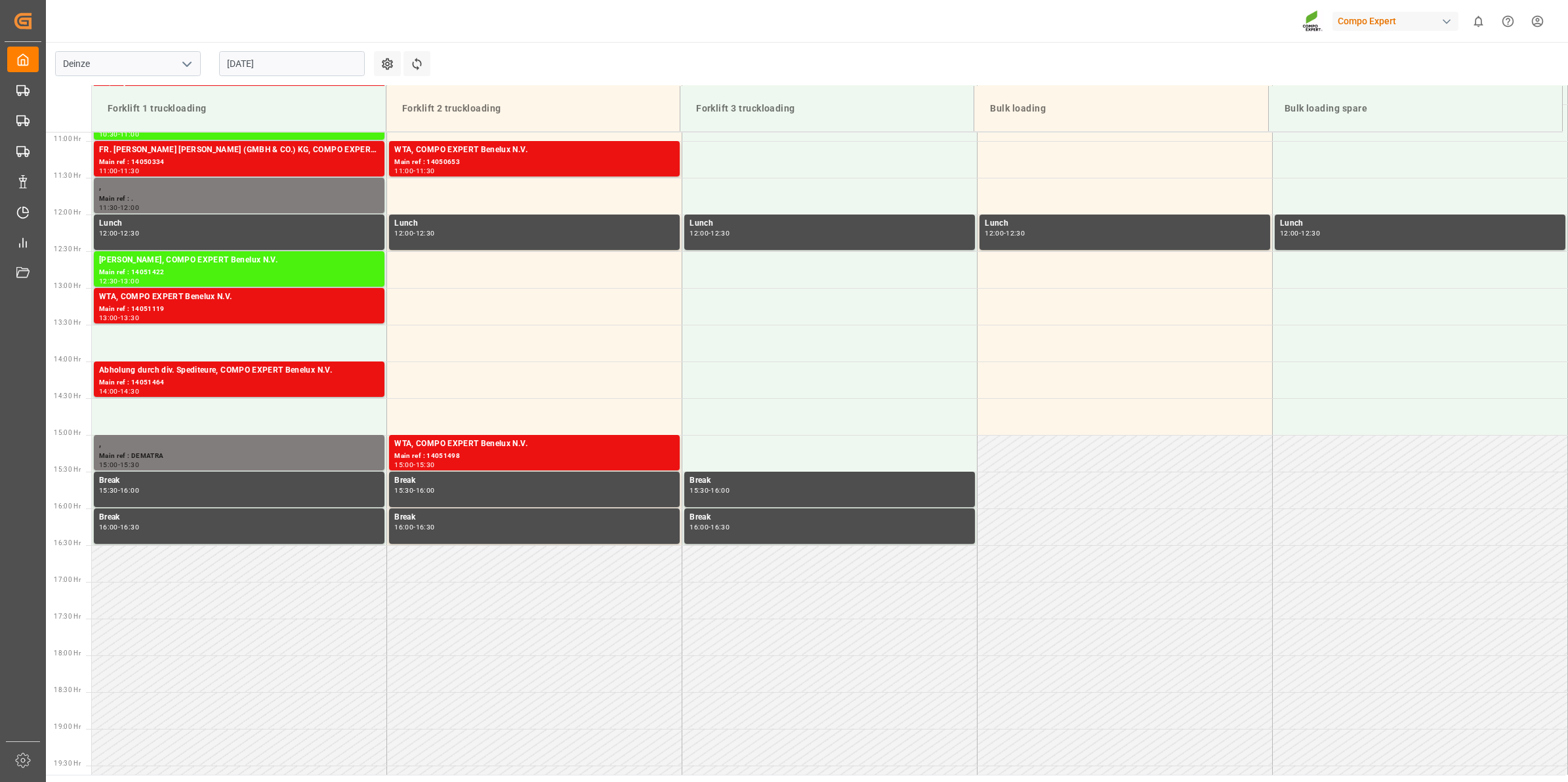
click at [318, 53] on input "[DATE]" at bounding box center [292, 63] width 146 height 25
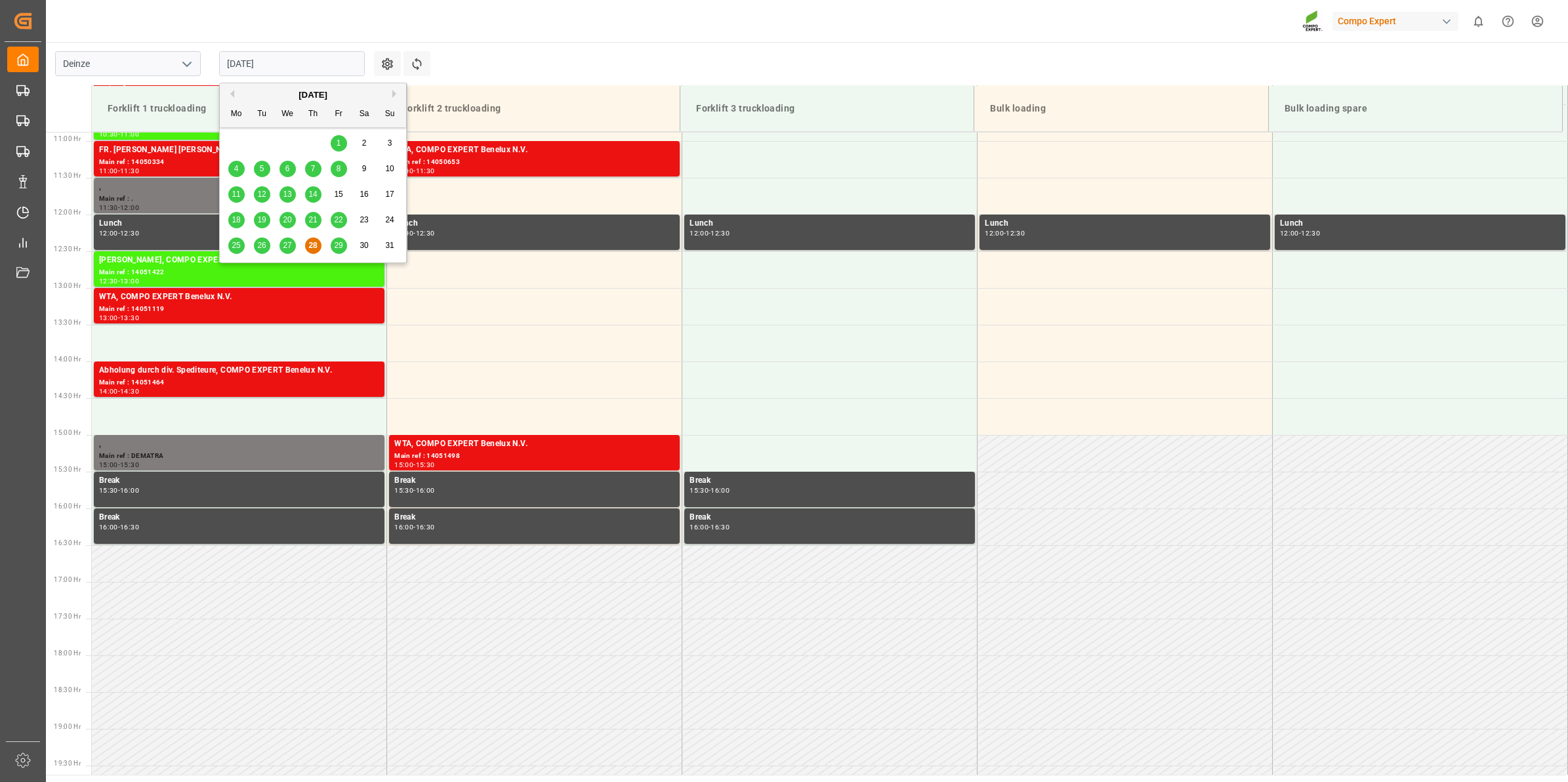
click at [398, 96] on button "Next Month" at bounding box center [396, 93] width 8 height 8
click at [345, 144] on div "5" at bounding box center [339, 143] width 17 height 16
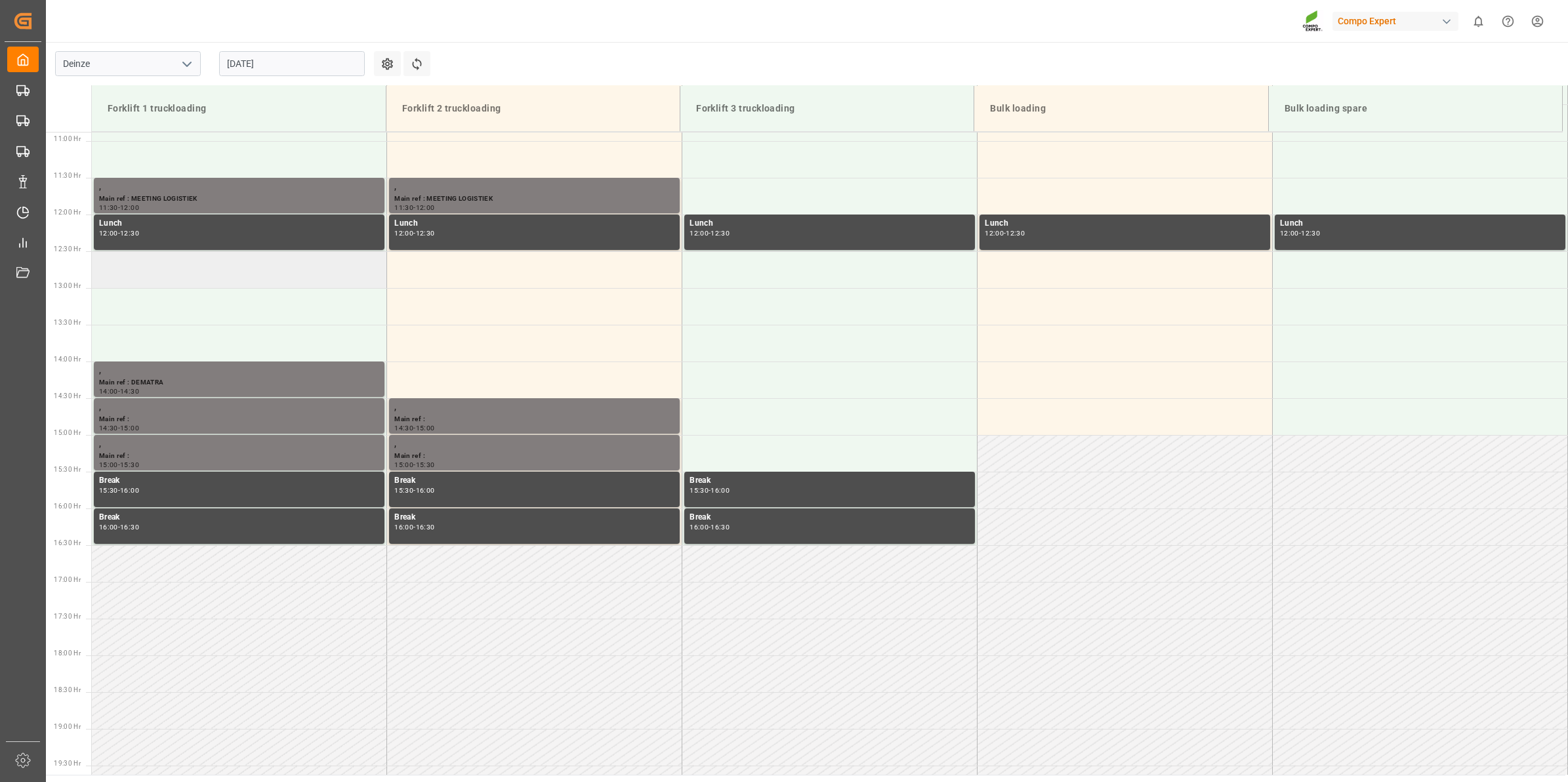
click at [246, 274] on td at bounding box center [240, 270] width 295 height 37
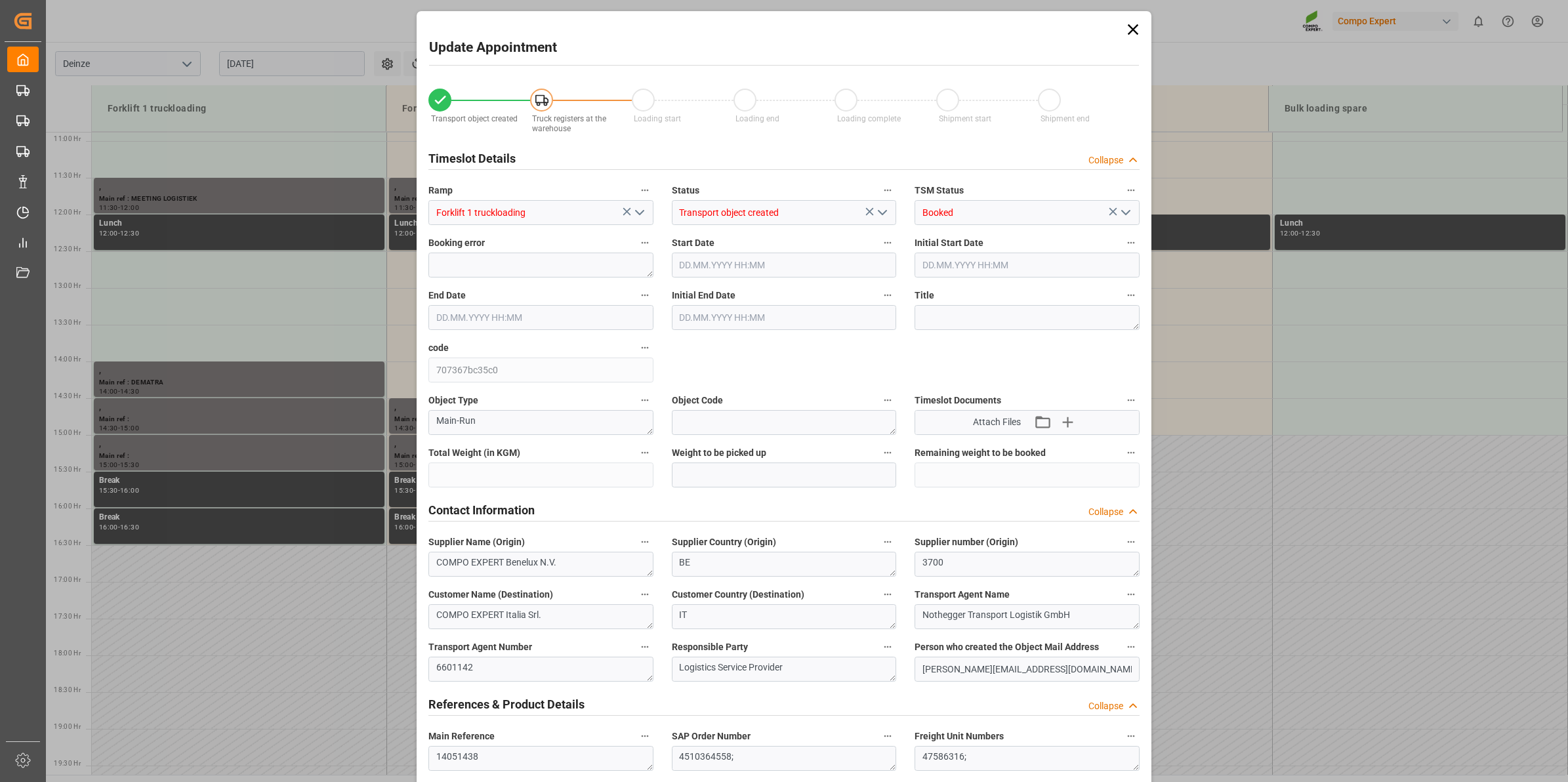
type input "27324"
type input "0"
type input "18"
type input "[DATE] 12:30"
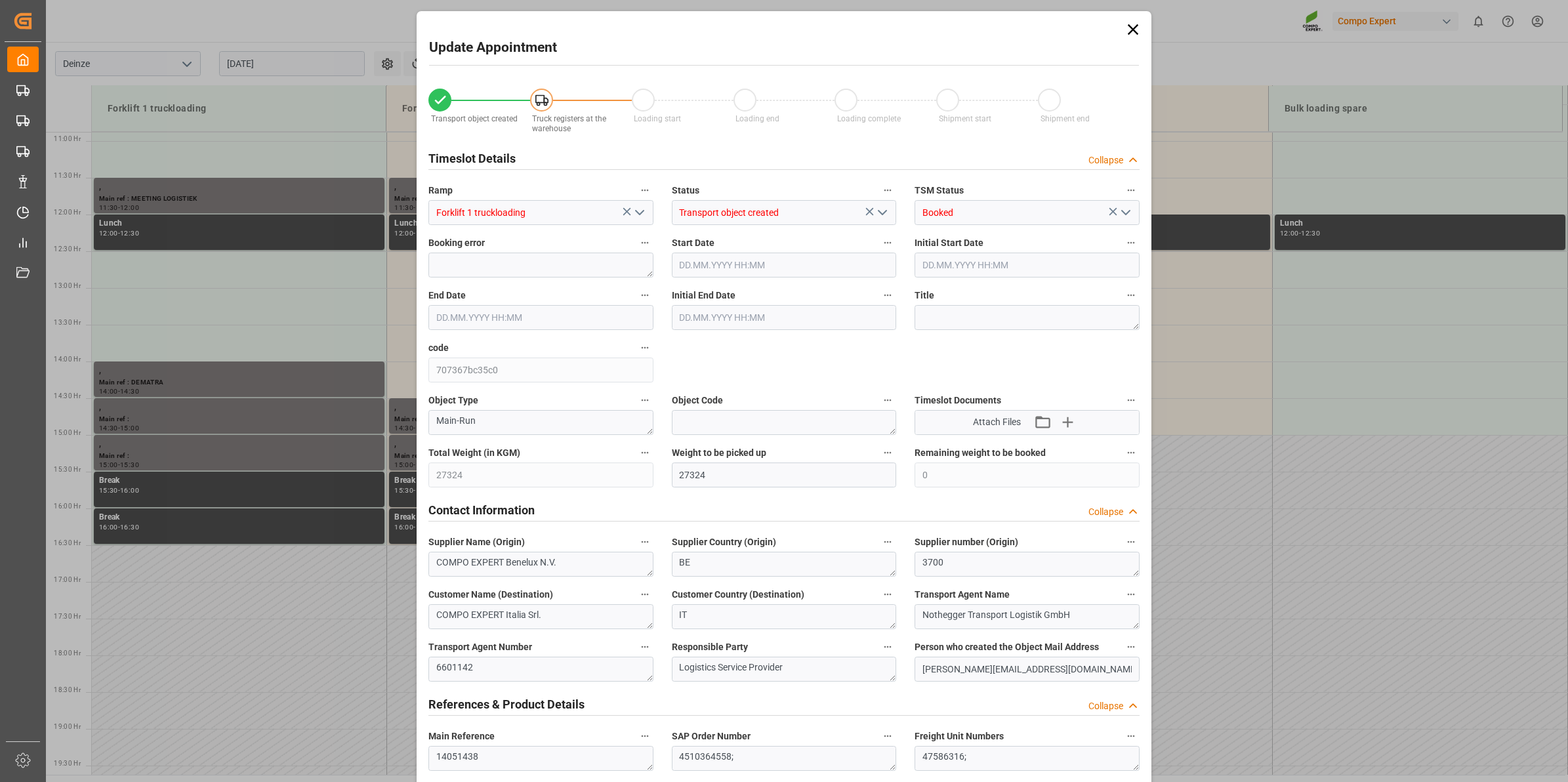
type input "[DATE] 13:00"
type input "[DATE] 16:08"
type input "[DATE] 10:18"
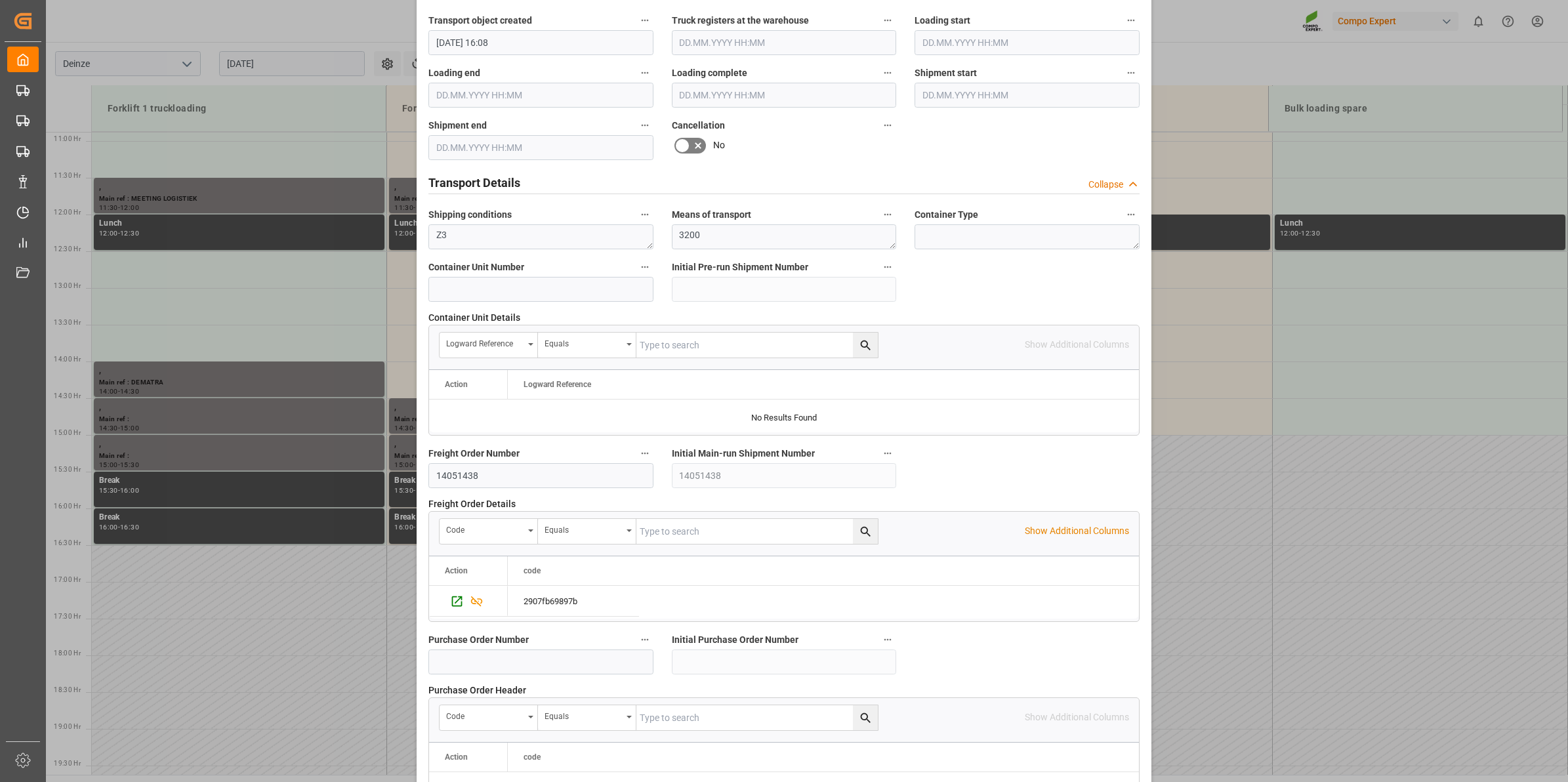
scroll to position [1041, 0]
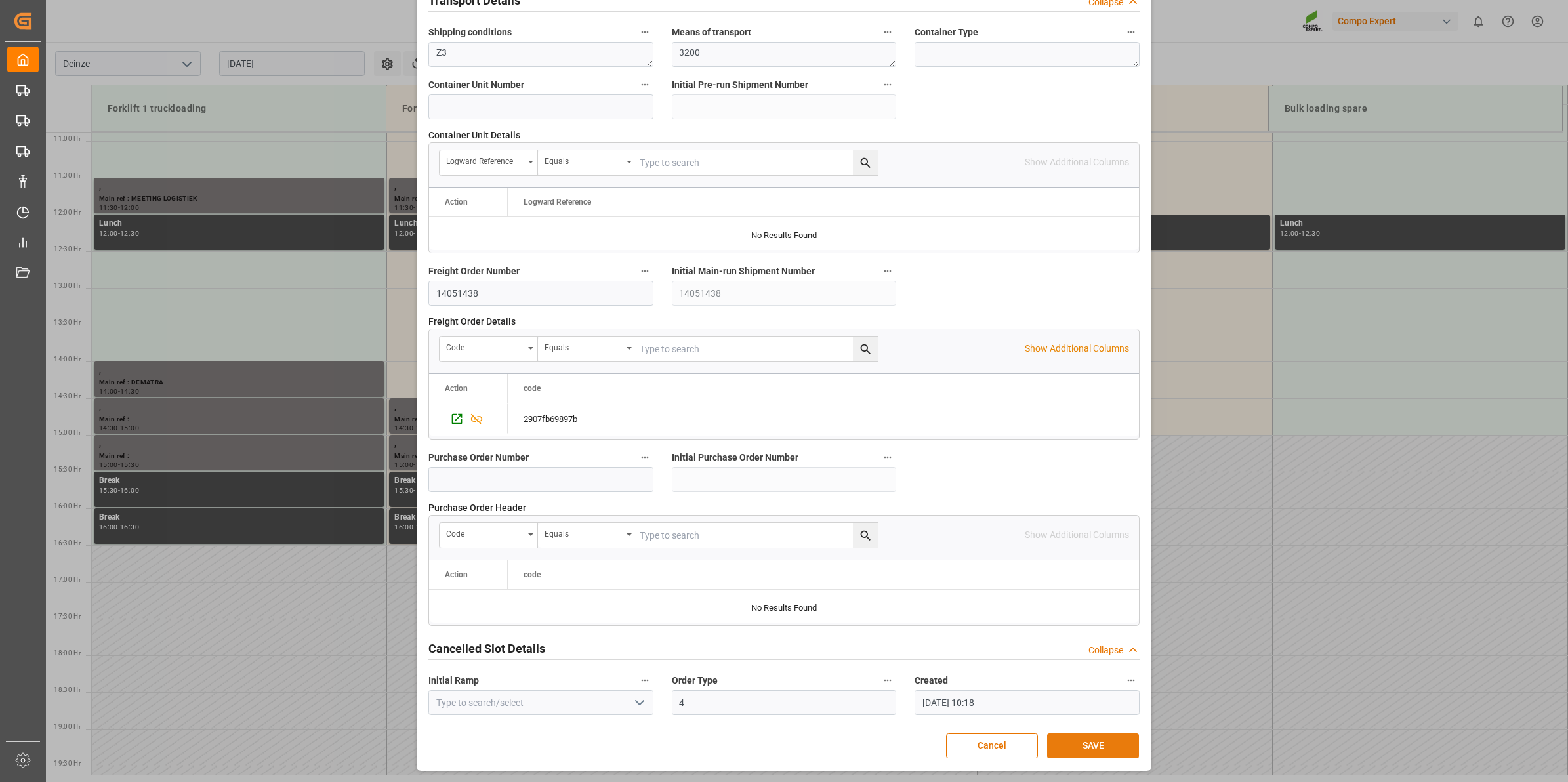
click at [1087, 750] on button "SAVE" at bounding box center [1093, 746] width 92 height 25
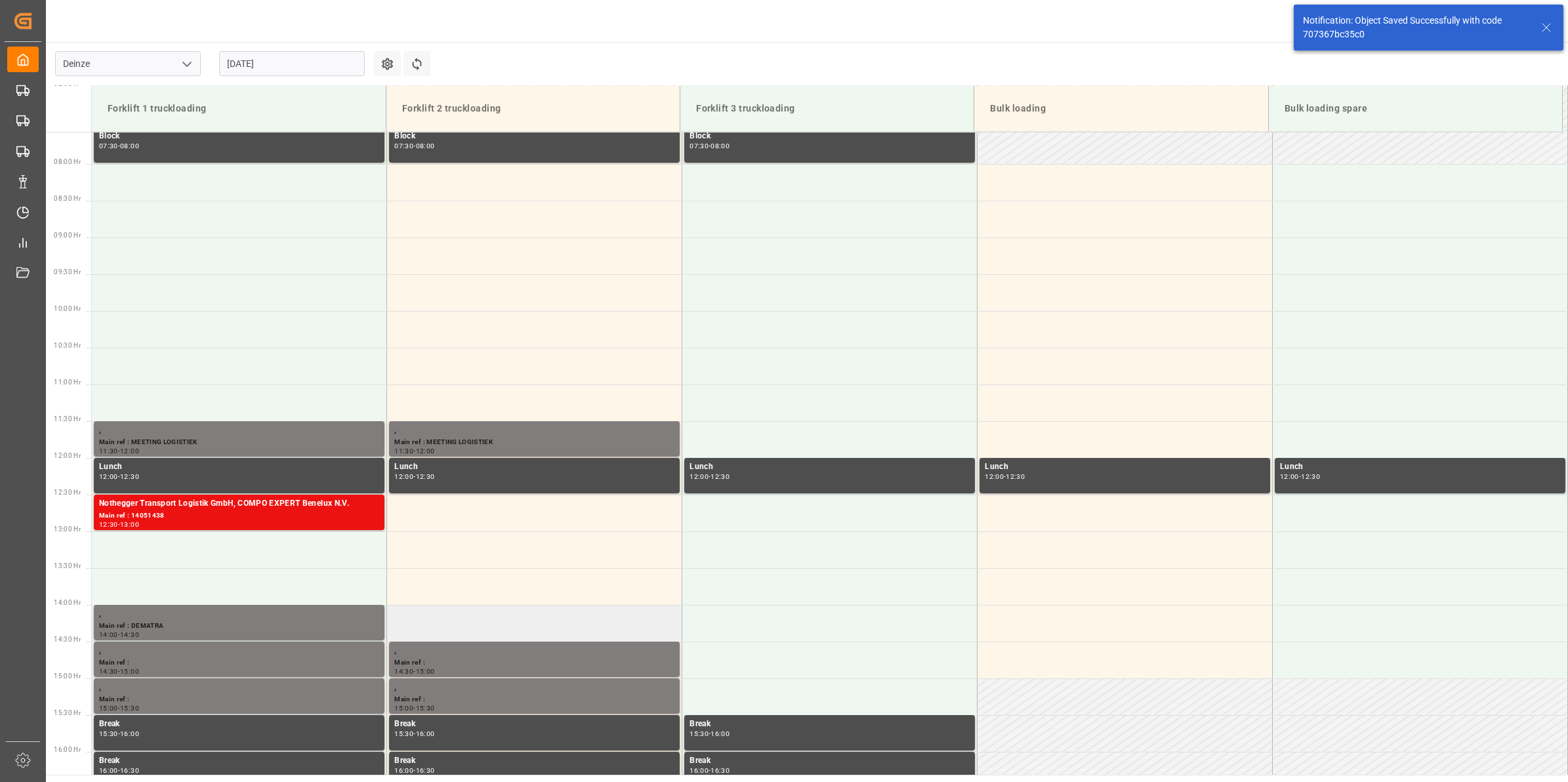
scroll to position [553, 0]
